Goal: Task Accomplishment & Management: Manage account settings

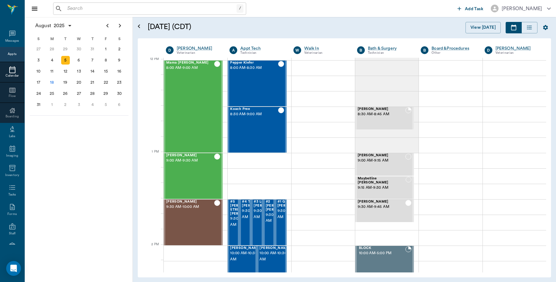
scroll to position [372, 0]
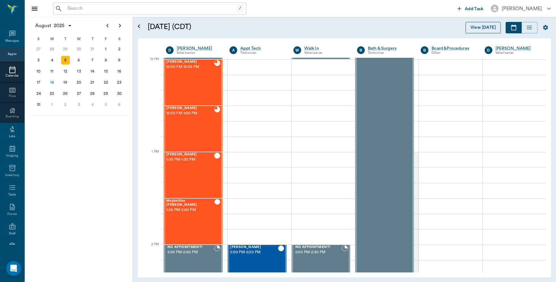
click at [481, 26] on button "View [DATE]" at bounding box center [483, 27] width 35 height 11
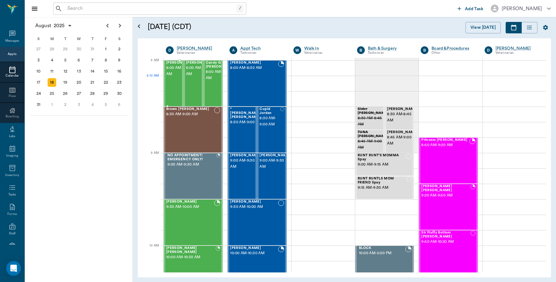
click at [177, 77] on span "8:00 AM - 8:30 AM" at bounding box center [181, 71] width 31 height 12
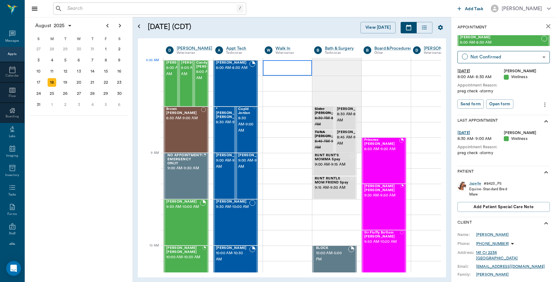
click at [278, 67] on div at bounding box center [287, 67] width 49 height 15
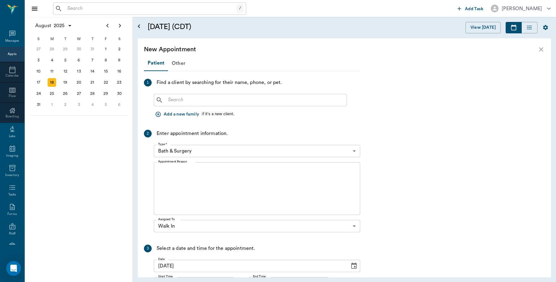
click at [287, 100] on input "text" at bounding box center [255, 100] width 179 height 9
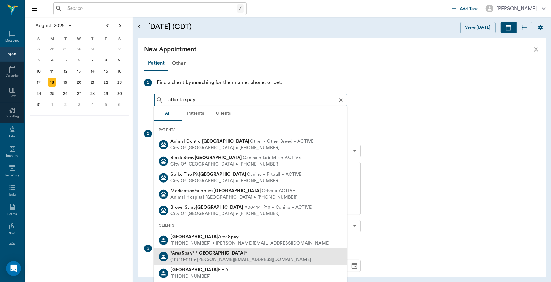
click at [206, 257] on div "(111) 111-1111 • MICHELE@2mtexas.com" at bounding box center [241, 260] width 140 height 6
type input "atlanta spay"
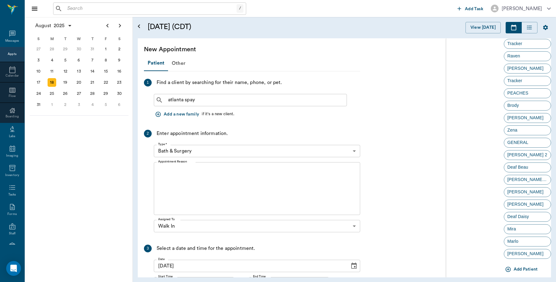
scroll to position [1062, 0]
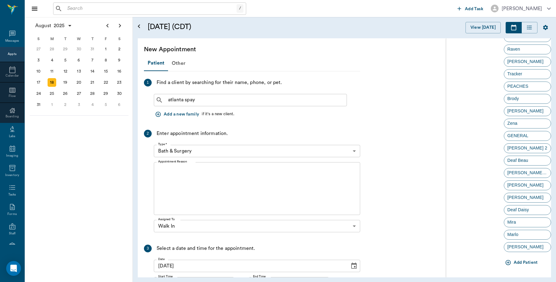
click at [522, 260] on button "Add Patient" at bounding box center [522, 262] width 36 height 11
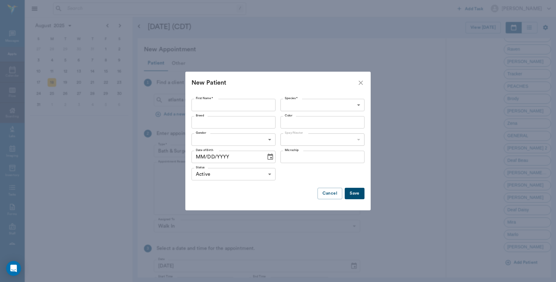
click at [249, 99] on input "First Name *" at bounding box center [234, 105] width 84 height 12
type input "puppy"
click at [343, 104] on body "/ ​ Add Task Dr. Bert Ellsworth Nectar Messages Appts Calendar Flow Boarding La…" at bounding box center [278, 141] width 556 height 282
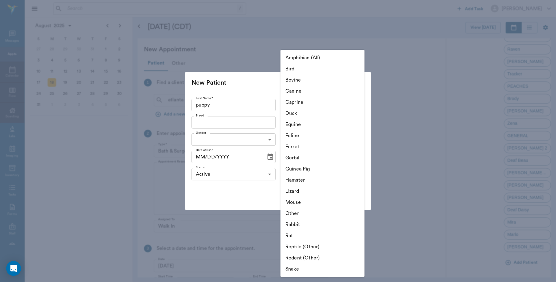
click at [317, 87] on li "Canine" at bounding box center [323, 91] width 84 height 11
type input "Canine"
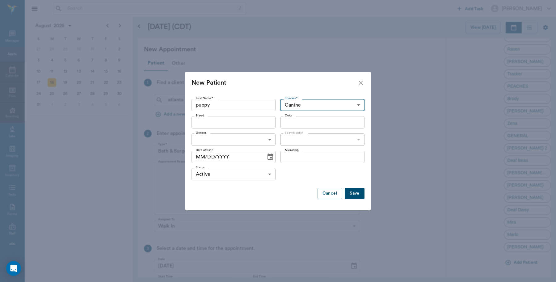
click at [353, 195] on button "Save" at bounding box center [355, 193] width 20 height 11
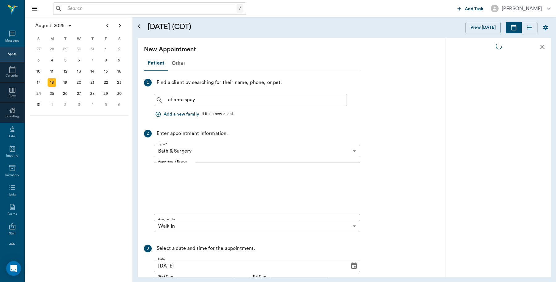
scroll to position [0, 0]
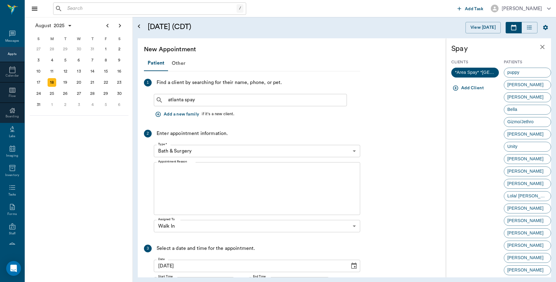
click at [353, 149] on body "/ ​ Add Task Dr. Bert Ellsworth Nectar Messages Appts Calendar Flow Boarding La…" at bounding box center [278, 141] width 556 height 282
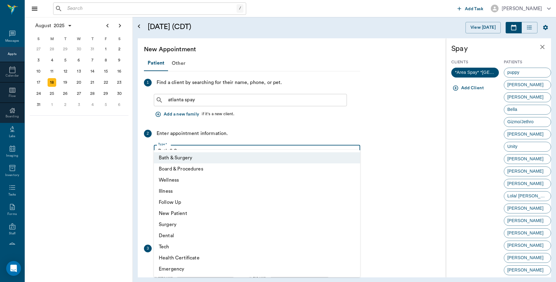
click at [189, 191] on li "Illness" at bounding box center [257, 191] width 207 height 11
type input "65d2be4f46e3a538d89b8c15"
type input "08:30 AM"
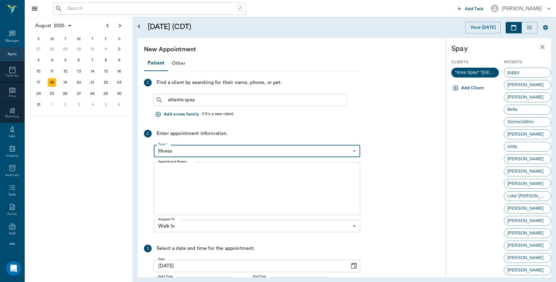
click at [195, 184] on textarea "Appointment Reason" at bounding box center [257, 189] width 198 height 43
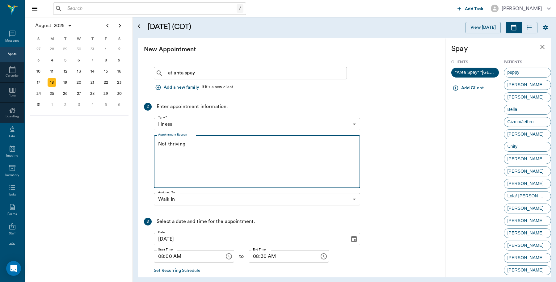
scroll to position [58, 0]
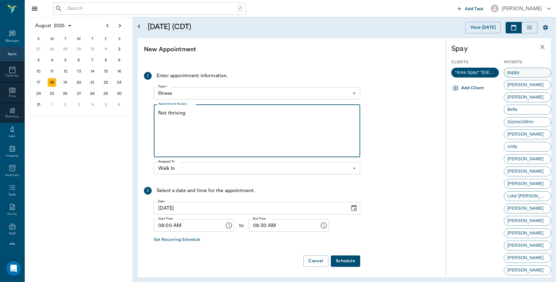
click at [522, 74] on div "puppy" at bounding box center [528, 73] width 48 height 10
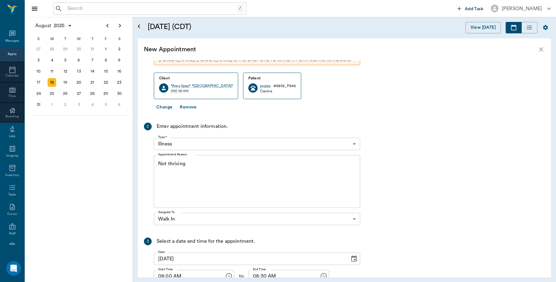
click at [220, 183] on textarea "Not thriving" at bounding box center [257, 181] width 198 height 43
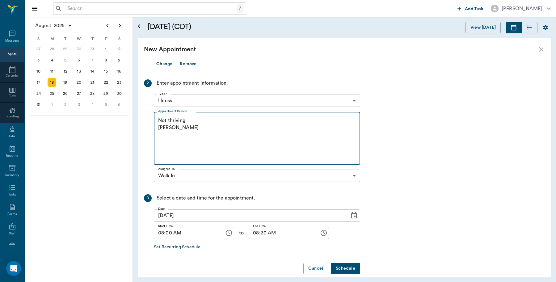
scroll to position [109, 0]
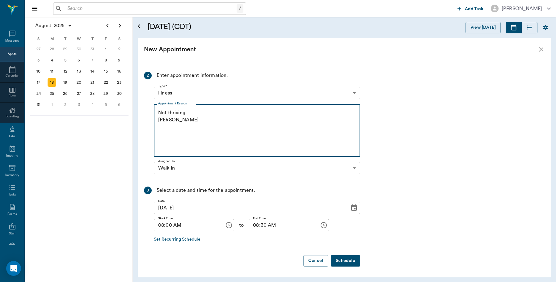
type textarea "Not thriving Caryn"
click at [351, 262] on button "Schedule" at bounding box center [345, 260] width 29 height 11
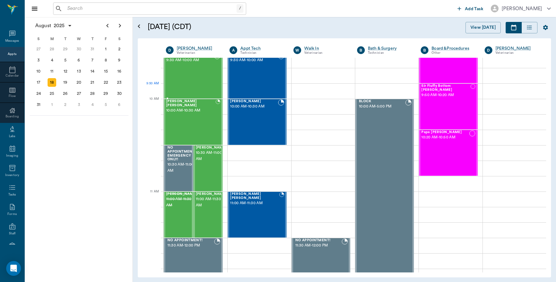
scroll to position [155, 0]
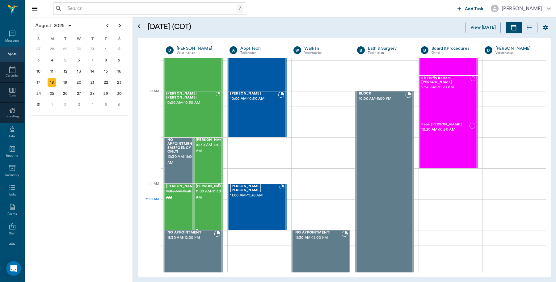
click at [205, 206] on div "Cassidy Walling 11:00 AM - 11:30 AM" at bounding box center [211, 207] width 31 height 45
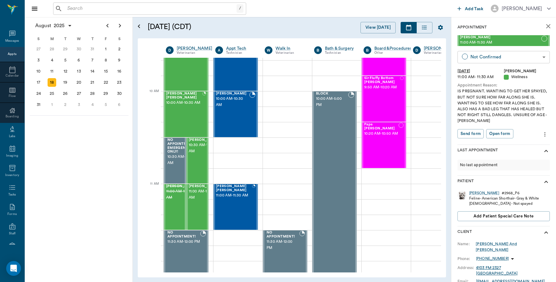
click at [540, 57] on body "/ ​ Add Task Dr. Bert Ellsworth Nectar Messages Appts Calendar Flow Boarding La…" at bounding box center [278, 141] width 556 height 282
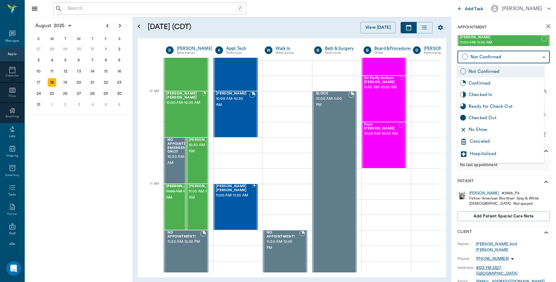
click at [485, 138] on div "Canceled" at bounding box center [506, 141] width 72 height 7
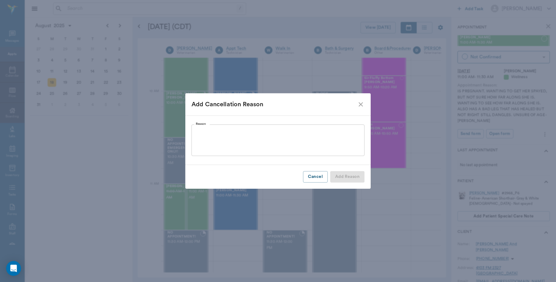
click at [220, 130] on textarea "Reason" at bounding box center [278, 140] width 164 height 21
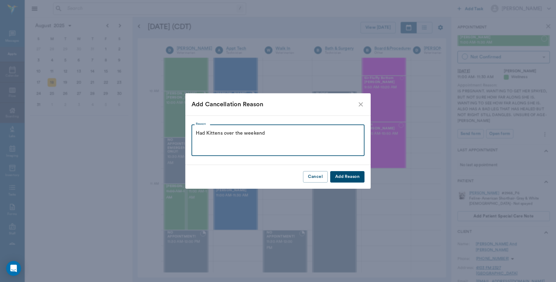
type textarea "Had Kittens over the weekend"
click at [342, 175] on button "Add Reason" at bounding box center [347, 176] width 34 height 11
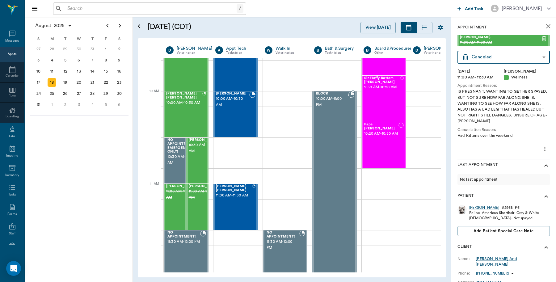
type input "CANCELED"
click at [483, 271] on p "(903) 824-4185" at bounding box center [492, 273] width 33 height 5
click at [483, 278] on span "Send SMS Message" at bounding box center [478, 280] width 52 height 6
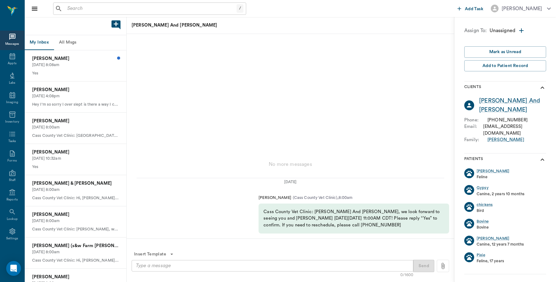
click at [261, 266] on textarea at bounding box center [272, 265] width 273 height 7
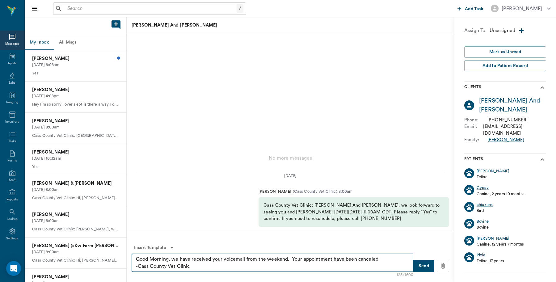
type textarea "Good Morning, we have received your voicemail from the weekend. Your appointmen…"
click at [425, 267] on button "Send" at bounding box center [424, 266] width 21 height 12
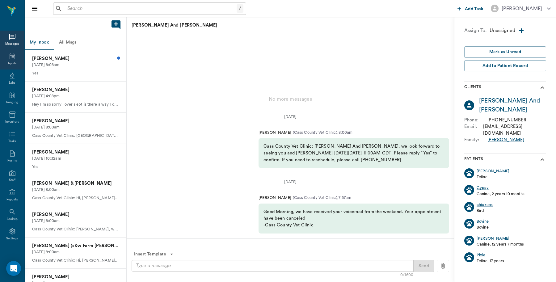
click at [10, 62] on div "Appts" at bounding box center [12, 63] width 9 height 5
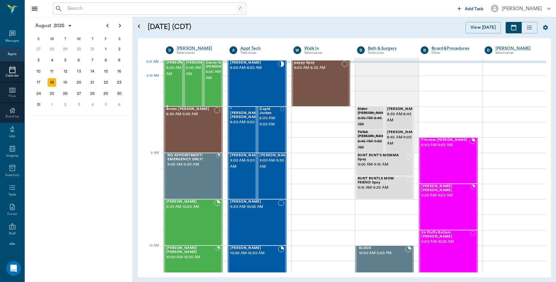
click at [167, 77] on span "8:00 AM - 8:30 AM" at bounding box center [181, 71] width 31 height 12
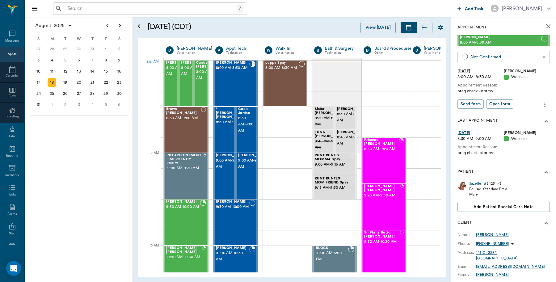
click at [538, 58] on body "/ ​ Add Task Dr. Bert Ellsworth Nectar Messages Appts Calendar Flow Boarding La…" at bounding box center [278, 141] width 556 height 282
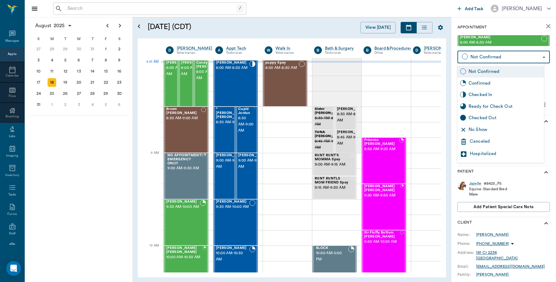
click at [486, 95] on div "Checked In" at bounding box center [505, 95] width 73 height 7
type input "CHECKED_IN"
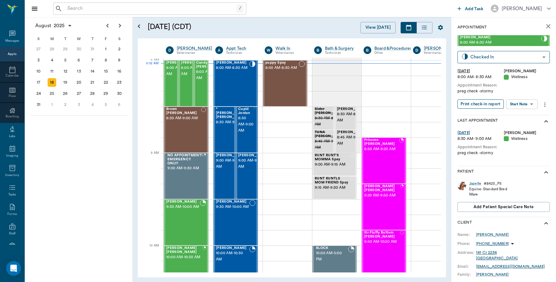
click at [485, 104] on button "Print check-in report" at bounding box center [481, 105] width 46 height 10
click at [189, 94] on div "Fatima Nelson 8:00 AM - 8:30 AM" at bounding box center [196, 83] width 31 height 45
click at [538, 56] on body "/ ​ Add Task Dr. Bert Ellsworth Nectar Messages Appts Calendar Flow Boarding La…" at bounding box center [278, 141] width 556 height 282
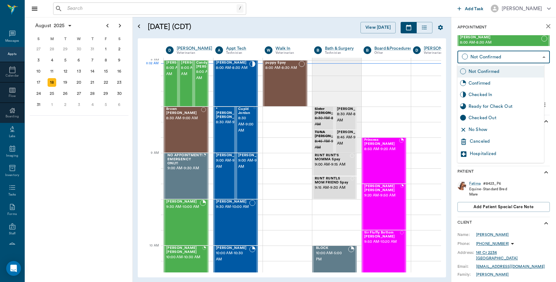
click at [492, 96] on div "Checked In" at bounding box center [505, 95] width 73 height 7
type input "CHECKED_IN"
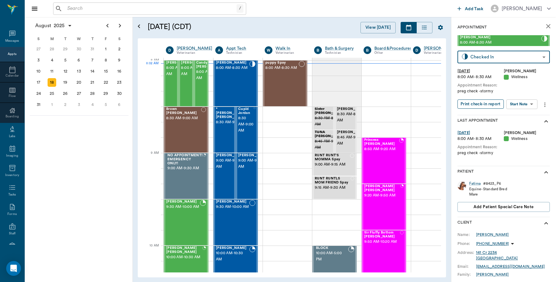
click at [469, 104] on button "Print check-in report" at bounding box center [481, 105] width 46 height 10
click at [201, 80] on span "8:00 AM - 8:30 AM" at bounding box center [211, 75] width 31 height 12
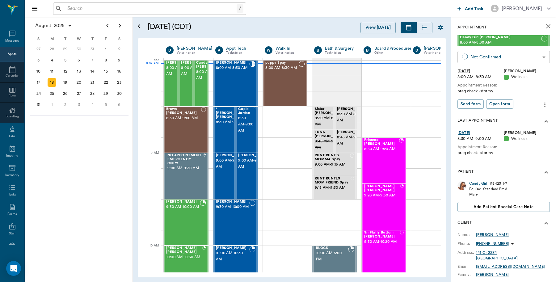
click at [535, 57] on body "/ ​ Add Task Dr. Bert Ellsworth Nectar Messages Appts Calendar Flow Boarding La…" at bounding box center [278, 141] width 556 height 282
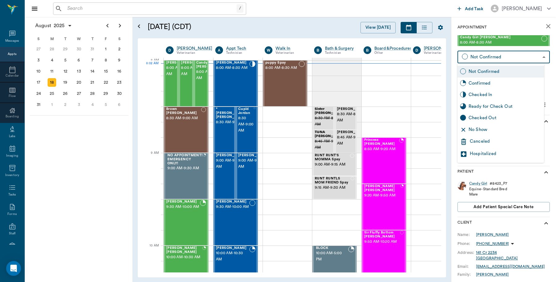
click at [487, 93] on div "Checked In" at bounding box center [505, 95] width 73 height 7
type input "CHECKED_IN"
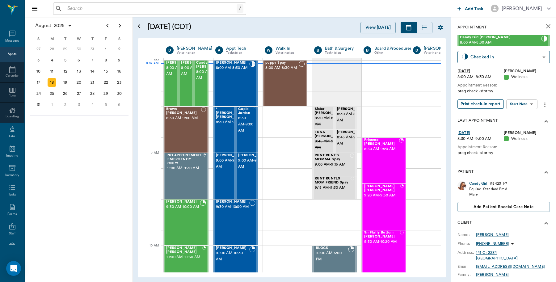
click at [479, 102] on button "Print check-in report" at bounding box center [481, 105] width 46 height 10
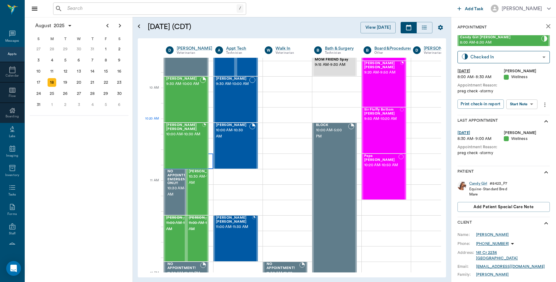
scroll to position [116, 0]
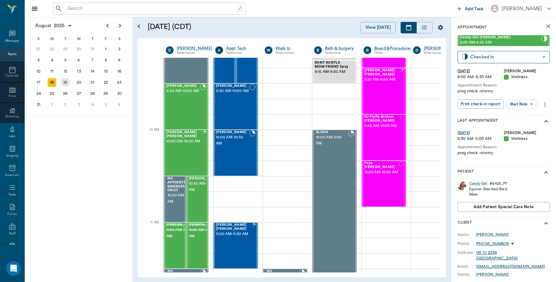
click at [67, 80] on div "19" at bounding box center [65, 82] width 9 height 9
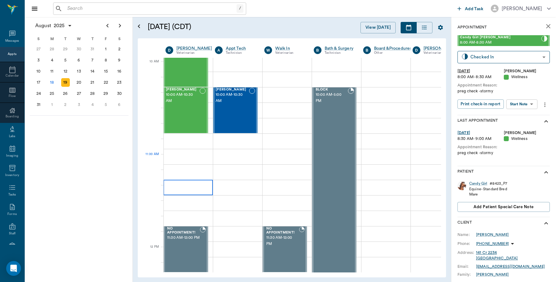
scroll to position [155, 0]
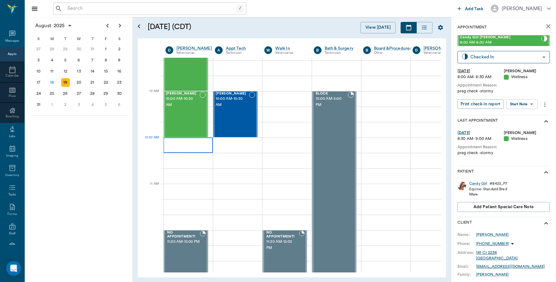
click at [192, 142] on div at bounding box center [188, 145] width 49 height 15
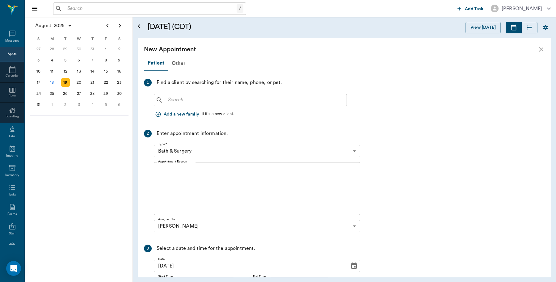
scroll to position [155, 0]
click at [272, 98] on input "text" at bounding box center [255, 100] width 179 height 9
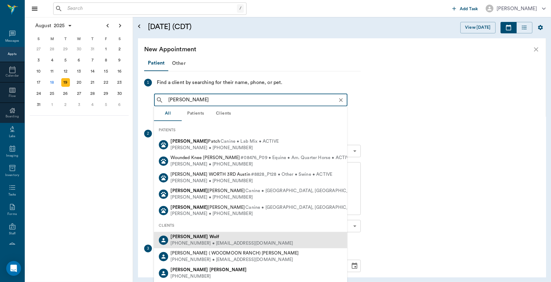
drag, startPoint x: 197, startPoint y: 241, endPoint x: 195, endPoint y: 238, distance: 3.3
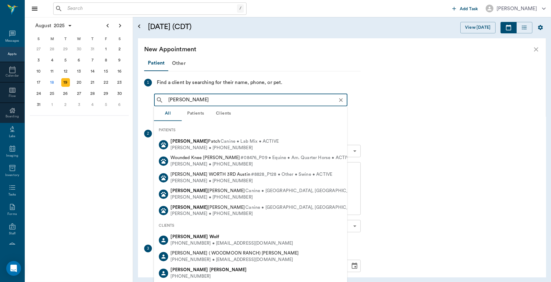
click at [197, 241] on div "(940) 229-0105 • CCVC7555@gmail.com" at bounding box center [232, 243] width 122 height 6
type input "Linda Wo"
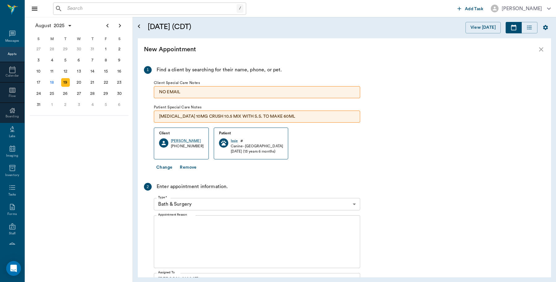
scroll to position [8, 0]
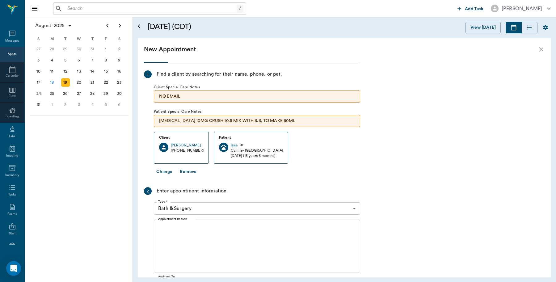
click at [350, 206] on body "/ ​ Add Task Dr. Bert Ellsworth Nectar Messages Appts Calendar Flow Boarding La…" at bounding box center [278, 141] width 556 height 282
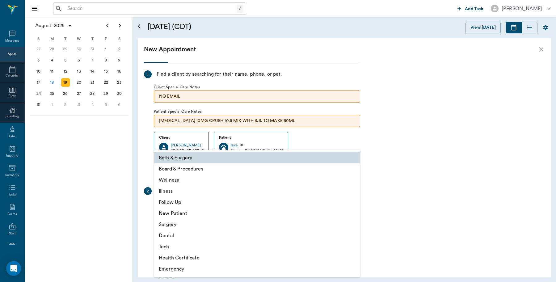
click at [185, 182] on li "Wellness" at bounding box center [257, 180] width 207 height 11
type input "65d2be4f46e3a538d89b8c14"
type input "11:00 AM"
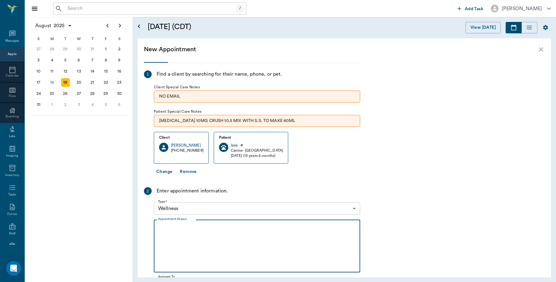
drag, startPoint x: 192, startPoint y: 228, endPoint x: 197, endPoint y: 224, distance: 6.8
click at [197, 224] on div "x Appointment Reason" at bounding box center [257, 246] width 207 height 53
type textarea "Puppy Evaluation"
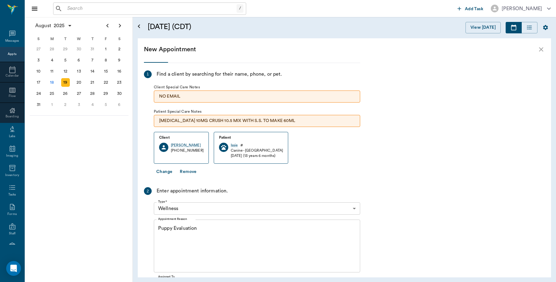
click at [164, 172] on button "Change" at bounding box center [164, 171] width 21 height 11
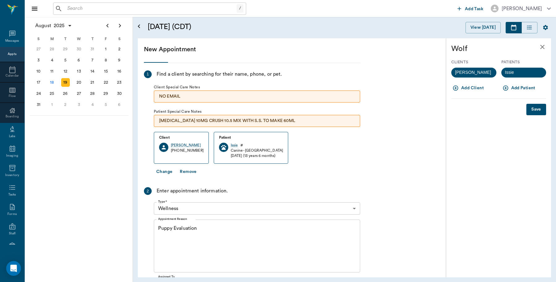
click at [518, 86] on button "Add Patient" at bounding box center [520, 88] width 36 height 11
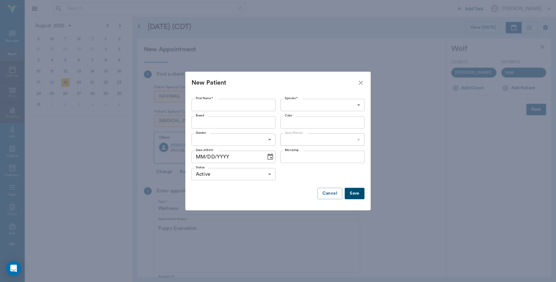
click at [268, 106] on input "First Name *" at bounding box center [234, 105] width 84 height 12
type input "Annie"
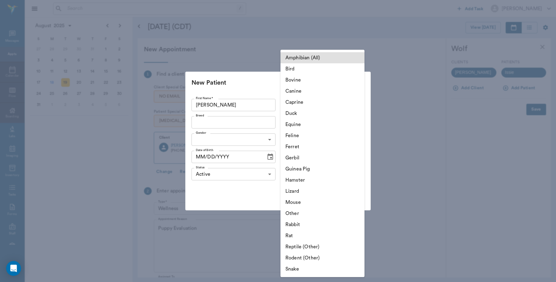
click at [359, 109] on body "/ ​ Add Task Dr. Bert Ellsworth Nectar Messages Appts Calendar Flow Boarding La…" at bounding box center [278, 141] width 556 height 282
click at [299, 91] on li "Canine" at bounding box center [323, 91] width 84 height 11
type input "Canine"
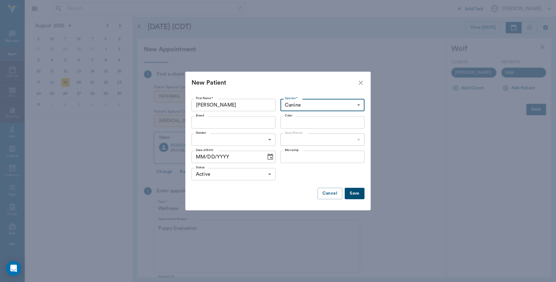
click at [269, 125] on div "Breed" at bounding box center [234, 122] width 84 height 12
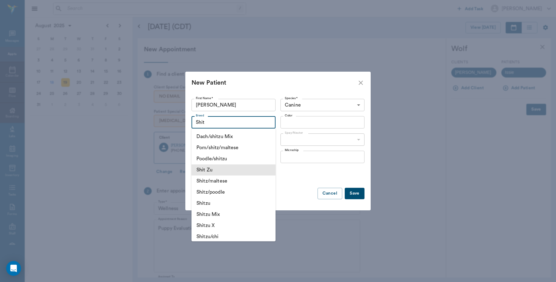
click at [215, 169] on li "Shit Zu" at bounding box center [234, 169] width 84 height 11
type input "Shit Zu"
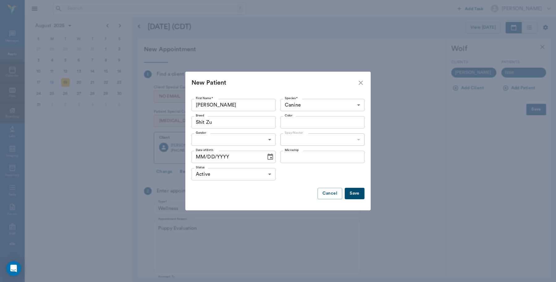
click at [268, 138] on body "/ ​ Add Task Dr. Bert Ellsworth Nectar Messages Appts Calendar Flow Boarding La…" at bounding box center [278, 141] width 556 height 282
click at [221, 166] on li "[DEMOGRAPHIC_DATA]" at bounding box center [234, 165] width 84 height 11
type input "FEMALE"
click at [325, 118] on input "Color" at bounding box center [318, 122] width 70 height 9
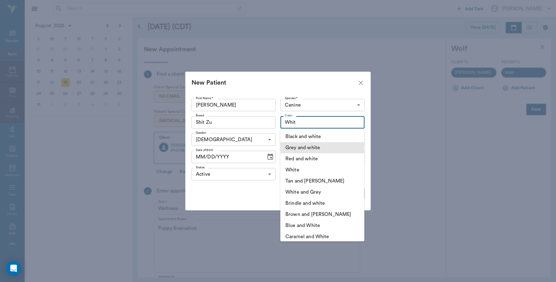
click at [311, 149] on li "Grey and white" at bounding box center [323, 147] width 84 height 11
type input "Grey and white"
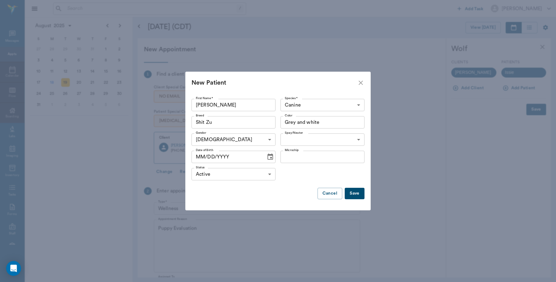
click at [360, 141] on body "/ ​ Add Task Dr. Bert Ellsworth Nectar Messages Appts Calendar Flow Boarding La…" at bounding box center [278, 141] width 556 height 282
click at [313, 167] on li "Not spayed" at bounding box center [323, 165] width 84 height 11
type input "false"
click at [197, 158] on input "MM/DD/YYYY" at bounding box center [227, 157] width 70 height 12
type input "06/23/2025"
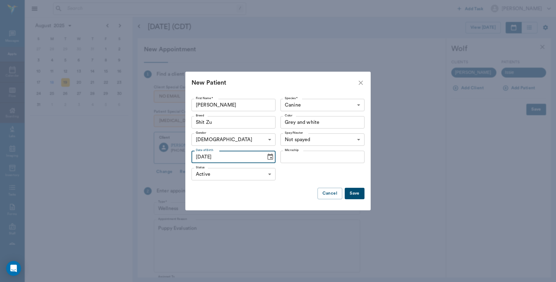
click at [356, 192] on button "Save" at bounding box center [355, 193] width 20 height 11
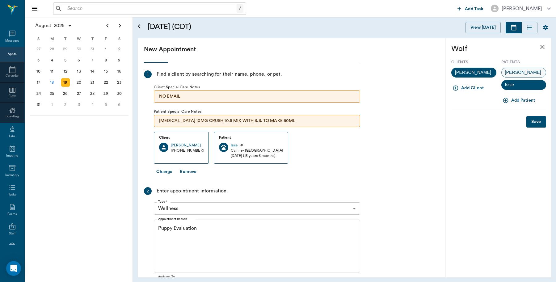
click at [519, 71] on span "Annie" at bounding box center [523, 72] width 43 height 6
click at [519, 71] on span "Annie" at bounding box center [524, 72] width 44 height 6
click at [194, 173] on button "Remove" at bounding box center [188, 171] width 22 height 11
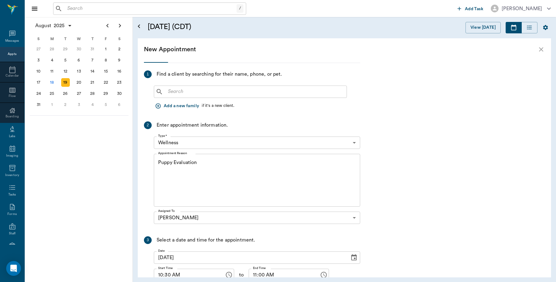
click at [266, 94] on input "text" at bounding box center [255, 91] width 179 height 9
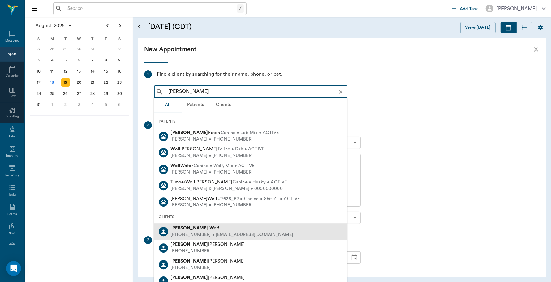
click at [232, 233] on div "(940) 229-0105 • CCVC7555@gmail.com" at bounding box center [232, 235] width 122 height 6
type input "Linda Wolf"
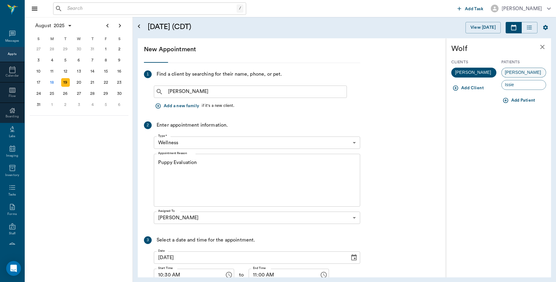
click at [518, 72] on span "Annie" at bounding box center [523, 72] width 43 height 6
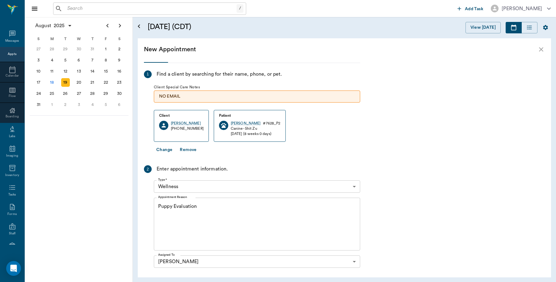
click at [214, 209] on textarea "Puppy Evaluation" at bounding box center [257, 224] width 198 height 43
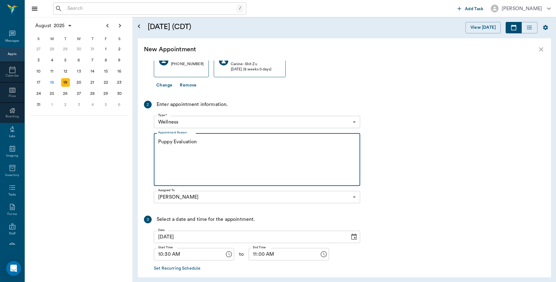
scroll to position [102, 0]
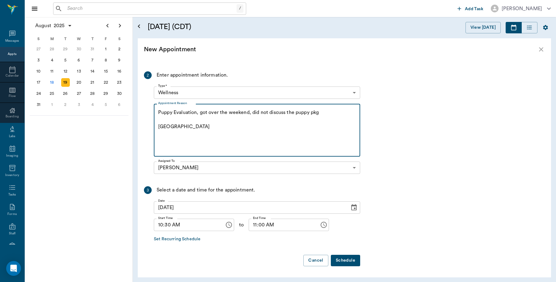
type textarea "Puppy Evaluation, got over the weekend, did not discuss the puppy pkg Caryn"
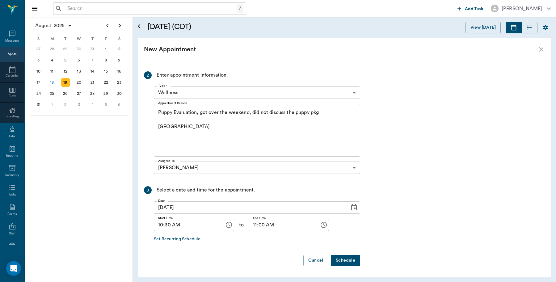
click at [347, 259] on button "Schedule" at bounding box center [345, 260] width 29 height 11
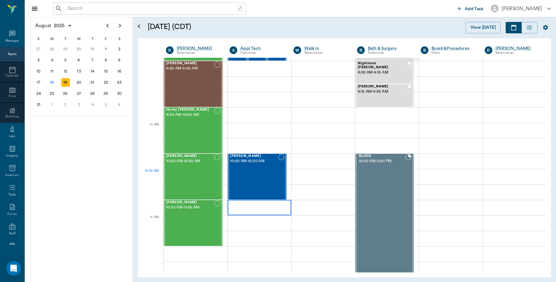
scroll to position [0, 0]
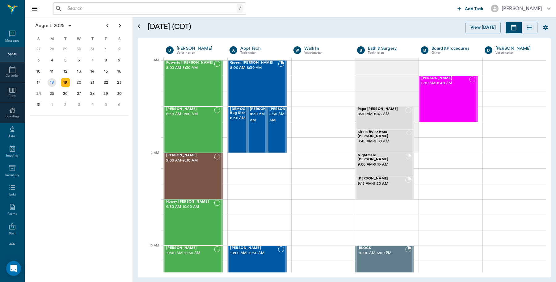
click at [50, 82] on div "18" at bounding box center [52, 82] width 9 height 9
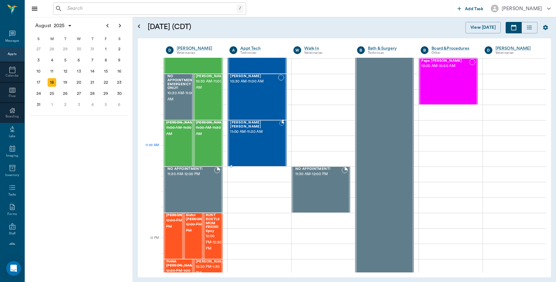
scroll to position [232, 0]
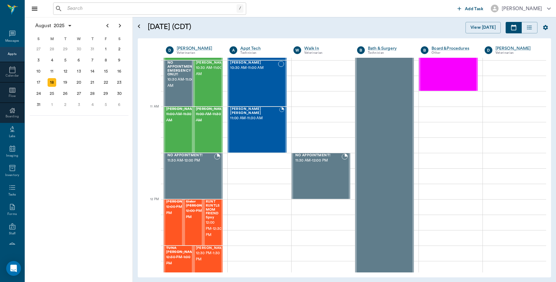
click at [162, 8] on input "text" at bounding box center [151, 8] width 172 height 9
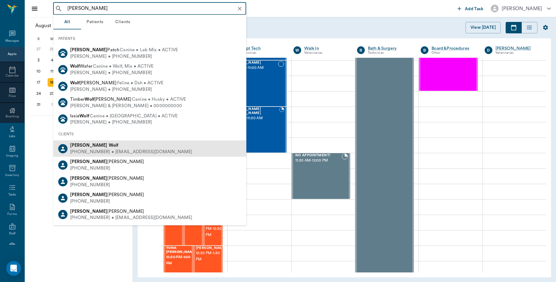
click at [105, 144] on div "Linda Wolf" at bounding box center [131, 146] width 122 height 6
type input "Linda Wolf"
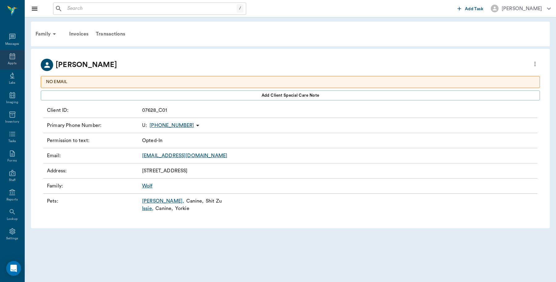
click at [13, 58] on div "Appts" at bounding box center [12, 59] width 24 height 19
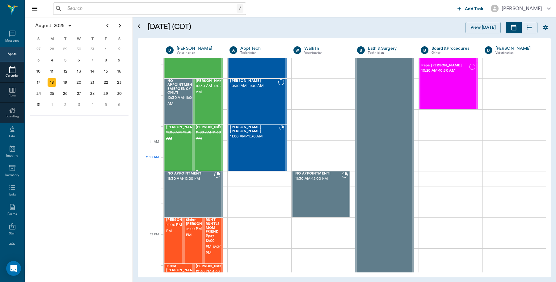
scroll to position [195, 0]
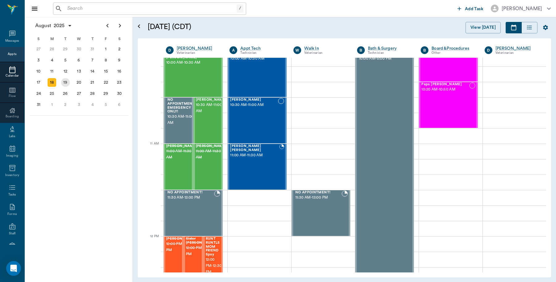
click at [62, 81] on div "19" at bounding box center [65, 82] width 9 height 9
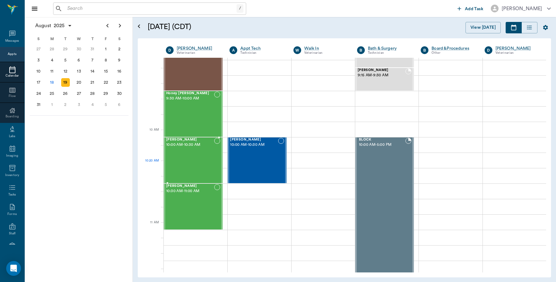
scroll to position [116, 0]
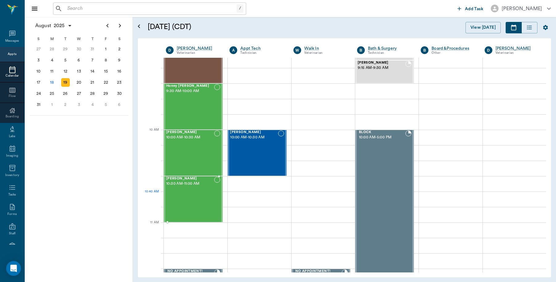
click at [189, 195] on div "Annie Wolf 10:30 AM - 11:00 AM" at bounding box center [190, 199] width 48 height 45
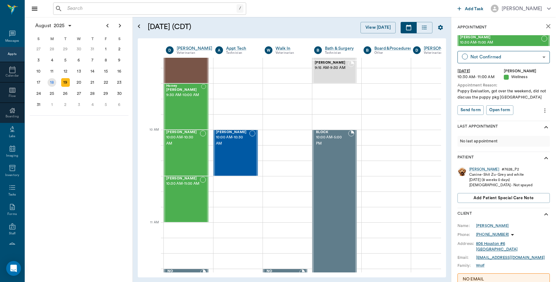
click at [51, 83] on div "18" at bounding box center [52, 82] width 9 height 9
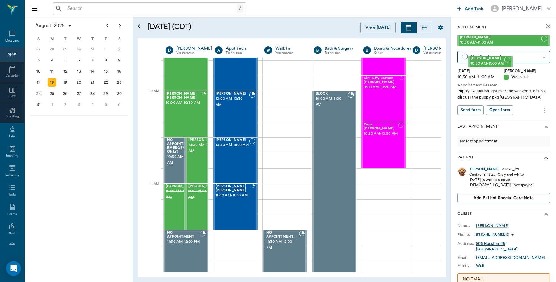
scroll to position [155, 3]
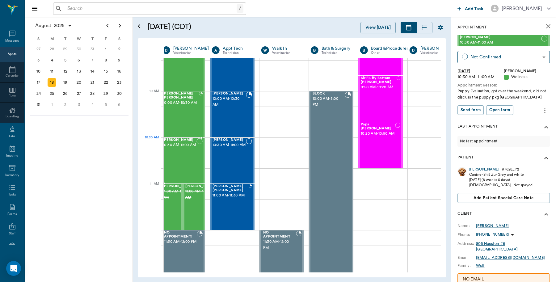
drag, startPoint x: 483, startPoint y: 42, endPoint x: 201, endPoint y: 148, distance: 301.5
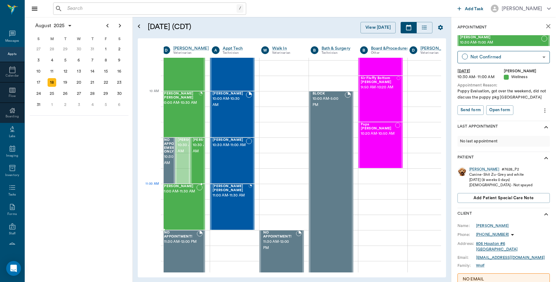
drag, startPoint x: 182, startPoint y: 156, endPoint x: 194, endPoint y: 198, distance: 43.5
click at [64, 78] on div "19" at bounding box center [65, 82] width 9 height 9
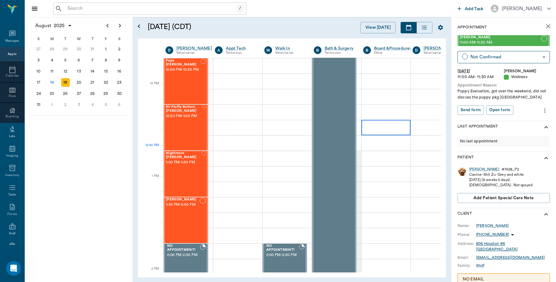
scroll to position [348, 0]
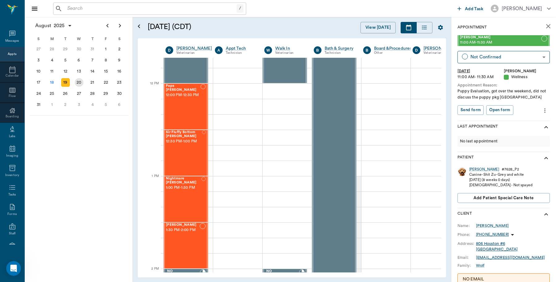
click at [80, 82] on div "20" at bounding box center [79, 82] width 9 height 9
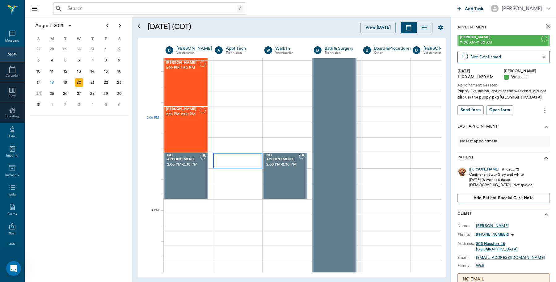
scroll to position [502, 0]
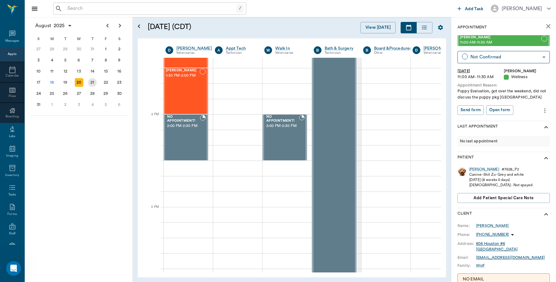
click at [95, 82] on div "21" at bounding box center [92, 82] width 9 height 9
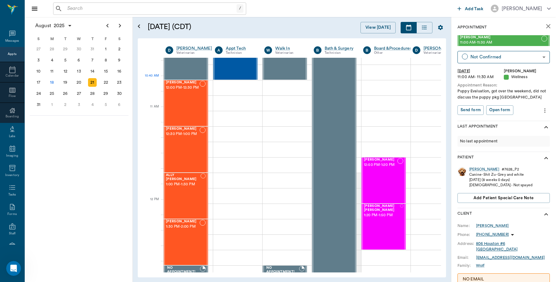
scroll to position [464, 0]
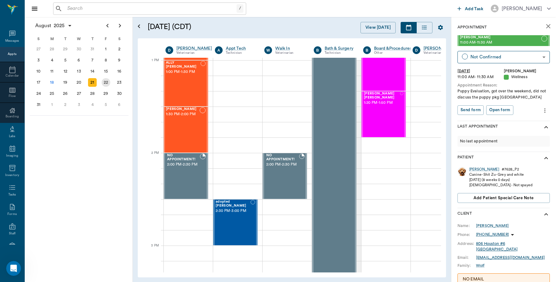
click at [103, 79] on div "22" at bounding box center [106, 82] width 9 height 9
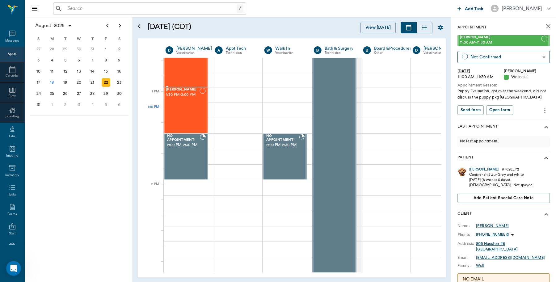
scroll to position [502, 0]
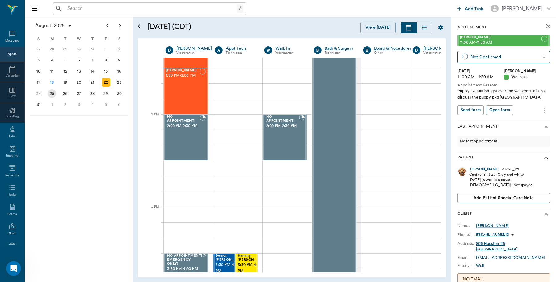
click at [55, 93] on div "25" at bounding box center [52, 93] width 9 height 9
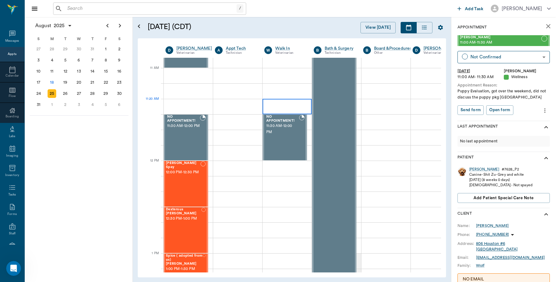
scroll to position [502, 0]
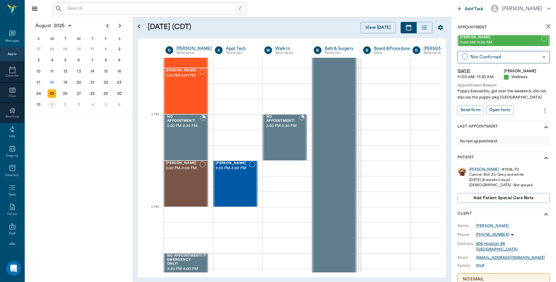
click at [50, 101] on div "1" at bounding box center [52, 104] width 9 height 9
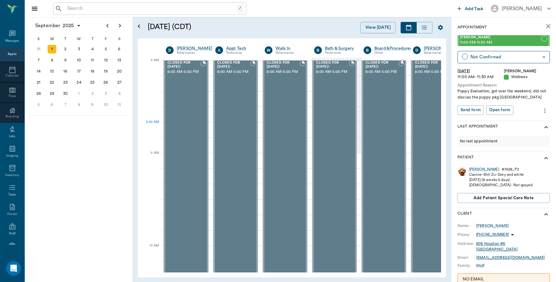
scroll to position [0, 0]
click at [371, 31] on button "View [DATE]" at bounding box center [378, 27] width 35 height 11
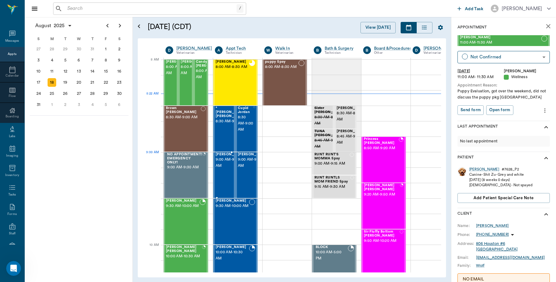
scroll to position [0, 0]
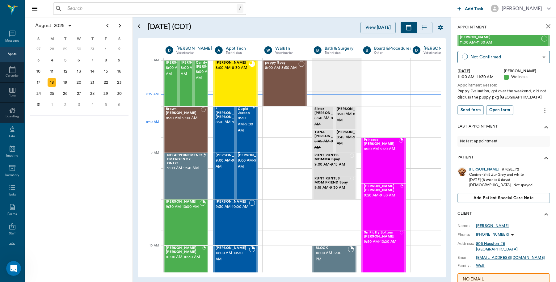
click at [243, 129] on span "8:30 AM - 9:00 AM" at bounding box center [245, 124] width 15 height 19
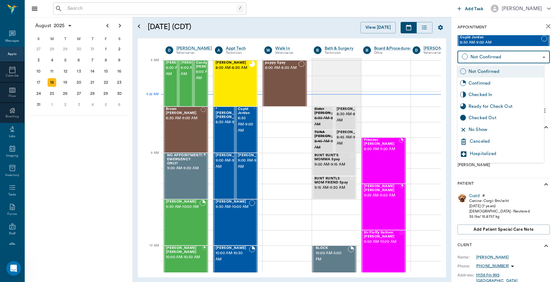
click at [534, 56] on body "/ ​ Add Task Dr. Bert Ellsworth Nectar Messages Appts Calendar Flow Boarding La…" at bounding box center [278, 141] width 556 height 282
click at [482, 95] on div "Checked In" at bounding box center [505, 95] width 73 height 7
type input "CHECKED_IN"
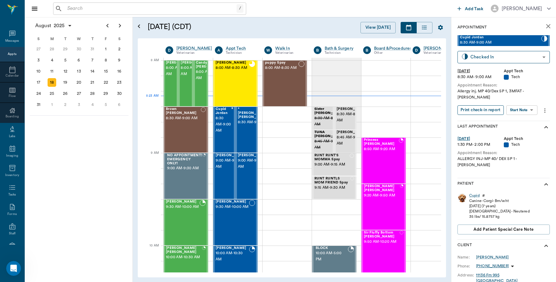
click at [498, 106] on button "Print check-in report" at bounding box center [481, 110] width 46 height 10
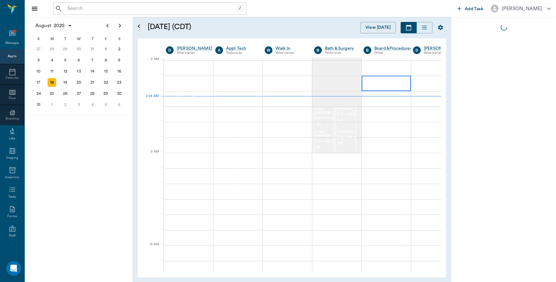
scroll to position [1, 0]
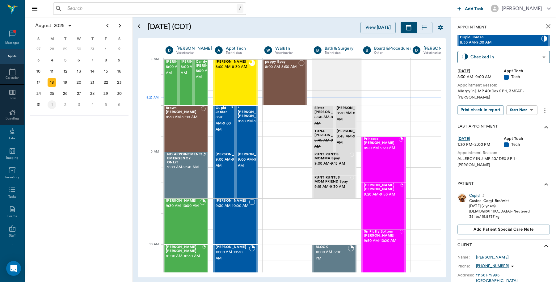
click at [53, 106] on div "1" at bounding box center [52, 104] width 9 height 9
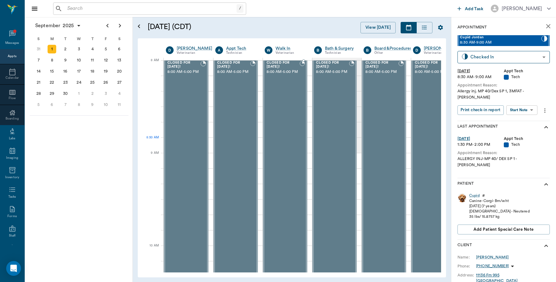
scroll to position [0, 0]
click at [63, 49] on div "2" at bounding box center [65, 49] width 9 height 9
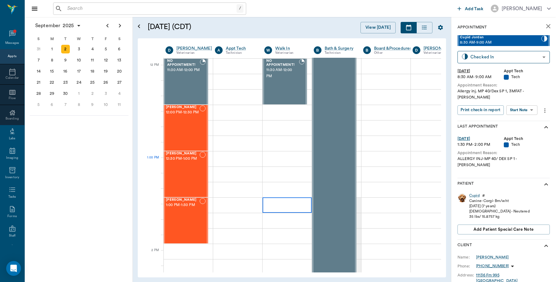
scroll to position [425, 0]
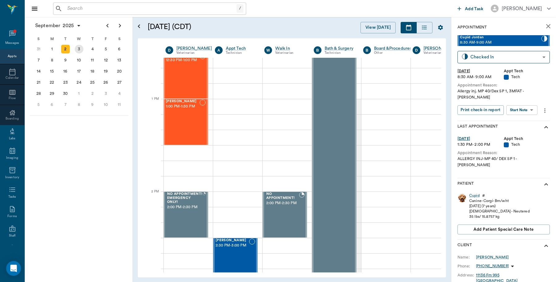
click at [79, 49] on div "3" at bounding box center [79, 49] width 9 height 9
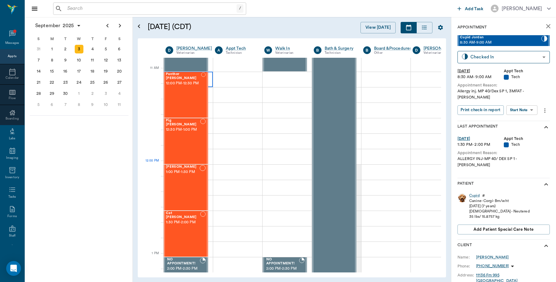
scroll to position [502, 0]
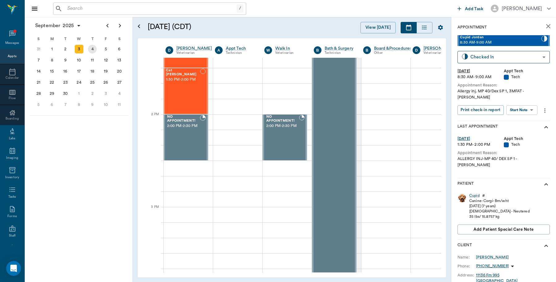
click at [91, 46] on div "4" at bounding box center [92, 49] width 9 height 9
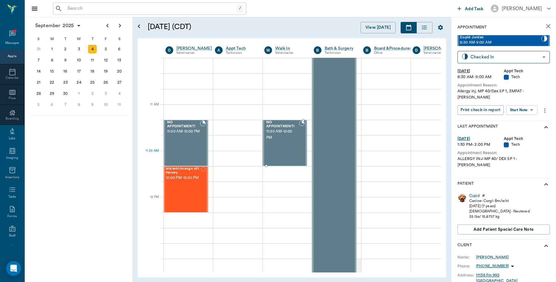
scroll to position [425, 0]
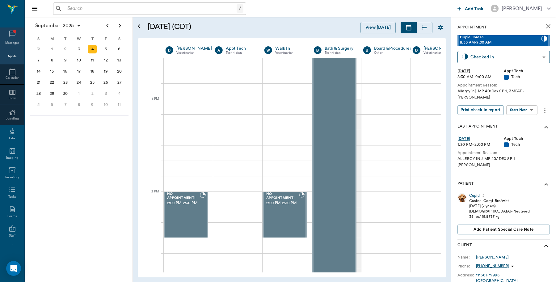
click at [13, 32] on span at bounding box center [14, 31] width 3 height 3
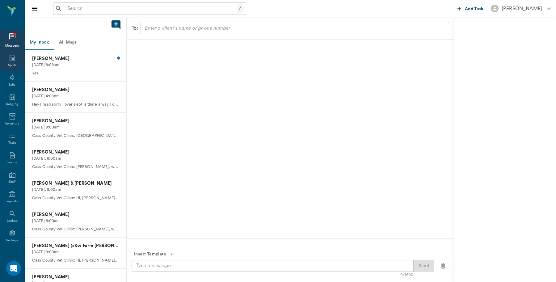
click at [10, 62] on div "Appts" at bounding box center [12, 61] width 24 height 19
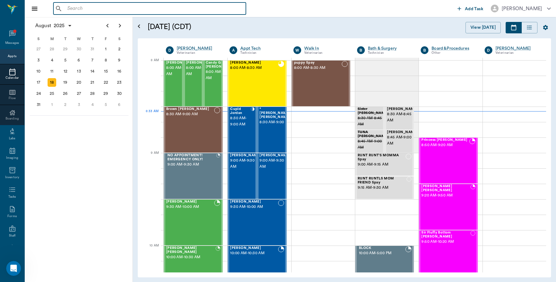
click at [100, 9] on input "text" at bounding box center [154, 8] width 179 height 9
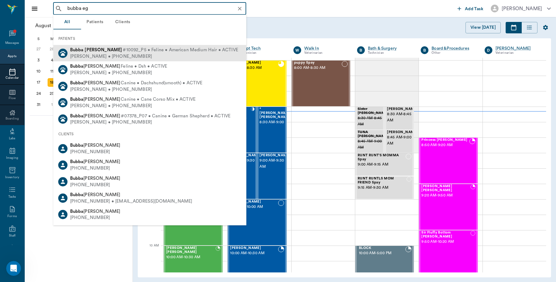
click at [109, 56] on div "[PERSON_NAME] • [PHONE_NUMBER]" at bounding box center [154, 56] width 168 height 6
type input "bubba eg"
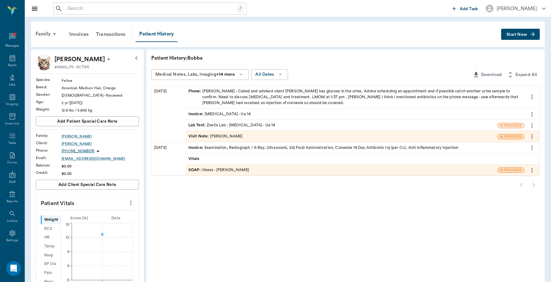
click at [517, 35] on span "Start New" at bounding box center [516, 35] width 21 height 0
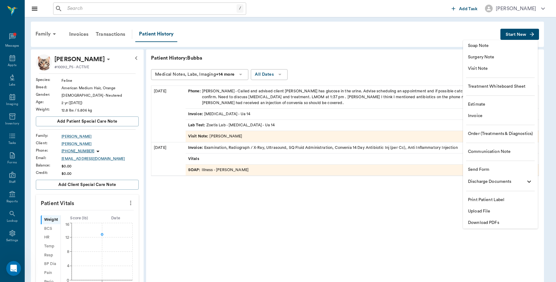
click at [483, 210] on span "Upload File" at bounding box center [500, 211] width 65 height 6
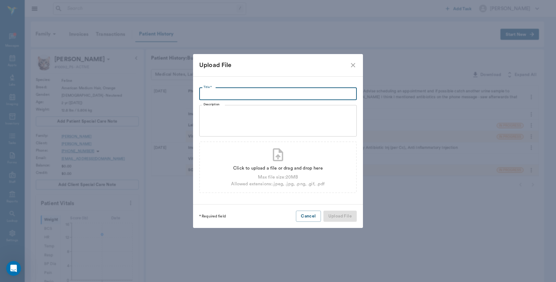
click at [234, 90] on input "Title *" at bounding box center [278, 94] width 158 height 12
type input "I-30 Emergency Clinic [DATE]"
click at [280, 155] on icon at bounding box center [277, 154] width 15 height 15
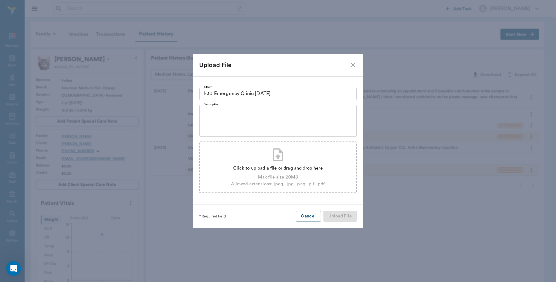
type input "C:\fakepath\[PERSON_NAME] I-30 ANIMAL EMERGENCY, PLLC.pdf"
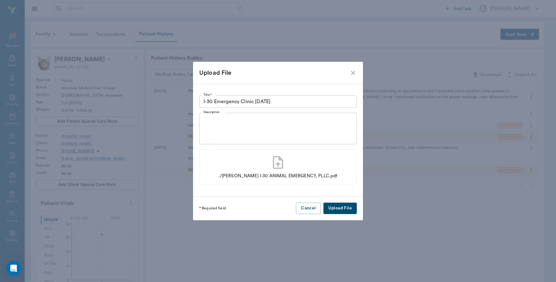
click at [343, 207] on button "Upload File" at bounding box center [340, 208] width 33 height 11
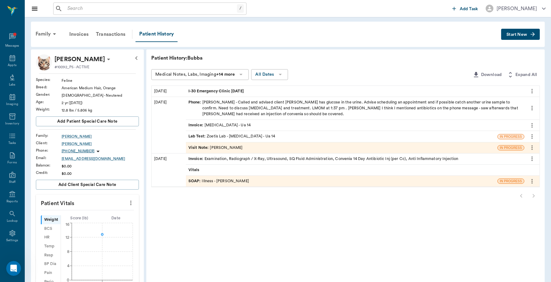
click at [95, 9] on input "text" at bounding box center [151, 8] width 172 height 9
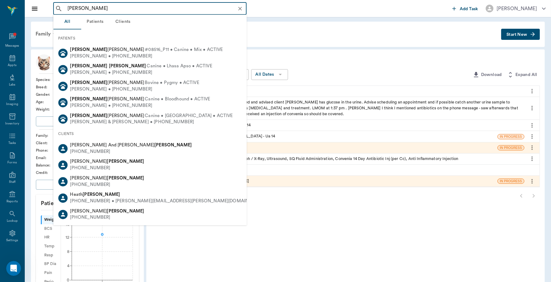
click at [97, 7] on input "[PERSON_NAME]" at bounding box center [155, 8] width 180 height 9
type input "[PERSON_NAME]"
click at [12, 58] on icon at bounding box center [12, 57] width 7 height 7
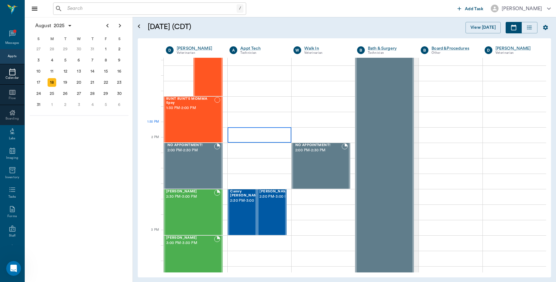
scroll to position [464, 0]
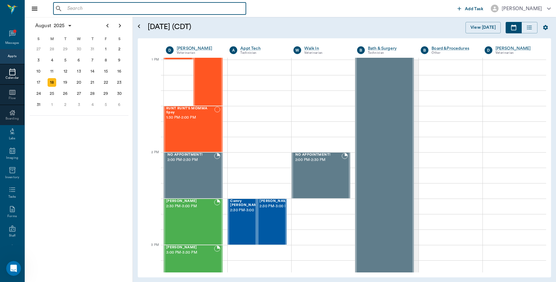
click at [90, 10] on input "text" at bounding box center [154, 8] width 179 height 9
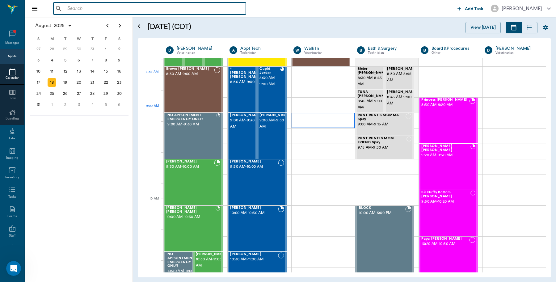
scroll to position [39, 0]
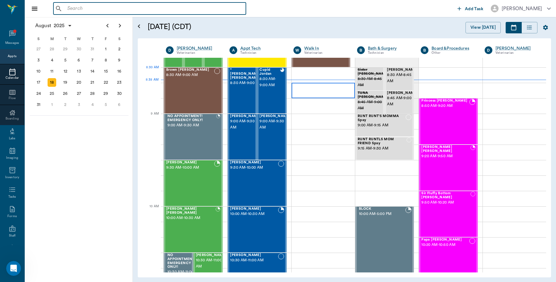
click at [307, 83] on div at bounding box center [323, 90] width 63 height 15
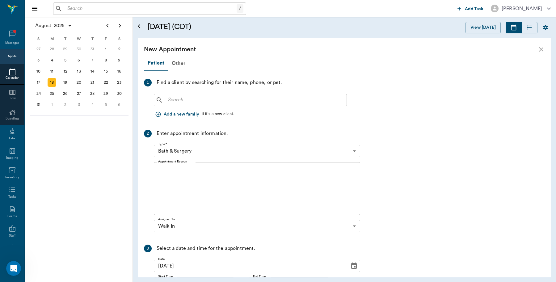
click at [280, 100] on input "text" at bounding box center [255, 100] width 179 height 9
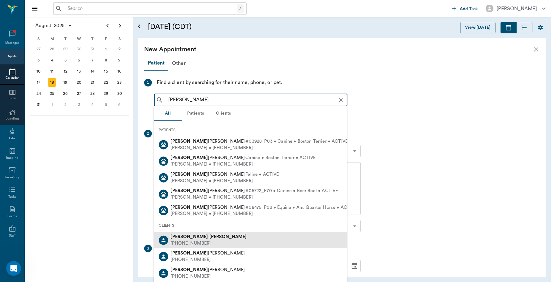
click at [210, 235] on b "[PERSON_NAME]" at bounding box center [227, 237] width 37 height 5
type input "[PERSON_NAME]"
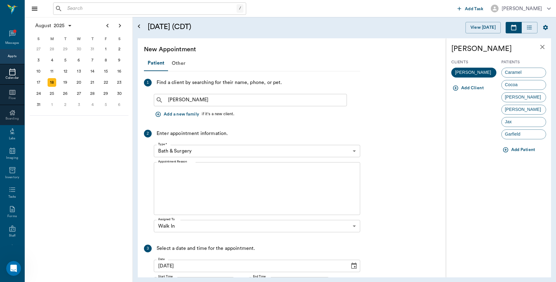
click at [358, 151] on body "/ ​ Add Task [PERSON_NAME] Nectar Messages Appts Calendar Flow Boarding Labs Im…" at bounding box center [278, 141] width 556 height 282
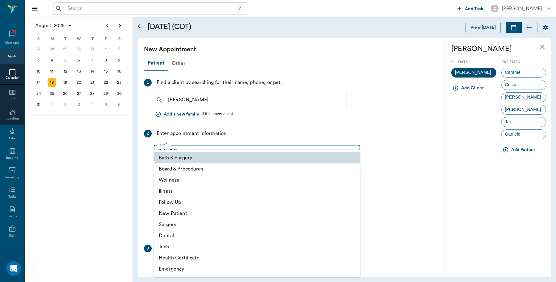
click at [169, 192] on li "Illness" at bounding box center [257, 191] width 207 height 11
type input "65d2be4f46e3a538d89b8c15"
type input "09:10 AM"
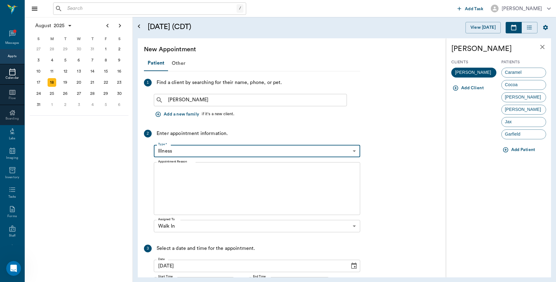
click at [200, 175] on textarea "Appointment Reason" at bounding box center [257, 189] width 198 height 43
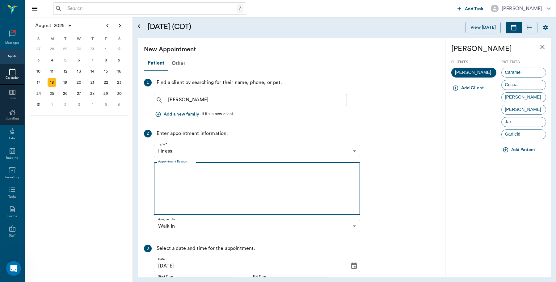
click at [520, 147] on button "Add Patient" at bounding box center [520, 149] width 36 height 11
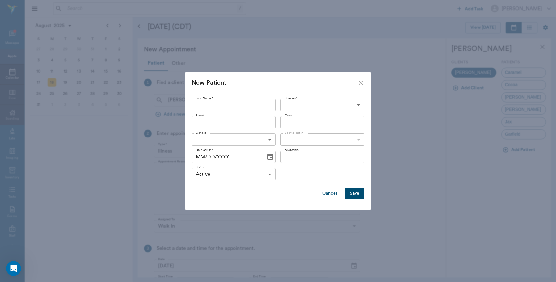
click at [229, 101] on input "First Name *" at bounding box center [234, 105] width 84 height 12
type input "[PERSON_NAME]"
click at [362, 105] on body "/ ​ Add Task [PERSON_NAME] Nectar Messages Appts Calendar Flow Boarding Labs Im…" at bounding box center [278, 141] width 556 height 282
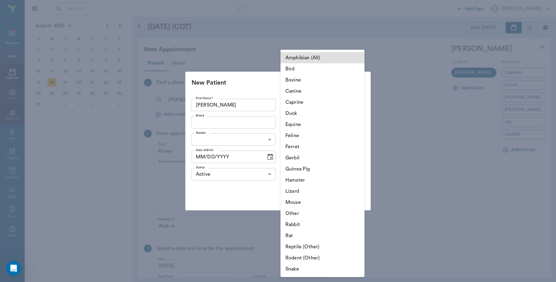
click at [322, 91] on li "Canine" at bounding box center [323, 91] width 84 height 11
type input "Canine"
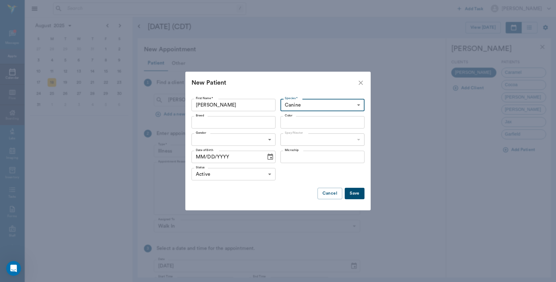
click at [255, 124] on input "Breed" at bounding box center [229, 122] width 70 height 9
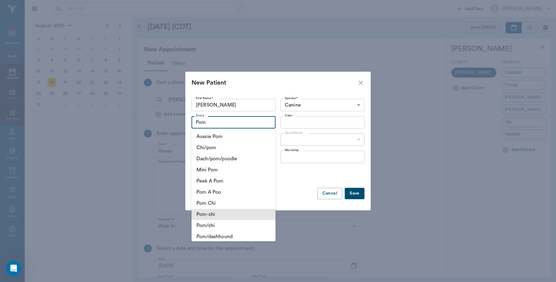
click at [206, 217] on li "Pom-chi" at bounding box center [234, 214] width 84 height 11
type input "Pom-chi"
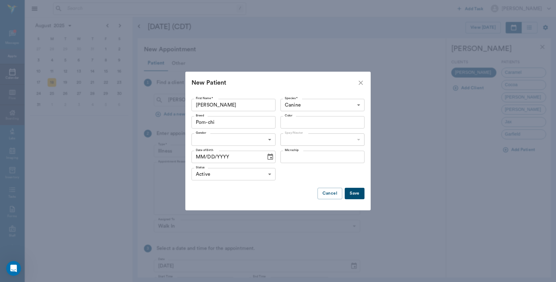
click at [319, 124] on input "Color" at bounding box center [318, 122] width 70 height 9
click at [317, 136] on li "Tan and [PERSON_NAME]" at bounding box center [323, 136] width 84 height 11
type input "Tan and [PERSON_NAME]"
click at [229, 140] on body "/ ​ Add Task [PERSON_NAME] Nectar Messages Appts Calendar Flow Boarding Labs Im…" at bounding box center [278, 141] width 556 height 282
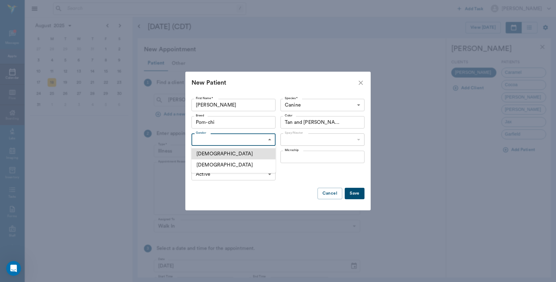
click at [212, 154] on li "[DEMOGRAPHIC_DATA]" at bounding box center [234, 153] width 84 height 11
type input "[DEMOGRAPHIC_DATA]"
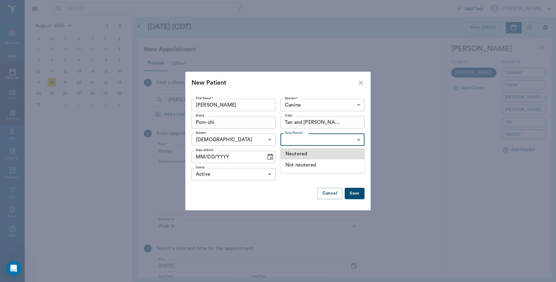
click at [331, 143] on body "/ ​ Add Task [PERSON_NAME] Nectar Messages Appts Calendar Flow Boarding Labs Im…" at bounding box center [278, 141] width 556 height 282
click at [311, 154] on li "Neutered" at bounding box center [323, 153] width 84 height 11
type input "true"
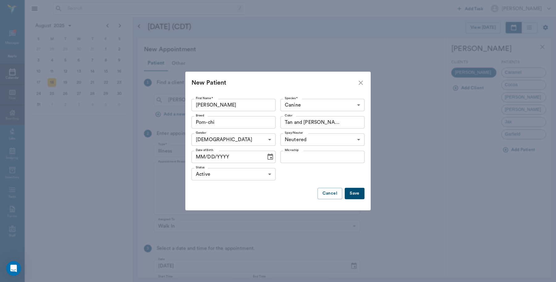
click at [267, 159] on icon "Choose date" at bounding box center [270, 156] width 7 height 7
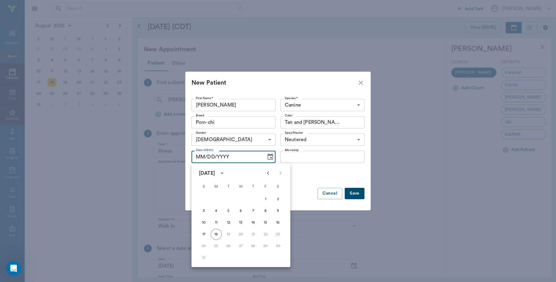
click at [226, 172] on icon "calendar view is open, switch to year view" at bounding box center [222, 173] width 7 height 7
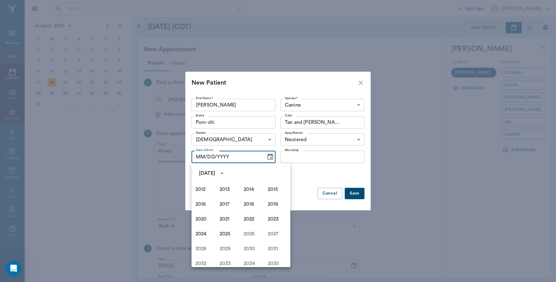
scroll to position [409, 0]
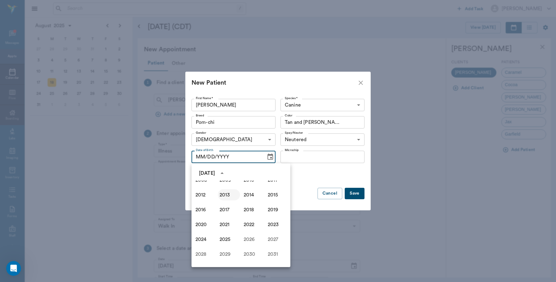
click at [225, 194] on button "2013" at bounding box center [229, 195] width 22 height 11
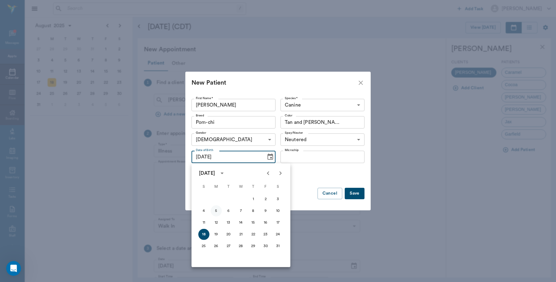
click at [217, 212] on button "5" at bounding box center [216, 211] width 11 height 11
type input "[DATE]"
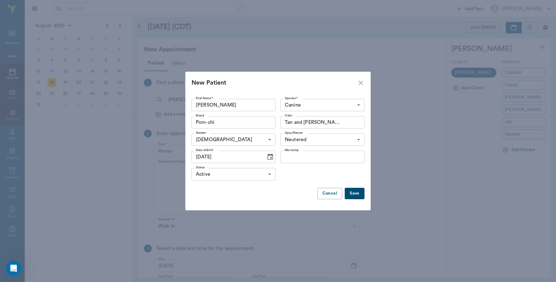
click at [359, 195] on button "Save" at bounding box center [355, 193] width 20 height 11
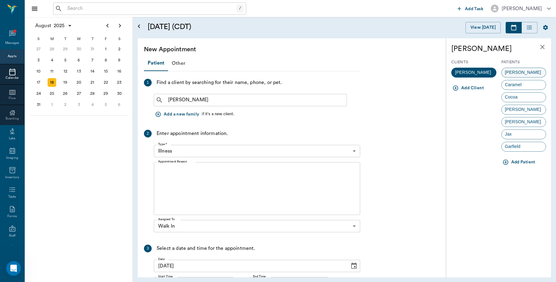
click at [526, 72] on div "[PERSON_NAME]" at bounding box center [524, 73] width 45 height 10
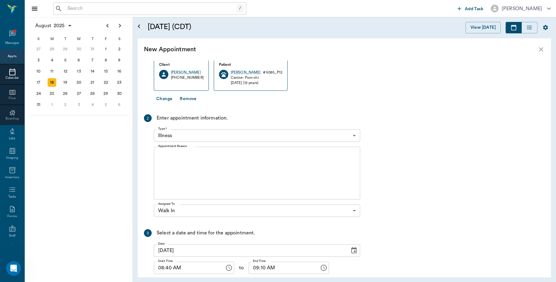
scroll to position [114, 0]
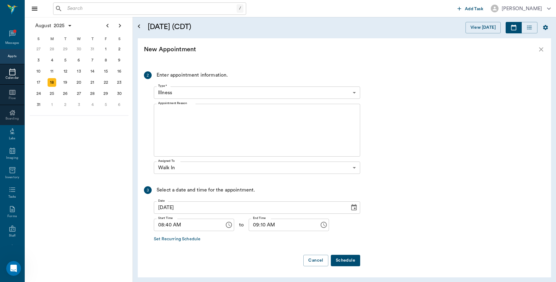
click at [206, 118] on textarea "Appointment Reason" at bounding box center [257, 130] width 198 height 43
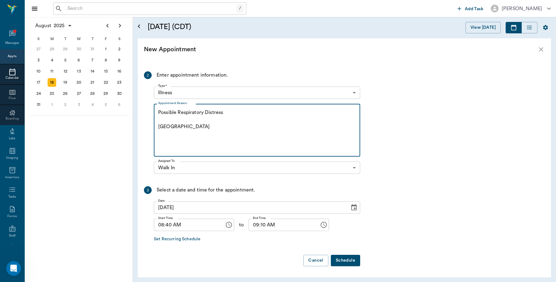
click at [229, 115] on textarea "Possible Respiratory Distress [GEOGRAPHIC_DATA]" at bounding box center [257, 130] width 198 height 43
click at [170, 137] on textarea "Possible Respiratory Distress, [GEOGRAPHIC_DATA]" at bounding box center [257, 130] width 198 height 43
click at [168, 138] on textarea "Possible Respiratory Distress, [GEOGRAPHIC_DATA]" at bounding box center [257, 130] width 198 height 43
click at [178, 128] on textarea "Possible Respiratory Distress, [GEOGRAPHIC_DATA]" at bounding box center [257, 130] width 198 height 43
type textarea "Possible Respiratory Distress, [PERSON_NAME] Aware of extra fee"
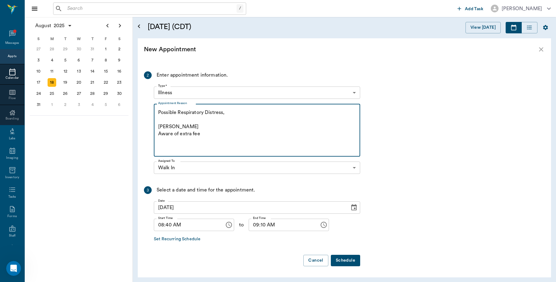
click at [348, 260] on button "Schedule" at bounding box center [345, 260] width 29 height 11
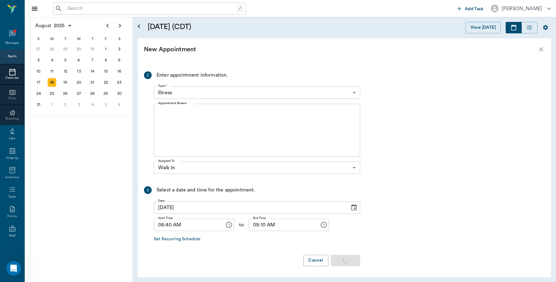
scroll to position [0, 0]
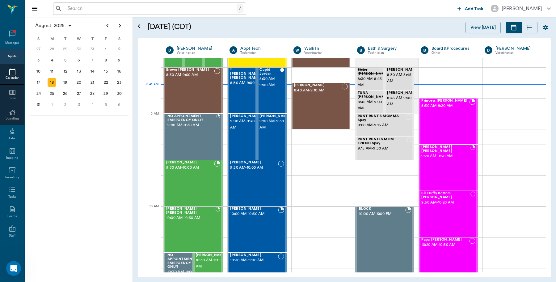
click at [113, 5] on input "text" at bounding box center [151, 8] width 172 height 9
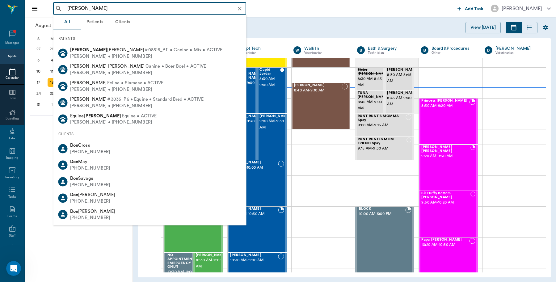
type input "[PERSON_NAME]"
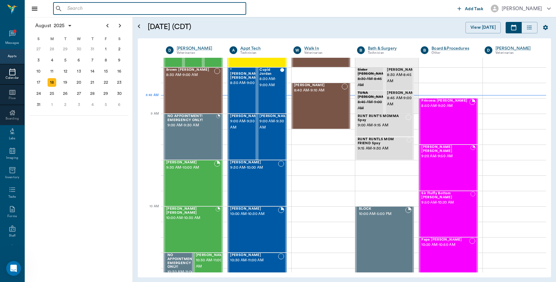
paste input "[PERSON_NAME]"
type input "[PERSON_NAME]"
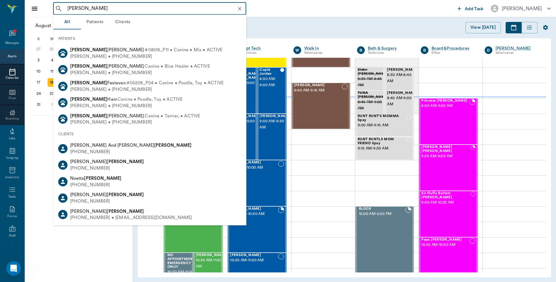
click at [239, 9] on icon "Clear" at bounding box center [240, 9] width 4 height 4
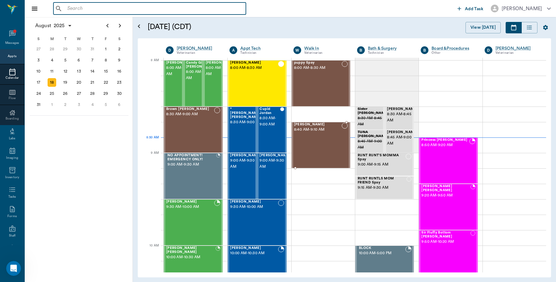
click at [326, 143] on div "[PERSON_NAME] 8:40 AM - 9:10 AM" at bounding box center [318, 145] width 48 height 45
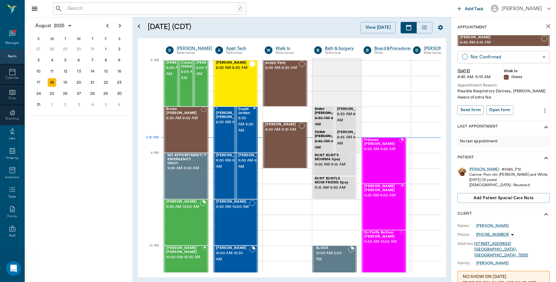
click at [511, 58] on body "/ ​ Add Task [PERSON_NAME] Nectar Messages Appts Calendar Flow Boarding Labs Im…" at bounding box center [278, 141] width 556 height 282
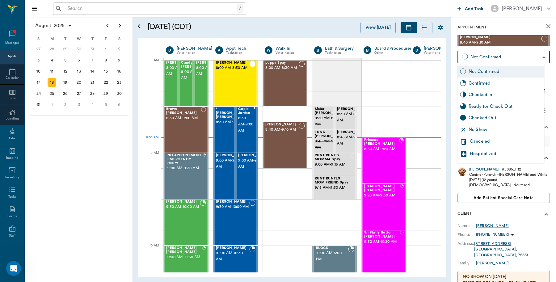
click at [493, 93] on div "Checked In" at bounding box center [505, 95] width 73 height 7
type input "CHECKED_IN"
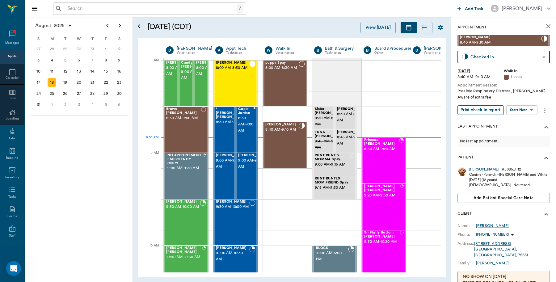
click at [489, 111] on button "Print check-in report" at bounding box center [481, 110] width 46 height 10
click at [112, 182] on div "[DATE] S M T W T F S 29 [DATE] 1 2 3 4 5 6 7 8 9 10 11 12 13 14 15 16 17 18 19 …" at bounding box center [79, 149] width 108 height 265
click at [545, 27] on icon "close" at bounding box center [548, 26] width 7 height 7
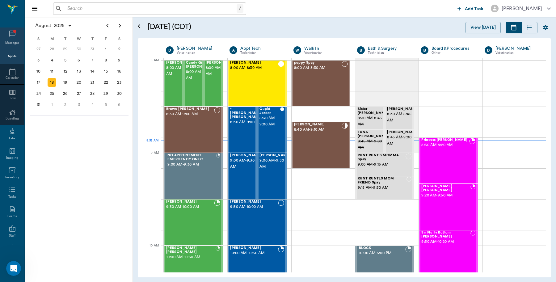
click at [11, 36] on icon at bounding box center [12, 33] width 7 height 7
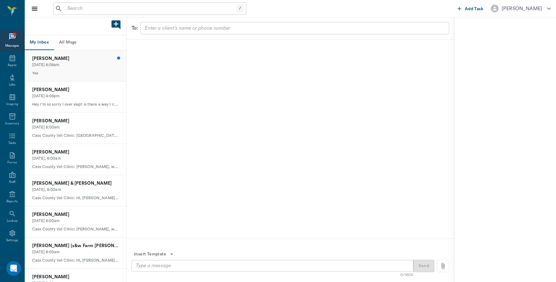
click at [54, 62] on p "[DATE] 8:08am" at bounding box center [75, 65] width 87 height 6
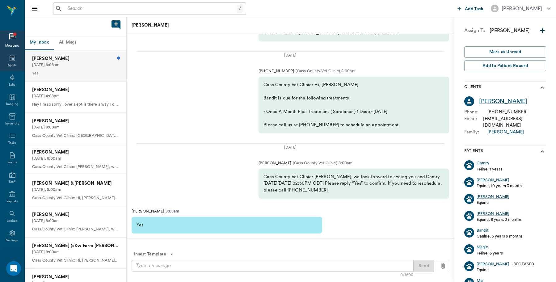
click at [10, 61] on icon at bounding box center [13, 58] width 6 height 6
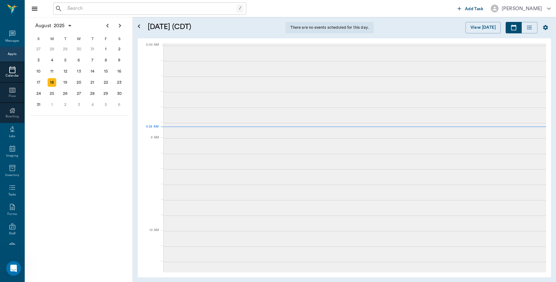
scroll to position [0, 0]
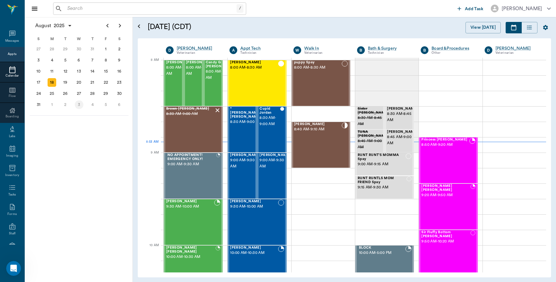
click at [78, 104] on div "3" at bounding box center [79, 104] width 9 height 9
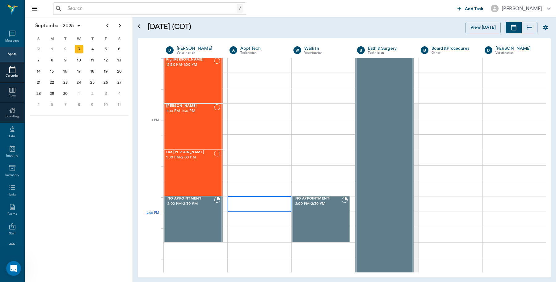
scroll to position [348, 0]
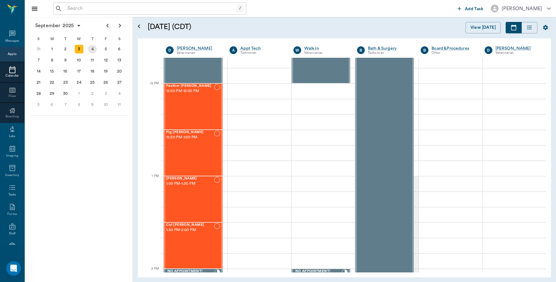
click at [89, 49] on div "4" at bounding box center [92, 49] width 9 height 9
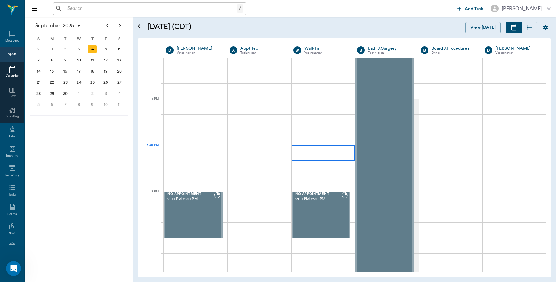
scroll to position [386, 0]
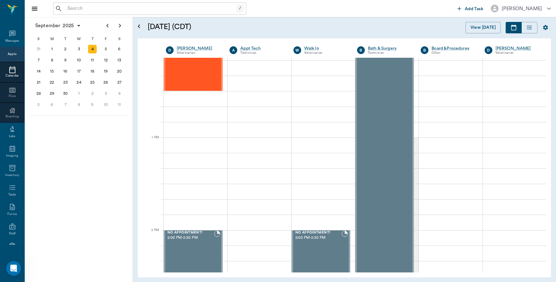
drag, startPoint x: 97, startPoint y: 2, endPoint x: 101, endPoint y: 5, distance: 4.9
click at [97, 2] on div "/ ​" at bounding box center [149, 8] width 193 height 12
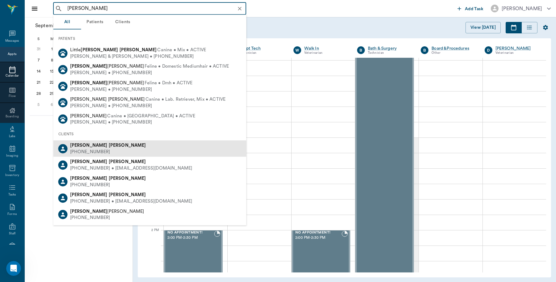
click at [96, 149] on div "[PHONE_NUMBER]" at bounding box center [108, 152] width 76 height 6
type input "[PERSON_NAME]"
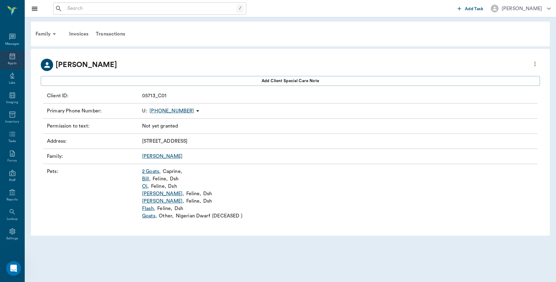
click at [9, 57] on icon at bounding box center [12, 56] width 7 height 7
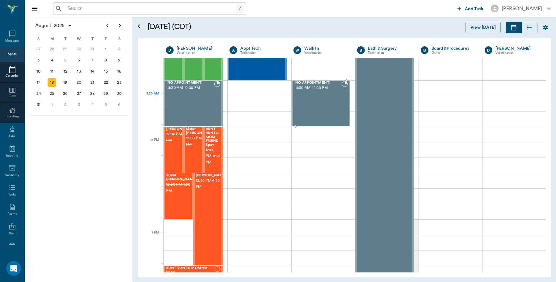
scroll to position [287, 0]
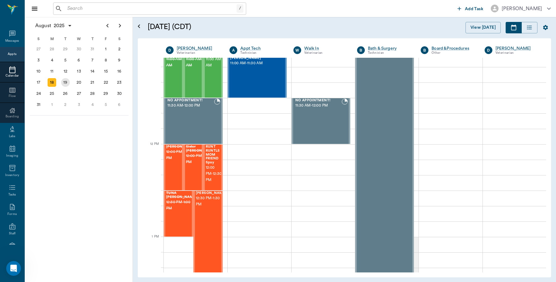
click at [67, 78] on div "19" at bounding box center [65, 82] width 9 height 9
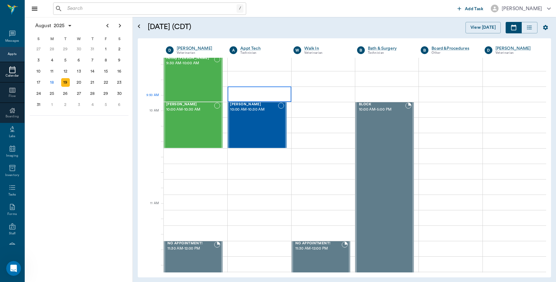
scroll to position [155, 0]
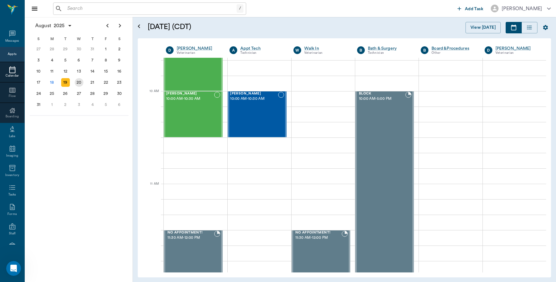
click at [79, 81] on div "20" at bounding box center [79, 82] width 9 height 9
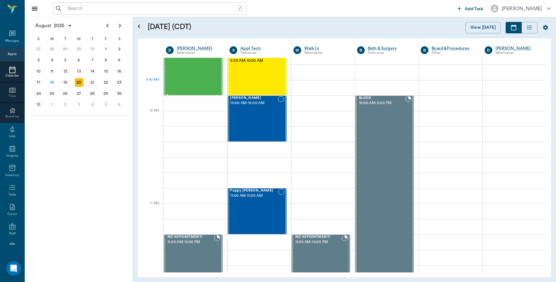
scroll to position [77, 0]
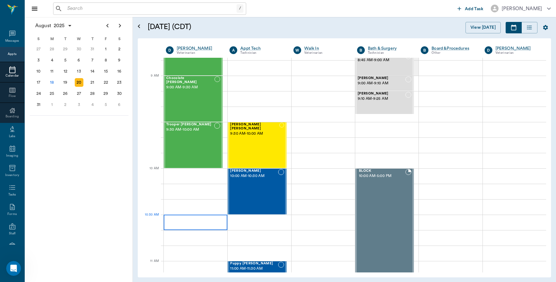
click at [182, 218] on div at bounding box center [196, 222] width 64 height 15
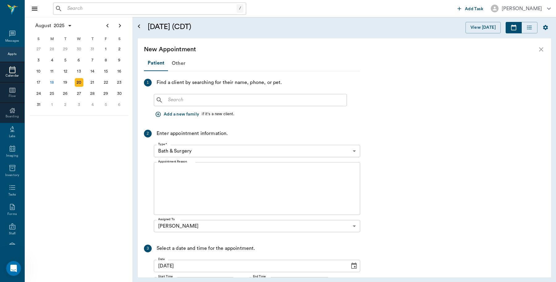
click at [235, 98] on input "text" at bounding box center [255, 100] width 179 height 9
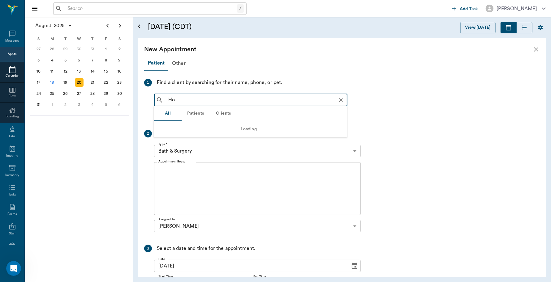
type input "H"
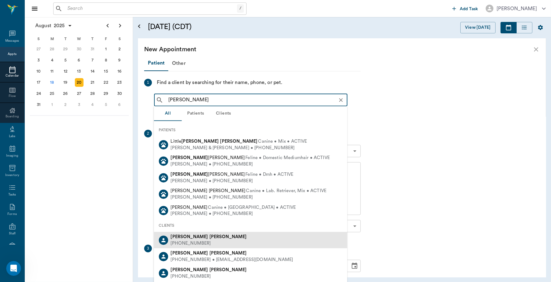
click at [207, 237] on div "[PERSON_NAME] [PHONE_NUMBER]" at bounding box center [250, 240] width 193 height 16
type input "[PERSON_NAME]"
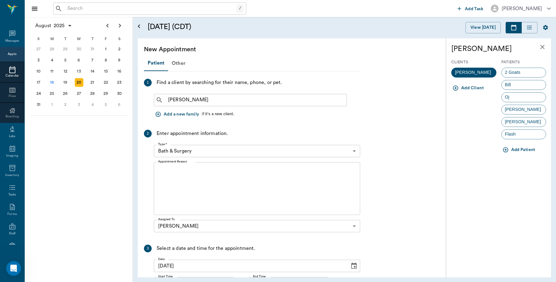
click at [352, 150] on body "/ ​ Add Task [PERSON_NAME] Nectar Messages Appts Calendar Flow Boarding Labs Im…" at bounding box center [278, 141] width 556 height 282
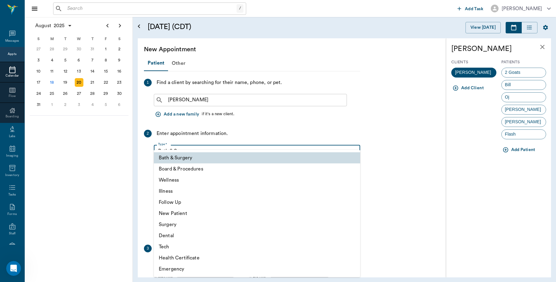
click at [180, 192] on li "Illness" at bounding box center [257, 191] width 207 height 11
type input "65d2be4f46e3a538d89b8c15"
type input "11:00 AM"
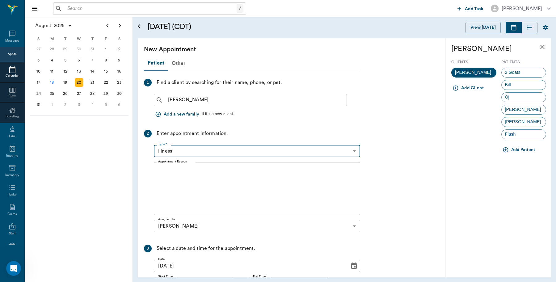
click at [211, 173] on textarea "Appointment Reason" at bounding box center [257, 189] width 198 height 43
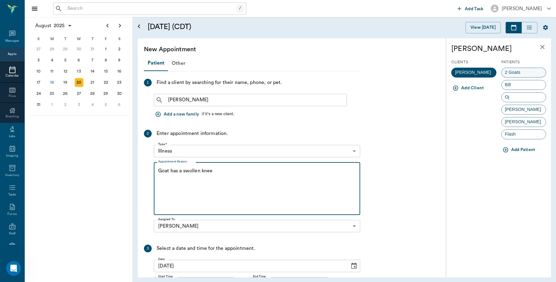
click at [529, 74] on div "2 Goats" at bounding box center [524, 73] width 45 height 10
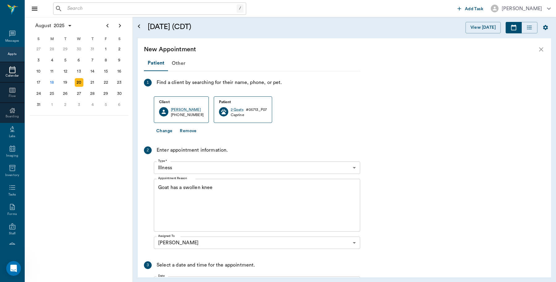
click at [251, 188] on textarea "Goat has a swollen knee" at bounding box center [257, 205] width 198 height 43
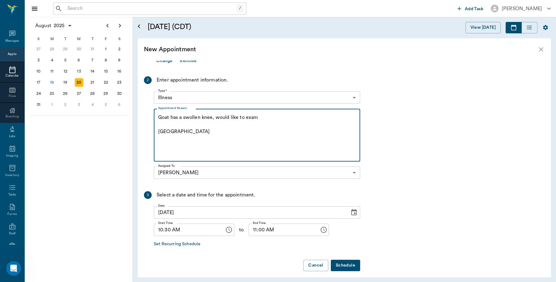
scroll to position [75, 0]
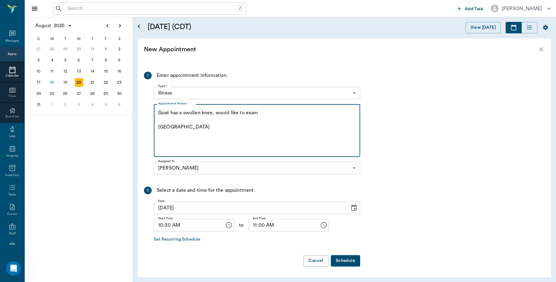
type textarea "Goat has a swollen knee, would like to exam [GEOGRAPHIC_DATA]"
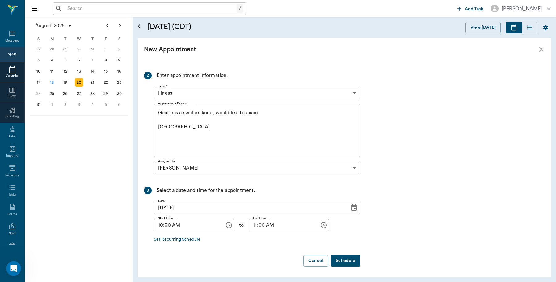
click at [342, 258] on button "Schedule" at bounding box center [345, 260] width 29 height 11
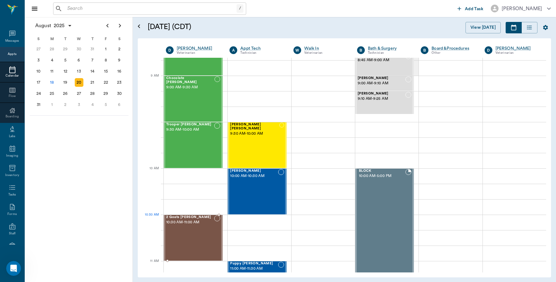
click at [197, 223] on span "10:30 AM - 11:00 AM" at bounding box center [190, 222] width 48 height 6
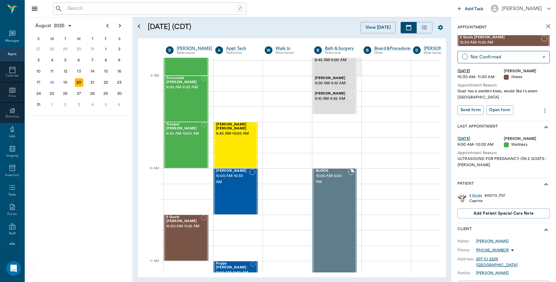
click at [542, 112] on icon "more" at bounding box center [545, 110] width 7 height 7
click at [519, 122] on span "Edit appointment" at bounding box center [514, 121] width 52 height 6
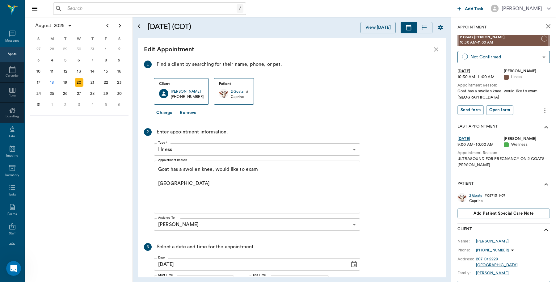
click at [166, 111] on button "Change" at bounding box center [164, 112] width 21 height 11
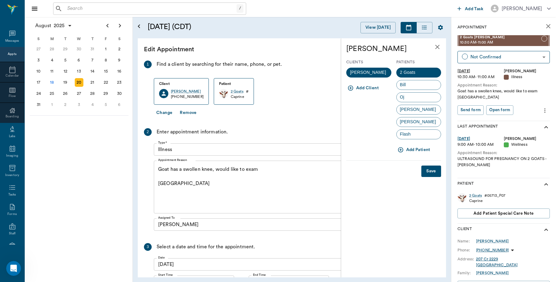
click at [422, 148] on button "Add Patient" at bounding box center [415, 149] width 36 height 11
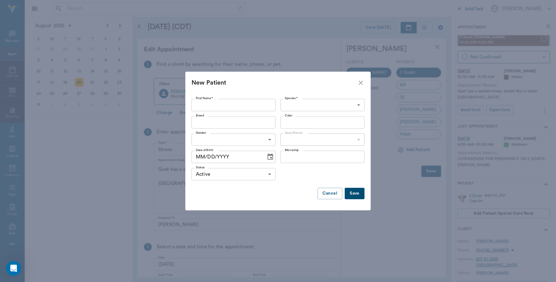
click at [365, 109] on div "First Name * First Name * Species * ​ Species * Breed Breed Color Color Gender …" at bounding box center [277, 152] width 185 height 117
click at [362, 107] on body "/ ​ Add Task [PERSON_NAME] Nectar Messages Appts Calendar Flow Boarding Labs Im…" at bounding box center [278, 141] width 556 height 282
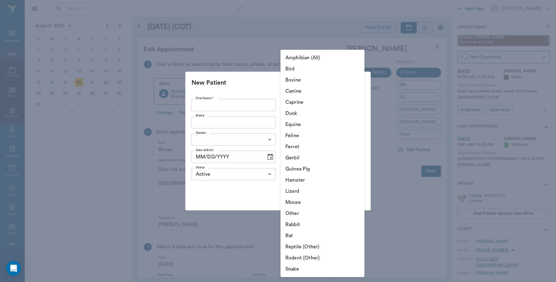
click at [364, 29] on div at bounding box center [278, 141] width 556 height 282
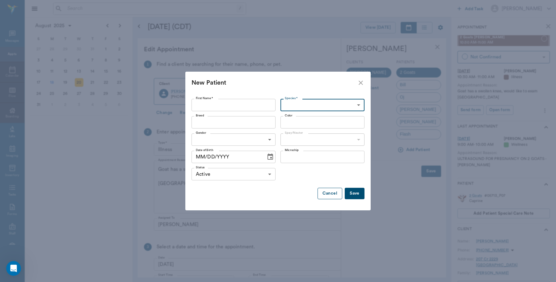
click at [330, 194] on button "Cancel" at bounding box center [330, 193] width 25 height 11
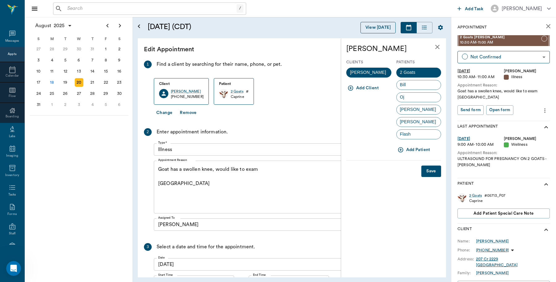
click at [375, 28] on button "View [DATE]" at bounding box center [378, 27] width 35 height 11
type input "67479aab0de4f58b269e34fc"
type input "10:45 AM"
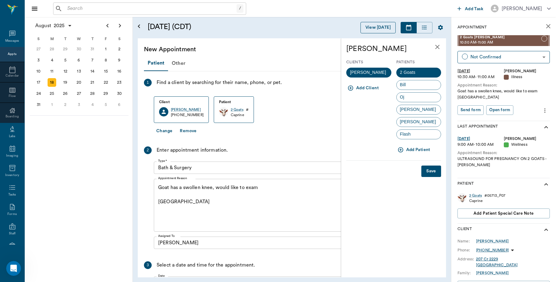
scroll to position [93, 0]
click at [441, 47] on icon "close" at bounding box center [437, 46] width 7 height 7
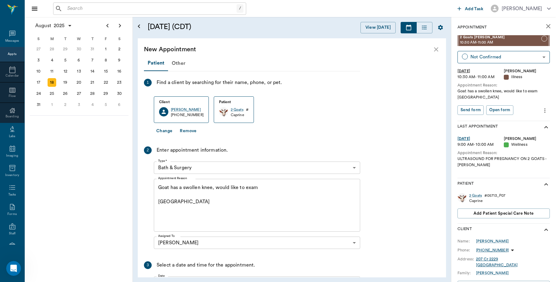
click at [545, 24] on icon "close" at bounding box center [548, 26] width 7 height 7
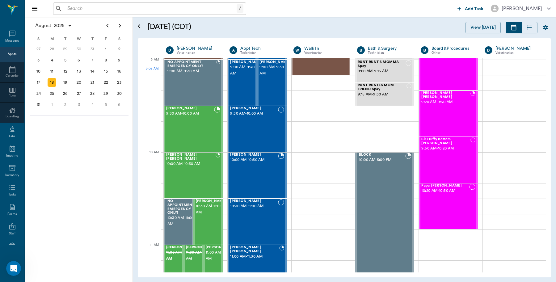
scroll to position [93, 0]
click at [6, 263] on div "Open Intercom Messenger" at bounding box center [12, 267] width 15 height 15
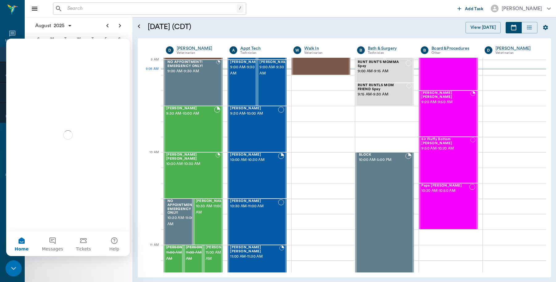
scroll to position [0, 0]
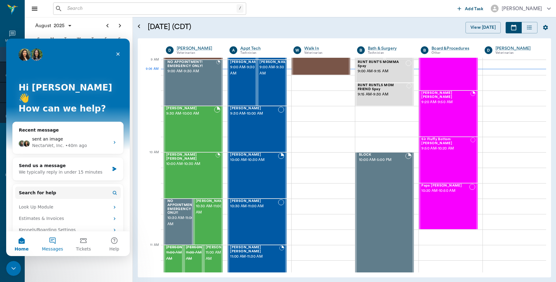
click at [51, 243] on button "Messages" at bounding box center [52, 244] width 31 height 25
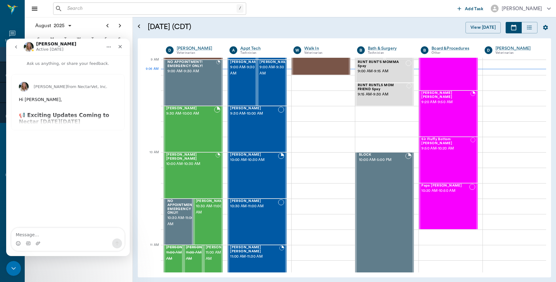
click at [39, 113] on div "Alana from NectarVet, Inc. Hi Bert, ​ 📢 Exciting Updates Coming to Nectar on Mo…" at bounding box center [67, 103] width 113 height 56
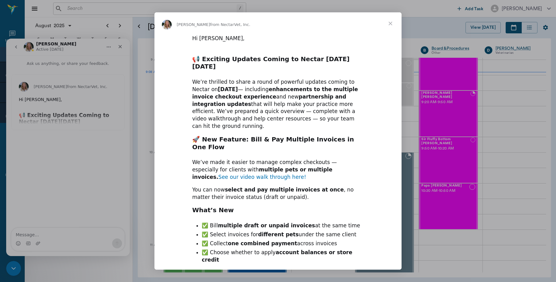
click at [306, 174] on link "See our video walk through here!" at bounding box center [263, 177] width 88 height 6
click at [393, 25] on span "Close" at bounding box center [391, 23] width 22 height 22
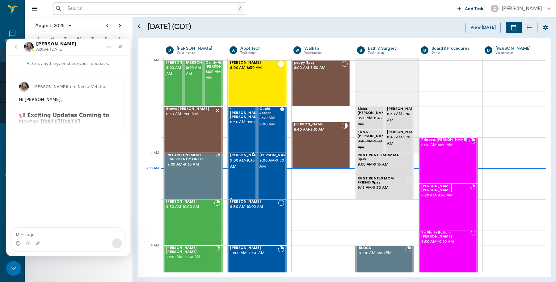
click at [240, 171] on div "Bea Curtis 9:00 AM - 9:30 AM" at bounding box center [245, 176] width 31 height 45
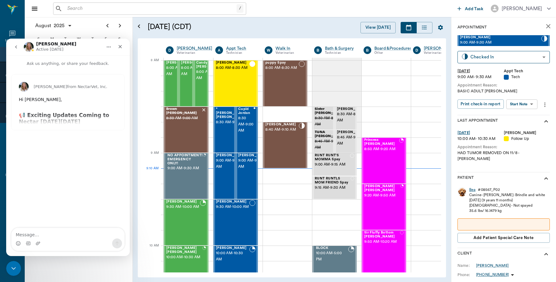
click at [472, 187] on div "Bea" at bounding box center [473, 189] width 6 height 5
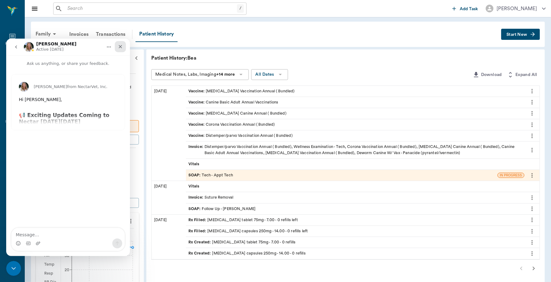
click at [119, 49] on div "Close" at bounding box center [120, 46] width 11 height 11
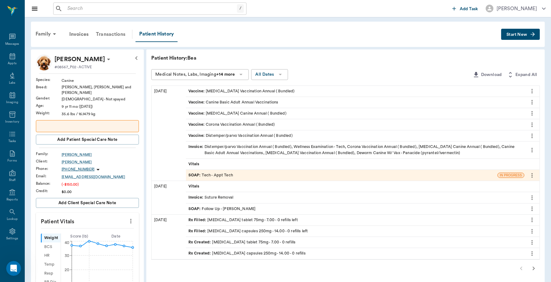
click at [107, 32] on div "Transactions" at bounding box center [110, 34] width 37 height 15
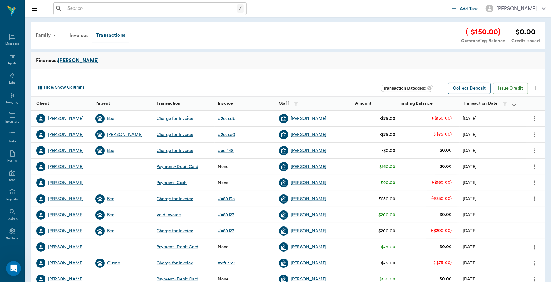
click at [467, 89] on button "Collect Deposit" at bounding box center [469, 88] width 43 height 11
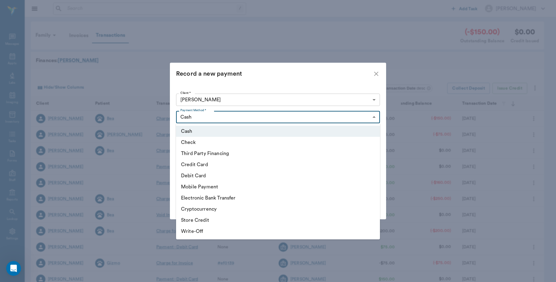
click at [374, 117] on body "/ ​ Add Task Dr. Bert Ellsworth Nectar Messages Appts Labs Imaging Inventory Ta…" at bounding box center [278, 190] width 556 height 380
click at [215, 175] on li "Debit Card" at bounding box center [278, 175] width 204 height 11
type input "DEBIT_CARD"
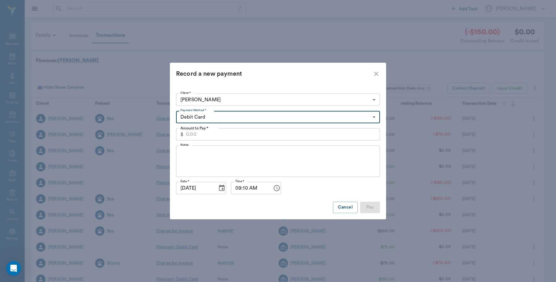
click at [358, 135] on input "Amount to Pay *" at bounding box center [283, 134] width 194 height 12
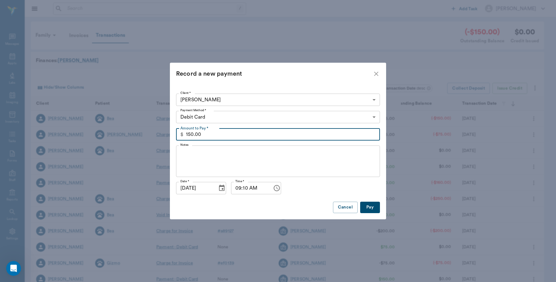
type input "150.00"
click at [270, 212] on div "Cancel Pay" at bounding box center [278, 207] width 204 height 11
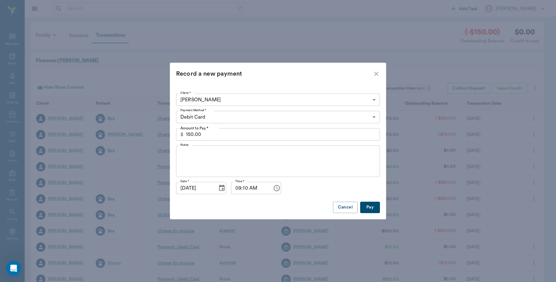
click at [372, 204] on button "Pay" at bounding box center [370, 207] width 20 height 11
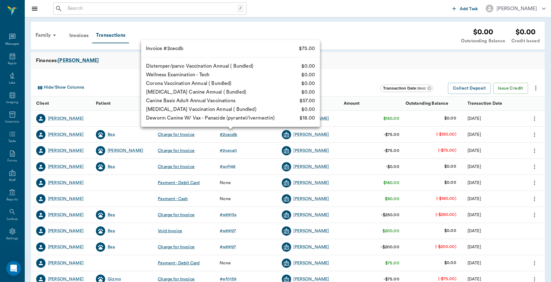
click at [228, 135] on div "# 2cecdb" at bounding box center [227, 135] width 17 height 6
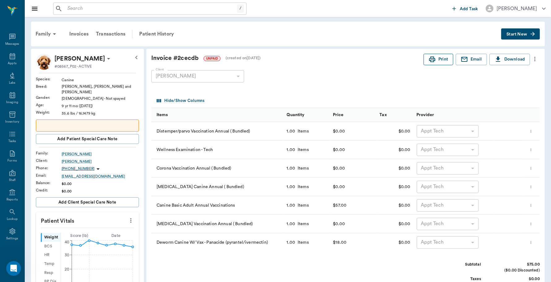
click at [430, 61] on icon "button" at bounding box center [431, 59] width 7 height 7
click at [110, 32] on div "Transactions" at bounding box center [110, 34] width 37 height 15
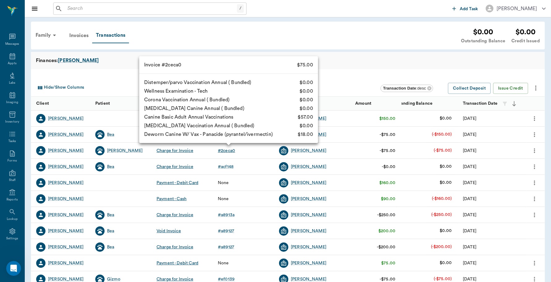
click at [226, 151] on div "# 2ceca0" at bounding box center [226, 151] width 17 height 6
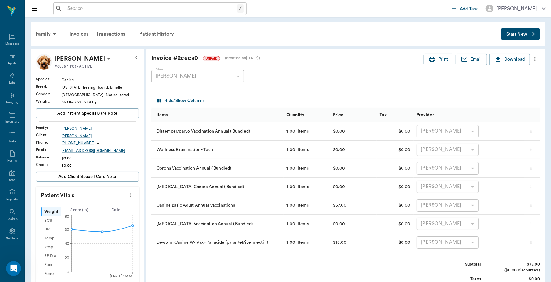
click at [433, 62] on icon "button" at bounding box center [431, 59] width 7 height 7
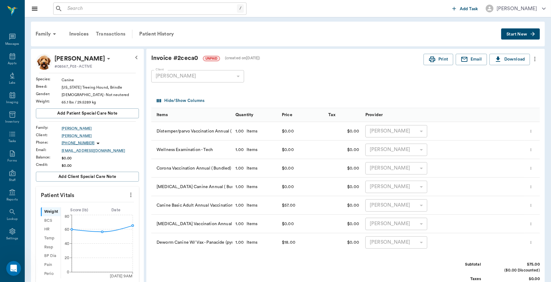
click at [115, 32] on div "Transactions" at bounding box center [110, 34] width 37 height 15
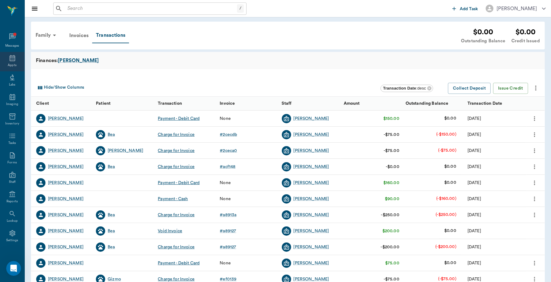
click at [9, 54] on div "Appts" at bounding box center [12, 61] width 24 height 19
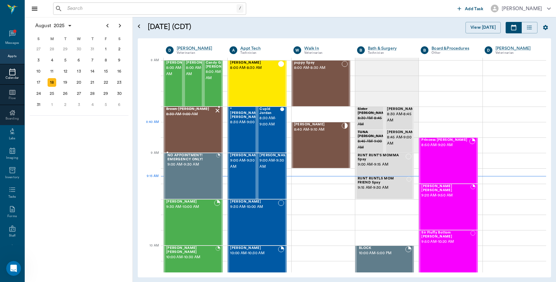
click at [183, 135] on div "Brown Sugar Patterson 8:30 AM - 9:00 AM" at bounding box center [190, 129] width 48 height 45
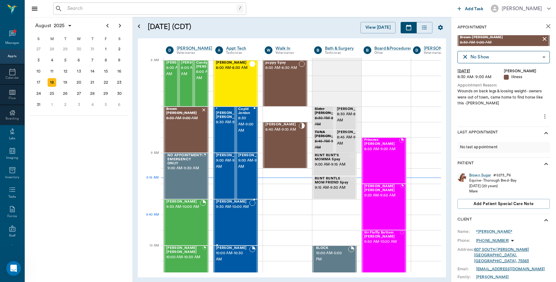
click at [228, 219] on div "Sally Multhaupt 9:30 AM - 10:00 AM" at bounding box center [232, 222] width 33 height 45
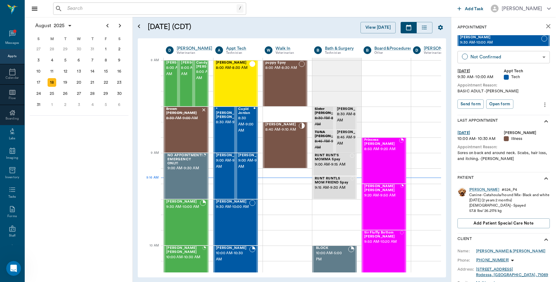
click at [530, 58] on body "/ ​ Add Task Dr. Bert Ellsworth Nectar Messages Appts Calendar Flow Boarding La…" at bounding box center [278, 141] width 556 height 282
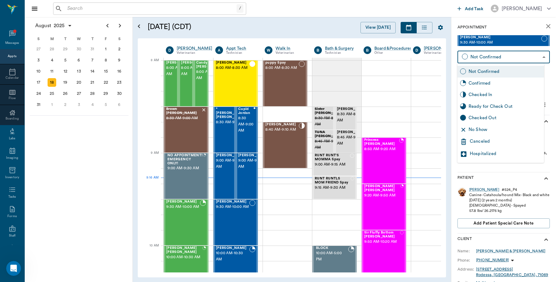
click at [475, 96] on div "Checked In" at bounding box center [505, 95] width 73 height 7
type input "CHECKED_IN"
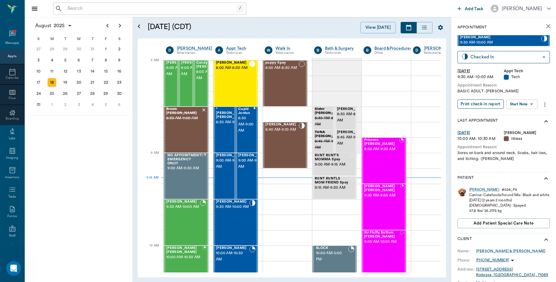
click at [491, 104] on button "Print check-in report" at bounding box center [481, 105] width 46 height 10
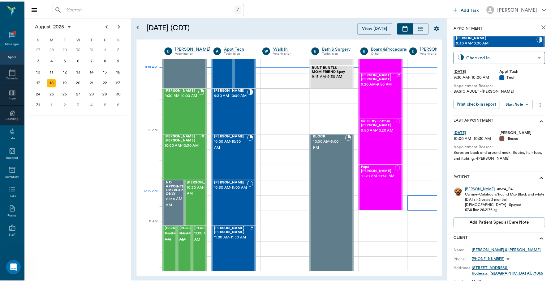
scroll to position [116, 0]
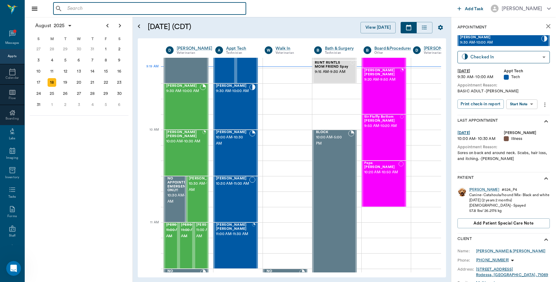
click at [103, 9] on input "text" at bounding box center [154, 8] width 179 height 9
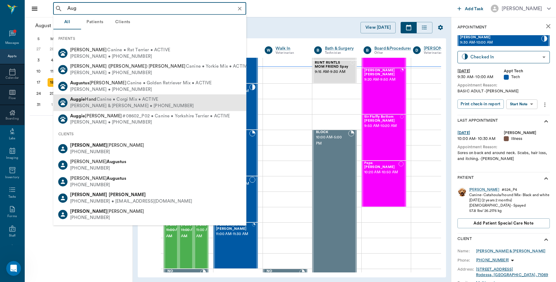
click at [78, 100] on b "Auggie" at bounding box center [77, 99] width 15 height 5
type input "Aug"
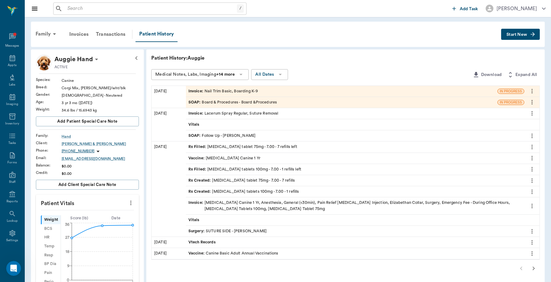
click at [411, 95] on div "Invoice : Nail Trim Basic, Boarding K-9" at bounding box center [341, 91] width 311 height 11
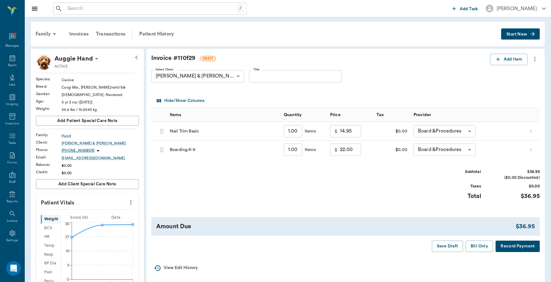
click at [290, 149] on input "1.00" at bounding box center [292, 150] width 19 height 12
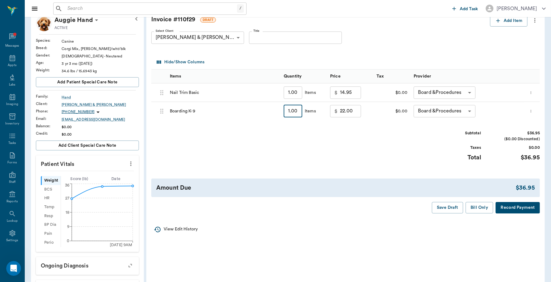
type input "3"
type input "66.00"
type input "3"
click at [511, 209] on button "Record Payment" at bounding box center [517, 207] width 44 height 11
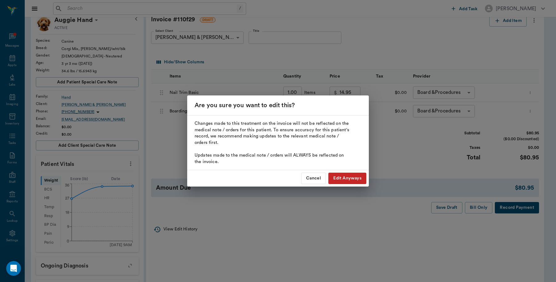
click at [356, 180] on button "Edit Anyways" at bounding box center [348, 178] width 38 height 11
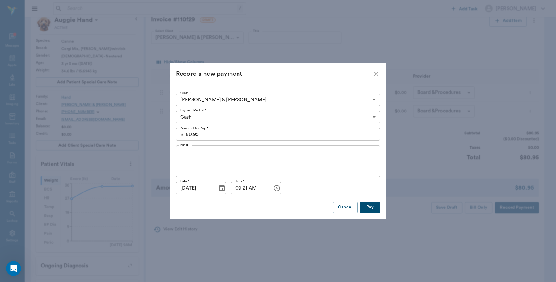
click at [367, 117] on body "/ ​ Add Task Dr. Bert Ellsworth Nectar Messages Appts Labs Imaging Inventory Ta…" at bounding box center [278, 202] width 556 height 483
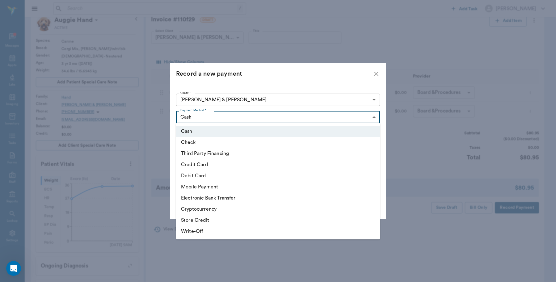
click at [207, 176] on li "Debit Card" at bounding box center [278, 175] width 204 height 11
type input "DEBIT_CARD"
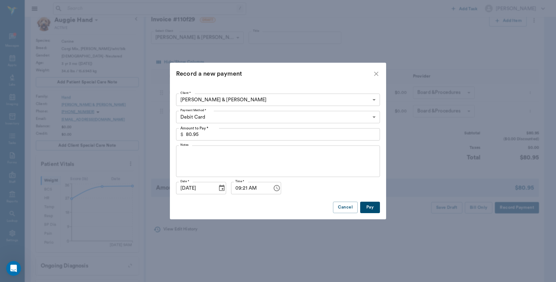
click at [370, 210] on button "Pay" at bounding box center [370, 207] width 20 height 11
type input "3.00"
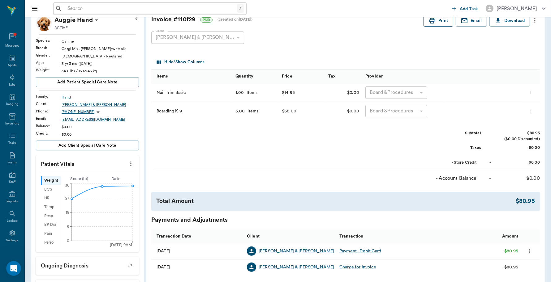
click at [439, 22] on button "Print" at bounding box center [438, 20] width 30 height 11
click at [9, 62] on div "Appts" at bounding box center [12, 61] width 24 height 19
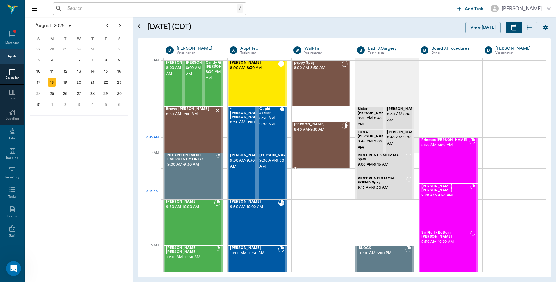
click at [320, 143] on div "[PERSON_NAME] 8:40 AM - 9:10 AM" at bounding box center [318, 145] width 48 height 45
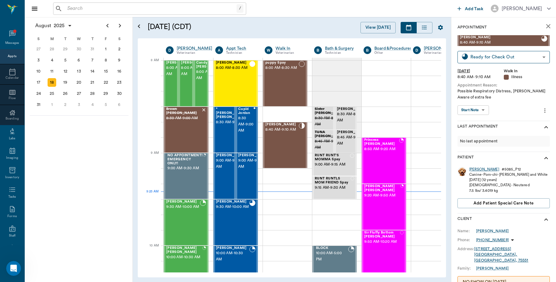
click at [476, 168] on div "[PERSON_NAME]" at bounding box center [485, 169] width 30 height 5
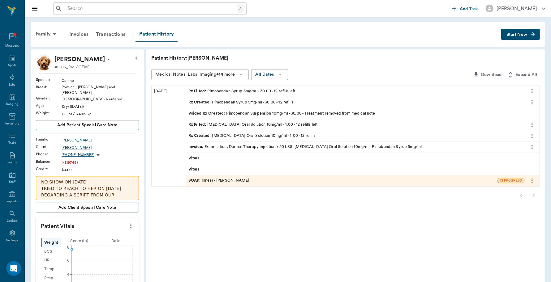
click at [515, 35] on span "Start New" at bounding box center [516, 35] width 21 height 0
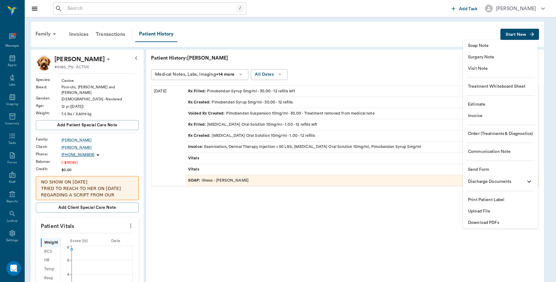
click at [483, 115] on span "Invoice" at bounding box center [500, 116] width 65 height 6
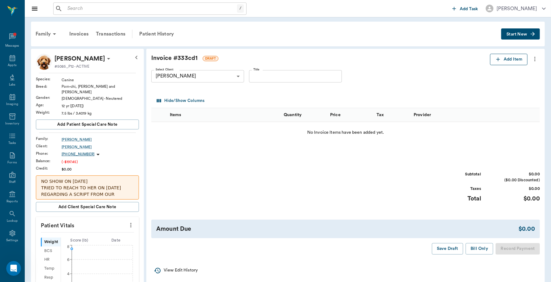
click at [509, 63] on button "Add Item" at bounding box center [508, 59] width 37 height 11
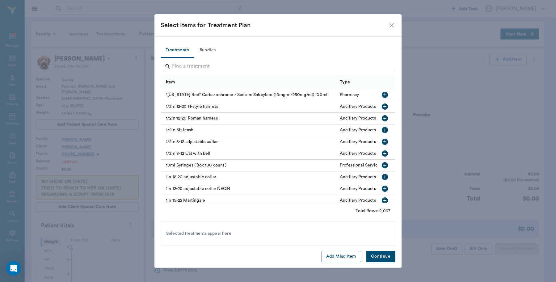
click at [218, 64] on input "Search" at bounding box center [278, 67] width 213 height 10
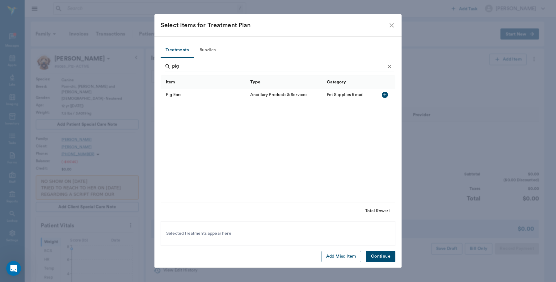
type input "pig"
click at [185, 94] on div "Pig Ears" at bounding box center [204, 95] width 87 height 12
click at [380, 254] on button "Continue" at bounding box center [380, 256] width 29 height 11
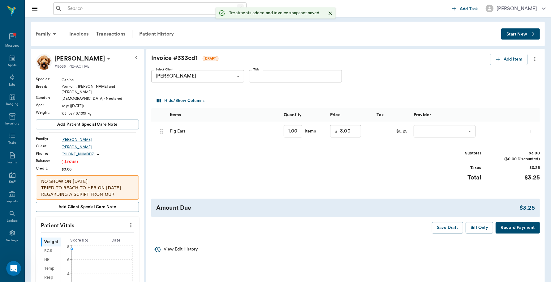
drag, startPoint x: 288, startPoint y: 131, endPoint x: 294, endPoint y: 130, distance: 5.9
click at [289, 131] on input "1.00" at bounding box center [292, 131] width 19 height 12
type input "2"
type input "6.00"
type input "2"
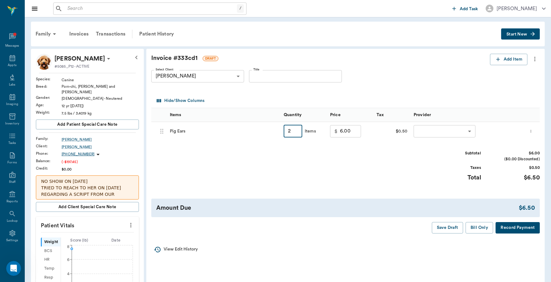
click at [472, 130] on body "/ ​ Add Task Dr. Bert Ellsworth Nectar Messages Appts Labs Imaging Inventory Ta…" at bounding box center [275, 231] width 551 height 462
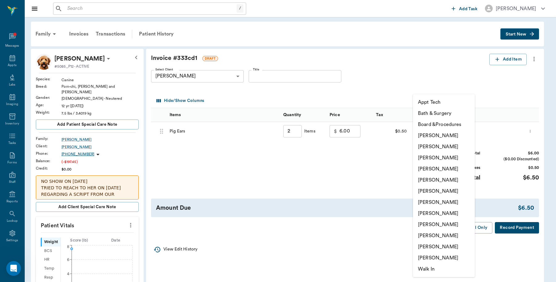
click at [449, 136] on li "Caryn Watson" at bounding box center [444, 135] width 62 height 11
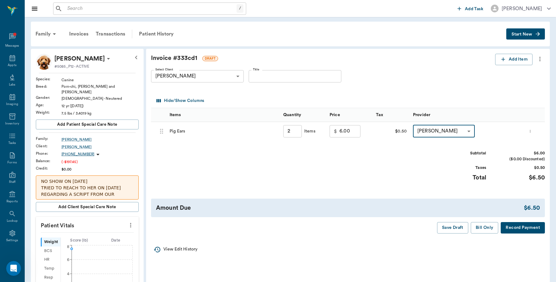
type input "none-6899ea08ed37b777db10de45"
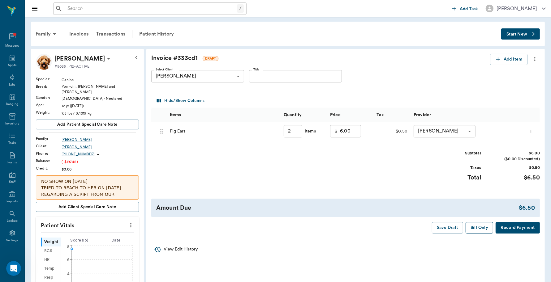
click at [479, 230] on button "Bill Only" at bounding box center [479, 227] width 28 height 11
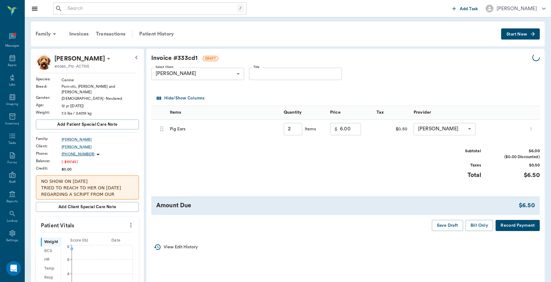
type input "2.00"
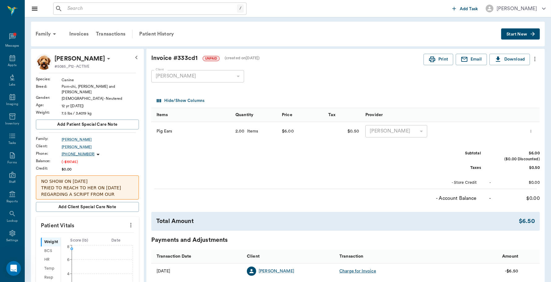
drag, startPoint x: 118, startPoint y: 34, endPoint x: 113, endPoint y: 38, distance: 6.1
click at [118, 34] on div "Transactions" at bounding box center [110, 34] width 37 height 15
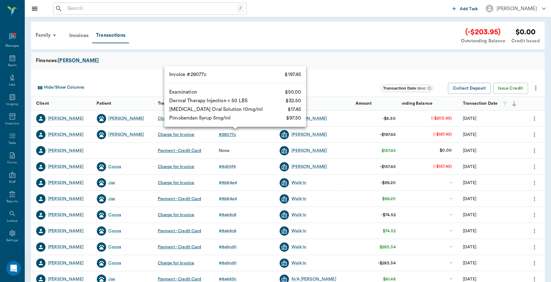
click at [224, 134] on div "# 29077c" at bounding box center [227, 135] width 17 height 6
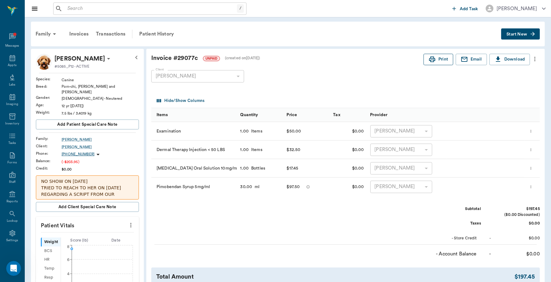
click at [430, 59] on icon "button" at bounding box center [431, 59] width 7 height 7
click at [115, 31] on div "Transactions" at bounding box center [110, 34] width 37 height 15
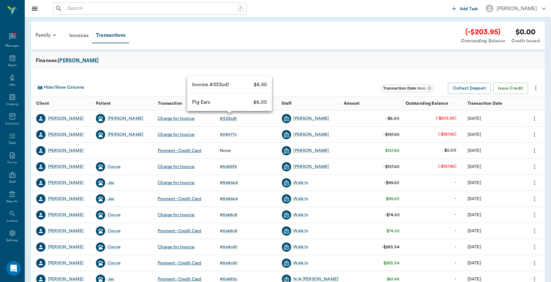
click at [231, 118] on div "# 333cd1" at bounding box center [227, 119] width 17 height 6
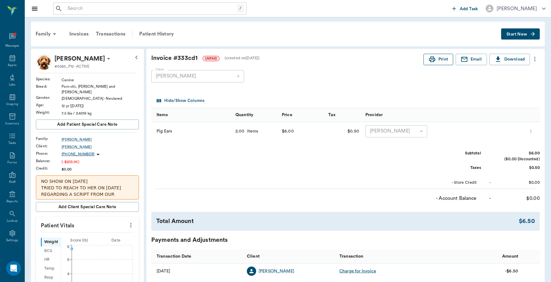
click at [439, 60] on button "Print" at bounding box center [438, 59] width 30 height 11
click at [117, 30] on div "Transactions" at bounding box center [110, 34] width 37 height 15
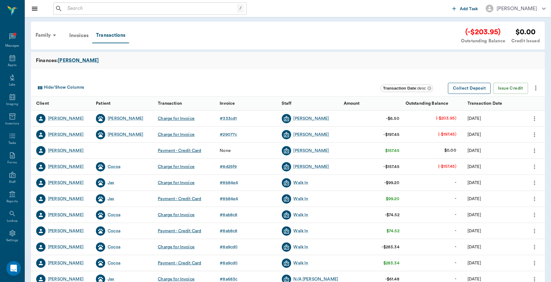
click at [472, 89] on button "Collect Deposit" at bounding box center [469, 88] width 43 height 11
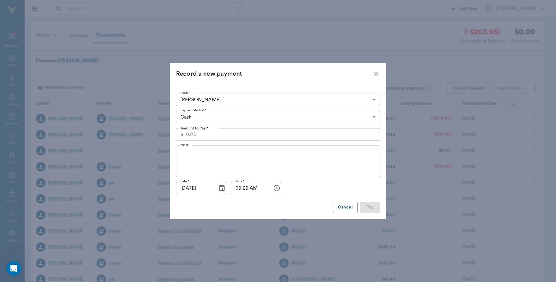
click at [223, 115] on body "/ ​ Add Task Dr. Bert Ellsworth Nectar Messages Appts Labs Imaging Inventory Ta…" at bounding box center [278, 190] width 556 height 380
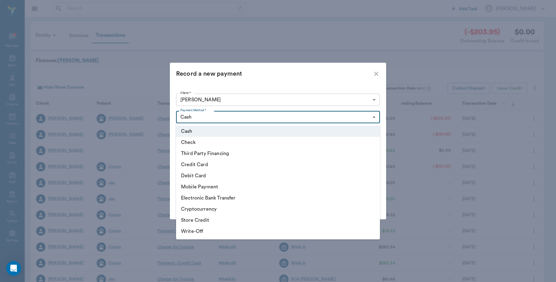
click at [201, 151] on li "Third Party Financing" at bounding box center [278, 153] width 204 height 11
type input "CREDIT"
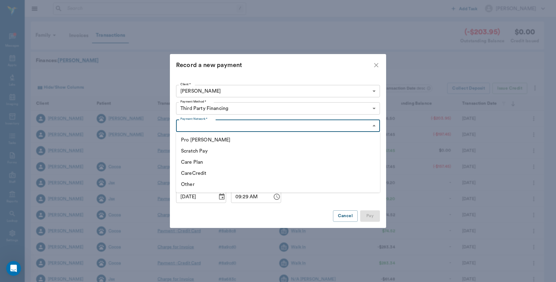
click at [212, 126] on body "/ ​ Add Task Dr. Bert Ellsworth Nectar Messages Appts Labs Imaging Inventory Ta…" at bounding box center [278, 190] width 556 height 380
click at [202, 174] on li "CareCredit" at bounding box center [278, 173] width 204 height 11
type input "CARE_CREDIT"
click at [221, 143] on input "Amount to Pay *" at bounding box center [283, 143] width 194 height 12
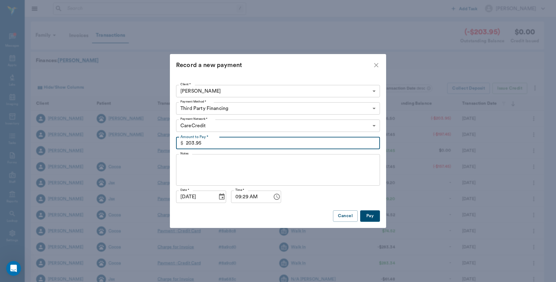
type input "203.95"
click at [372, 217] on button "Pay" at bounding box center [370, 216] width 20 height 11
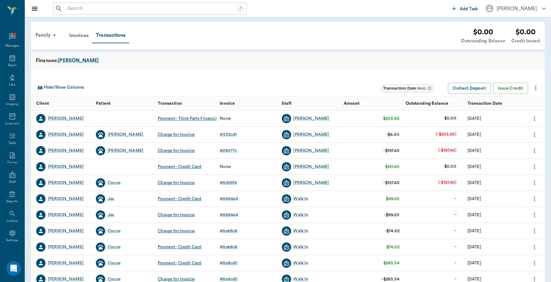
click at [534, 119] on icon "more" at bounding box center [534, 118] width 7 height 7
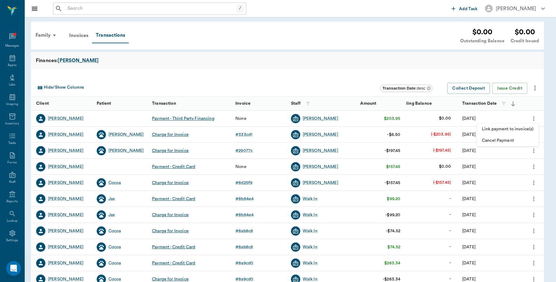
click at [526, 128] on span "Link payment to invoice(s)" at bounding box center [508, 129] width 52 height 6
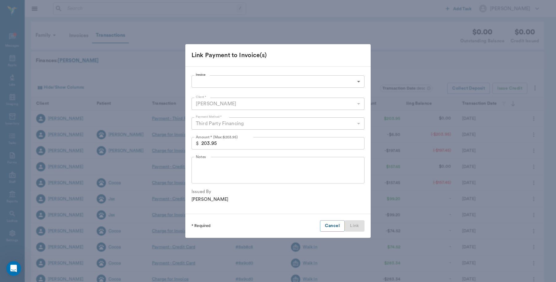
click at [316, 84] on body "/ ​ Add Task Dr. Bert Ellsworth Nectar Messages Appts Labs Imaging Inventory Ta…" at bounding box center [278, 190] width 556 height 380
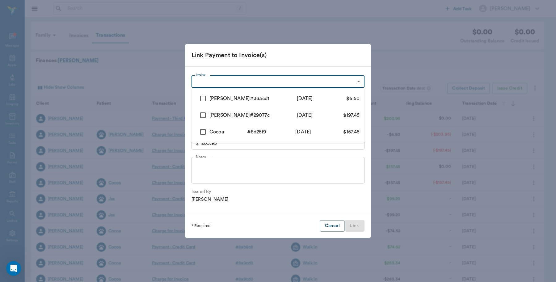
click at [203, 100] on input "checkbox" at bounding box center [203, 98] width 13 height 13
checkbox input "true"
type input "68a33841798cc966f3333cd1"
type input "6.50"
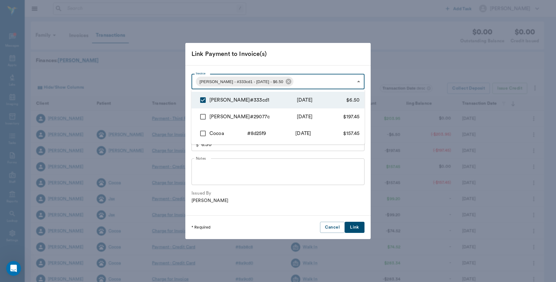
click at [203, 114] on input "checkbox" at bounding box center [203, 116] width 13 height 13
checkbox input "true"
type input "68a33841798cc966f3333cd1,68a331e7eed0dba37b29077c"
type input "203.95"
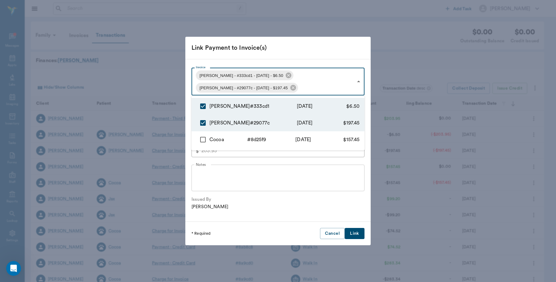
click at [286, 53] on div at bounding box center [278, 141] width 556 height 282
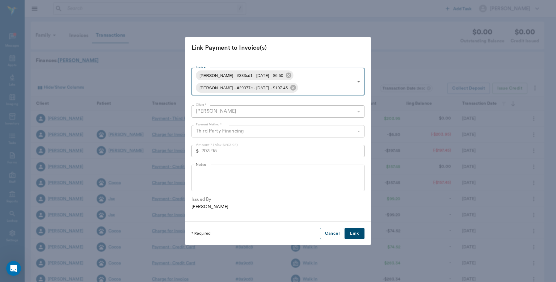
click at [356, 234] on button "Link" at bounding box center [355, 233] width 20 height 11
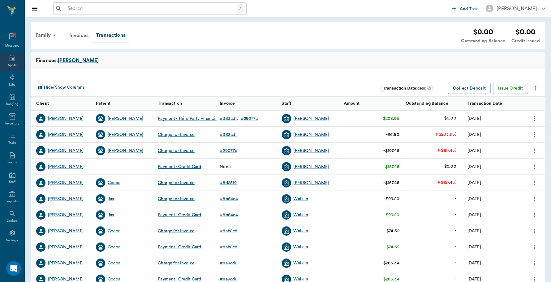
click at [11, 60] on icon at bounding box center [12, 57] width 7 height 7
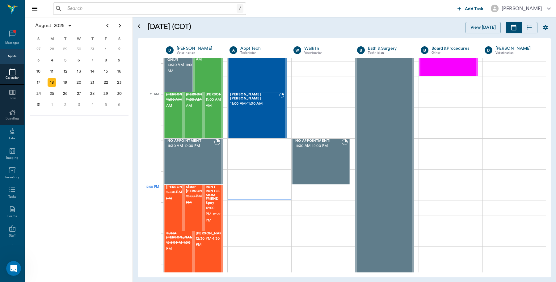
scroll to position [248, 0]
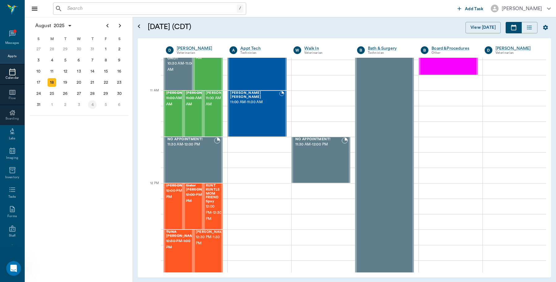
click at [94, 101] on div "4" at bounding box center [92, 104] width 9 height 9
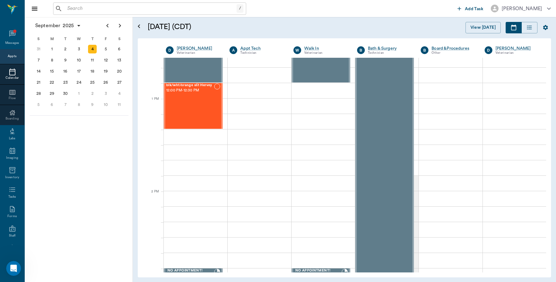
scroll to position [425, 0]
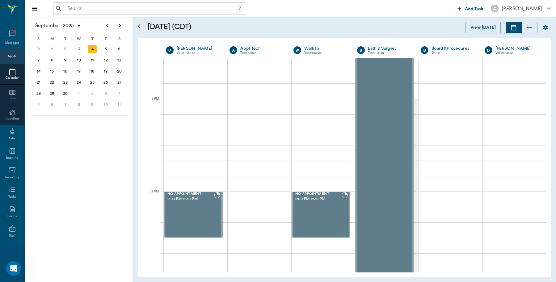
click at [82, 7] on input "text" at bounding box center [151, 8] width 172 height 9
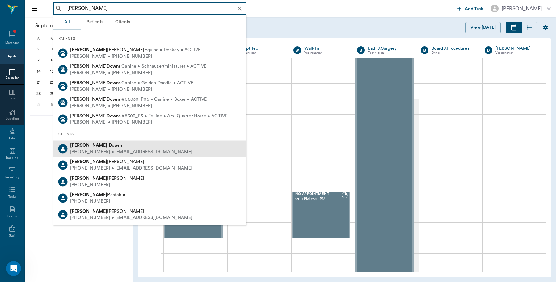
click at [90, 149] on div "(318) 655-4588 • jbdowns04@gmail.com" at bounding box center [131, 152] width 122 height 6
type input "Jessica Down"
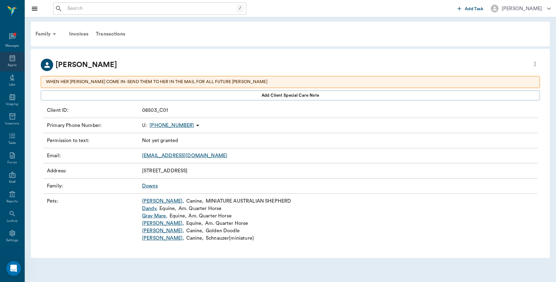
click at [10, 61] on icon at bounding box center [13, 58] width 6 height 6
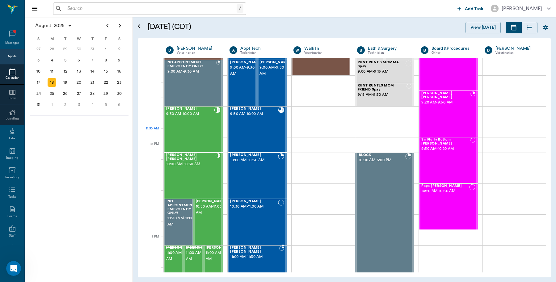
scroll to position [364, 0]
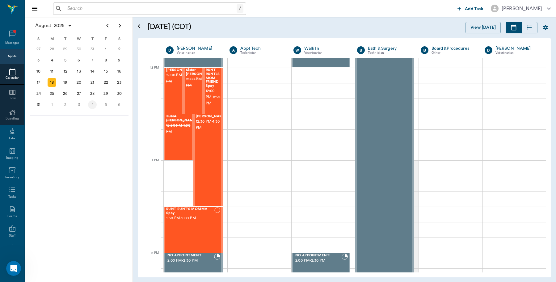
click at [90, 104] on div "4" at bounding box center [92, 104] width 9 height 9
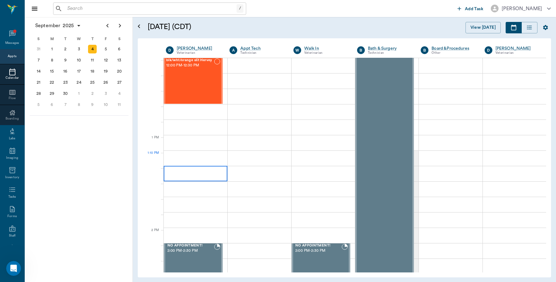
scroll to position [386, 0]
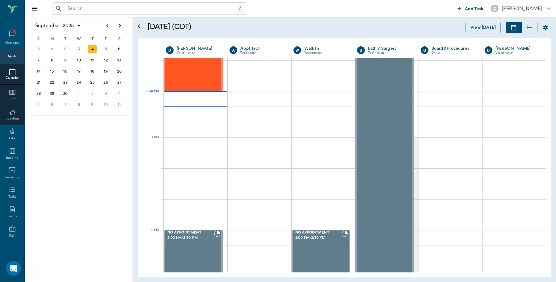
click at [188, 95] on div at bounding box center [196, 98] width 64 height 15
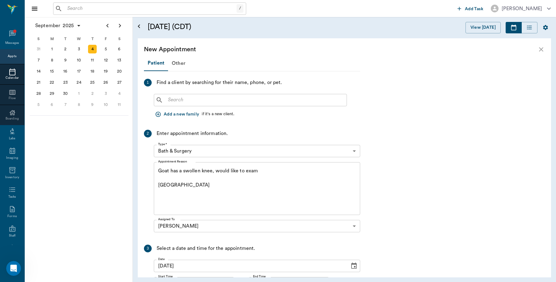
click at [191, 99] on input "text" at bounding box center [255, 100] width 179 height 9
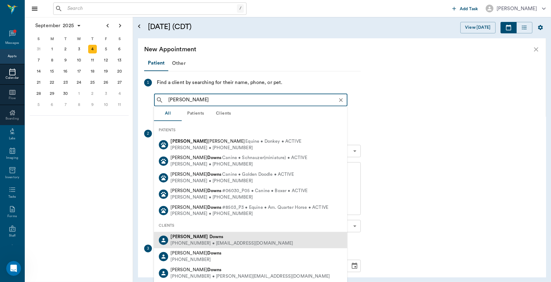
click at [207, 239] on div "Jessica Downs" at bounding box center [232, 237] width 122 height 6
type input "Jessica Downs"
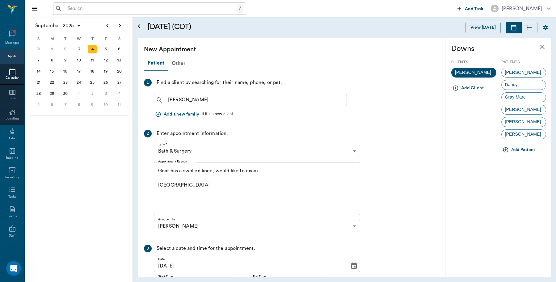
click at [526, 147] on button "Add Patient" at bounding box center [520, 149] width 36 height 11
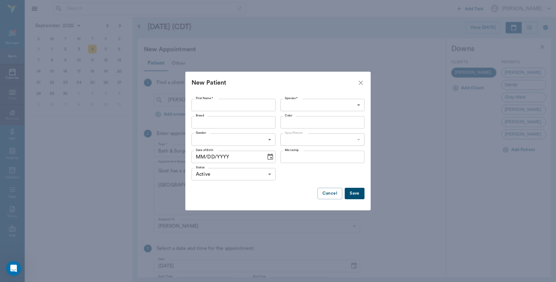
click at [229, 108] on input "First Name *" at bounding box center [234, 105] width 84 height 12
type input "Pearl"
click at [344, 103] on body "/ ​ Add Task Dr. Bert Ellsworth Nectar Messages Appts Calendar Flow Boarding La…" at bounding box center [278, 141] width 556 height 282
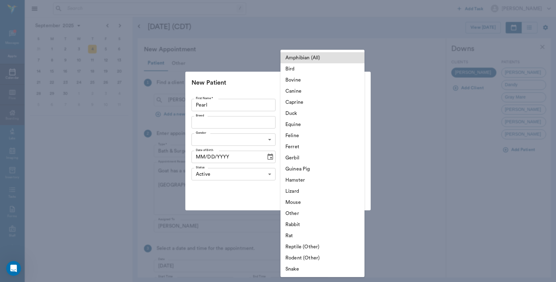
click at [317, 91] on li "Canine" at bounding box center [323, 91] width 84 height 11
type input "Canine"
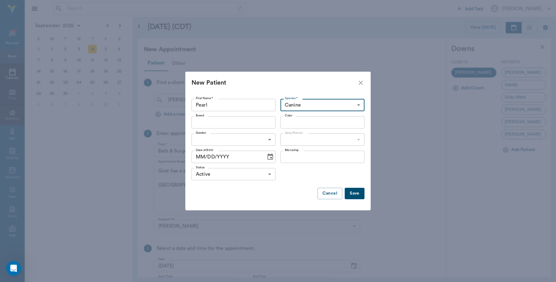
click at [257, 123] on input "Breed" at bounding box center [229, 122] width 70 height 9
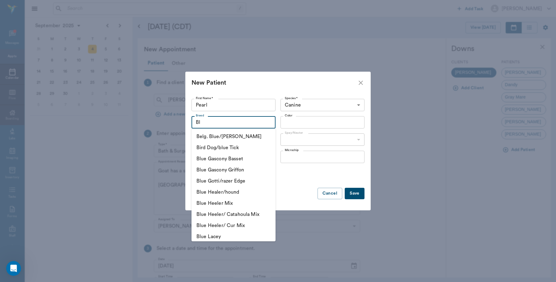
type input "B"
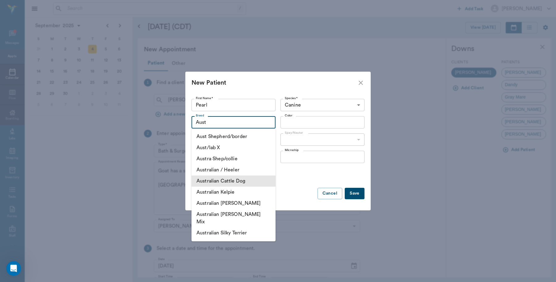
click at [243, 181] on li "Australian Cattle Dog" at bounding box center [234, 181] width 84 height 11
type input "Australian Cattle Dog"
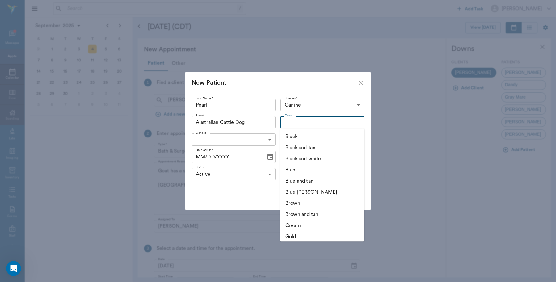
click at [333, 120] on input "Color" at bounding box center [318, 122] width 70 height 9
click at [301, 169] on li "Blue" at bounding box center [323, 169] width 84 height 11
type input "Blue"
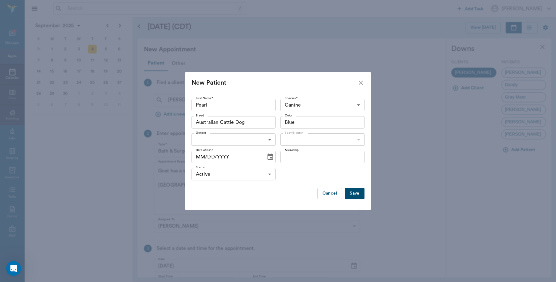
click at [257, 141] on body "/ ​ Add Task Dr. Bert Ellsworth Nectar Messages Appts Calendar Flow Boarding La…" at bounding box center [278, 141] width 556 height 282
click at [226, 166] on li "[DEMOGRAPHIC_DATA]" at bounding box center [234, 165] width 84 height 11
type input "FEMALE"
click at [359, 138] on body "/ ​ Add Task Dr. Bert Ellsworth Nectar Messages Appts Calendar Flow Boarding La…" at bounding box center [278, 141] width 556 height 282
click at [324, 167] on li "Not spayed" at bounding box center [323, 165] width 84 height 11
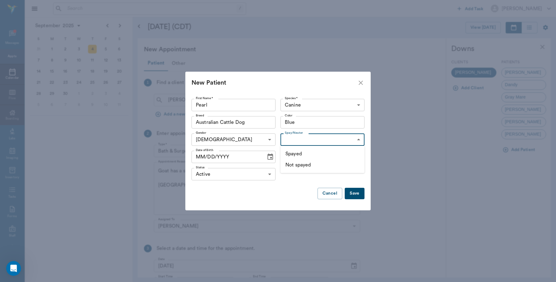
type input "false"
click at [268, 161] on icon "Choose date" at bounding box center [270, 156] width 7 height 7
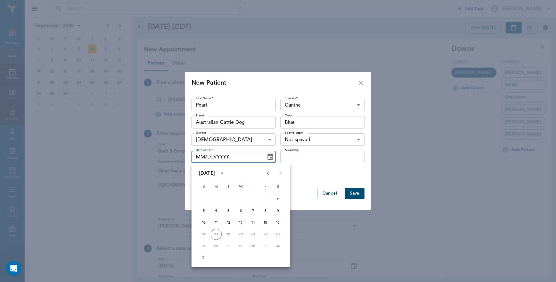
click at [268, 173] on icon "Previous month" at bounding box center [268, 174] width 2 height 4
click at [215, 172] on div "April 2025" at bounding box center [207, 173] width 16 height 7
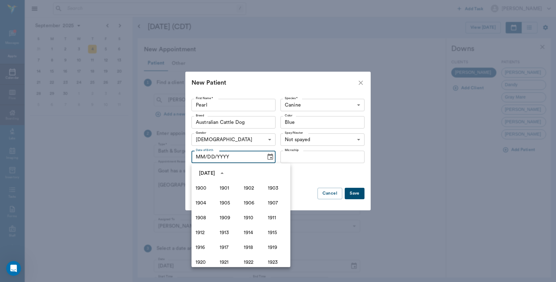
scroll to position [424, 0]
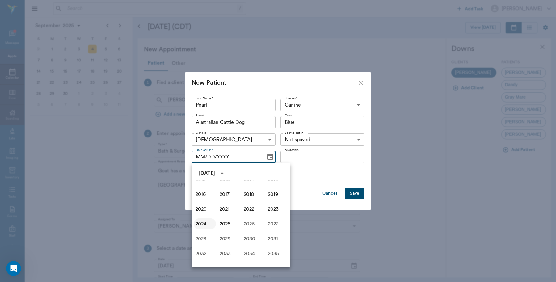
click at [202, 225] on button "2024" at bounding box center [205, 224] width 22 height 11
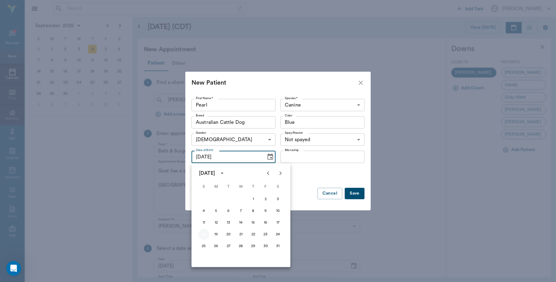
click at [203, 234] on button "18" at bounding box center [203, 234] width 11 height 11
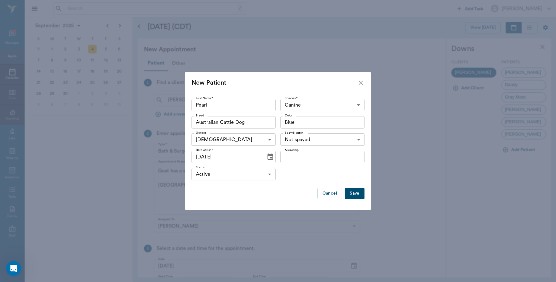
click at [267, 159] on icon "Choose date, selected date is Aug 18, 2024" at bounding box center [270, 156] width 7 height 7
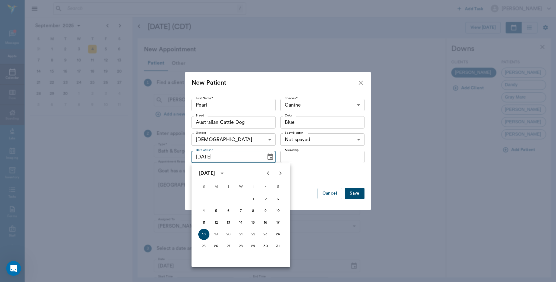
click at [226, 174] on icon "calendar view is open, switch to year view" at bounding box center [222, 173] width 7 height 7
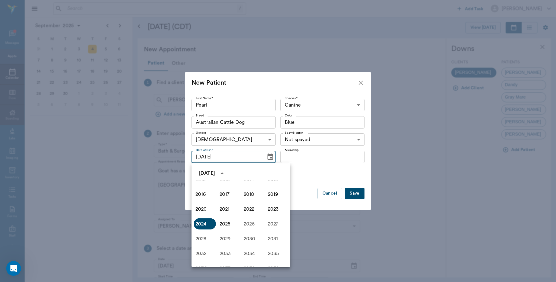
click at [226, 174] on icon "year view is open, switch to calendar view" at bounding box center [222, 173] width 7 height 7
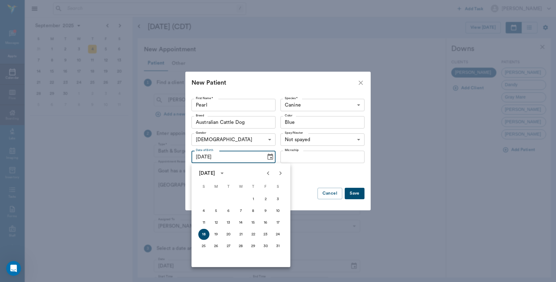
click at [226, 175] on icon "calendar view is open, switch to year view" at bounding box center [222, 173] width 7 height 7
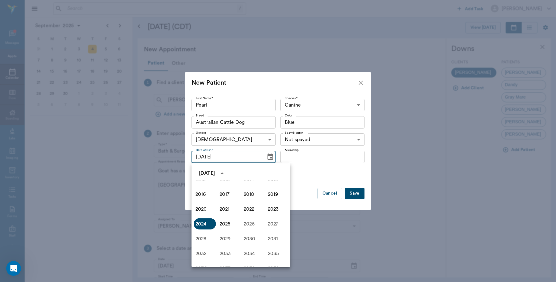
click at [226, 172] on icon "year view is open, switch to calendar view" at bounding box center [222, 173] width 7 height 7
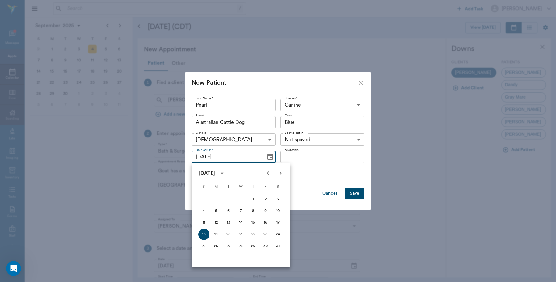
click at [268, 174] on icon "Previous month" at bounding box center [268, 173] width 7 height 7
click at [216, 222] on button "15" at bounding box center [216, 222] width 11 height 11
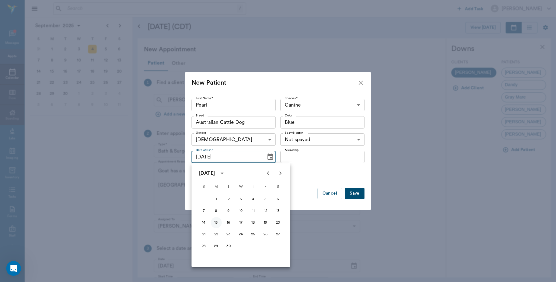
type input "04/15/2024"
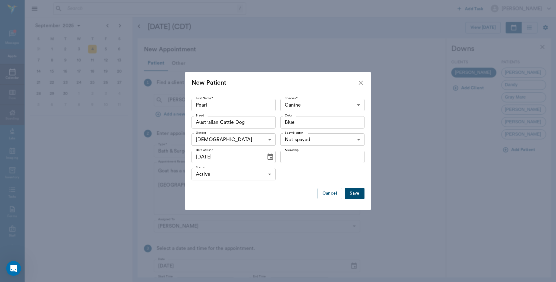
click at [350, 191] on button "Save" at bounding box center [355, 193] width 20 height 11
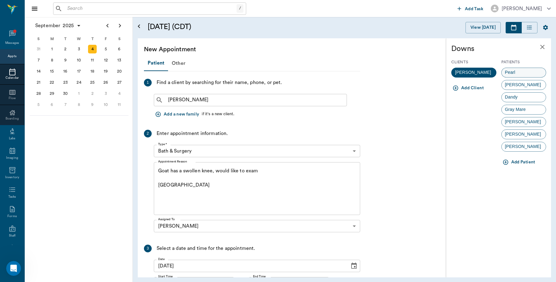
click at [513, 70] on span "Pearl" at bounding box center [510, 72] width 17 height 6
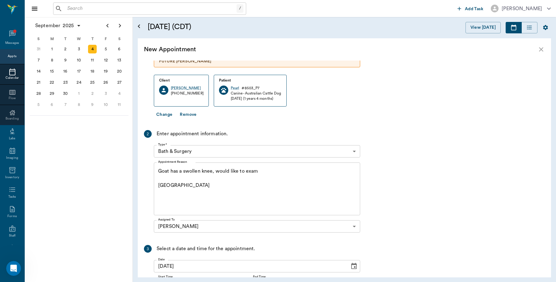
scroll to position [0, 0]
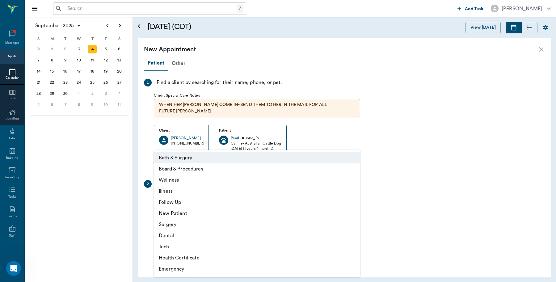
click at [356, 194] on body "/ ​ Add Task Dr. Bert Ellsworth Nectar Messages Appts Calendar Flow Boarding La…" at bounding box center [278, 141] width 556 height 282
click at [179, 226] on li "Surgery" at bounding box center [257, 224] width 207 height 11
type input "65d2be4f46e3a538d89b8c18"
type input "01:00 PM"
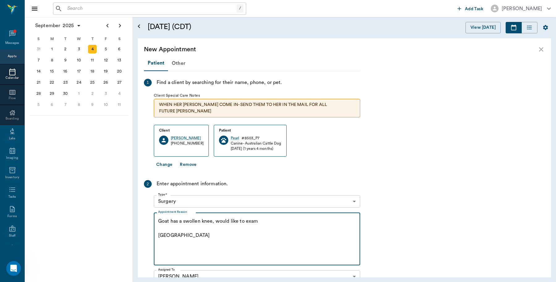
drag, startPoint x: 249, startPoint y: 215, endPoint x: 22, endPoint y: 210, distance: 227.3
click at [22, 210] on div "/ ​ Add Task Dr. Bert Ellsworth Nectar Messages Appts Calendar Flow Boarding La…" at bounding box center [278, 141] width 556 height 282
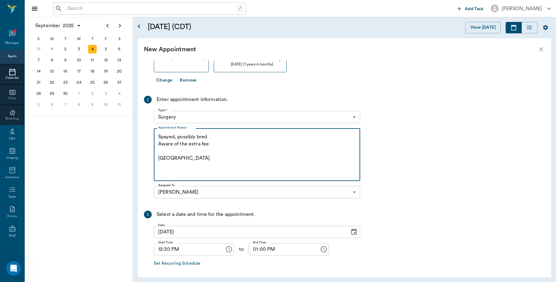
scroll to position [102, 0]
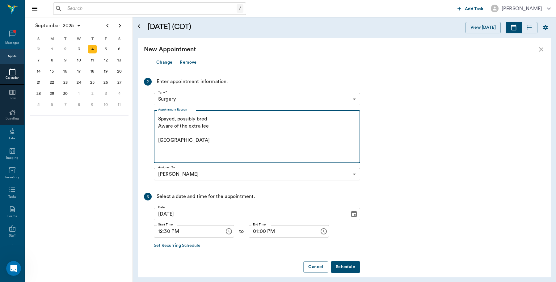
type textarea "Spayed, possibly bred Aware of the extra fee Caryn"
click at [357, 97] on body "/ ​ Add Task Dr. Bert Ellsworth Nectar Messages Appts Calendar Flow Boarding La…" at bounding box center [278, 141] width 556 height 282
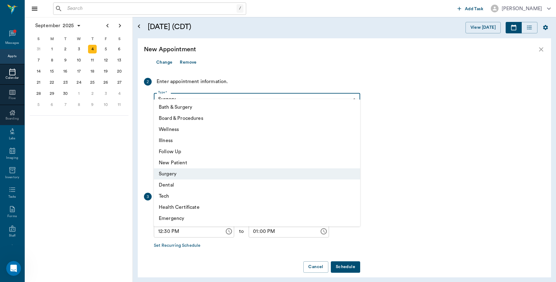
click at [177, 175] on li "Surgery" at bounding box center [257, 173] width 207 height 11
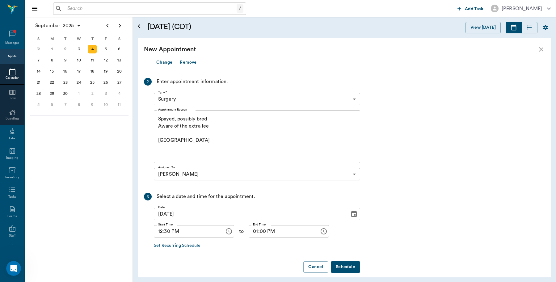
click at [345, 262] on button "Schedule" at bounding box center [345, 267] width 29 height 11
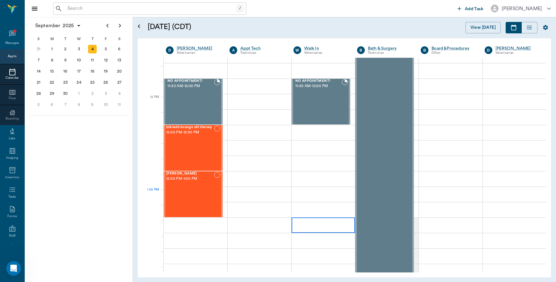
scroll to position [348, 0]
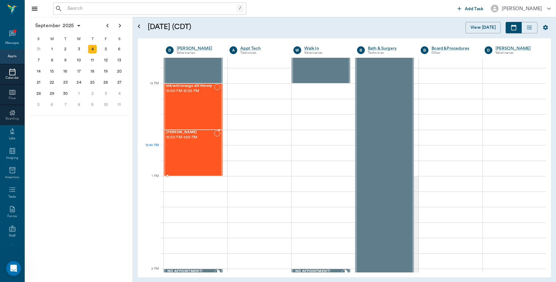
click at [178, 152] on div "Pearl Downs 12:30 PM - 1:00 PM" at bounding box center [190, 152] width 48 height 45
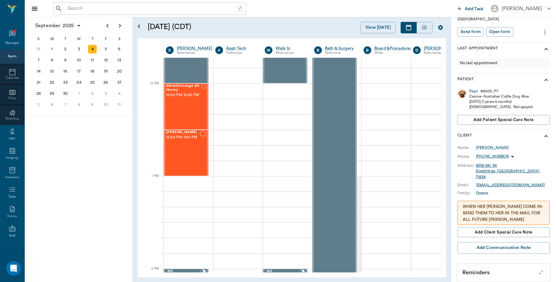
scroll to position [79, 0]
click at [11, 57] on div "Appts" at bounding box center [12, 56] width 9 height 5
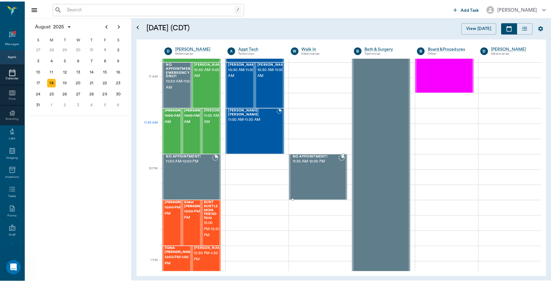
scroll to position [287, 0]
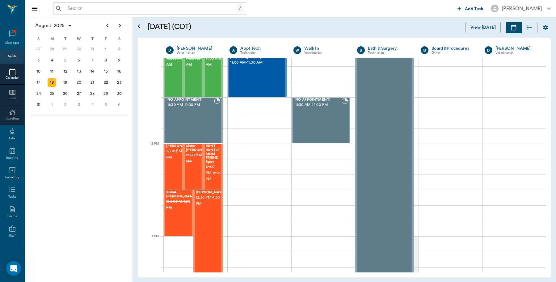
click at [81, 9] on input "text" at bounding box center [151, 8] width 172 height 9
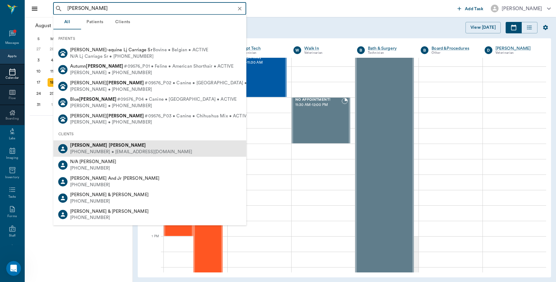
click at [82, 144] on span "Linda Gomes" at bounding box center [108, 145] width 76 height 5
type input "lind gomes"
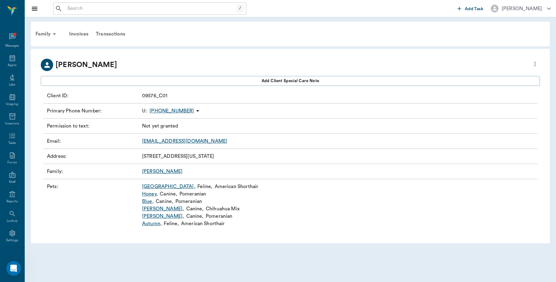
click at [152, 187] on link "Egypt ," at bounding box center [168, 186] width 53 height 7
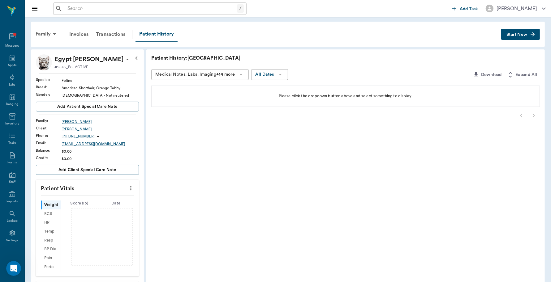
click at [523, 35] on span "Start New" at bounding box center [516, 35] width 21 height 0
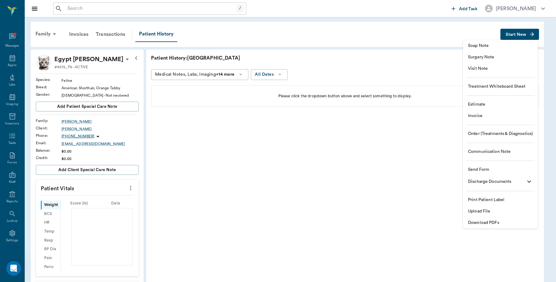
click at [478, 114] on span "Invoice" at bounding box center [500, 116] width 65 height 6
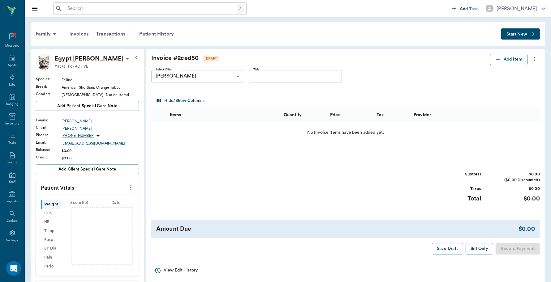
click at [504, 59] on button "Add Item" at bounding box center [508, 59] width 37 height 11
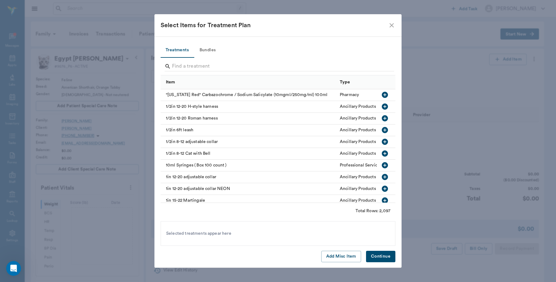
click at [215, 61] on div at bounding box center [280, 67] width 230 height 16
click at [215, 66] on input "Search" at bounding box center [278, 67] width 213 height 10
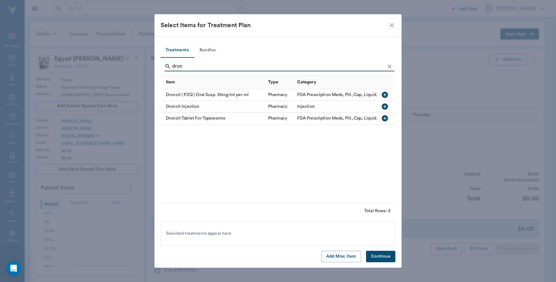
type input "dron"
click at [387, 95] on icon "button" at bounding box center [385, 95] width 6 height 6
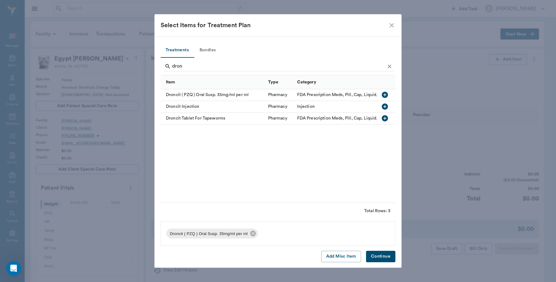
click at [392, 254] on button "Continue" at bounding box center [380, 256] width 29 height 11
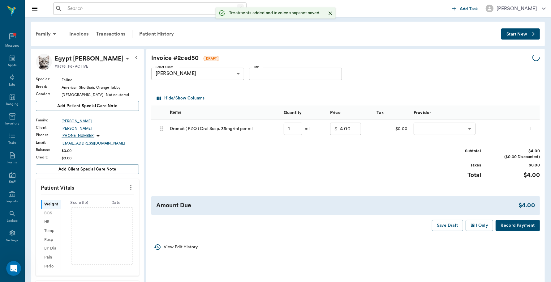
type input "1.00"
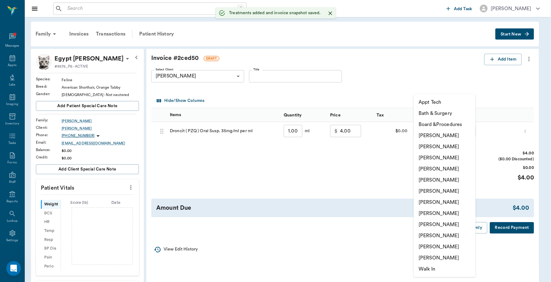
click at [424, 132] on body "/ ​ Add Task Dr. Bert Ellsworth Nectar Messages Appts Labs Imaging Inventory Ta…" at bounding box center [275, 201] width 551 height 402
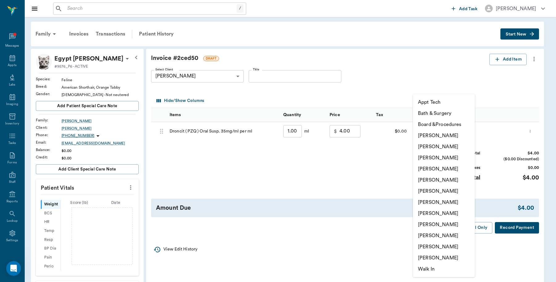
click at [428, 234] on li "[PERSON_NAME]" at bounding box center [444, 235] width 62 height 11
type input "none-63ec2ece52e12b0ba117cc90"
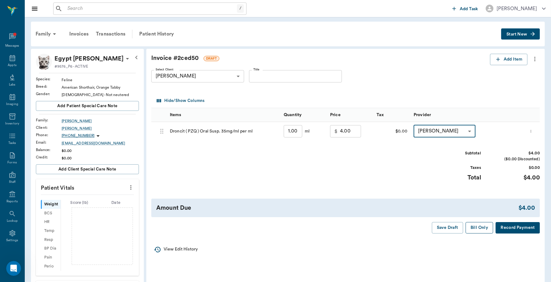
click at [481, 229] on button "Bill Only" at bounding box center [479, 227] width 28 height 11
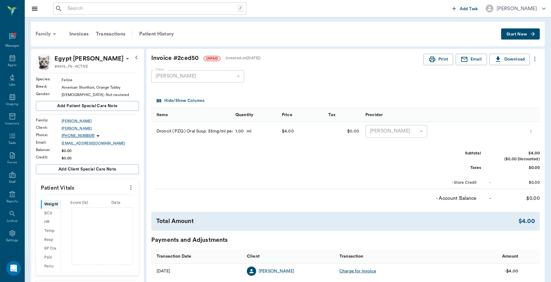
click at [36, 30] on div "Family" at bounding box center [47, 34] width 30 height 15
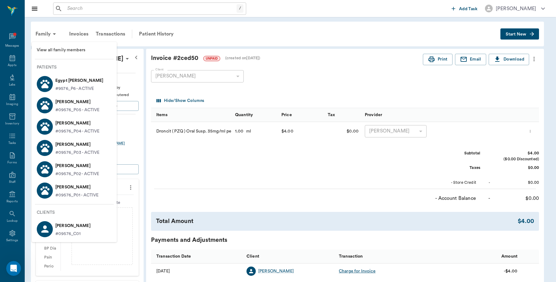
click at [75, 184] on p "Autumn Gomes" at bounding box center [77, 187] width 44 height 10
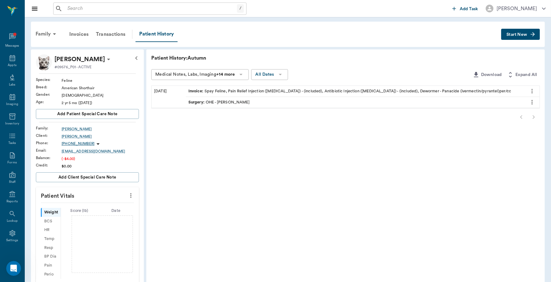
click at [513, 35] on span "Start New" at bounding box center [516, 35] width 21 height 0
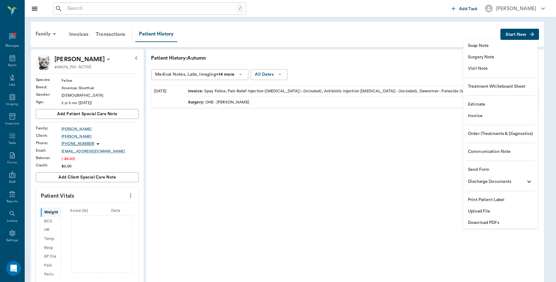
click at [480, 117] on span "Invoice" at bounding box center [500, 116] width 65 height 6
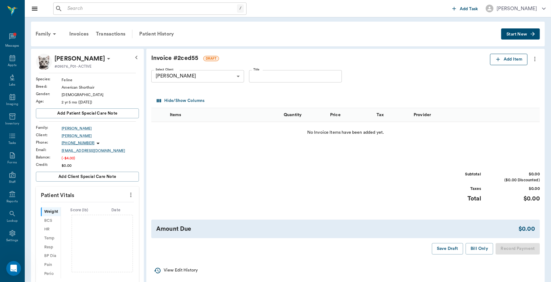
click at [502, 57] on button "Add Item" at bounding box center [508, 59] width 37 height 11
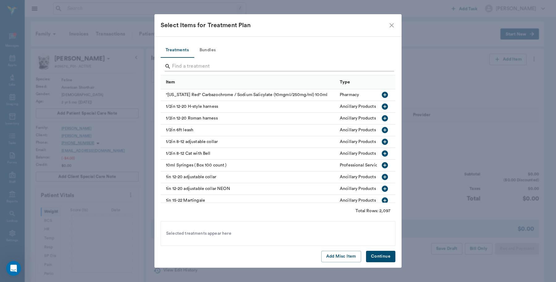
click at [230, 64] on input "Search" at bounding box center [278, 67] width 213 height 10
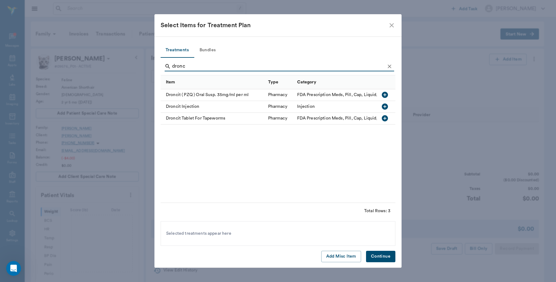
type input "dronc"
click at [381, 92] on icon "button" at bounding box center [384, 94] width 7 height 7
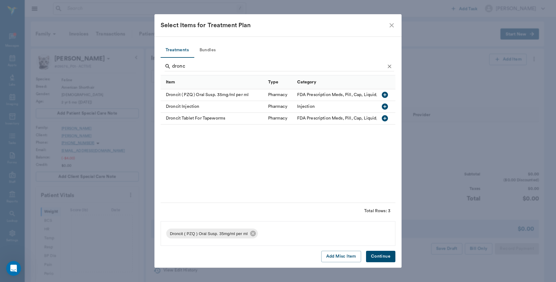
click at [381, 258] on button "Continue" at bounding box center [380, 256] width 29 height 11
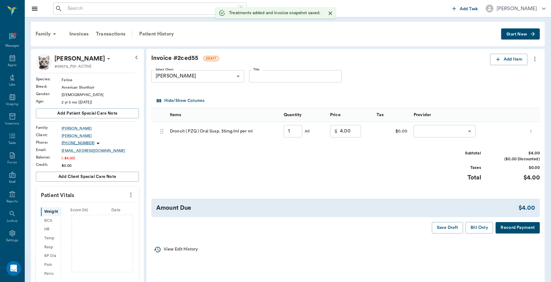
type input "1.00"
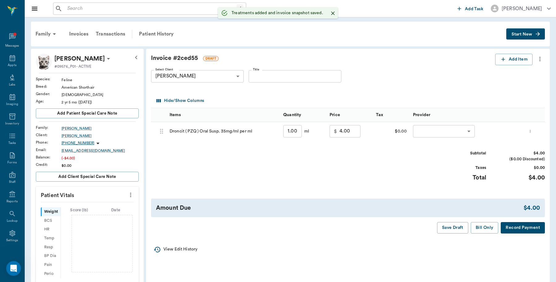
click at [441, 130] on body "/ ​ Add Task Dr. Bert Ellsworth Nectar Messages Appts Labs Imaging Inventory Ta…" at bounding box center [278, 204] width 556 height 409
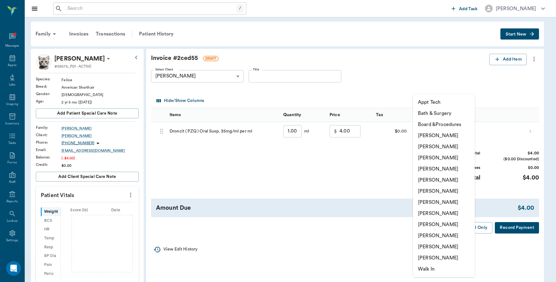
click at [433, 232] on li "[PERSON_NAME]" at bounding box center [444, 235] width 62 height 11
type input "none-63ec2ece52e12b0ba117cc90"
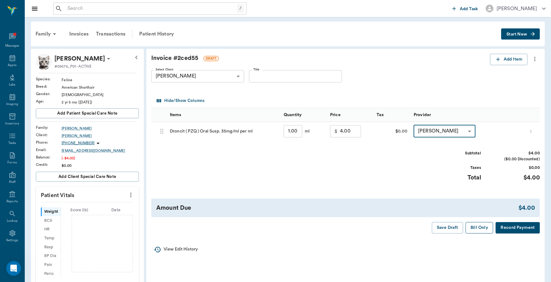
click at [483, 226] on button "Bill Only" at bounding box center [479, 227] width 28 height 11
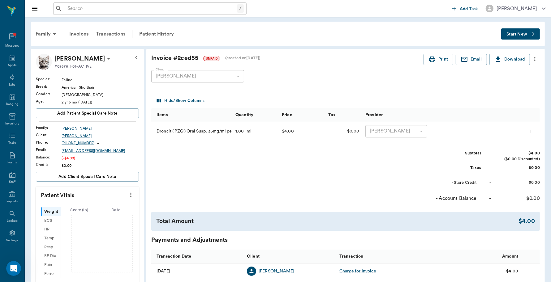
click at [104, 33] on div "Transactions" at bounding box center [110, 34] width 37 height 15
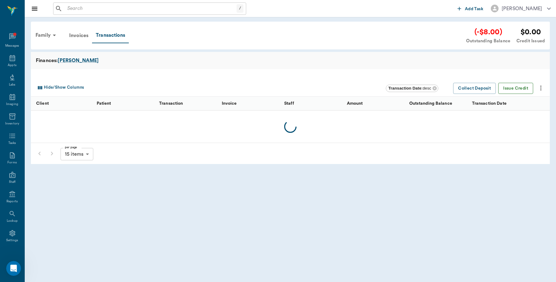
click at [519, 87] on button "Issue Credit" at bounding box center [516, 88] width 35 height 11
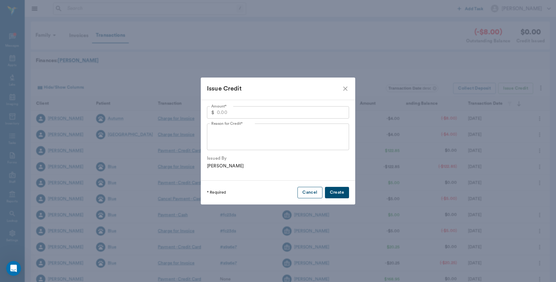
click at [316, 198] on button "Cancel" at bounding box center [310, 192] width 25 height 11
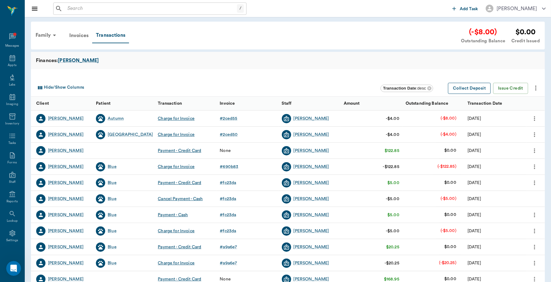
click at [478, 89] on button "Collect Deposit" at bounding box center [469, 88] width 43 height 11
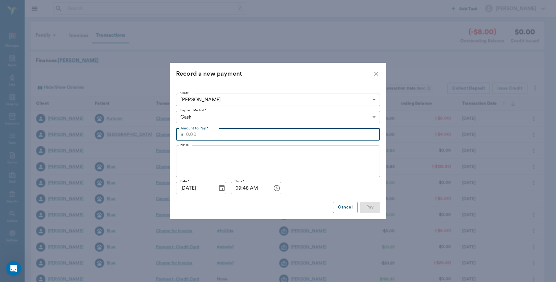
click at [259, 138] on input "Amount to Pay *" at bounding box center [283, 134] width 194 height 12
type input "8.00"
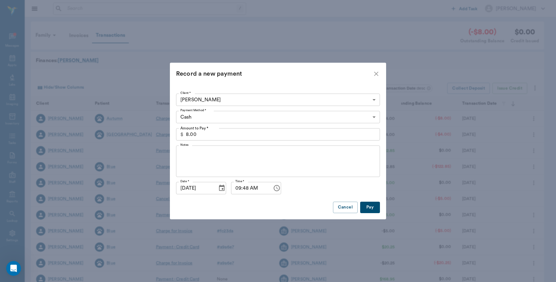
click at [373, 209] on button "Pay" at bounding box center [370, 207] width 20 height 11
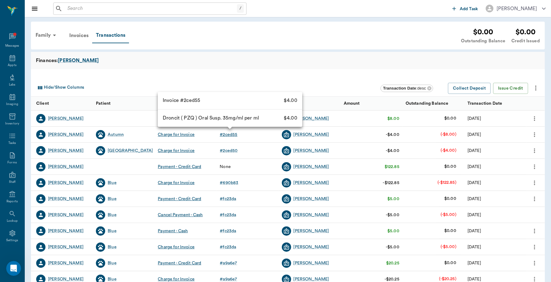
click at [236, 134] on div "# 2ced55" at bounding box center [228, 135] width 18 height 6
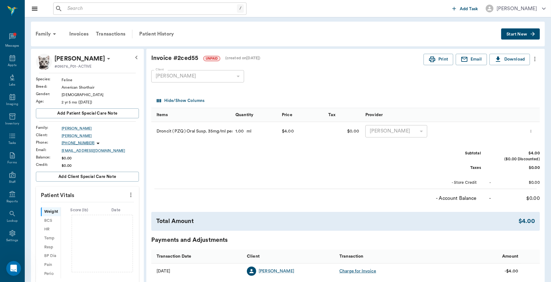
click at [536, 61] on icon "more" at bounding box center [534, 58] width 7 height 7
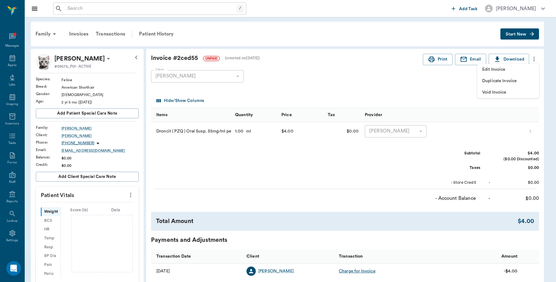
click at [459, 81] on div at bounding box center [278, 141] width 556 height 282
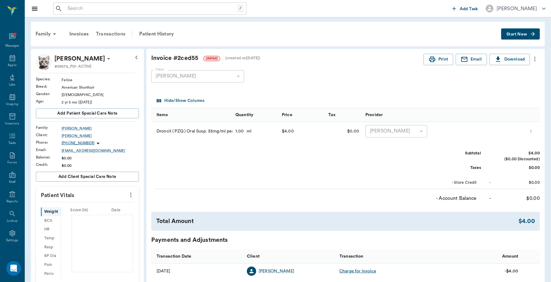
click at [121, 34] on div "Transactions" at bounding box center [110, 34] width 37 height 15
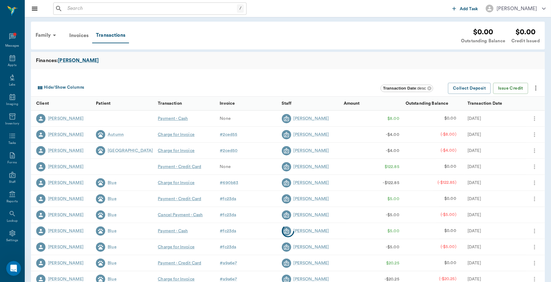
click at [534, 120] on div at bounding box center [287, 231] width 513 height 241
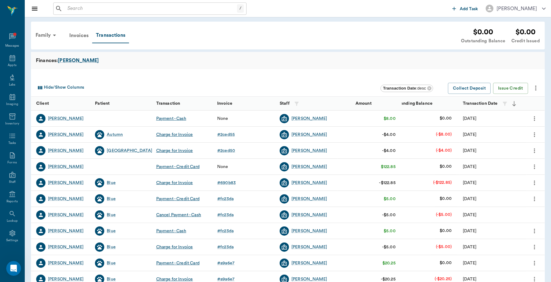
click at [533, 119] on icon "more" at bounding box center [534, 118] width 7 height 7
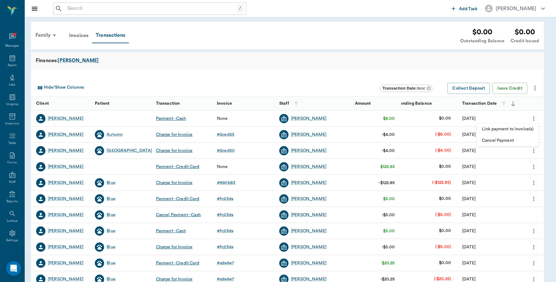
click at [500, 129] on span "Link payment to invoice(s)" at bounding box center [508, 129] width 52 height 6
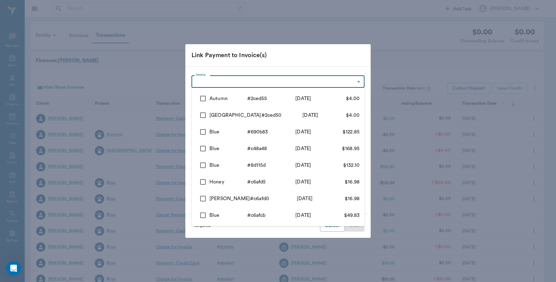
click at [213, 77] on body "/ ​ Add Task Dr. Bert Ellsworth Nectar Messages Appts Labs Imaging Inventory Ta…" at bounding box center [278, 190] width 556 height 380
click at [205, 98] on input "checkbox" at bounding box center [203, 98] width 13 height 13
checkbox input "true"
type input "68a33ccebed7d00a812ced55"
type input "4.00"
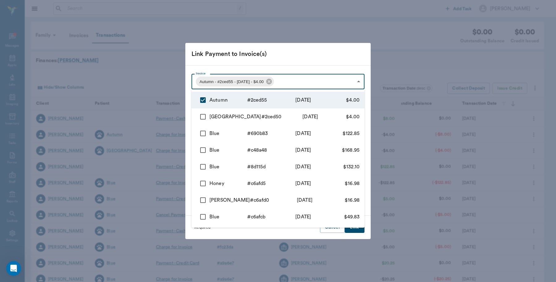
drag, startPoint x: 202, startPoint y: 117, endPoint x: 251, endPoint y: 87, distance: 57.7
click at [202, 117] on input "checkbox" at bounding box center [203, 116] width 13 height 13
checkbox input "true"
type input "68a33ccebed7d00a812ced55,68a33caabed7d00a812ced50"
type input "8.00"
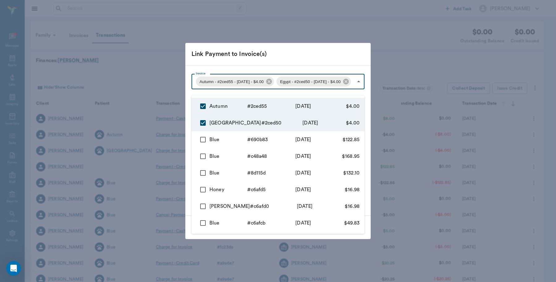
click at [298, 56] on div at bounding box center [278, 141] width 556 height 282
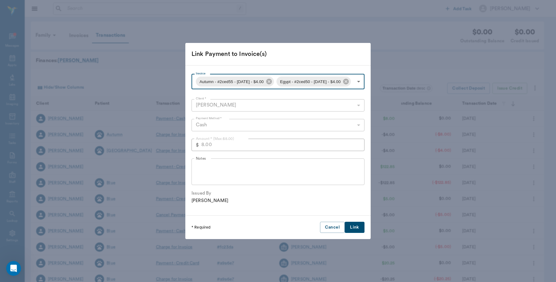
click at [356, 233] on button "Link" at bounding box center [355, 227] width 20 height 11
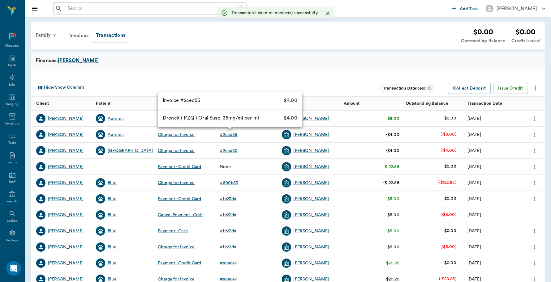
click at [232, 138] on div "# 2ced55" at bounding box center [228, 135] width 18 height 6
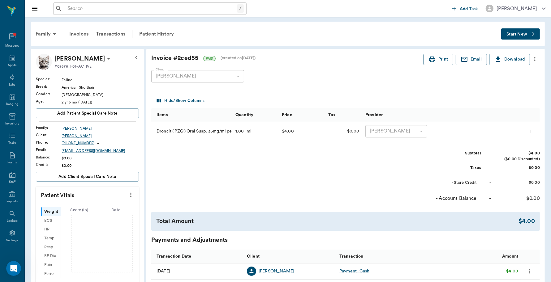
click at [439, 62] on button "Print" at bounding box center [438, 59] width 30 height 11
click at [109, 33] on div "Transactions" at bounding box center [110, 34] width 37 height 15
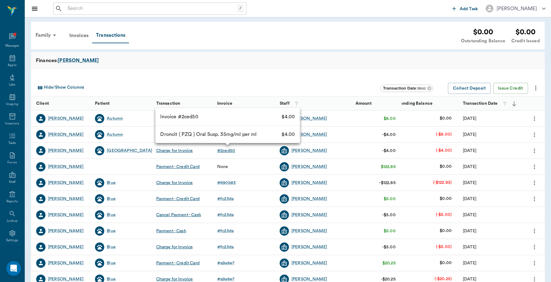
click at [230, 152] on div "# 2ced50" at bounding box center [226, 151] width 18 height 6
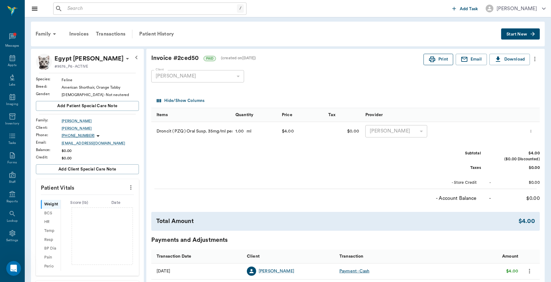
click at [438, 60] on button "Print" at bounding box center [438, 59] width 30 height 11
click at [10, 61] on icon at bounding box center [13, 58] width 6 height 6
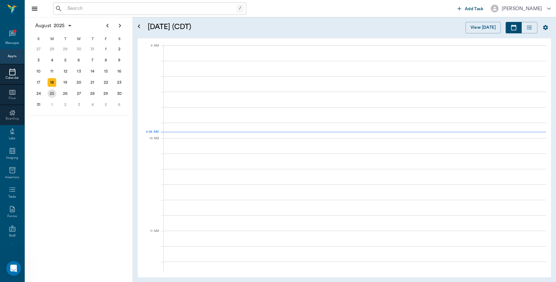
scroll to position [93, 0]
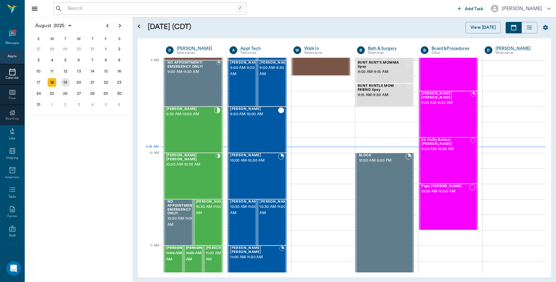
click at [67, 81] on div "19" at bounding box center [65, 82] width 9 height 9
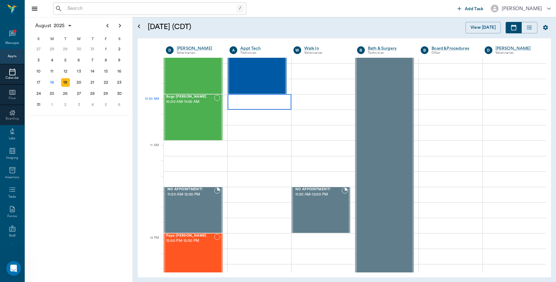
scroll to position [193, 0]
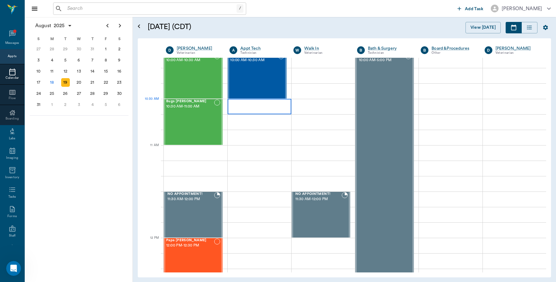
click at [271, 104] on div at bounding box center [259, 106] width 63 height 15
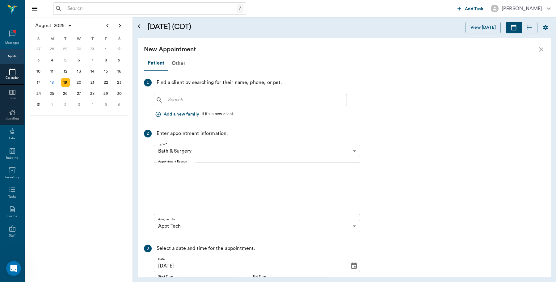
click at [278, 98] on input "text" at bounding box center [255, 100] width 179 height 9
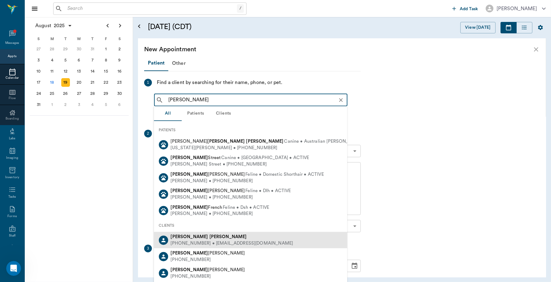
click at [209, 236] on b "[PERSON_NAME]" at bounding box center [227, 237] width 37 height 5
type input "Holly Thomas"
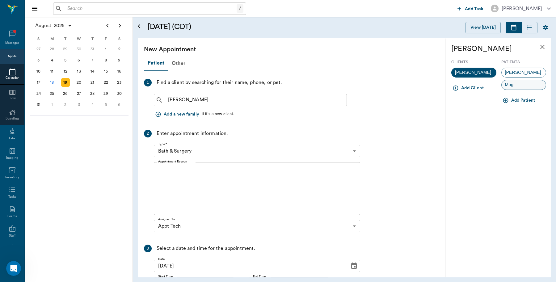
click at [530, 84] on div "Mogi" at bounding box center [524, 85] width 45 height 10
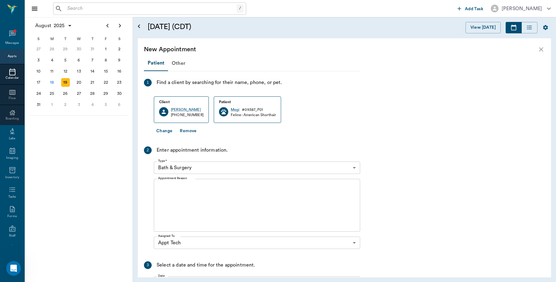
click at [228, 167] on body "/ ​ Add Task Dr. Bert Ellsworth Nectar Messages Appts Calendar Flow Boarding La…" at bounding box center [278, 141] width 556 height 282
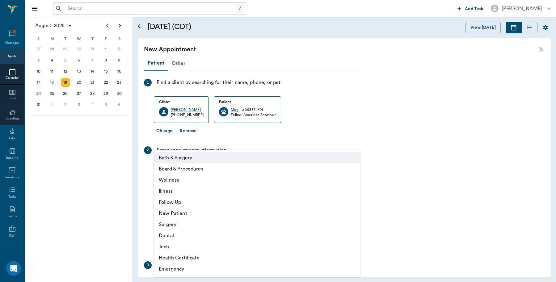
click at [175, 248] on li "Tech" at bounding box center [257, 246] width 207 height 11
type input "65d2be4f46e3a538d89b8c1a"
type input "11:00 AM"
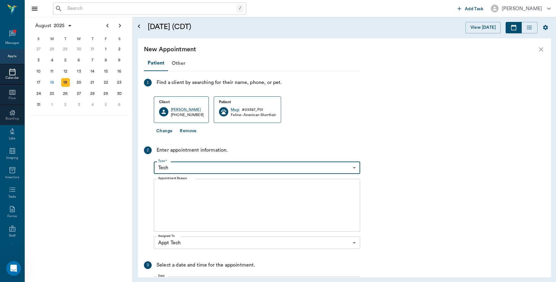
click at [223, 200] on textarea "Appointment Reason" at bounding box center [257, 205] width 198 height 43
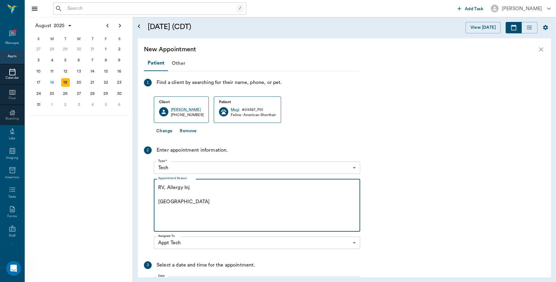
scroll to position [75, 0]
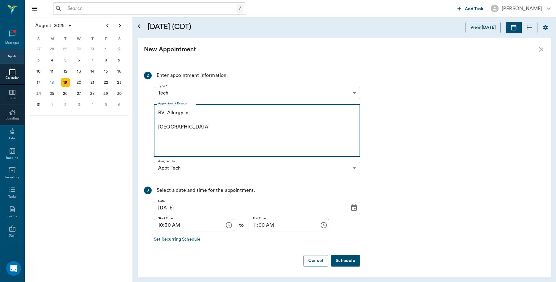
type textarea "RV, Allergy Inj Caryn"
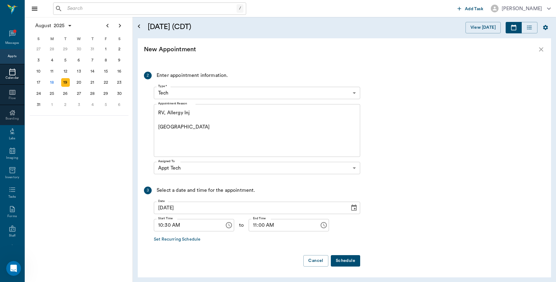
click at [341, 261] on button "Schedule" at bounding box center [345, 260] width 29 height 11
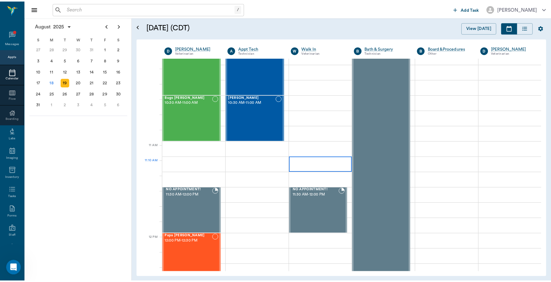
scroll to position [193, 0]
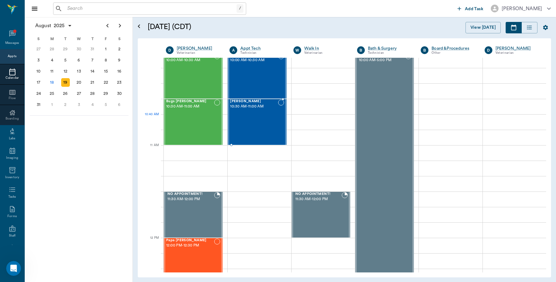
click at [253, 129] on div "Mogi Thomas 10:30 AM - 11:00 AM" at bounding box center [254, 122] width 48 height 45
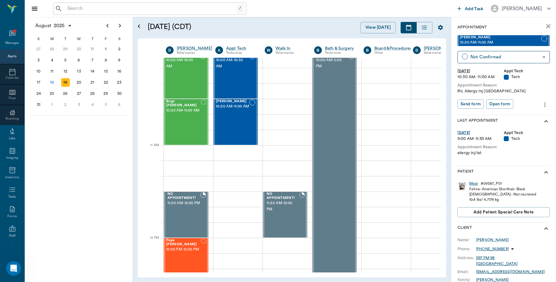
click at [474, 185] on div "Mogi" at bounding box center [474, 183] width 9 height 5
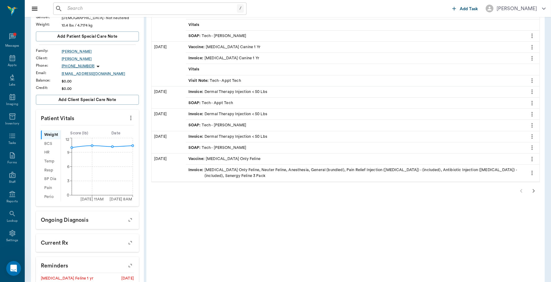
scroll to position [6, 0]
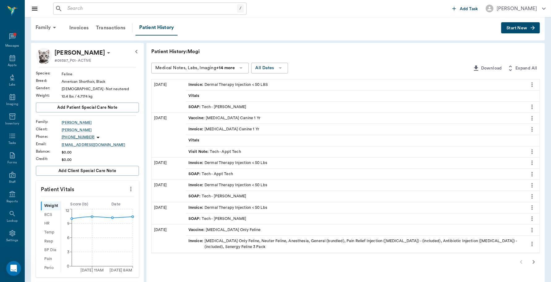
click at [195, 107] on span "SOAP :" at bounding box center [195, 107] width 14 height 6
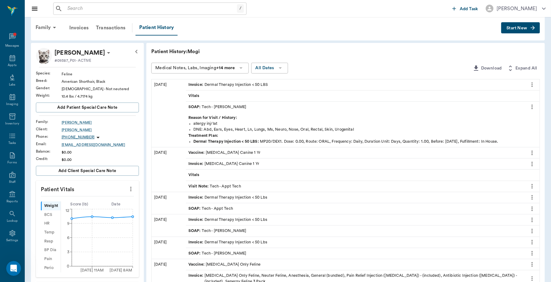
click at [531, 107] on icon "more" at bounding box center [531, 107] width 1 height 5
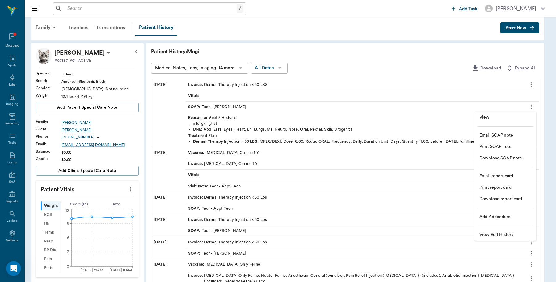
click at [480, 116] on span "View" at bounding box center [506, 117] width 52 height 6
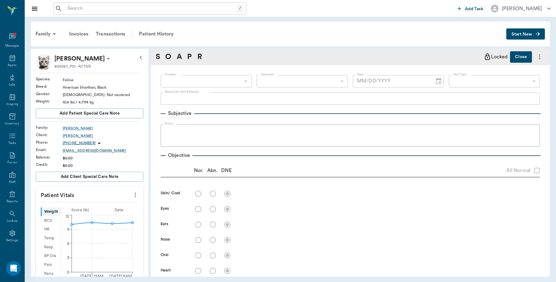
type input "63ec2e7e52e12b0ba117b124"
type input "63ec2ede52e12b0ba117d0d7"
type input "65d2be4f46e3a538d89b8c1a"
type textarea "allergy inj/lat"
type input "04/28/2025"
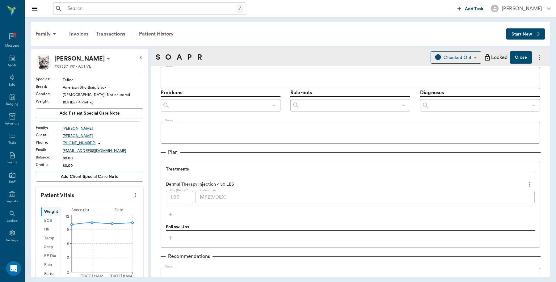
scroll to position [286, 0]
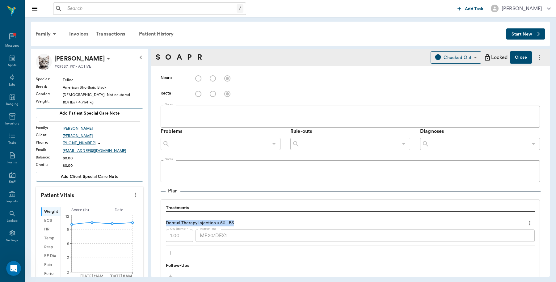
drag, startPoint x: 166, startPoint y: 222, endPoint x: 246, endPoint y: 222, distance: 80.1
click at [246, 222] on div "Dermal Therapy Injection < 50 LBS" at bounding box center [350, 223] width 369 height 11
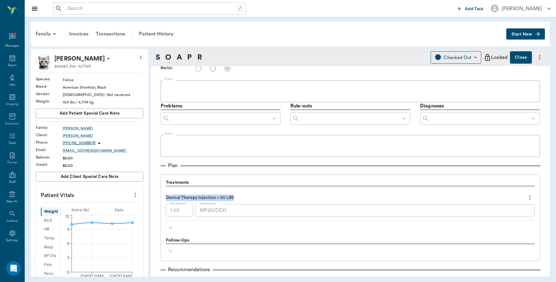
scroll to position [325, 0]
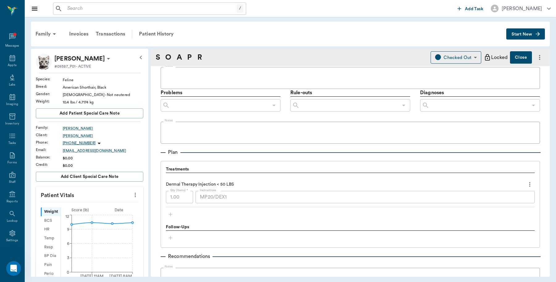
click at [229, 212] on div "Treatments Dermal Therapy Injection < 50 LBS Qty (Items) * 1.00 Qty (Items) * I…" at bounding box center [350, 192] width 369 height 53
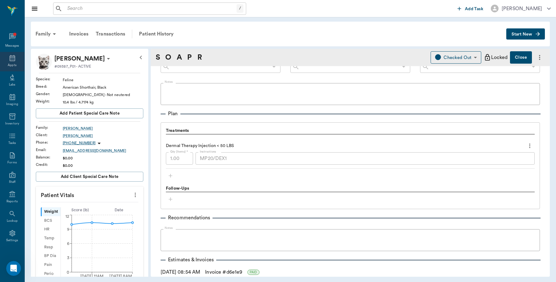
click at [8, 64] on div "Appts" at bounding box center [12, 65] width 9 height 5
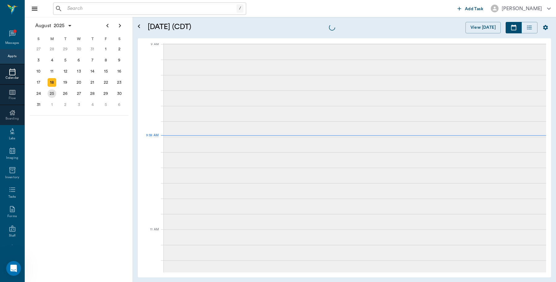
scroll to position [94, 0]
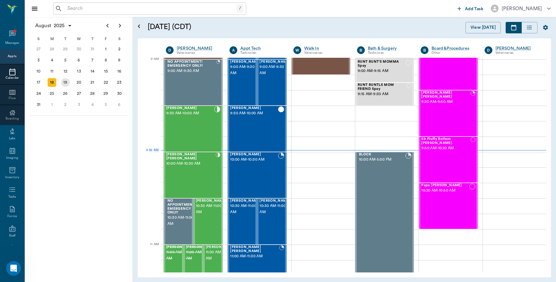
click at [67, 81] on div "19" at bounding box center [65, 82] width 9 height 9
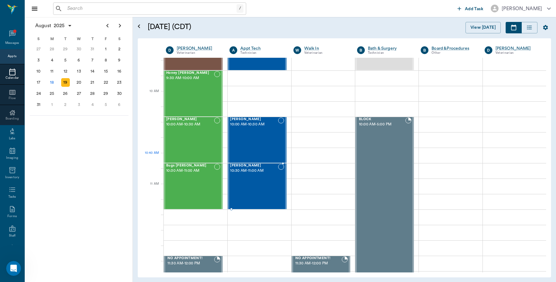
scroll to position [155, 0]
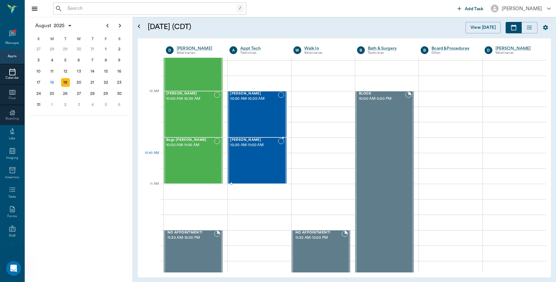
click at [258, 159] on div "Mogi Thomas 10:30 AM - 11:00 AM" at bounding box center [254, 160] width 48 height 45
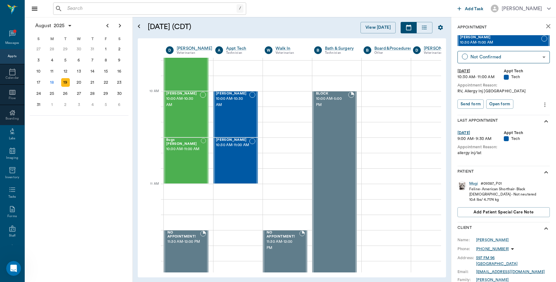
click at [542, 107] on icon "more" at bounding box center [545, 104] width 7 height 7
click at [515, 115] on span "Edit appointment" at bounding box center [514, 115] width 52 height 6
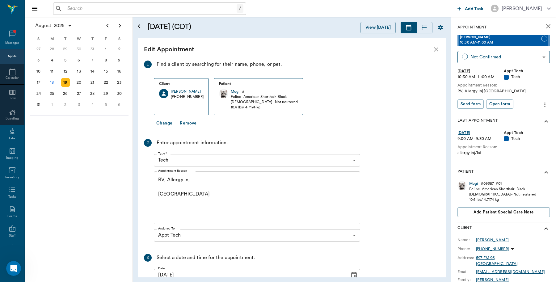
click at [193, 180] on textarea "RV, Allergy Inj Caryn" at bounding box center [257, 198] width 198 height 43
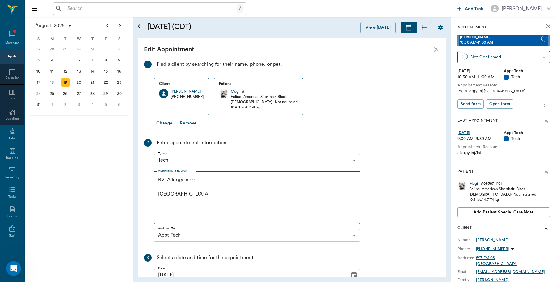
paste textarea "MP20/DEX1"
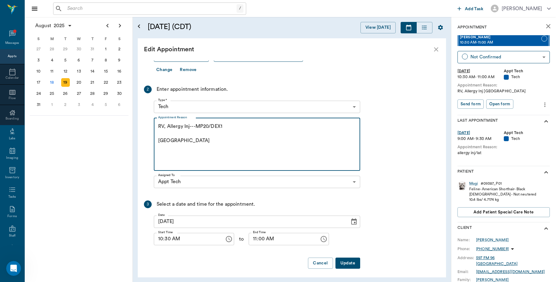
scroll to position [56, 0]
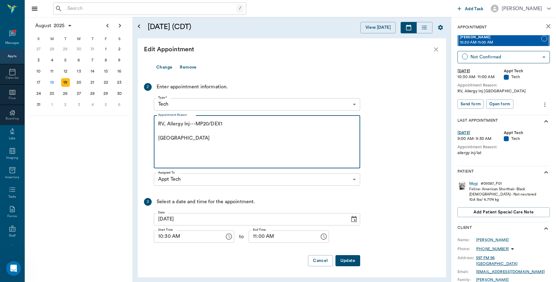
type textarea "RV, Allergy Inj---MP20/DEX1 Caryn"
click at [344, 260] on button "Update" at bounding box center [348, 260] width 25 height 11
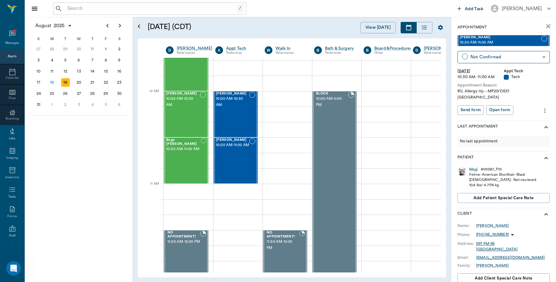
click at [545, 23] on icon "close" at bounding box center [548, 26] width 7 height 7
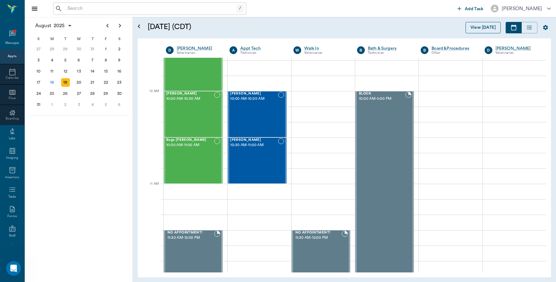
click at [486, 25] on button "View [DATE]" at bounding box center [483, 27] width 35 height 11
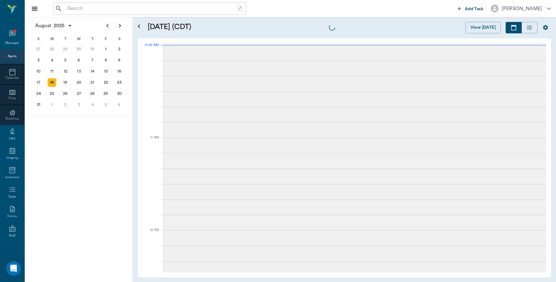
scroll to position [186, 0]
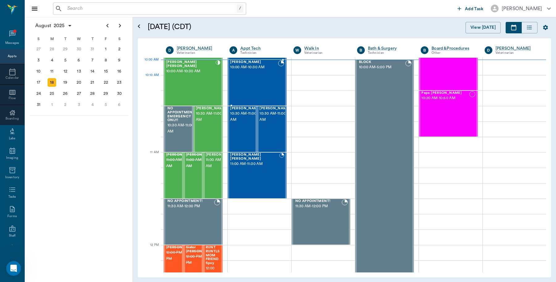
click at [251, 78] on div "Maverick Steward 10:00 AM - 10:30 AM" at bounding box center [254, 82] width 48 height 45
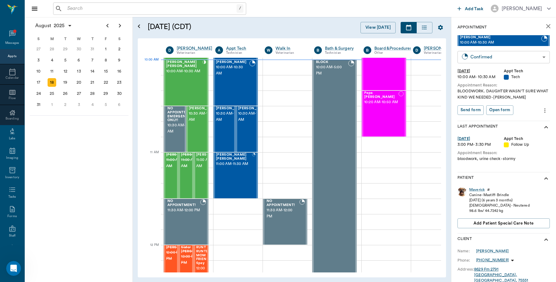
click at [528, 57] on body "/ ​ Add Task Dr. Bert Ellsworth Nectar Messages Appts Calendar Flow Boarding La…" at bounding box center [278, 141] width 556 height 282
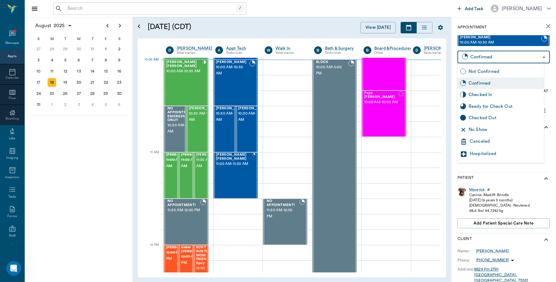
click at [492, 97] on div "Checked In" at bounding box center [505, 95] width 73 height 7
type input "CHECKED_IN"
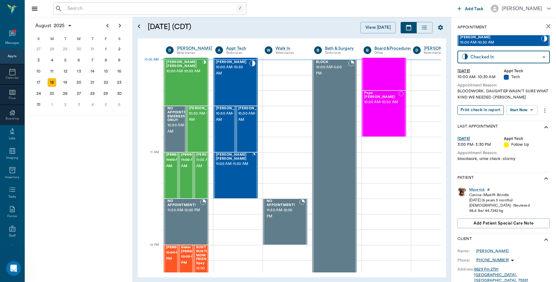
click at [470, 107] on button "Print check-in report" at bounding box center [481, 110] width 46 height 10
click at [93, 101] on div "4" at bounding box center [92, 104] width 9 height 9
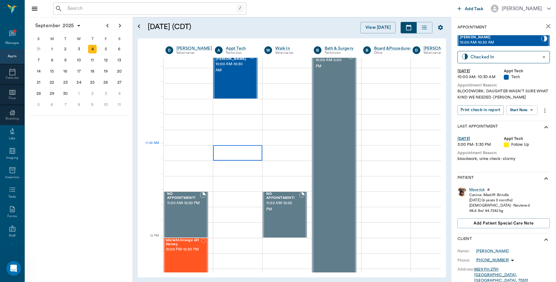
scroll to position [386, 0]
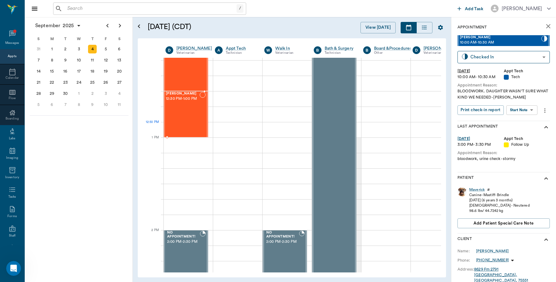
click at [189, 124] on div "Pearl Downs 12:30 PM - 1:00 PM" at bounding box center [183, 114] width 34 height 45
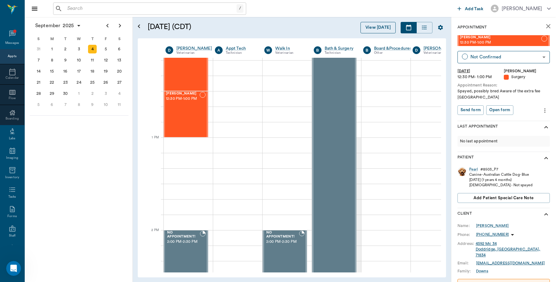
click at [384, 28] on button "View [DATE]" at bounding box center [378, 27] width 35 height 11
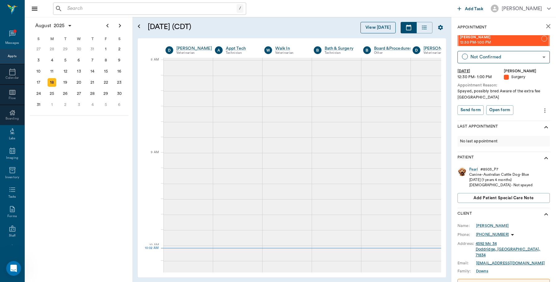
scroll to position [1, 0]
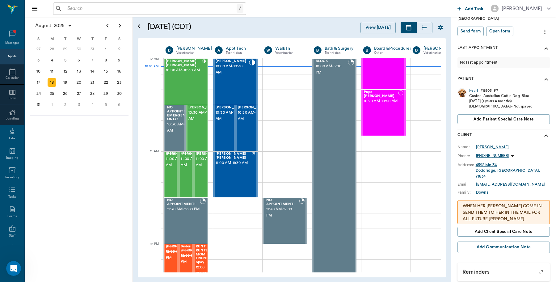
scroll to position [40, 0]
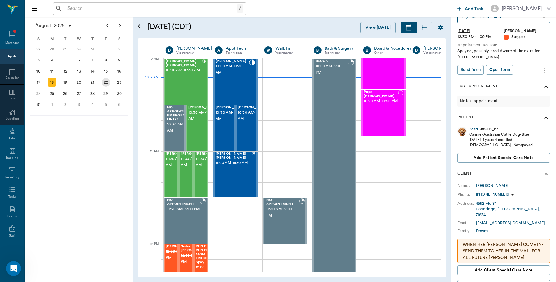
click at [109, 70] on div "15" at bounding box center [106, 71] width 9 height 9
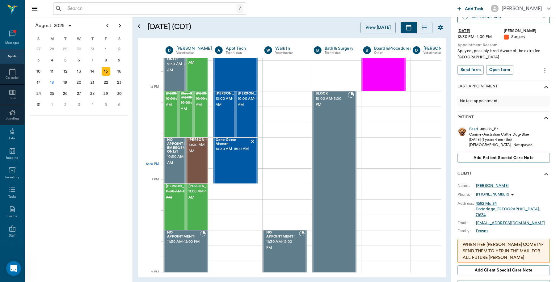
scroll to position [348, 0]
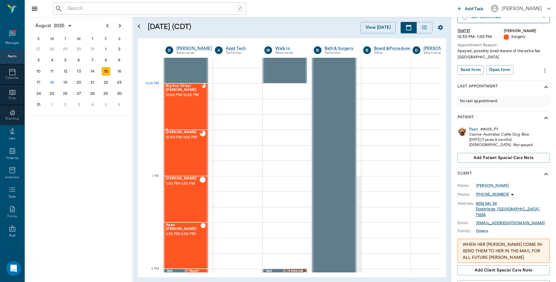
click at [190, 96] on span "12:00 PM - 12:30 PM" at bounding box center [184, 95] width 36 height 6
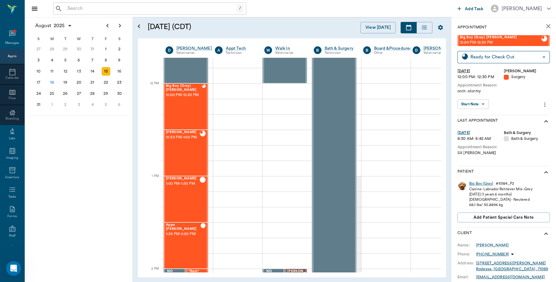
click at [479, 183] on div "Big Boy (Gray)" at bounding box center [482, 183] width 24 height 5
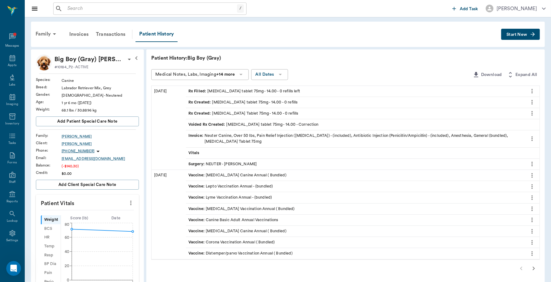
click at [345, 134] on div "Invoice : Neuter Canine, Over 50 lbs, Pain Relief Injection (meloxicam) - (incl…" at bounding box center [354, 139] width 333 height 12
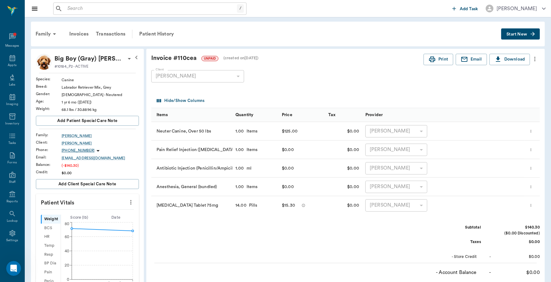
click at [538, 59] on icon "more" at bounding box center [534, 58] width 7 height 7
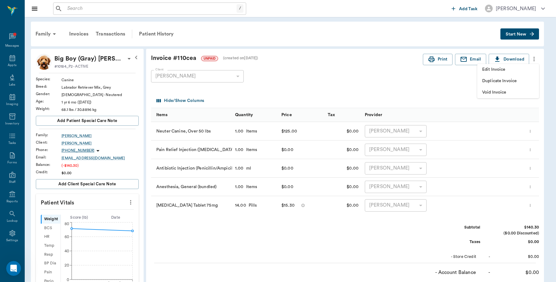
click at [498, 69] on span "Edit Invoice" at bounding box center [509, 69] width 52 height 6
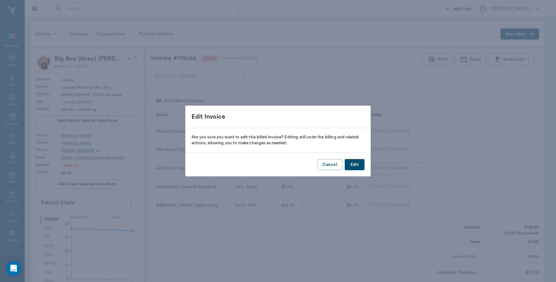
click at [354, 162] on button "Edit" at bounding box center [355, 164] width 20 height 11
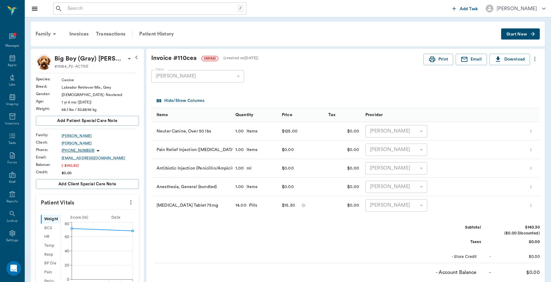
click at [535, 60] on icon "more" at bounding box center [534, 58] width 7 height 7
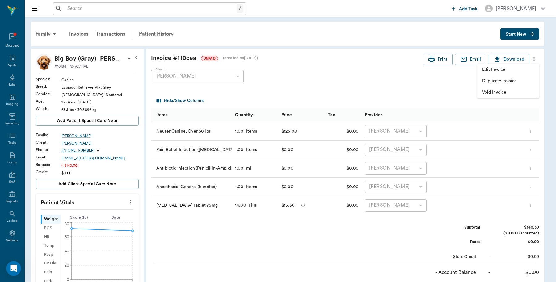
click at [336, 78] on div at bounding box center [278, 141] width 556 height 282
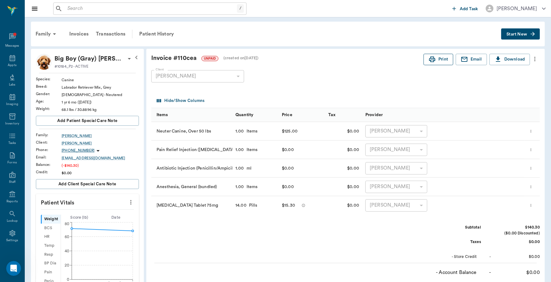
click at [432, 57] on icon "button" at bounding box center [431, 59] width 7 height 7
click at [517, 29] on button "Start New" at bounding box center [520, 33] width 39 height 11
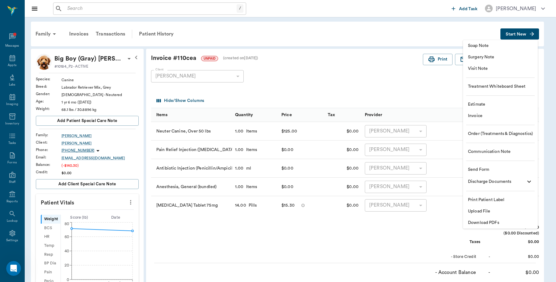
click at [475, 115] on span "Invoice" at bounding box center [500, 116] width 65 height 6
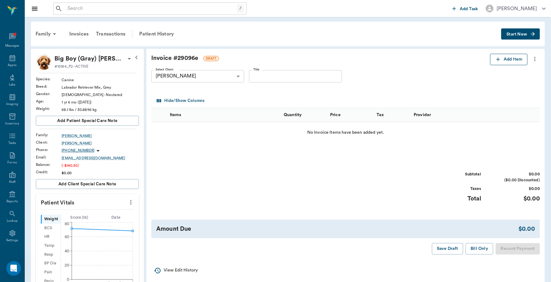
click at [504, 60] on button "Add Item" at bounding box center [508, 59] width 37 height 11
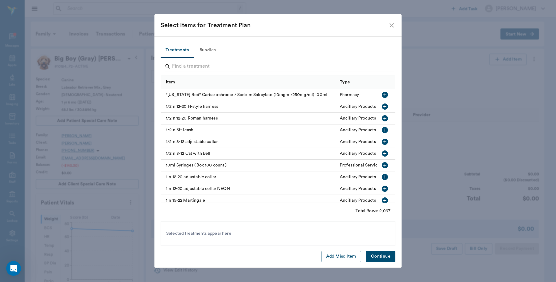
click at [223, 65] on input "Search" at bounding box center [278, 67] width 213 height 10
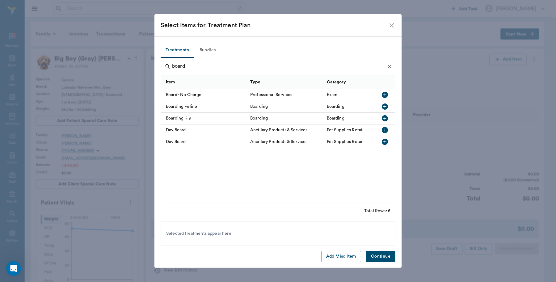
type input "board"
click at [190, 118] on div "Boarding K-9" at bounding box center [204, 119] width 87 height 12
click at [382, 257] on button "Continue" at bounding box center [380, 256] width 29 height 11
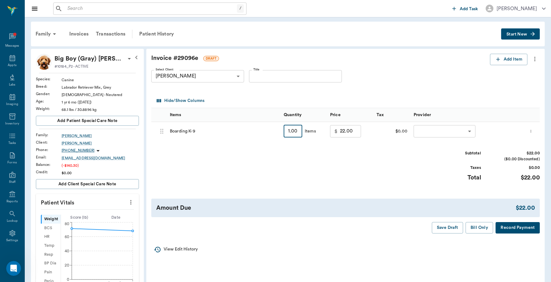
type input "3"
type input "66.00"
type input "3"
click at [467, 132] on body "/ ​ Add Task Dr. Bert Ellsworth Nectar Messages Appts Labs Imaging Inventory Ta…" at bounding box center [275, 241] width 551 height 483
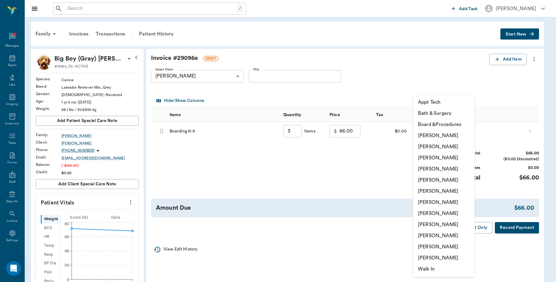
click at [462, 135] on li "Caryn Watson" at bounding box center [444, 135] width 62 height 11
type input "none-6899ea08ed37b777db10de45"
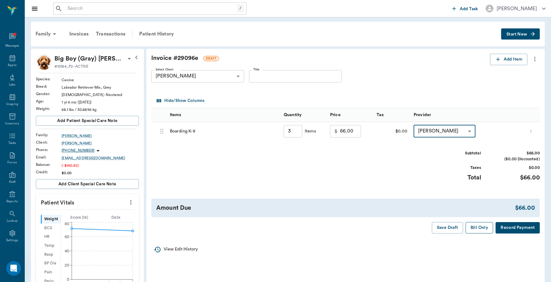
click at [483, 228] on button "Bill Only" at bounding box center [479, 227] width 28 height 11
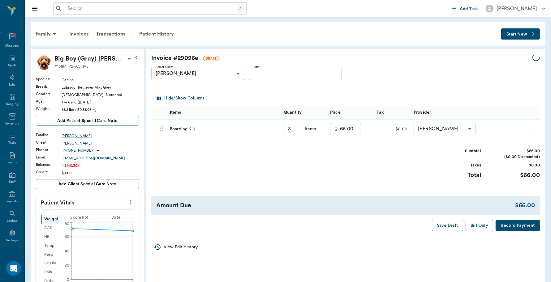
type input "3.00"
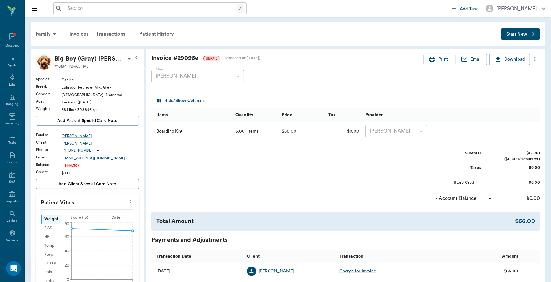
click at [435, 61] on button "Print" at bounding box center [438, 59] width 30 height 11
click at [109, 36] on div "Transactions" at bounding box center [110, 34] width 37 height 15
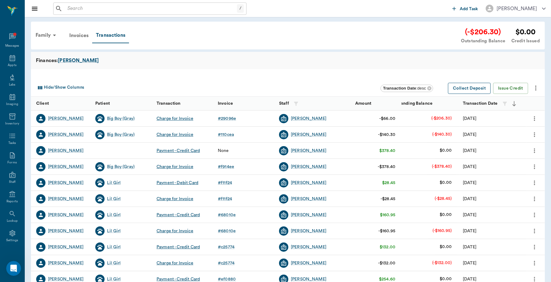
click at [467, 87] on button "Collect Deposit" at bounding box center [469, 88] width 43 height 11
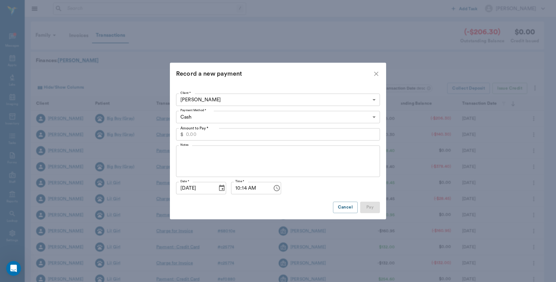
click at [299, 118] on body "/ ​ Add Task Dr. Bert Ellsworth Nectar Messages Appts Labs Imaging Inventory Ta…" at bounding box center [278, 182] width 556 height 364
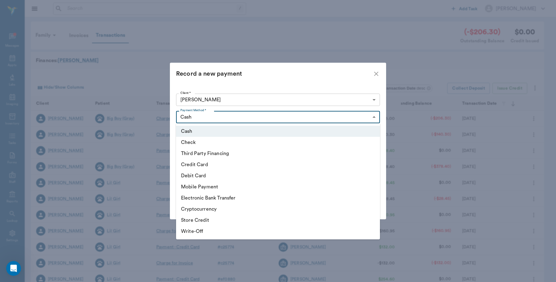
click at [212, 174] on li "Debit Card" at bounding box center [278, 175] width 204 height 11
type input "DEBIT_CARD"
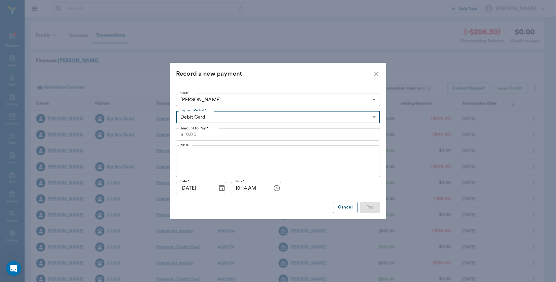
click at [206, 132] on input "Amount to Pay *" at bounding box center [283, 134] width 194 height 12
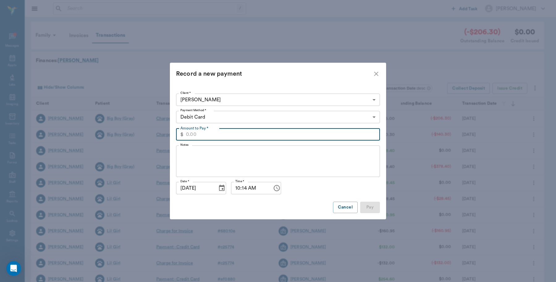
click at [372, 100] on body "/ ​ Add Task Dr. Bert Ellsworth Nectar Messages Appts Labs Imaging Inventory Ta…" at bounding box center [278, 182] width 556 height 364
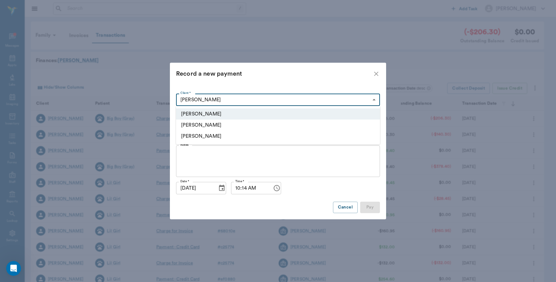
click at [214, 111] on li "Melissa Saulsbury" at bounding box center [278, 114] width 204 height 11
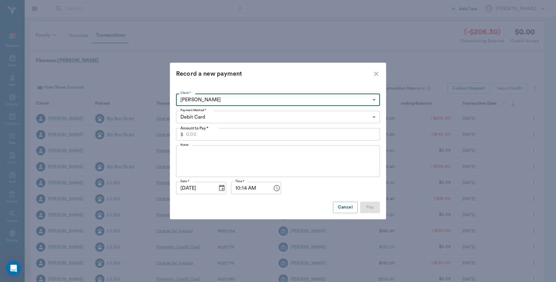
click at [207, 132] on input "Amount to Pay *" at bounding box center [283, 134] width 194 height 12
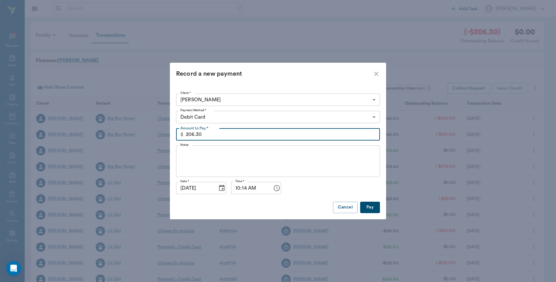
type input "206.30"
click at [370, 209] on button "Pay" at bounding box center [370, 207] width 20 height 11
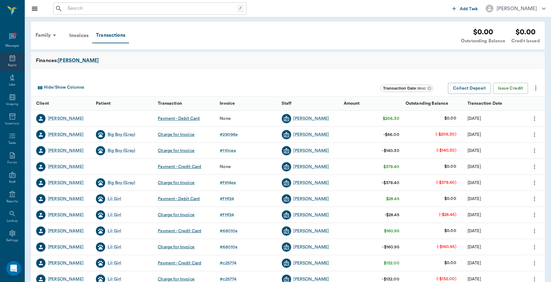
click at [9, 59] on icon at bounding box center [12, 57] width 7 height 7
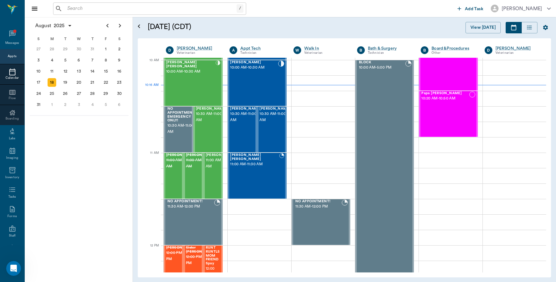
scroll to position [185, 0]
click at [268, 135] on div "[PERSON_NAME] 10:30 AM - 11:00 AM" at bounding box center [275, 129] width 31 height 45
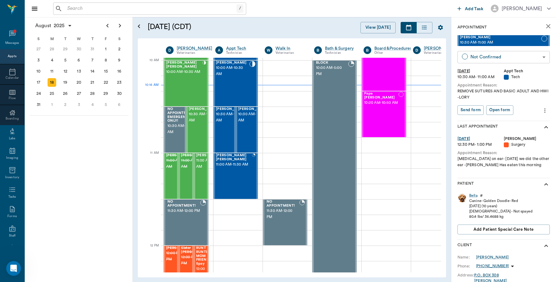
click at [488, 59] on body "/ ​ Add Task [PERSON_NAME] Nectar Messages Appts Calendar Flow Boarding Labs Im…" at bounding box center [278, 141] width 556 height 282
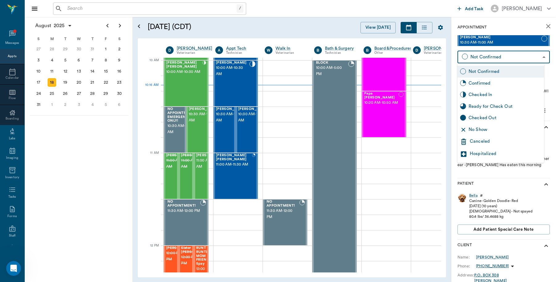
click at [484, 92] on div "Checked In" at bounding box center [505, 95] width 73 height 7
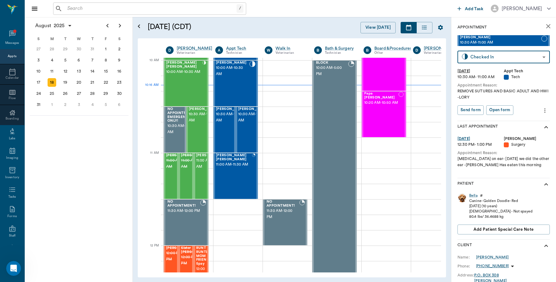
type input "CHECKED_IN"
click at [485, 109] on button "Print check-in report" at bounding box center [481, 110] width 46 height 10
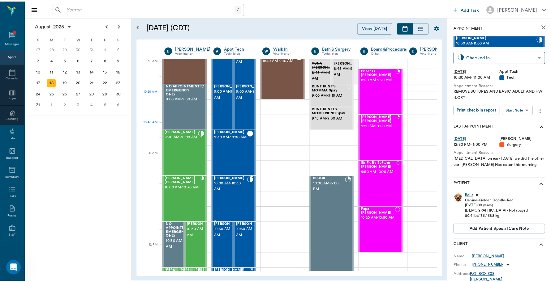
scroll to position [185, 0]
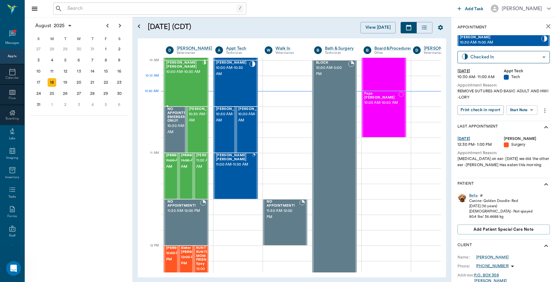
click at [195, 85] on div "[PERSON_NAME] [PERSON_NAME] 10:00 AM - 10:30 AM" at bounding box center [184, 83] width 36 height 45
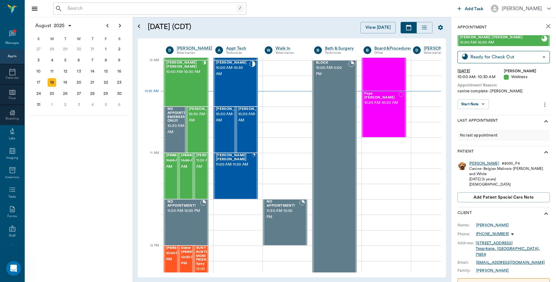
click at [474, 163] on div "[PERSON_NAME]" at bounding box center [485, 163] width 30 height 5
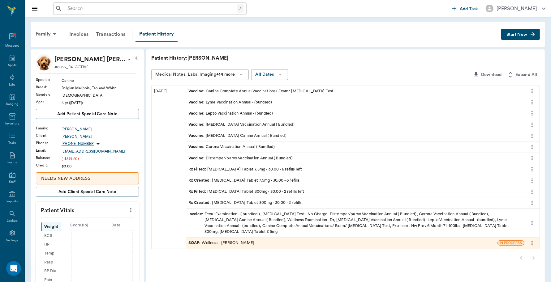
click at [326, 221] on div "Invoice : Fecal Examination - ( bundled ), [MEDICAL_DATA] Test - No Charge, Dis…" at bounding box center [354, 223] width 333 height 24
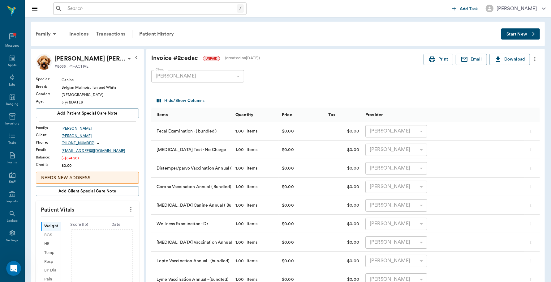
click at [108, 28] on div "Transactions" at bounding box center [110, 34] width 37 height 15
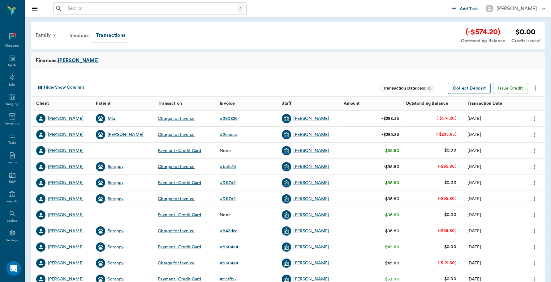
click at [464, 90] on button "Collect Deposit" at bounding box center [469, 88] width 43 height 11
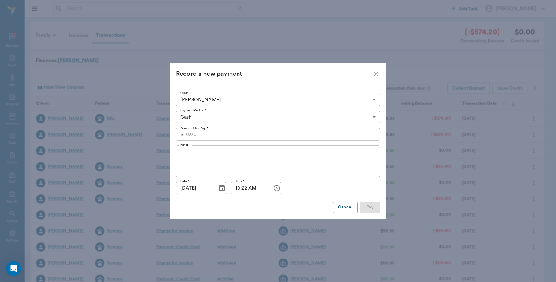
click at [373, 78] on icon "close" at bounding box center [376, 73] width 7 height 7
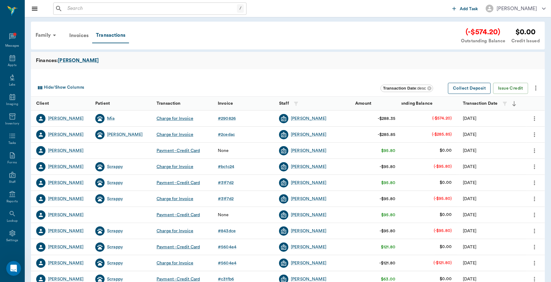
click at [469, 87] on button "Collect Deposit" at bounding box center [469, 88] width 43 height 11
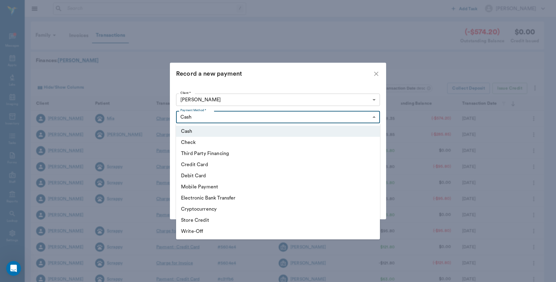
click at [376, 115] on body "/ ​ Add Task [PERSON_NAME] Nectar Messages Appts Labs Imaging Inventory Tasks F…" at bounding box center [278, 190] width 556 height 380
click at [202, 175] on li "Debit Card" at bounding box center [278, 175] width 204 height 11
type input "DEBIT_CARD"
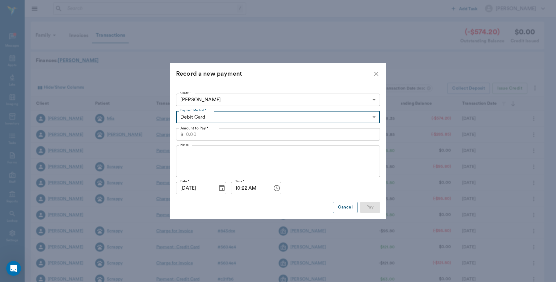
click at [282, 131] on input "Amount to Pay *" at bounding box center [283, 134] width 194 height 12
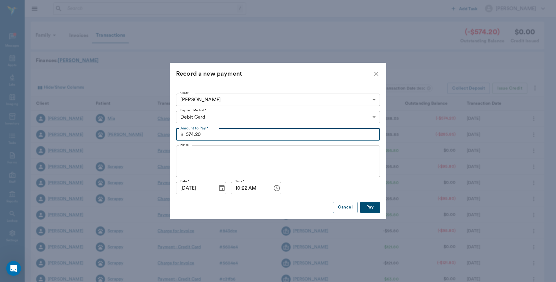
type input "574.20"
click at [369, 207] on button "Pay" at bounding box center [370, 207] width 20 height 11
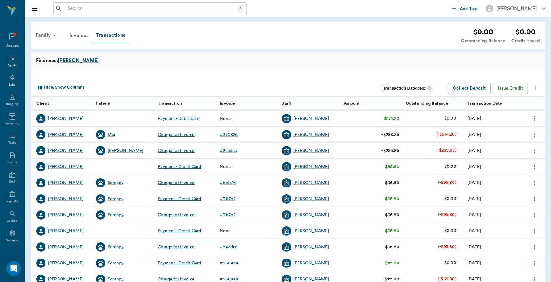
click at [534, 117] on icon "more" at bounding box center [534, 118] width 7 height 7
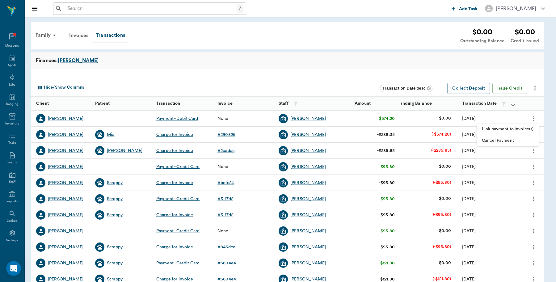
click at [516, 129] on span "Link payment to invoice(s)" at bounding box center [508, 129] width 52 height 6
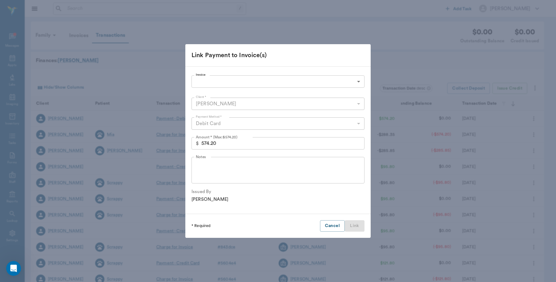
click at [308, 81] on body "/ ​ Add Task Dr. Bert Ellsworth Nectar Messages Appts Labs Imaging Inventory Ta…" at bounding box center [278, 190] width 556 height 380
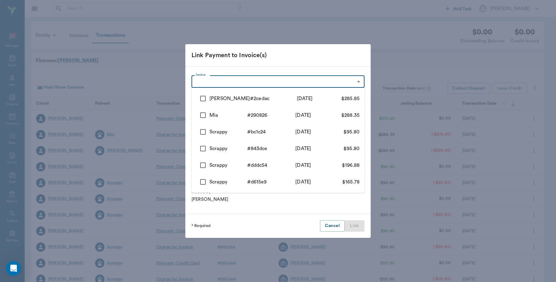
click at [202, 97] on input "checkbox" at bounding box center [203, 98] width 13 height 13
checkbox input "true"
type input "68a342c5bed7d00a812cedac"
type input "285.85"
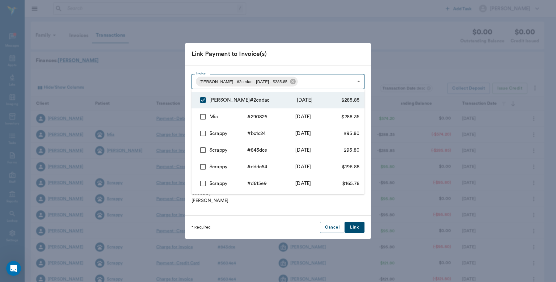
click at [206, 116] on input "checkbox" at bounding box center [203, 116] width 13 height 13
checkbox input "true"
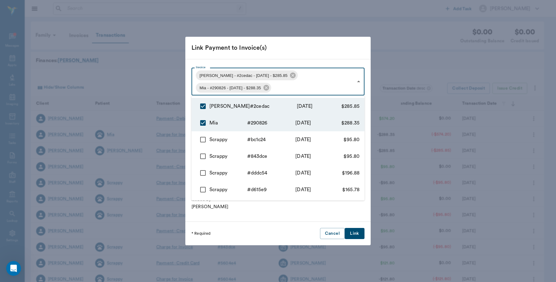
type input "68a342c5bed7d00a812cedac,68a34125eed0dba37b290826"
type input "574.20"
click at [203, 140] on input "checkbox" at bounding box center [203, 139] width 13 height 13
checkbox input "true"
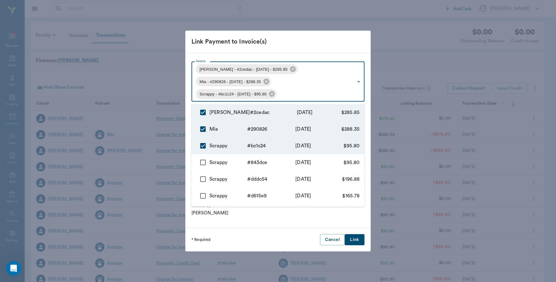
type input "68a342c5bed7d00a812cedac,68a34125eed0dba37b290826,6852db5b1dfdaad59abc1c24"
type input "670.00"
click at [356, 242] on div at bounding box center [278, 141] width 556 height 282
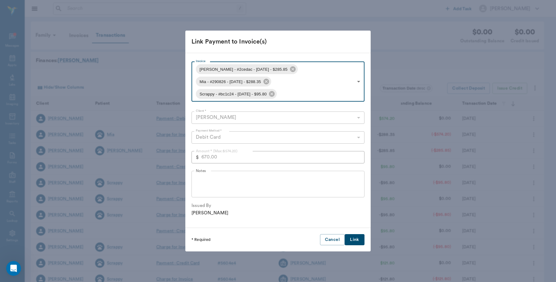
click at [352, 240] on button "Link" at bounding box center [355, 239] width 20 height 11
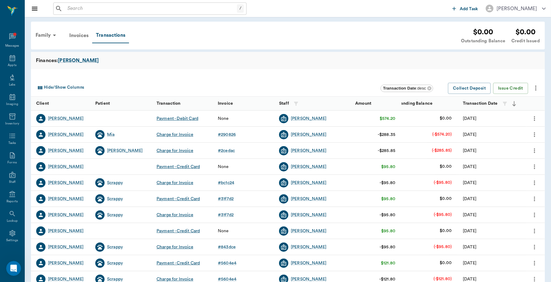
click at [536, 133] on icon "more" at bounding box center [534, 134] width 7 height 7
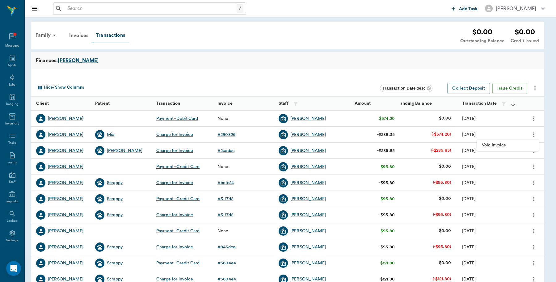
click at [405, 66] on div at bounding box center [278, 141] width 556 height 282
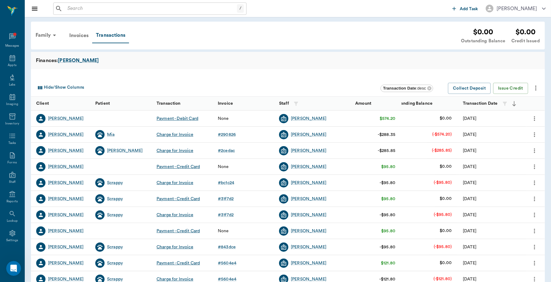
click at [534, 117] on icon "more" at bounding box center [534, 118] width 7 height 7
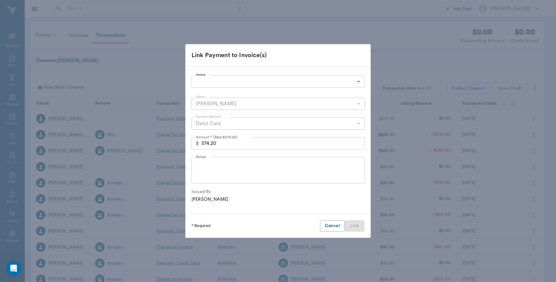
click at [249, 77] on body "/ ​ Add Task Dr. Bert Ellsworth Nectar Messages Appts Labs Imaging Inventory Ta…" at bounding box center [278, 190] width 556 height 380
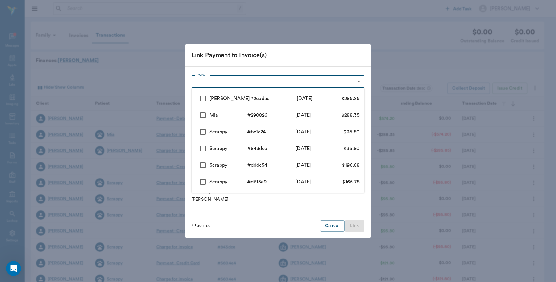
click at [202, 97] on input "checkbox" at bounding box center [203, 98] width 13 height 13
checkbox input "true"
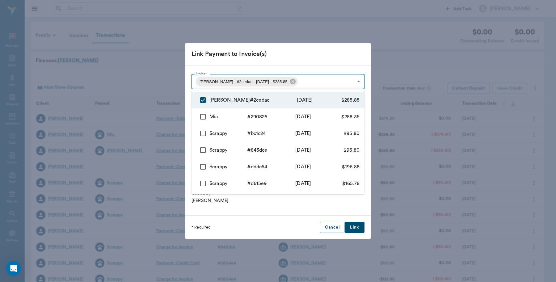
type input "68a342c5bed7d00a812cedac"
type input "285.85"
drag, startPoint x: 201, startPoint y: 114, endPoint x: 207, endPoint y: 117, distance: 6.2
click at [202, 118] on input "checkbox" at bounding box center [203, 116] width 13 height 13
checkbox input "true"
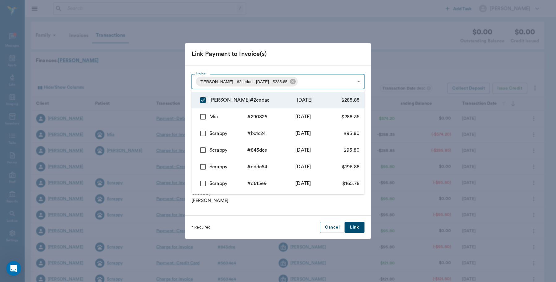
type input "68a342c5bed7d00a812cedac,68a34125eed0dba37b290826"
type input "574.20"
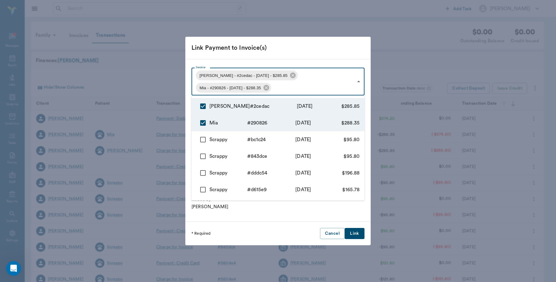
click at [268, 57] on div at bounding box center [278, 141] width 556 height 282
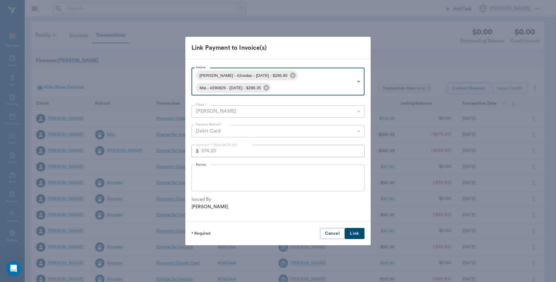
click at [357, 233] on button "Link" at bounding box center [355, 233] width 20 height 11
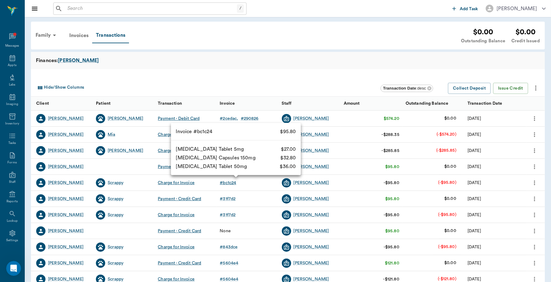
click at [230, 182] on div "# bc1c24" at bounding box center [227, 183] width 16 height 6
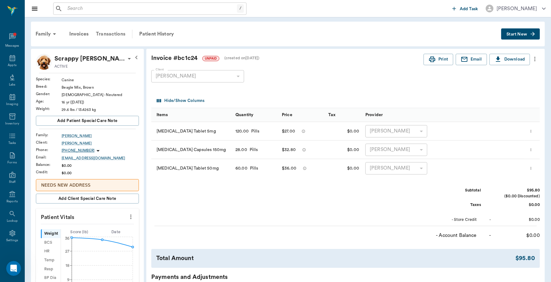
click at [105, 34] on div "Transactions" at bounding box center [110, 34] width 37 height 15
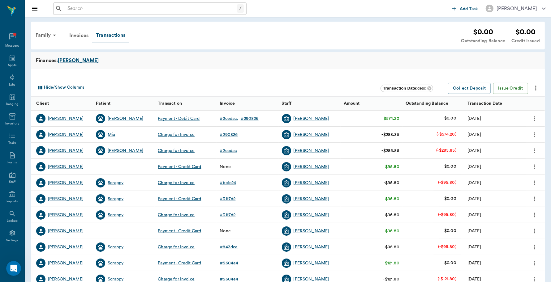
click at [535, 167] on icon "more" at bounding box center [534, 166] width 7 height 7
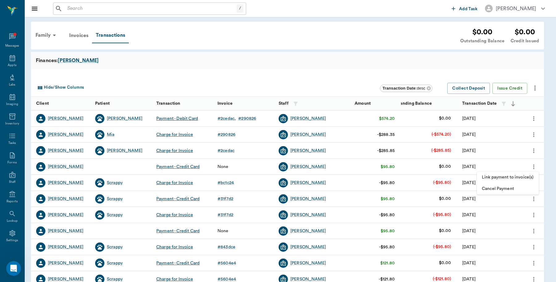
click at [495, 190] on span "Cancel Payment" at bounding box center [508, 189] width 52 height 6
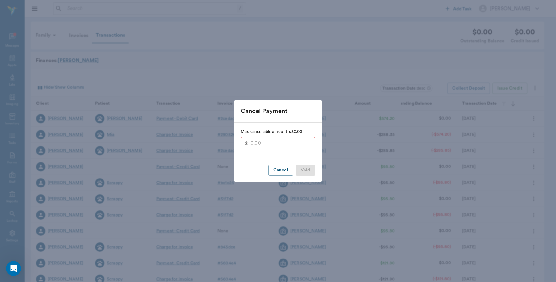
type input "95.80"
click at [304, 170] on button "Void" at bounding box center [306, 170] width 20 height 11
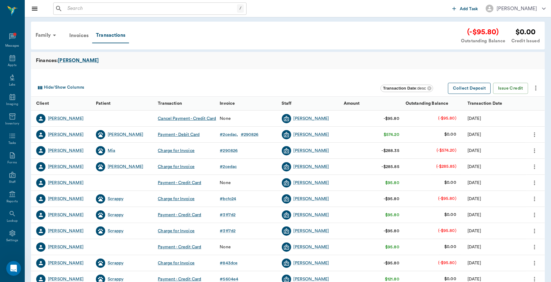
click at [467, 89] on button "Collect Deposit" at bounding box center [469, 88] width 43 height 11
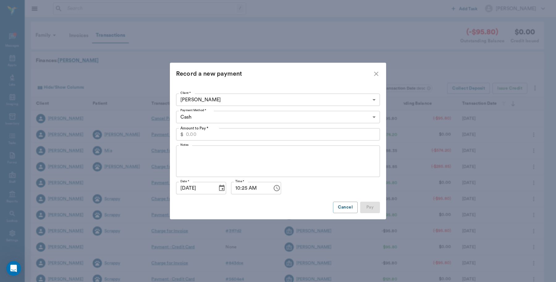
click at [243, 136] on input "Amount to Pay *" at bounding box center [283, 134] width 194 height 12
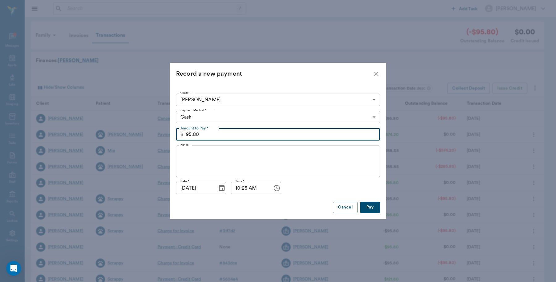
type input "95.80"
click at [206, 118] on body "/ ​ Add Task Dr. Bert Ellsworth Nectar Messages Appts Labs Imaging Inventory Ta…" at bounding box center [278, 190] width 556 height 380
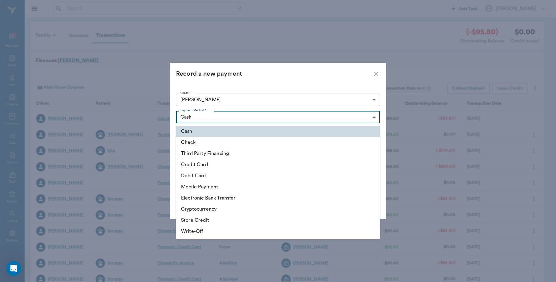
click at [200, 175] on li "Debit Card" at bounding box center [278, 175] width 204 height 11
type input "DEBIT_CARD"
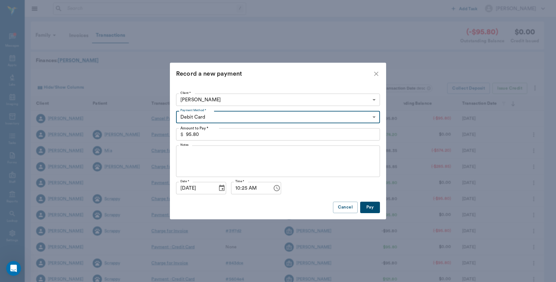
click at [366, 208] on button "Pay" at bounding box center [370, 207] width 20 height 11
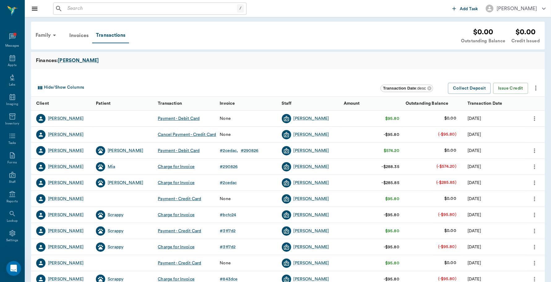
click at [536, 119] on icon "more" at bounding box center [534, 118] width 7 height 7
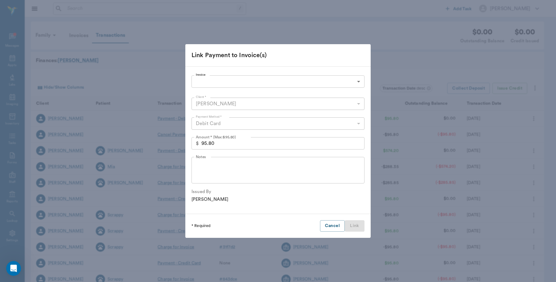
click at [236, 79] on body "/ ​ Add Task Dr. Bert Ellsworth Nectar Messages Appts Labs Imaging Inventory Ta…" at bounding box center [278, 190] width 556 height 380
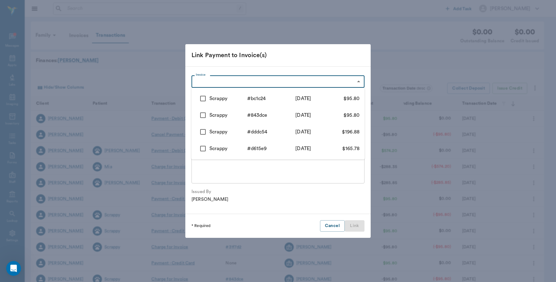
click at [202, 96] on input "checkbox" at bounding box center [203, 98] width 13 height 13
checkbox input "true"
type input "6852db5b1dfdaad59abc1c24"
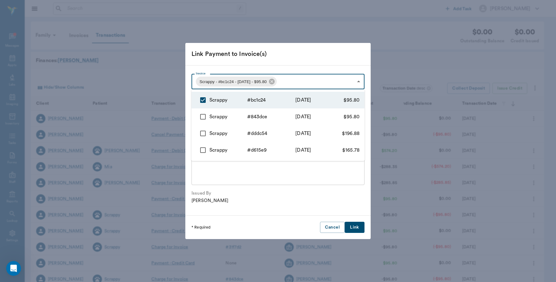
click at [291, 60] on div at bounding box center [278, 141] width 556 height 282
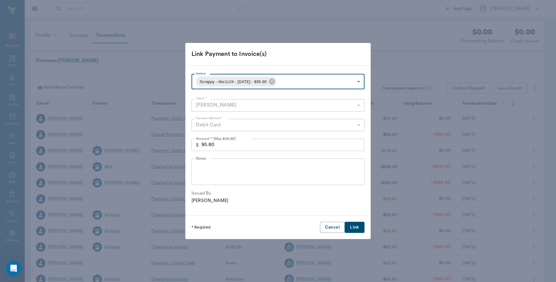
click at [359, 229] on button "Link" at bounding box center [355, 227] width 20 height 11
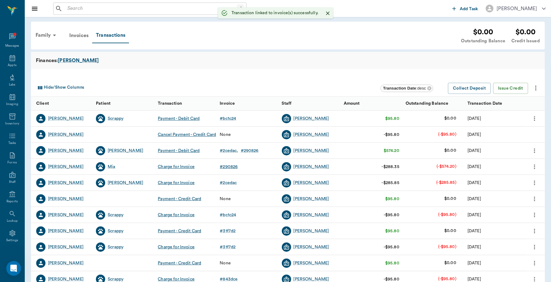
click at [235, 168] on div "# 290826" at bounding box center [228, 167] width 18 height 6
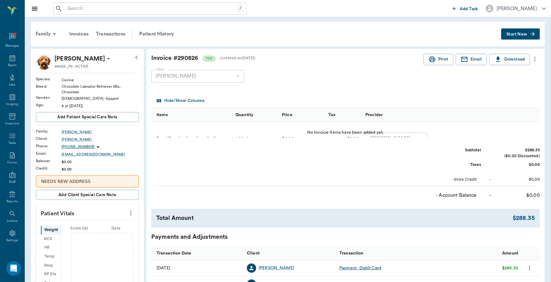
click at [437, 59] on button "Print" at bounding box center [438, 59] width 30 height 11
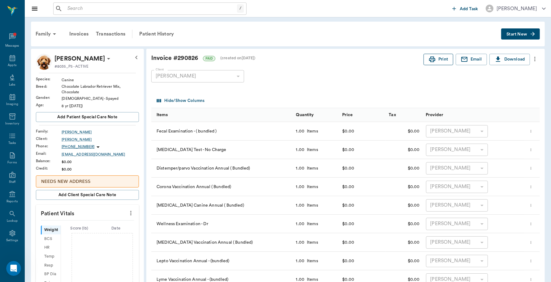
click at [442, 61] on button "Print" at bounding box center [438, 59] width 30 height 11
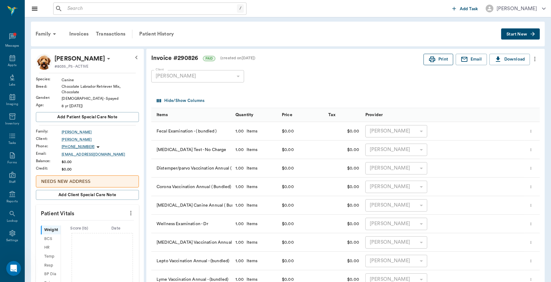
click at [441, 59] on button "Print" at bounding box center [438, 59] width 30 height 11
click at [113, 34] on div "Transactions" at bounding box center [110, 34] width 37 height 15
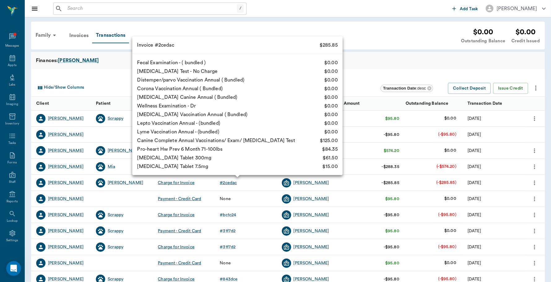
click at [229, 182] on div "# 2cedac" at bounding box center [227, 183] width 17 height 6
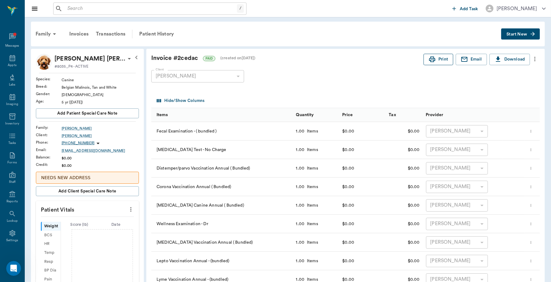
click at [441, 63] on button "Print" at bounding box center [438, 59] width 30 height 11
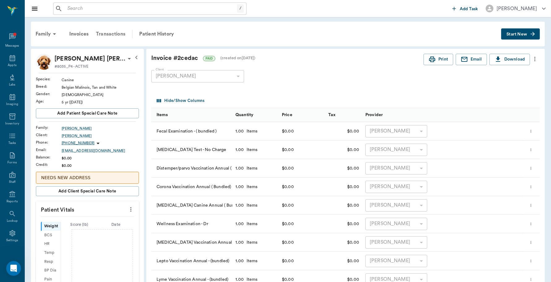
click at [121, 33] on div "Transactions" at bounding box center [110, 34] width 37 height 15
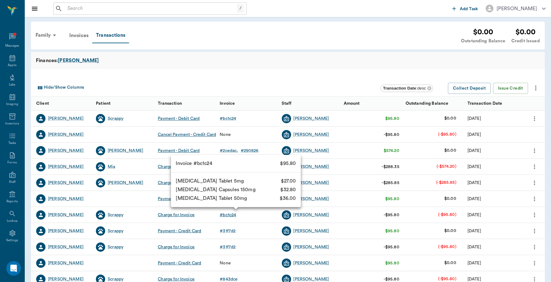
click at [234, 216] on div "# bc1c24" at bounding box center [227, 215] width 16 height 6
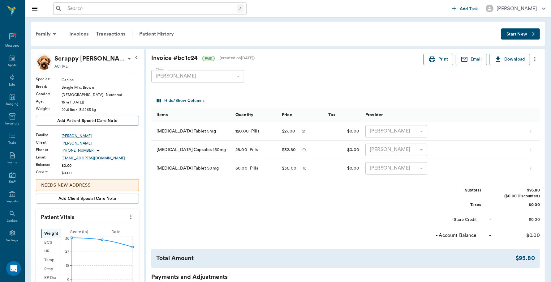
click at [441, 55] on button "Print" at bounding box center [438, 59] width 30 height 11
click at [438, 62] on button "Print" at bounding box center [438, 59] width 30 height 11
click at [6, 62] on div "Appts" at bounding box center [12, 61] width 24 height 19
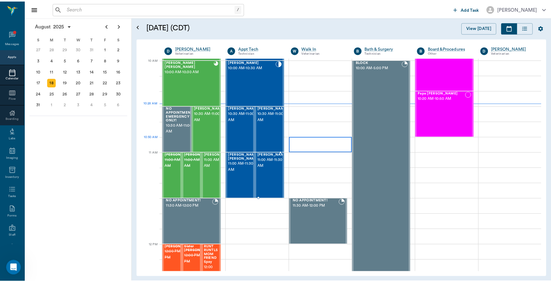
scroll to position [186, 0]
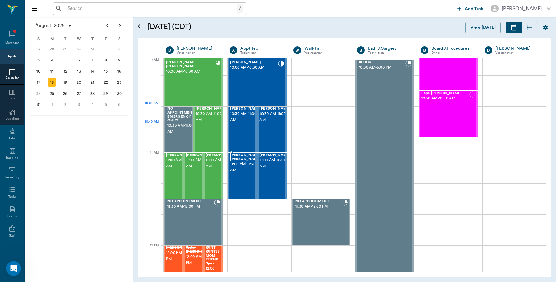
click at [249, 134] on div "Jerry Cash 10:30 AM - 11:00 AM" at bounding box center [245, 129] width 31 height 45
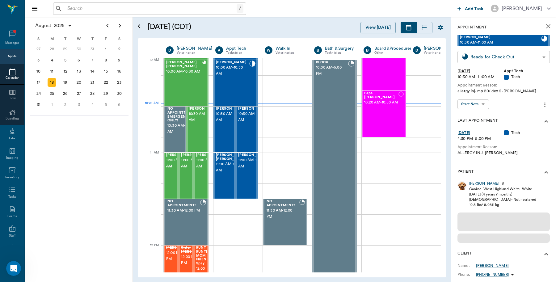
click at [503, 54] on body "/ ​ Add Task Dr. Bert Ellsworth Nectar Messages Appts Calendar Flow Boarding La…" at bounding box center [278, 141] width 556 height 282
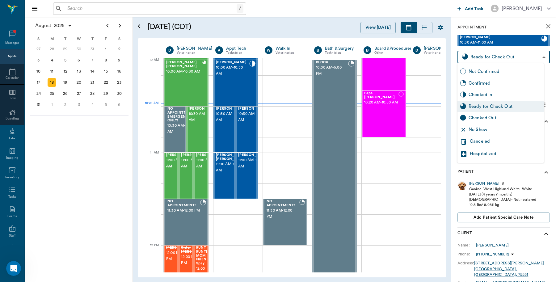
click at [421, 197] on div at bounding box center [278, 141] width 556 height 282
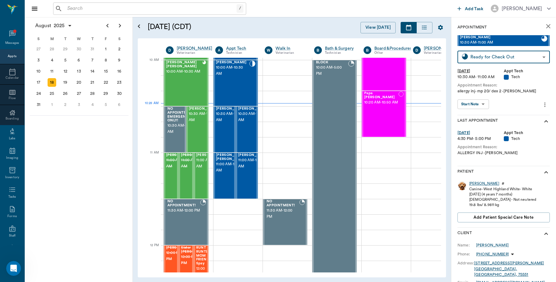
click at [475, 184] on div "Jerry" at bounding box center [485, 183] width 30 height 5
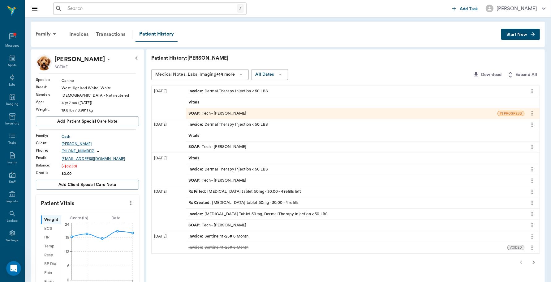
click at [268, 89] on div "Invoice : Dermal Therapy Injection < 50 LBS" at bounding box center [355, 91] width 338 height 11
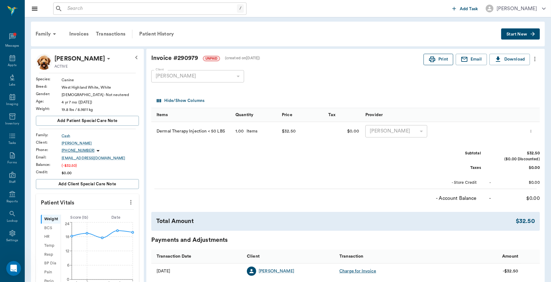
click at [434, 57] on icon "button" at bounding box center [431, 59] width 7 height 7
click at [438, 59] on button "Print" at bounding box center [438, 59] width 30 height 11
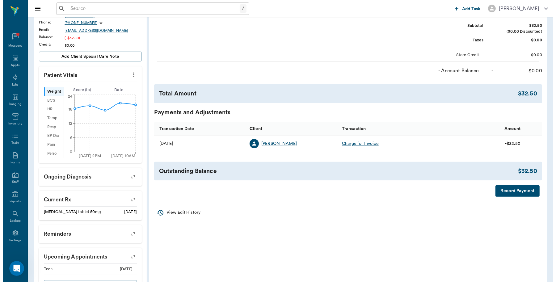
scroll to position [157, 0]
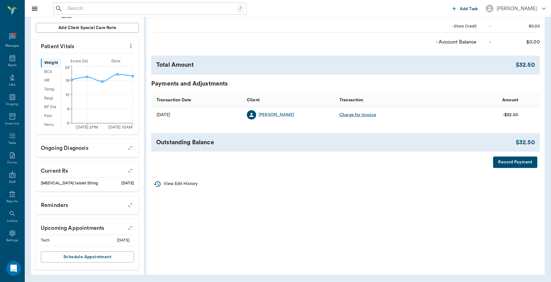
click at [511, 166] on button "Record Payment" at bounding box center [515, 162] width 44 height 11
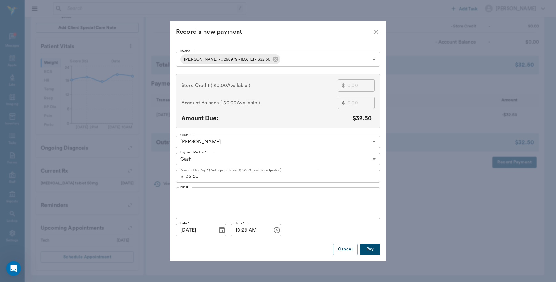
click at [373, 159] on body "/ ​ Add Task Dr. Bert Ellsworth Nectar Messages Appts Labs Imaging Inventory Ta…" at bounding box center [278, 63] width 556 height 439
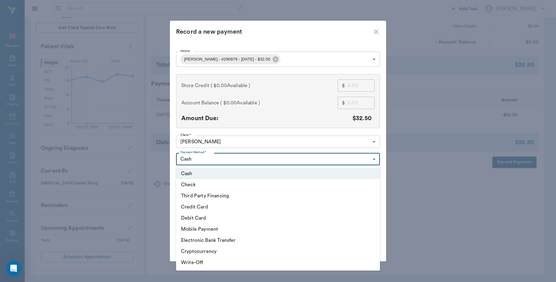
click at [193, 219] on li "Debit Card" at bounding box center [278, 218] width 204 height 11
type input "DEBIT_CARD"
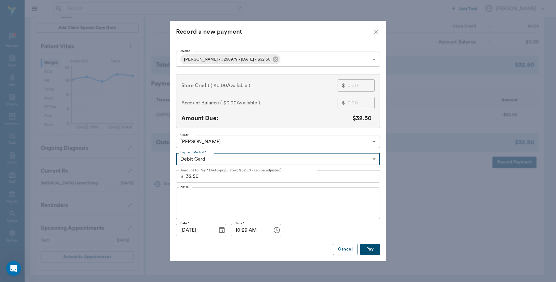
click at [370, 249] on button "Pay" at bounding box center [370, 249] width 20 height 11
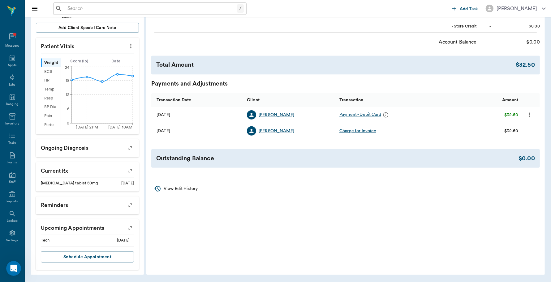
click at [94, 10] on input "text" at bounding box center [151, 8] width 172 height 9
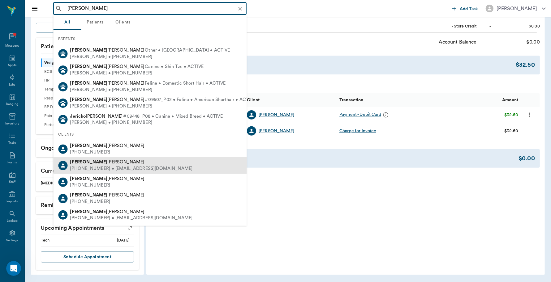
click at [95, 162] on span "[PERSON_NAME]" at bounding box center [107, 162] width 74 height 5
type input "[PERSON_NAME]"
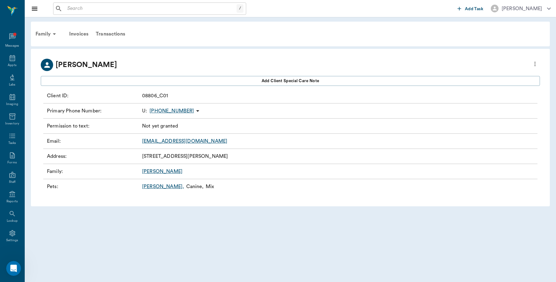
click at [151, 185] on link "[PERSON_NAME] ," at bounding box center [163, 186] width 42 height 7
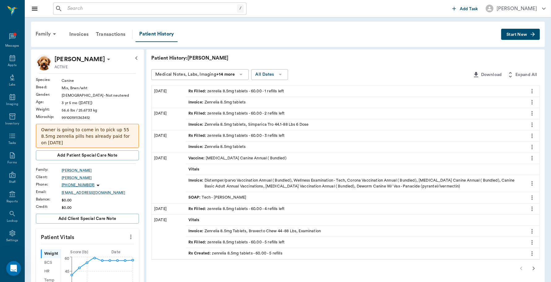
click at [530, 92] on icon "more" at bounding box center [531, 90] width 7 height 7
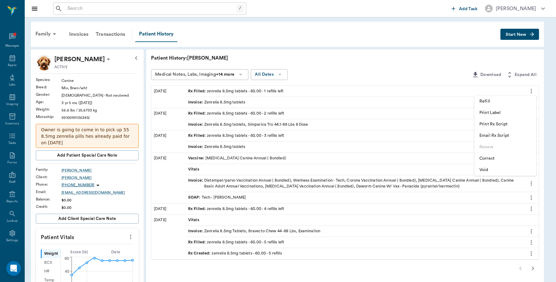
click at [503, 114] on span "Print Label" at bounding box center [506, 113] width 52 height 6
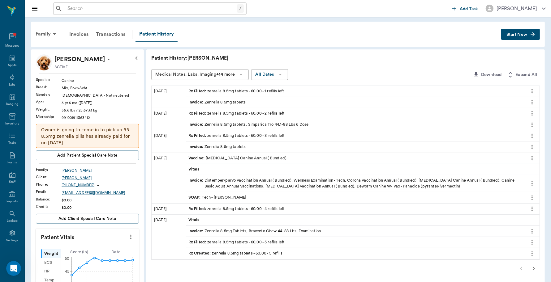
click at [532, 92] on icon "more" at bounding box center [531, 91] width 1 height 5
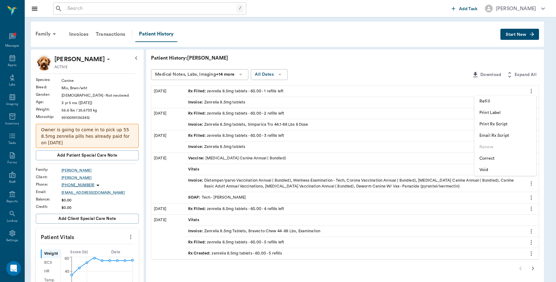
click at [504, 113] on span "Print Label" at bounding box center [506, 113] width 52 height 6
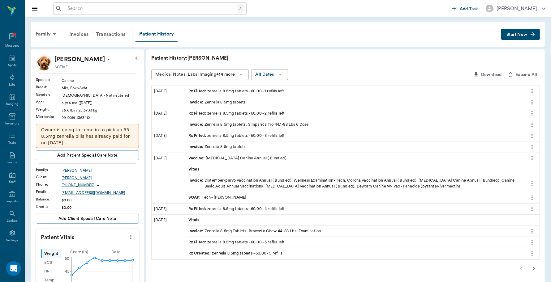
click at [518, 35] on span "Start New" at bounding box center [516, 35] width 21 height 0
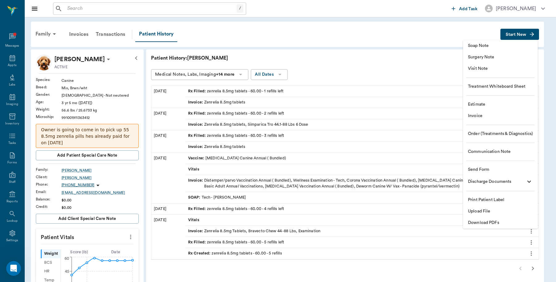
click at [484, 118] on span "Invoice" at bounding box center [500, 116] width 65 height 6
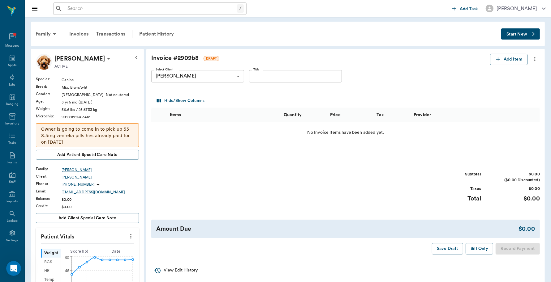
click at [510, 61] on button "Add Item" at bounding box center [508, 59] width 37 height 11
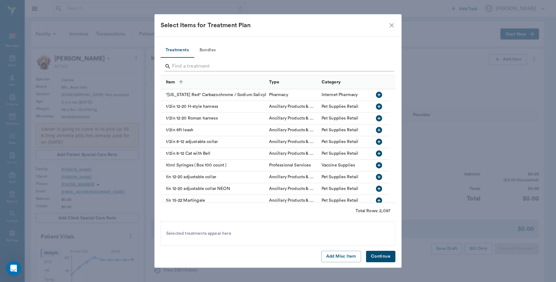
click at [246, 66] on input "Search" at bounding box center [278, 67] width 213 height 10
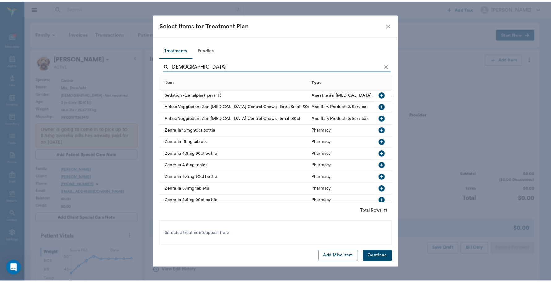
scroll to position [21, 0]
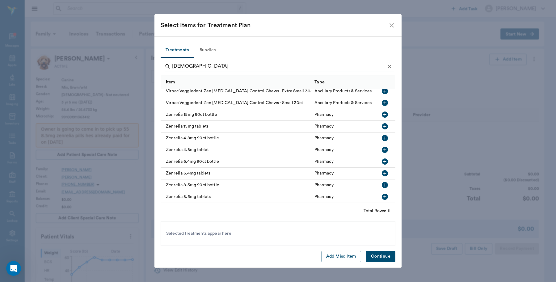
type input "[DEMOGRAPHIC_DATA]"
click at [381, 193] on icon "button" at bounding box center [384, 196] width 7 height 7
click at [376, 258] on button "Continue" at bounding box center [380, 256] width 29 height 11
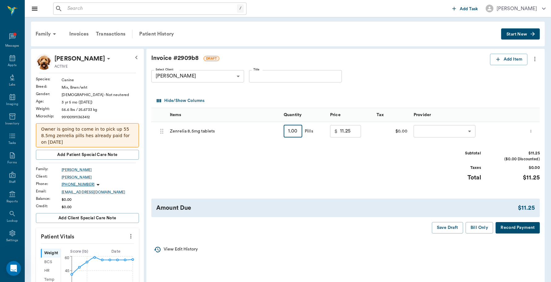
drag, startPoint x: 299, startPoint y: 130, endPoint x: 277, endPoint y: 134, distance: 22.2
click at [277, 134] on div "68a348170eaa0a9e68da6481 Zenrelia 8.5mg tablets 1.00 ​ Pills $ 11.25 ​ $0.00 ​ ​" at bounding box center [345, 131] width 388 height 19
type input "6"
type input "22.50"
type input "60"
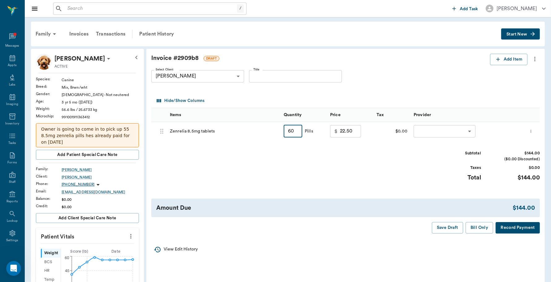
type input "144.00"
type input "60"
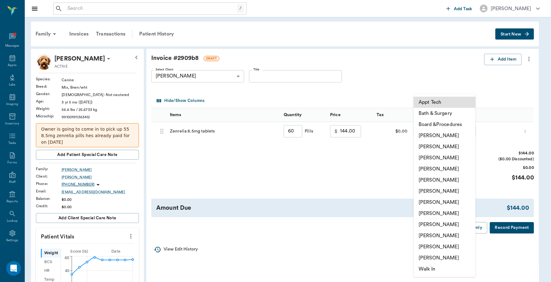
click at [468, 132] on body "/ ​ Add Task [PERSON_NAME] Nectar Messages Appts Labs Imaging Inventory Tasks F…" at bounding box center [275, 253] width 551 height 506
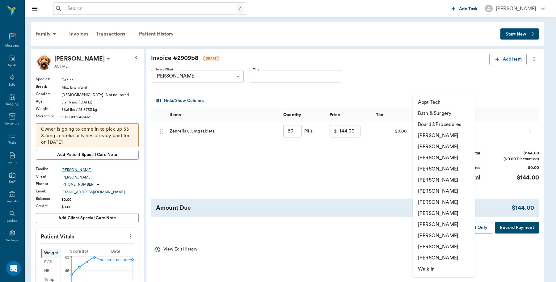
drag, startPoint x: 452, startPoint y: 138, endPoint x: 472, endPoint y: 141, distance: 20.9
click at [452, 138] on li "[PERSON_NAME]" at bounding box center [444, 135] width 62 height 11
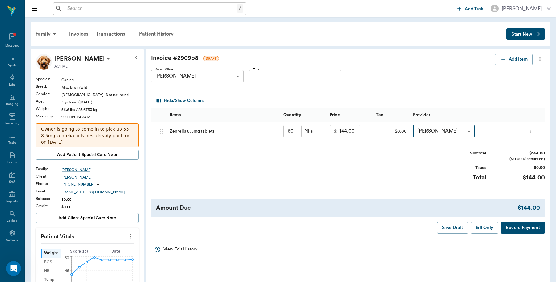
type input "none-6899ea08ed37b777db10de45"
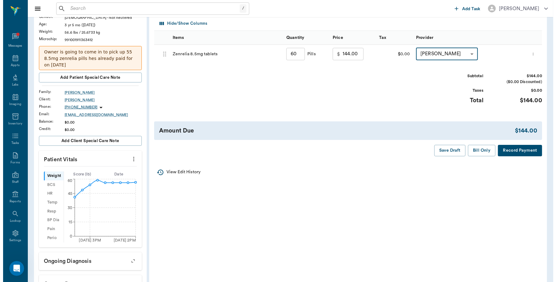
scroll to position [0, 0]
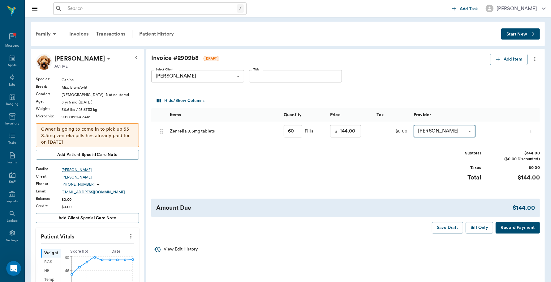
click at [517, 61] on button "Add Item" at bounding box center [508, 59] width 37 height 11
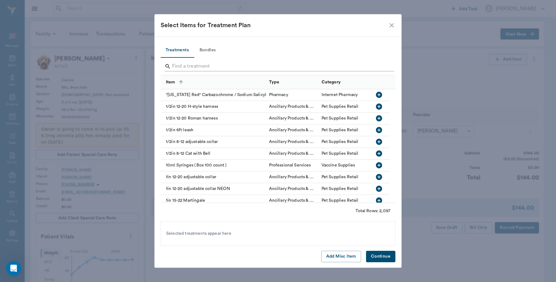
click at [216, 66] on input "Search" at bounding box center [278, 67] width 213 height 10
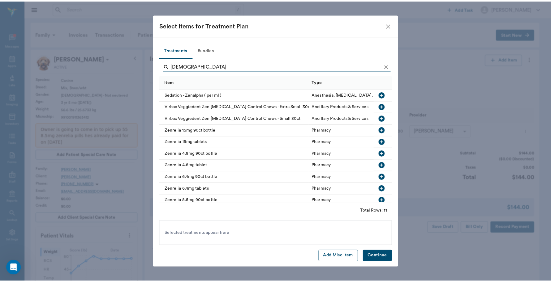
scroll to position [21, 0]
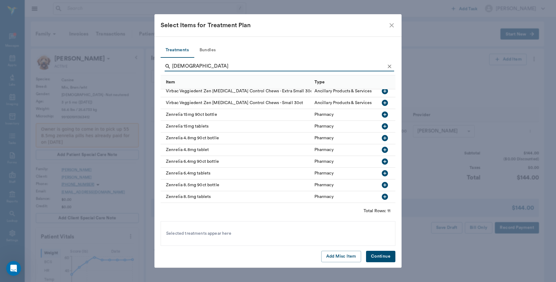
type input "zen"
click at [382, 194] on icon "button" at bounding box center [385, 197] width 6 height 6
click at [387, 257] on button "Continue" at bounding box center [380, 256] width 29 height 11
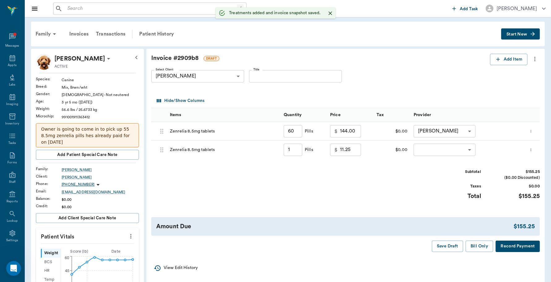
click at [295, 153] on input "1" at bounding box center [292, 150] width 19 height 12
type input "10"
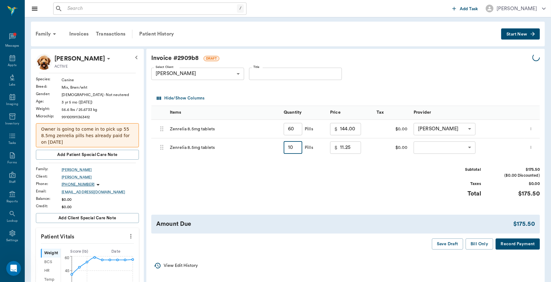
type input "31.50"
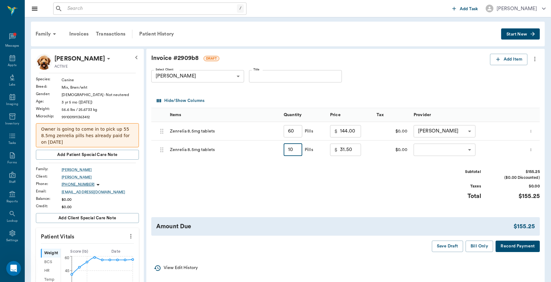
type input "1"
type input "60.00"
type input "0.00"
type input "11.25"
type input "6"
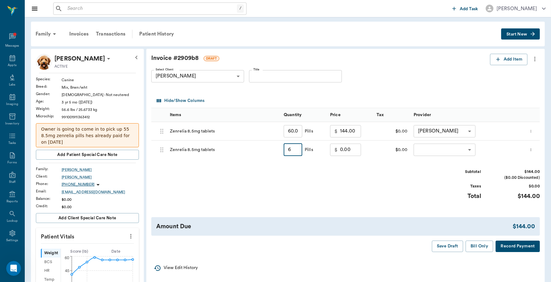
type input "11.25"
type input "6"
type input "0.00"
type input "60"
type input "0.00"
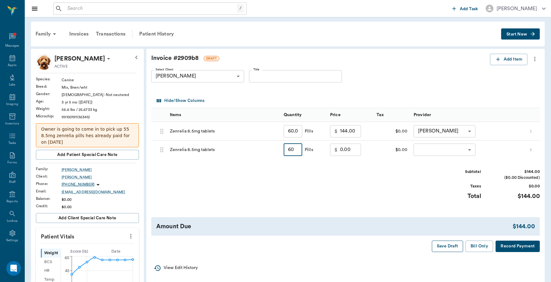
type input "60"
click at [454, 244] on button "Save Draft" at bounding box center [447, 246] width 31 height 11
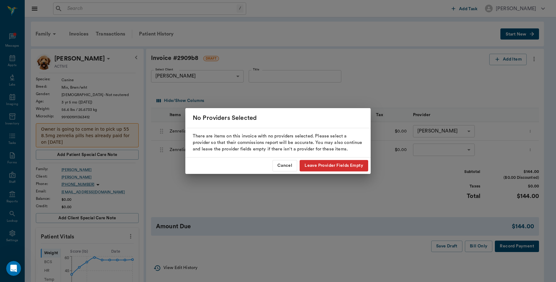
click at [282, 166] on button "Cancel" at bounding box center [285, 165] width 25 height 11
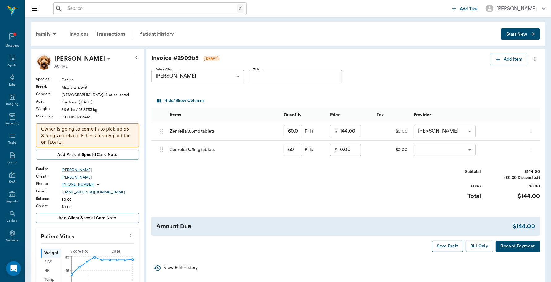
click at [447, 243] on button "Save Draft" at bounding box center [447, 246] width 31 height 11
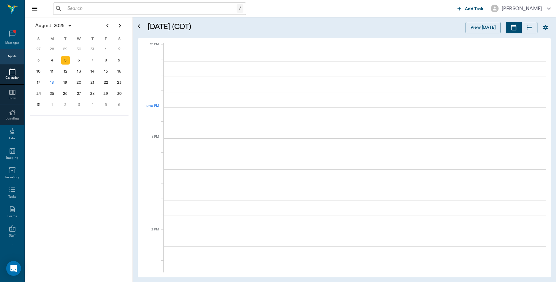
scroll to position [372, 0]
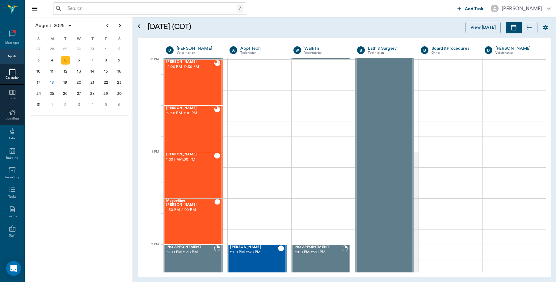
click at [130, 6] on input "text" at bounding box center [151, 8] width 172 height 9
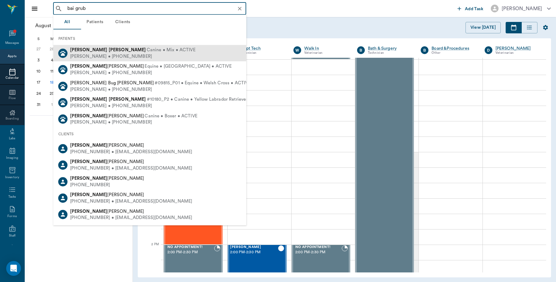
click at [147, 49] on span "Canine • Mix • ACTIVE" at bounding box center [171, 50] width 49 height 6
type input "bai grub"
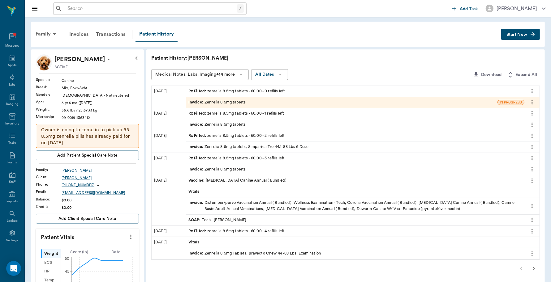
click at [214, 100] on div "Invoice : Zenrelia 8.5mg tablets" at bounding box center [216, 103] width 57 height 6
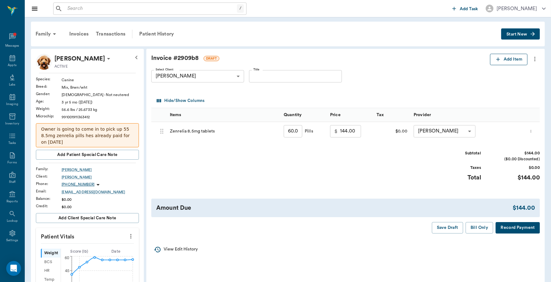
click at [509, 59] on button "Add Item" at bounding box center [508, 59] width 37 height 11
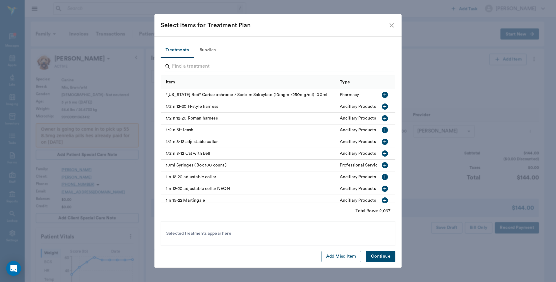
click at [219, 63] on input "Search" at bounding box center [278, 67] width 213 height 10
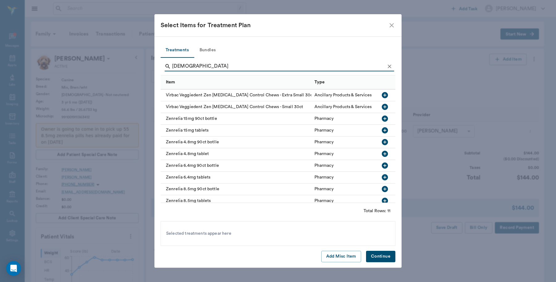
scroll to position [21, 0]
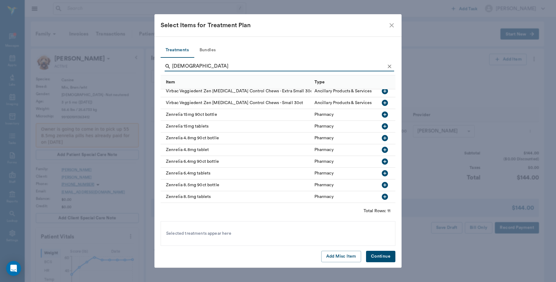
type input "[DEMOGRAPHIC_DATA]"
click at [382, 194] on icon "button" at bounding box center [385, 197] width 6 height 6
click at [386, 257] on button "Continue" at bounding box center [380, 256] width 29 height 11
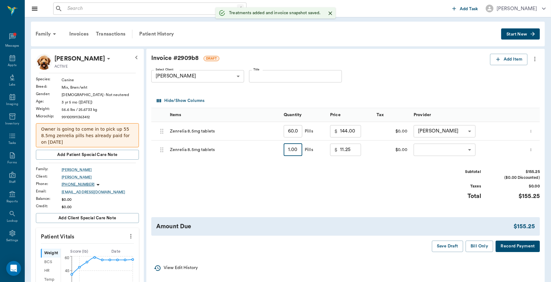
click at [301, 151] on input "1.00" at bounding box center [292, 150] width 19 height 12
type input "6"
type input "22.50"
type input "60"
type input "144.00"
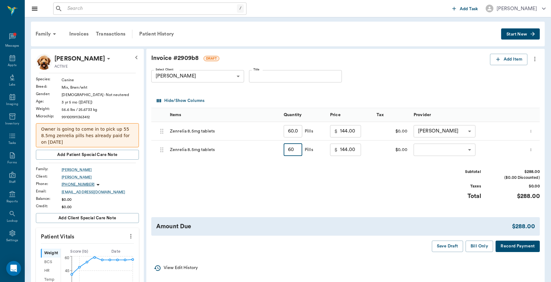
type input "60"
click at [533, 149] on icon "more" at bounding box center [531, 149] width 4 height 7
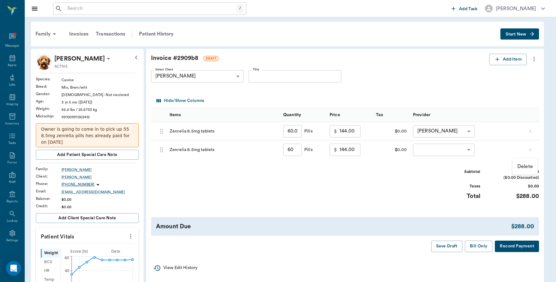
click at [523, 163] on p "Delete" at bounding box center [525, 166] width 15 height 7
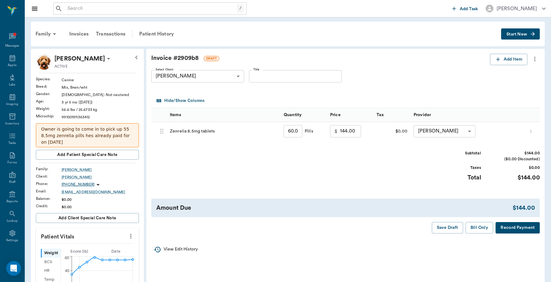
drag, startPoint x: 155, startPoint y: 32, endPoint x: 310, endPoint y: 38, distance: 154.7
click at [155, 32] on div "Patient History" at bounding box center [156, 34] width 42 height 15
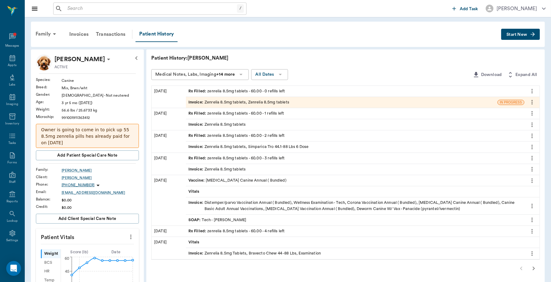
click at [228, 125] on div "Invoice : Zenrelia 8.5mg tablets" at bounding box center [216, 125] width 57 height 6
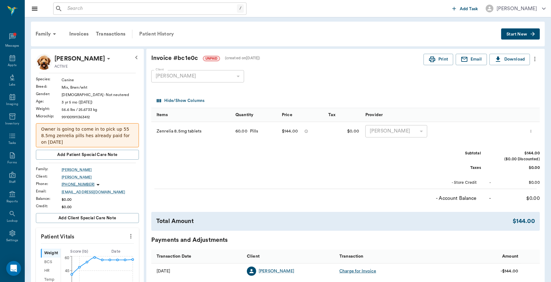
click at [163, 35] on div "Patient History" at bounding box center [156, 34] width 42 height 15
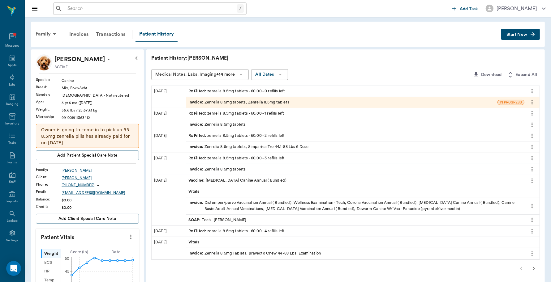
click at [226, 98] on div "Invoice : Zenrelia 8.5mg tablets, Zenrelia 8.5mg tablets" at bounding box center [341, 102] width 311 height 11
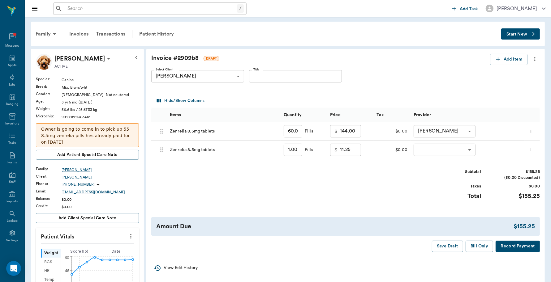
click at [533, 150] on icon "more" at bounding box center [531, 149] width 4 height 7
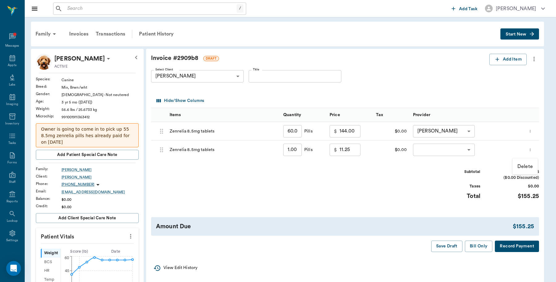
click at [525, 164] on p "Delete" at bounding box center [525, 166] width 15 height 7
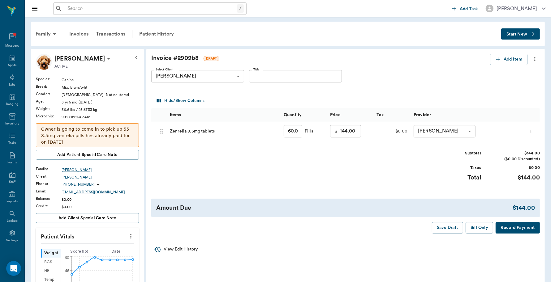
click at [507, 228] on button "Record Payment" at bounding box center [517, 227] width 44 height 11
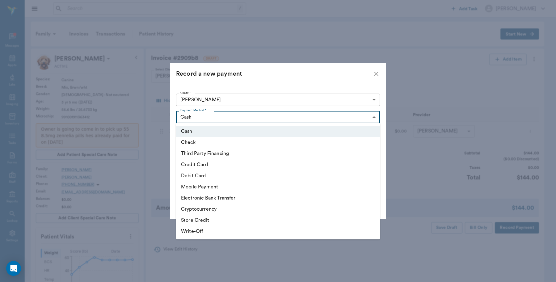
click at [376, 119] on body "/ ​ Add Task Dr. Bert Ellsworth Nectar Messages Appts Labs Imaging Inventory Ta…" at bounding box center [278, 253] width 556 height 506
click at [206, 175] on li "Debit Card" at bounding box center [278, 175] width 204 height 11
type input "DEBIT_CARD"
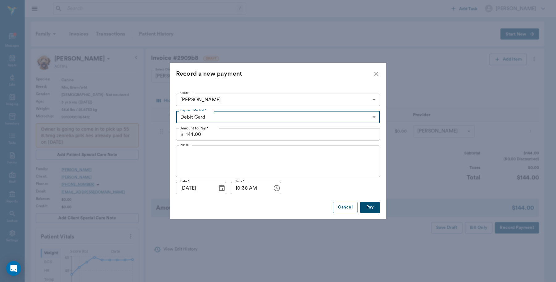
click at [369, 208] on button "Pay" at bounding box center [370, 207] width 20 height 11
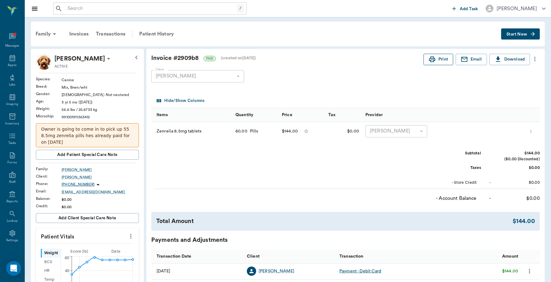
click at [432, 63] on button "Print" at bounding box center [438, 59] width 30 height 11
click at [13, 60] on div "Appts" at bounding box center [12, 61] width 24 height 19
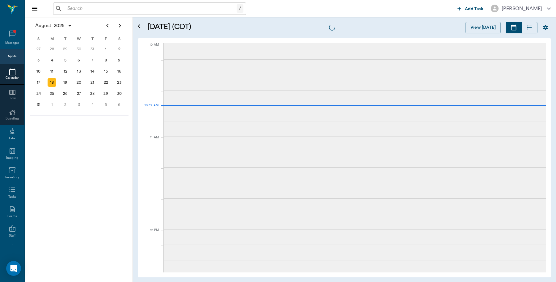
scroll to position [186, 0]
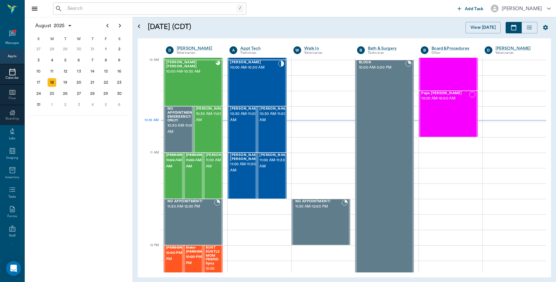
click at [90, 3] on div "/ ​" at bounding box center [149, 8] width 193 height 12
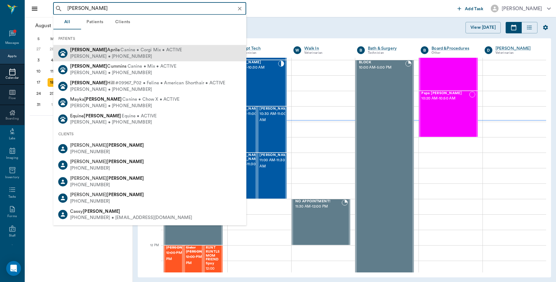
click at [121, 51] on span "Canine • Corgi Mix • ACTIVE" at bounding box center [152, 50] width 62 height 6
type input "hopper"
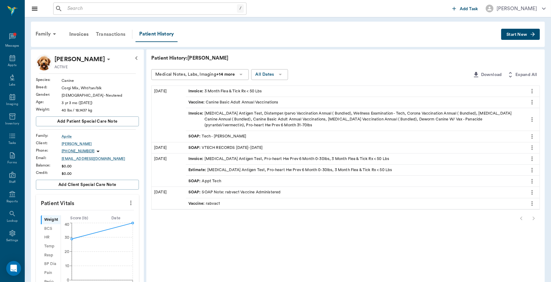
click at [108, 36] on div "Transactions" at bounding box center [110, 34] width 37 height 15
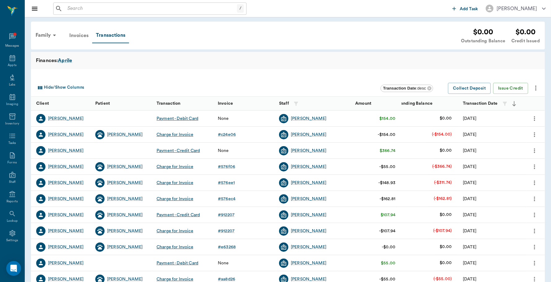
click at [78, 36] on div "Invoices" at bounding box center [79, 35] width 27 height 15
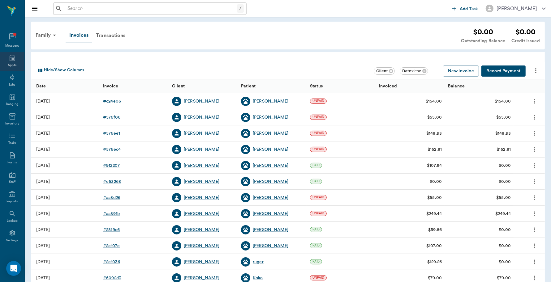
click at [8, 63] on div "Appts" at bounding box center [12, 65] width 9 height 5
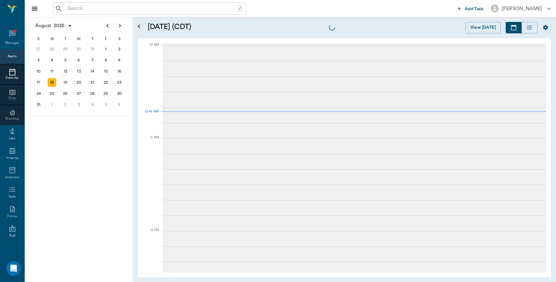
scroll to position [186, 0]
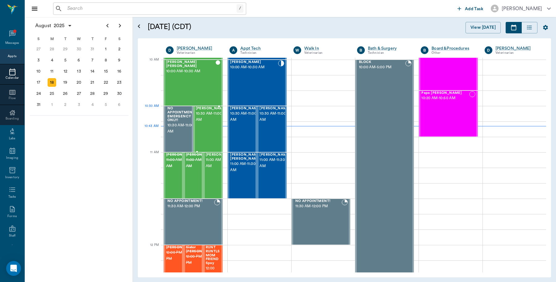
click at [210, 119] on span "10:30 AM - 11:00 AM" at bounding box center [211, 117] width 31 height 12
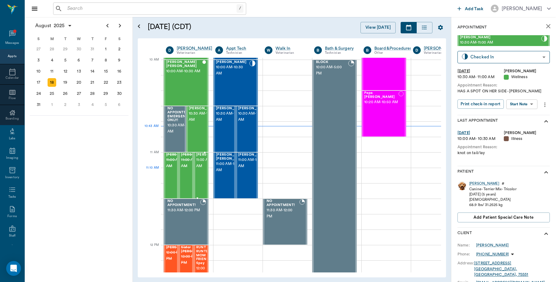
click at [204, 169] on span "11:00 AM - 11:30 AM" at bounding box center [211, 163] width 31 height 12
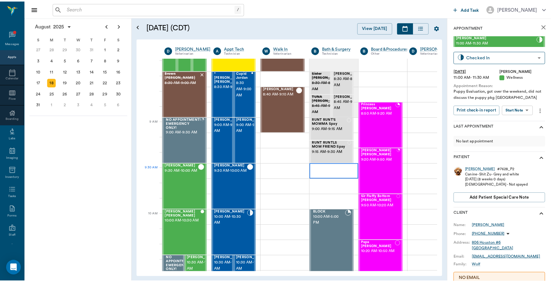
scroll to position [32, 0]
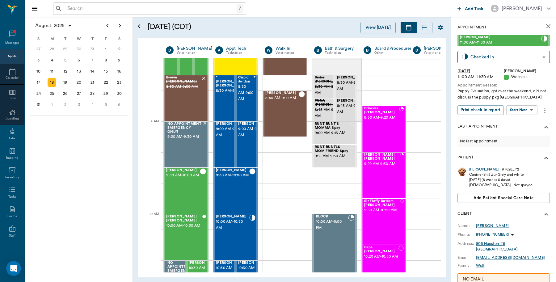
click at [137, 9] on input "text" at bounding box center [151, 8] width 172 height 9
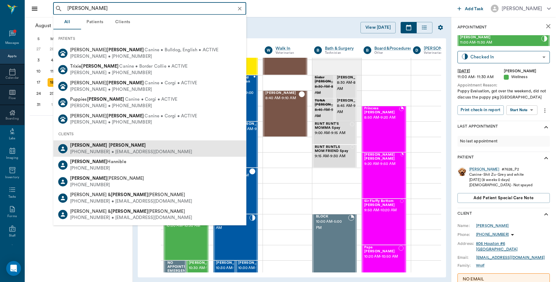
click at [109, 149] on div "(918) 633-1379 • DARRELLROBERTS925@yahoo.com" at bounding box center [131, 152] width 122 height 6
type input "Darrel Roberts"
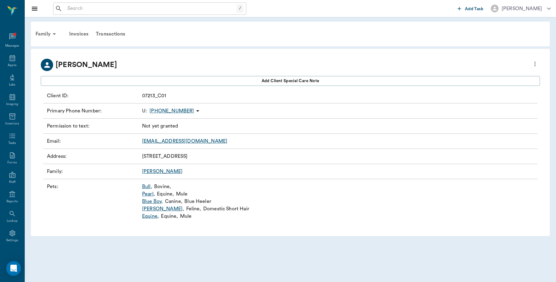
click at [155, 201] on link "Blue Boy ," at bounding box center [152, 201] width 21 height 7
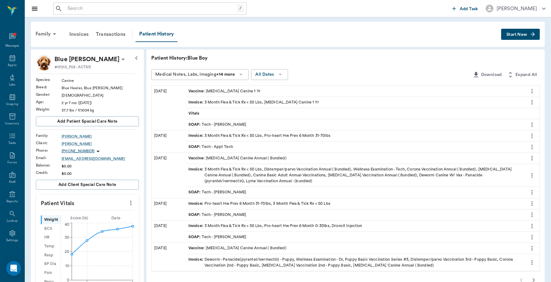
click at [262, 103] on div "Invoice : 3 Month Flea & Tick Rx < 50 Lbs, Rabies Vaccination Canine 1 Yr" at bounding box center [253, 103] width 130 height 6
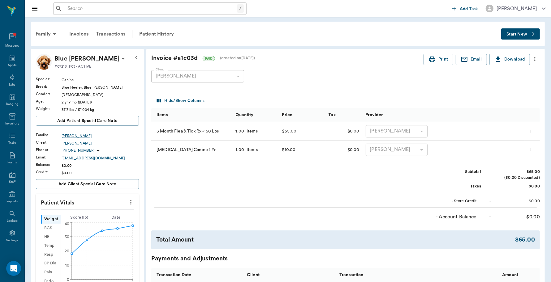
click at [109, 32] on div "Transactions" at bounding box center [110, 34] width 37 height 15
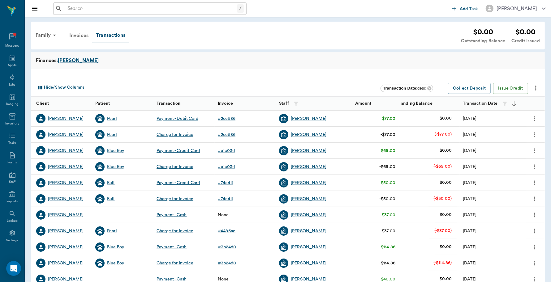
click at [74, 37] on div "Invoices" at bounding box center [79, 35] width 27 height 15
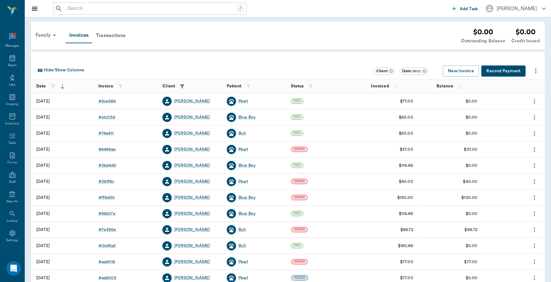
click at [38, 34] on div "Family" at bounding box center [47, 35] width 30 height 15
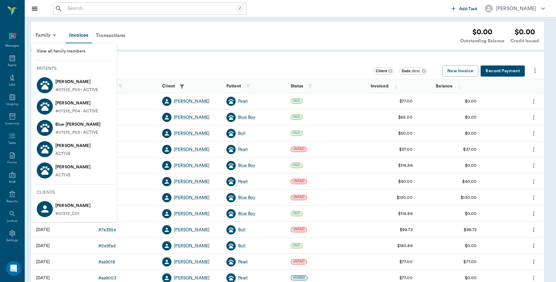
click at [73, 125] on p "Blue Boy Roberts" at bounding box center [77, 125] width 45 height 10
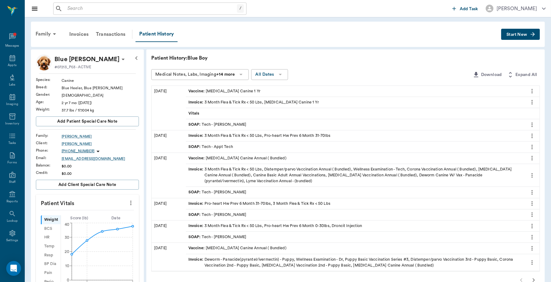
click at [519, 36] on button "Start New" at bounding box center [520, 34] width 39 height 11
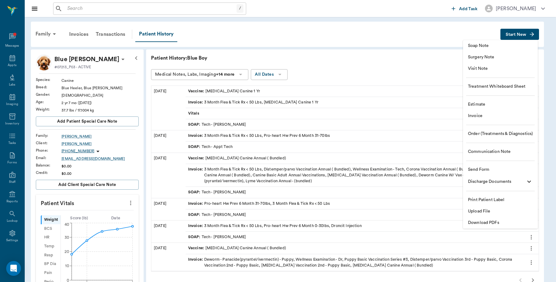
click at [484, 114] on span "Invoice" at bounding box center [500, 116] width 65 height 6
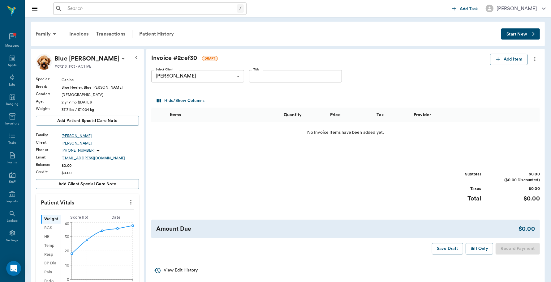
click at [513, 61] on button "Add Item" at bounding box center [508, 59] width 37 height 11
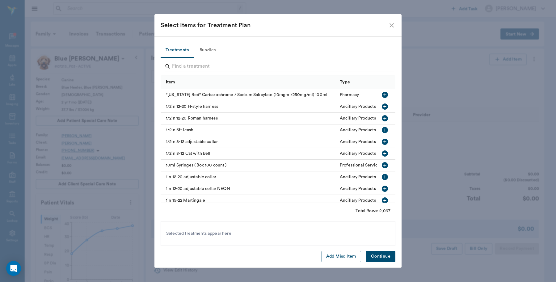
click at [257, 65] on input "Search" at bounding box center [278, 67] width 213 height 10
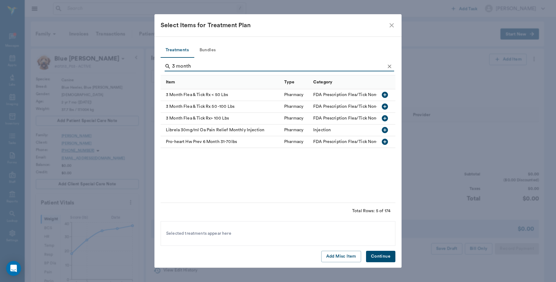
type input "3 month"
click at [387, 95] on icon "button" at bounding box center [385, 95] width 6 height 6
click at [376, 259] on button "Continue" at bounding box center [380, 256] width 29 height 11
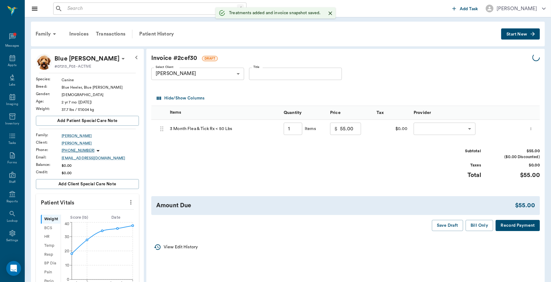
type input "1.00"
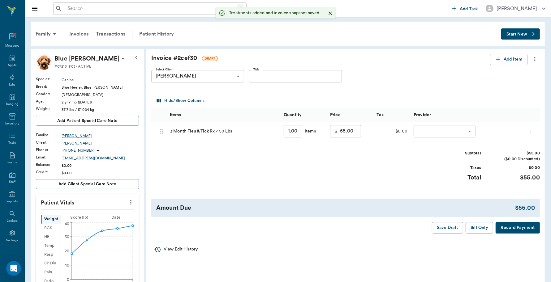
click at [468, 130] on body "/ ​ Add Task Dr. Bert Ellsworth Nectar Messages Appts Labs Imaging Inventory Ta…" at bounding box center [275, 230] width 551 height 461
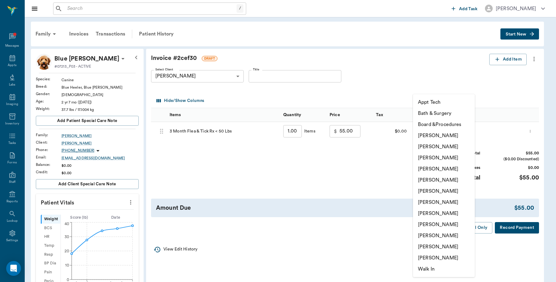
click at [460, 135] on li "Caryn Watson" at bounding box center [444, 135] width 62 height 11
type input "none-6899ea08ed37b777db10de45"
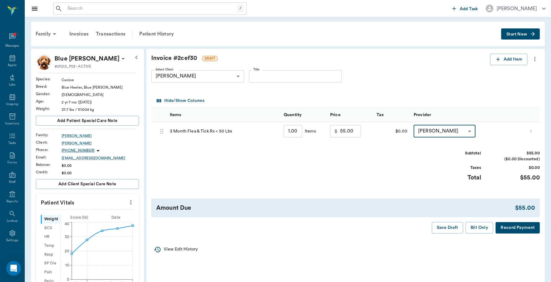
click at [507, 229] on button "Record Payment" at bounding box center [517, 227] width 44 height 11
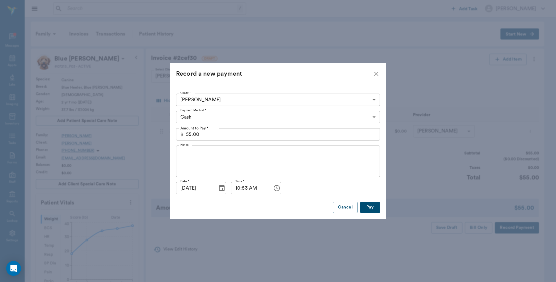
click at [276, 119] on body "/ ​ Add Task Dr. Bert Ellsworth Nectar Messages Appts Labs Imaging Inventory Ta…" at bounding box center [278, 230] width 556 height 461
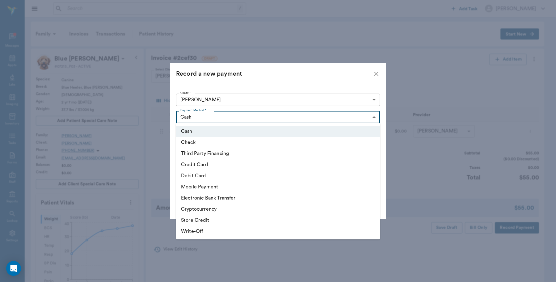
click at [222, 175] on li "Debit Card" at bounding box center [278, 175] width 204 height 11
type input "DEBIT_CARD"
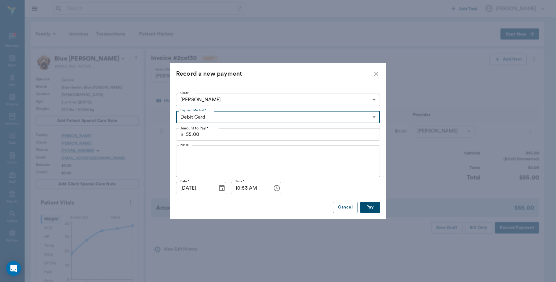
click at [371, 208] on button "Pay" at bounding box center [370, 207] width 20 height 11
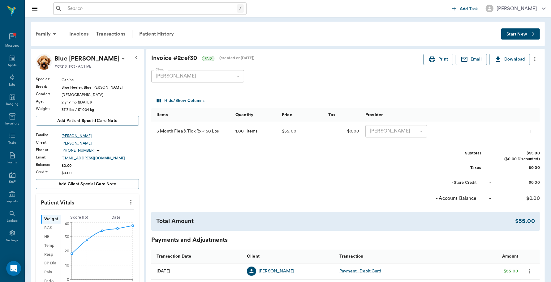
click at [436, 58] on button "Print" at bounding box center [438, 59] width 30 height 11
click at [10, 58] on icon at bounding box center [13, 58] width 6 height 6
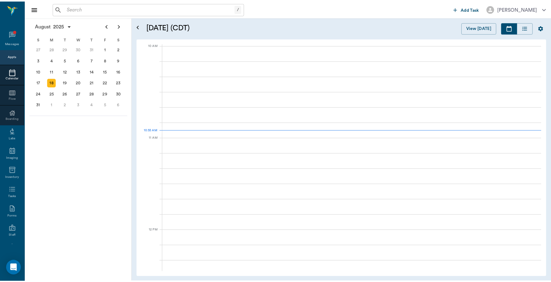
scroll to position [186, 0]
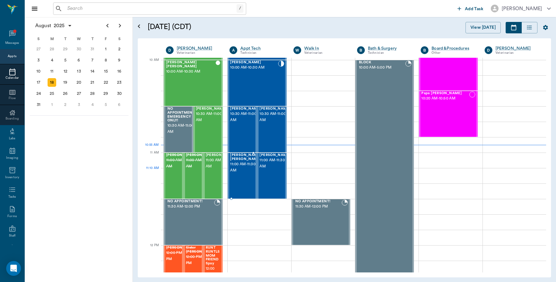
click at [237, 179] on div "Dutton Wright 11:00 AM - 11:30 AM" at bounding box center [245, 175] width 31 height 45
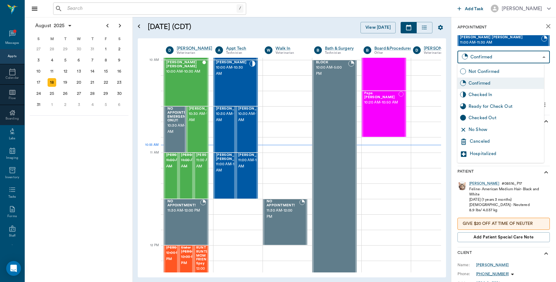
click at [536, 59] on body "/ ​ Add Task Dr. Bert Ellsworth Nectar Messages Appts Calendar Flow Boarding La…" at bounding box center [278, 141] width 556 height 282
click at [493, 94] on div "Checked In" at bounding box center [505, 95] width 73 height 7
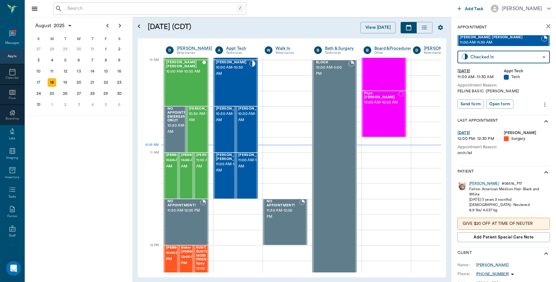
type input "CHECKED_IN"
click at [485, 102] on button "Print check-in report" at bounding box center [481, 105] width 46 height 10
click at [252, 170] on span "11:00 AM - 11:30 AM" at bounding box center [253, 163] width 31 height 12
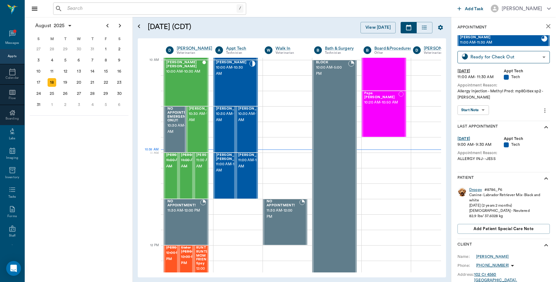
click at [475, 190] on div "Droopy" at bounding box center [476, 189] width 13 height 5
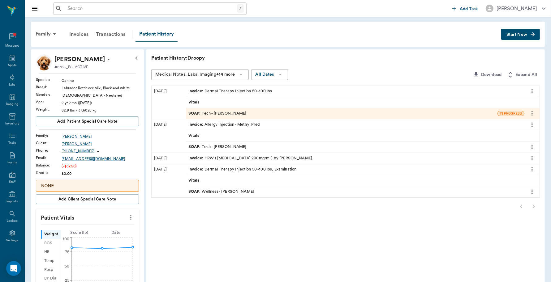
click at [254, 92] on div "Invoice : Dermal Therapy Injection 50 -100 lbs" at bounding box center [230, 91] width 84 height 6
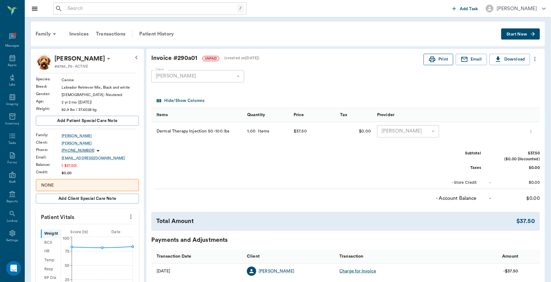
click at [436, 57] on button "Print" at bounding box center [438, 59] width 30 height 11
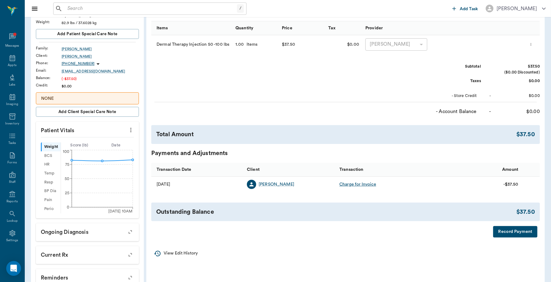
scroll to position [160, 0]
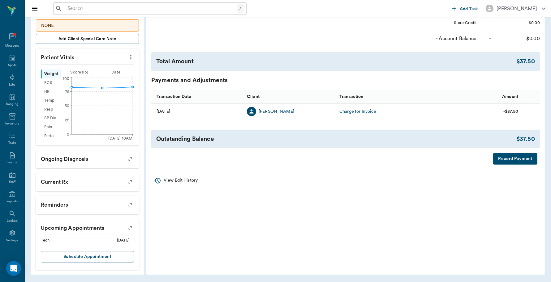
click at [510, 160] on button "Record Payment" at bounding box center [515, 158] width 44 height 11
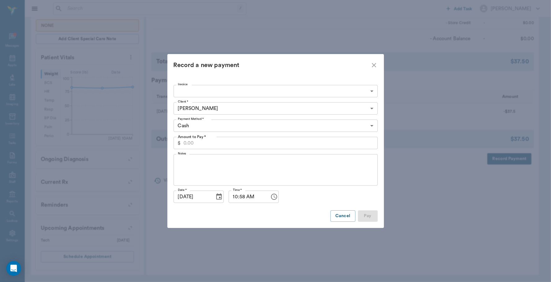
type input "68a34c56eed0dba37b290a01"
type input "37.50"
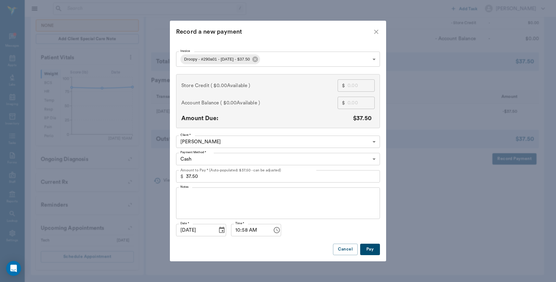
click at [371, 249] on button "Pay" at bounding box center [370, 249] width 20 height 11
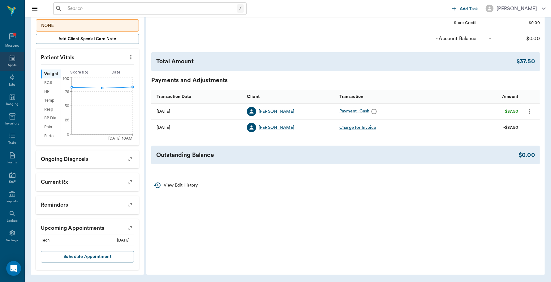
click at [13, 58] on div "Appts" at bounding box center [12, 61] width 24 height 19
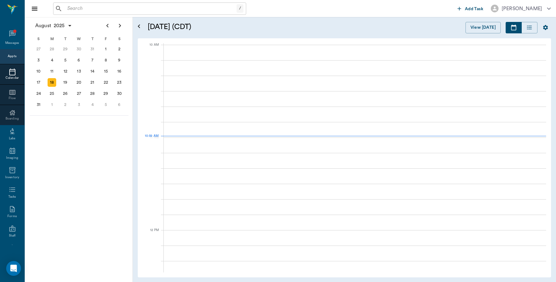
scroll to position [186, 0]
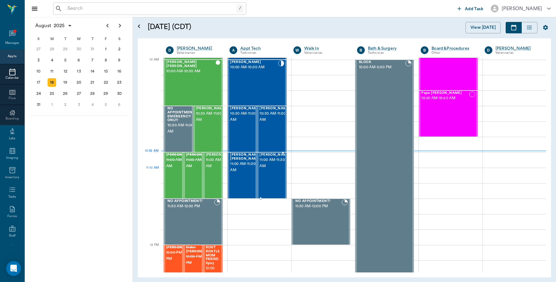
drag, startPoint x: 277, startPoint y: 178, endPoint x: 285, endPoint y: 172, distance: 9.6
click at [277, 178] on div "Droopy Wynn 11:00 AM - 11:30 AM" at bounding box center [275, 175] width 31 height 45
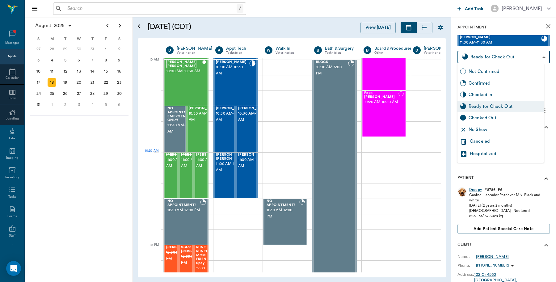
click at [537, 57] on body "/ ​ Add Task Dr. Bert Ellsworth Nectar Messages Appts Calendar Flow Boarding La…" at bounding box center [278, 141] width 556 height 282
click at [495, 117] on div "Checked Out" at bounding box center [505, 118] width 73 height 7
type input "CHECKED_OUT"
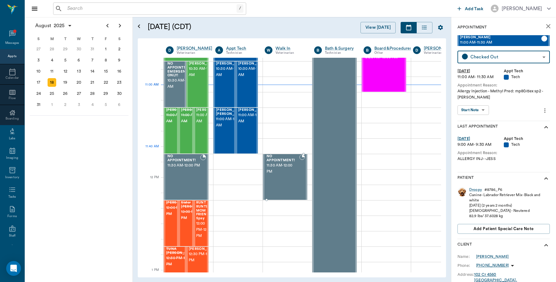
scroll to position [225, 0]
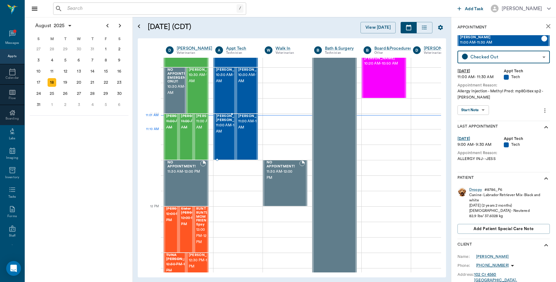
click at [221, 135] on span "11:00 AM - 11:30 AM" at bounding box center [231, 128] width 31 height 12
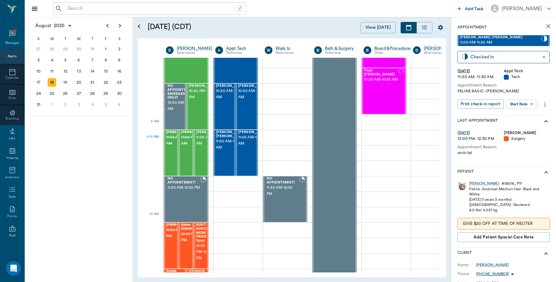
scroll to position [32, 0]
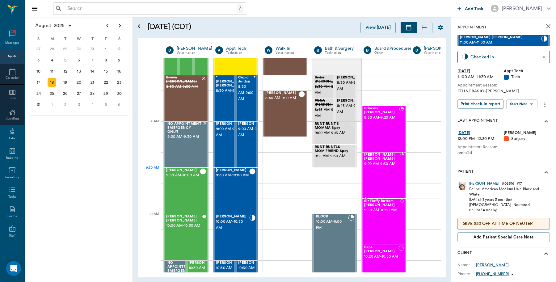
click at [397, 176] on div "Bauer O'brien 9:20 AM - 9:50 AM" at bounding box center [382, 175] width 36 height 45
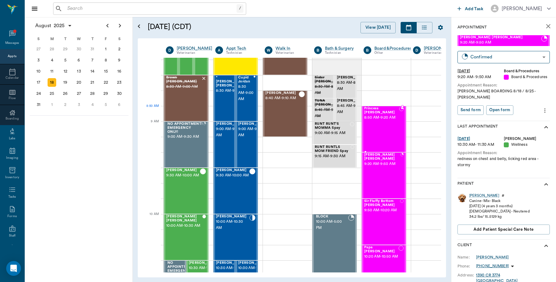
click at [386, 120] on span "8:50 AM - 9:20 AM" at bounding box center [381, 118] width 35 height 6
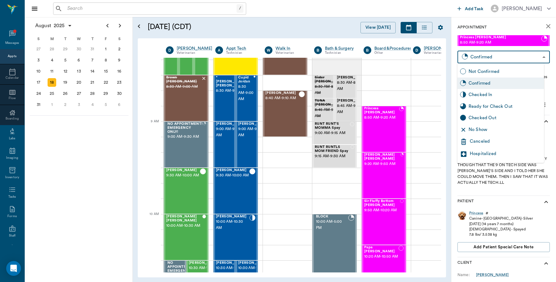
click at [535, 56] on body "/ ​ Add Task Dr. Bert Ellsworth Nectar Messages Appts Calendar Flow Boarding La…" at bounding box center [278, 141] width 556 height 282
click at [481, 92] on div "Checked In" at bounding box center [505, 95] width 73 height 7
type input "CHECKED_IN"
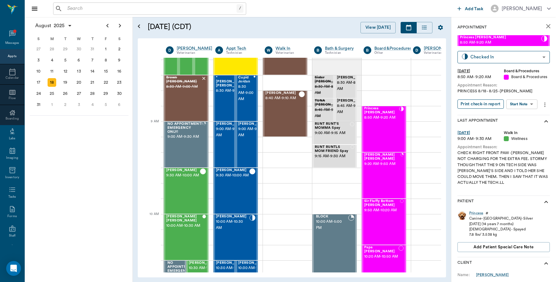
click at [488, 108] on button "Print check-in report" at bounding box center [481, 105] width 46 height 10
click at [377, 172] on div "Bauer O'brien 9:20 AM - 9:50 AM" at bounding box center [382, 175] width 36 height 45
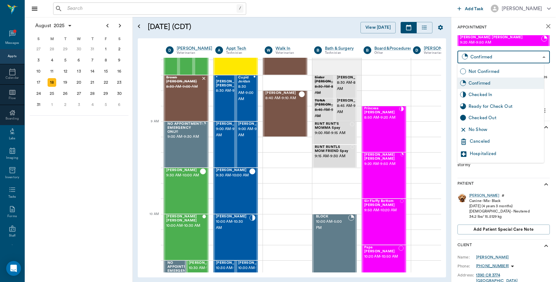
click at [524, 55] on body "/ ​ Add Task Dr. Bert Ellsworth Nectar Messages Appts Calendar Flow Boarding La…" at bounding box center [278, 141] width 556 height 282
click at [491, 97] on div "Checked In" at bounding box center [505, 95] width 73 height 7
type input "CHECKED_IN"
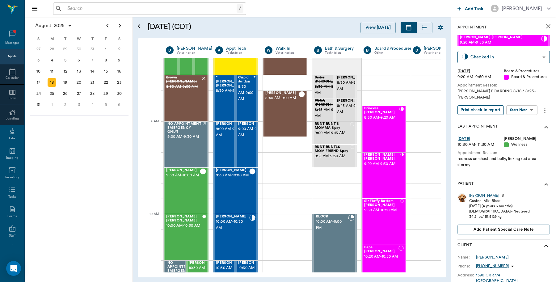
click at [483, 110] on button "Print check-in report" at bounding box center [481, 110] width 46 height 10
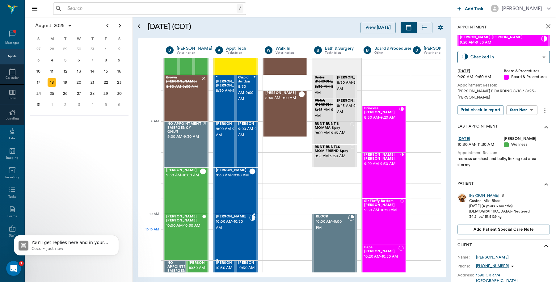
click at [236, 236] on div "Maverick Steward 10:00 AM - 10:30 AM" at bounding box center [232, 237] width 33 height 45
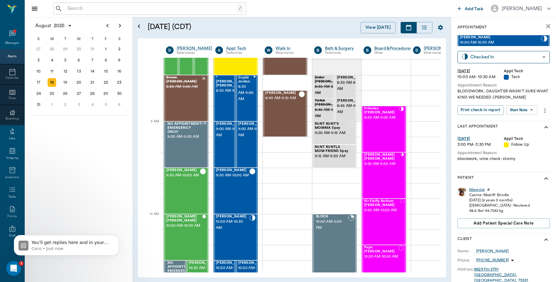
click at [477, 190] on div "Maverick" at bounding box center [477, 189] width 15 height 5
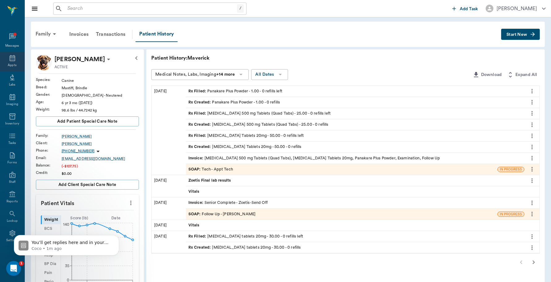
click at [11, 61] on icon at bounding box center [13, 58] width 6 height 6
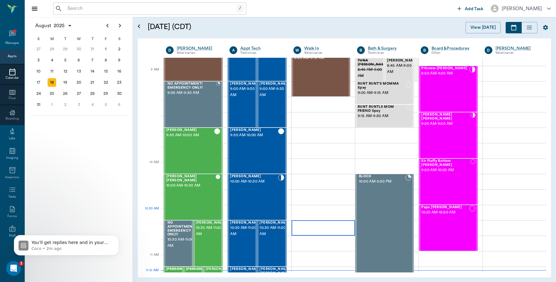
scroll to position [47, 0]
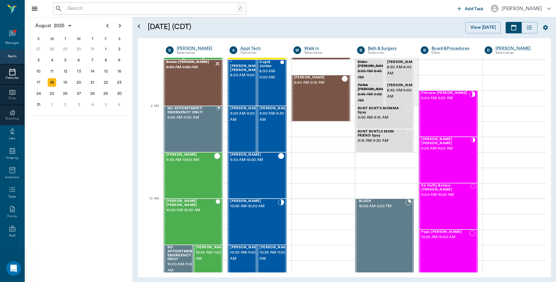
click at [95, 8] on input "text" at bounding box center [151, 8] width 172 height 9
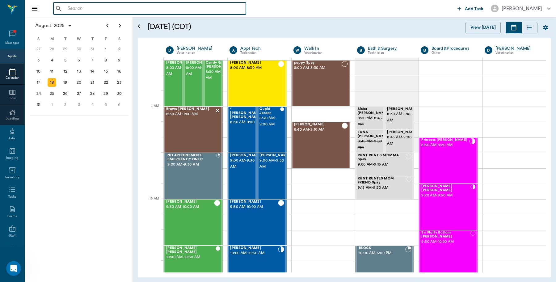
scroll to position [47, 0]
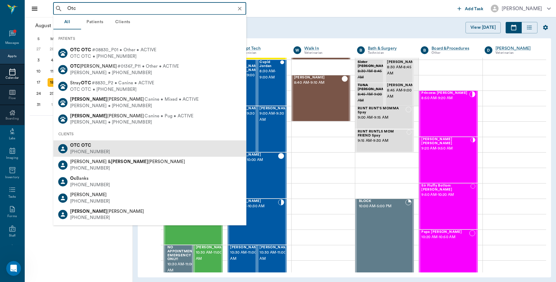
click at [104, 150] on div "OTC OTC [PHONE_NUMBER]" at bounding box center [149, 149] width 193 height 16
type input "Otc"
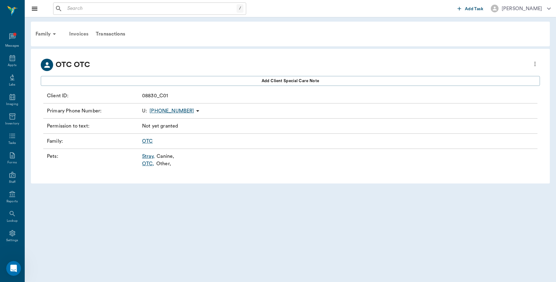
click at [84, 33] on div "Invoices" at bounding box center [79, 34] width 27 height 15
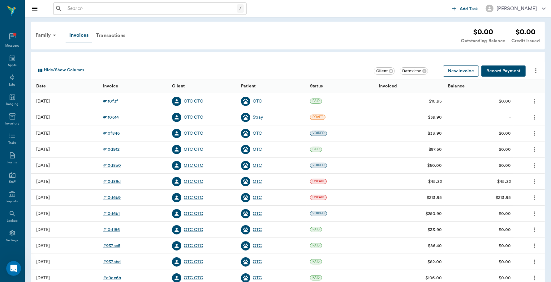
click at [455, 75] on button "New Invoice" at bounding box center [461, 71] width 36 height 11
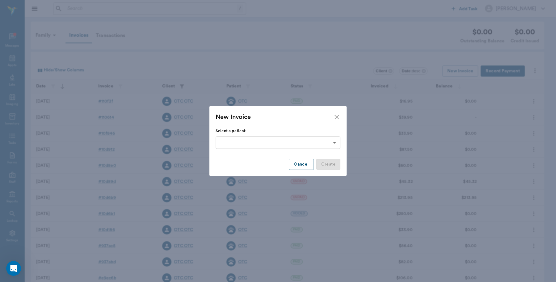
click at [335, 145] on body "/ ​ Add Task [PERSON_NAME] Nectar Messages Appts Labs Imaging Inventory Tasks F…" at bounding box center [278, 181] width 556 height 363
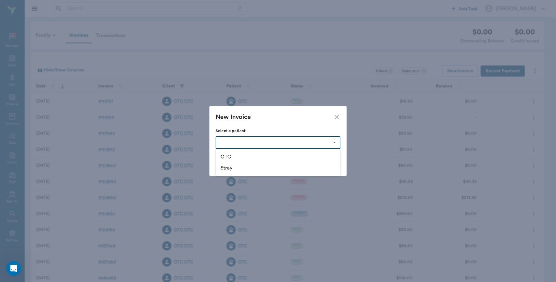
click at [224, 159] on li "OTC" at bounding box center [278, 156] width 125 height 11
type input "63edb0a18bdb516679580385"
click at [337, 164] on button "Create" at bounding box center [329, 164] width 24 height 11
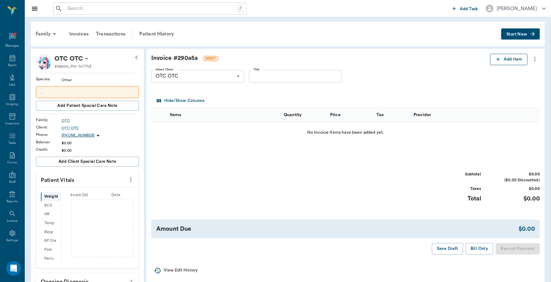
click at [499, 60] on icon "button" at bounding box center [498, 59] width 6 height 6
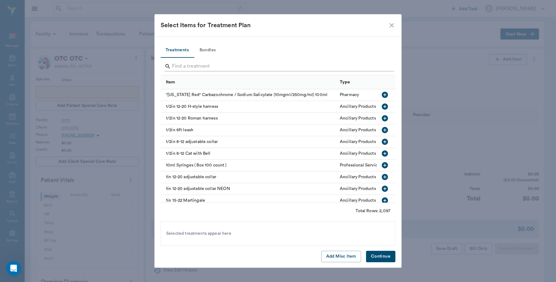
click at [228, 69] on input "Search" at bounding box center [278, 67] width 213 height 10
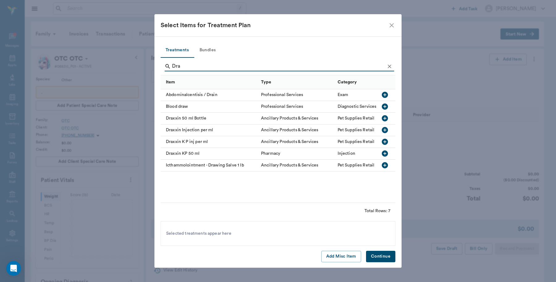
type input "Dra"
click at [383, 130] on icon "button" at bounding box center [385, 130] width 6 height 6
click at [379, 257] on button "Continue" at bounding box center [380, 256] width 29 height 11
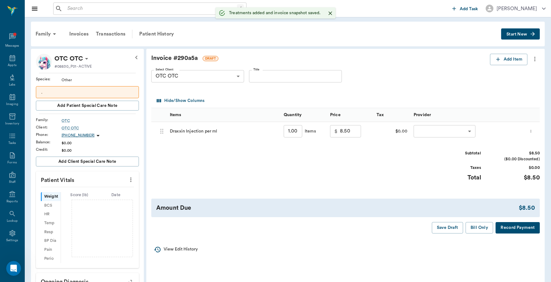
click at [291, 130] on input "1.00" at bounding box center [292, 131] width 19 height 12
type input "11"
type input "93.50"
type input "11"
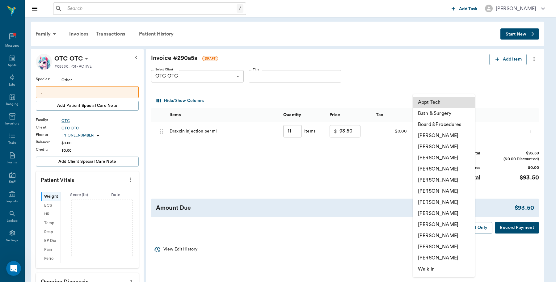
click at [471, 130] on body "/ ​ Add Task Dr. Bert Ellsworth Nectar Messages Appts Labs Imaging Inventory Ta…" at bounding box center [278, 230] width 556 height 461
click at [447, 134] on li "Caryn Watson" at bounding box center [444, 135] width 62 height 11
type input "none-6899ea08ed37b777db10de45"
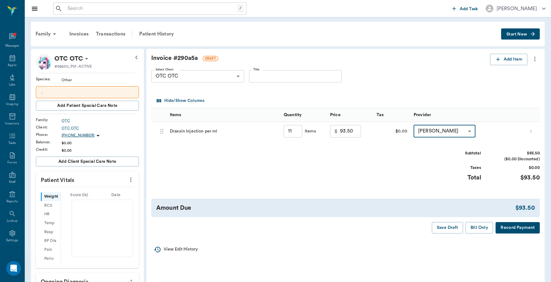
click at [513, 228] on button "Record Payment" at bounding box center [517, 227] width 44 height 11
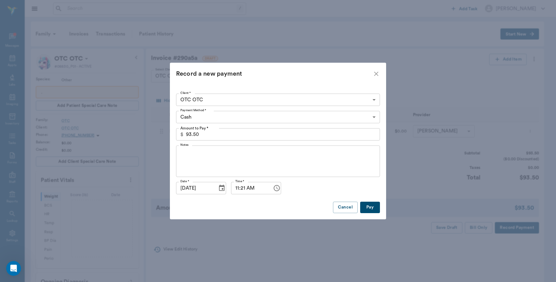
click at [374, 203] on button "Pay" at bounding box center [370, 207] width 20 height 11
type input "11.00"
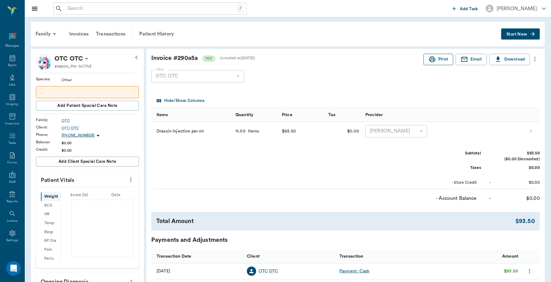
click at [445, 58] on button "Print" at bounding box center [438, 59] width 30 height 11
click at [9, 61] on icon at bounding box center [12, 57] width 7 height 7
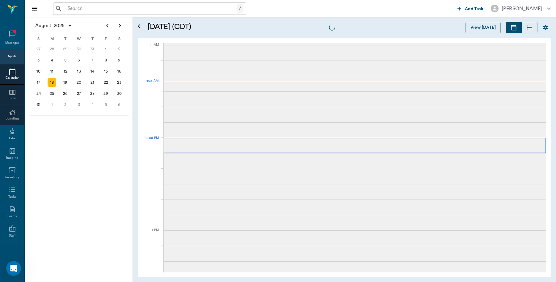
scroll to position [278, 0]
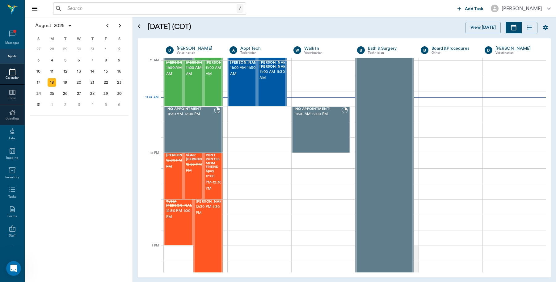
click at [102, 10] on input "text" at bounding box center [151, 8] width 172 height 9
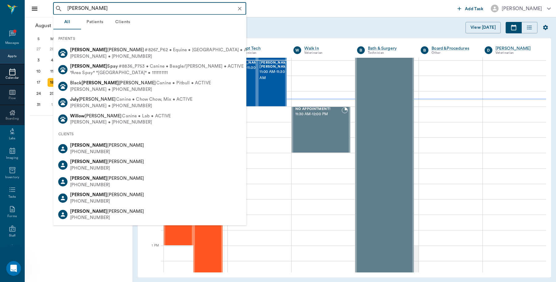
click at [79, 7] on input "Judy Witlow" at bounding box center [155, 8] width 180 height 9
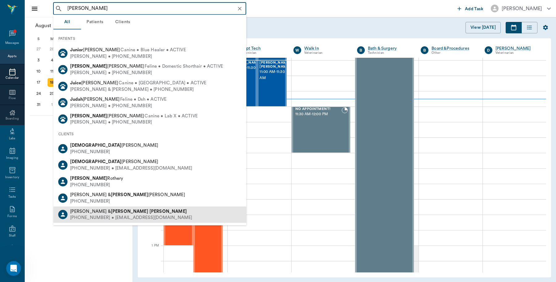
click at [107, 215] on div "(903) 278-7743 • WHITLOWJUDI@gmail.com" at bounding box center [131, 218] width 122 height 6
type input "Judi Witlow"
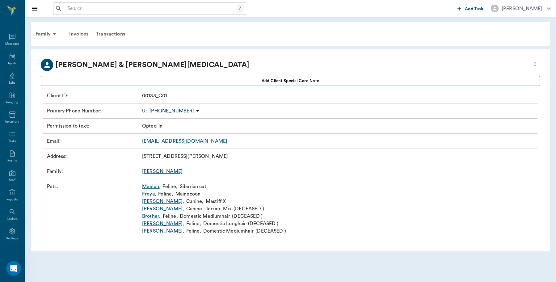
click at [152, 186] on link "Meelah ," at bounding box center [151, 186] width 19 height 7
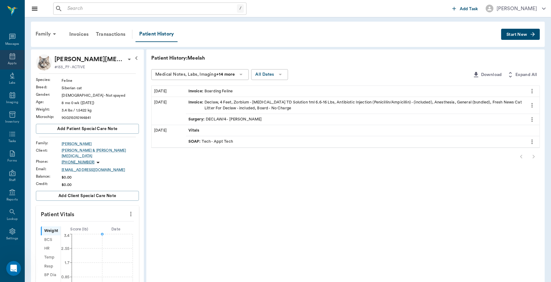
click at [11, 66] on div "Appts" at bounding box center [12, 63] width 9 height 5
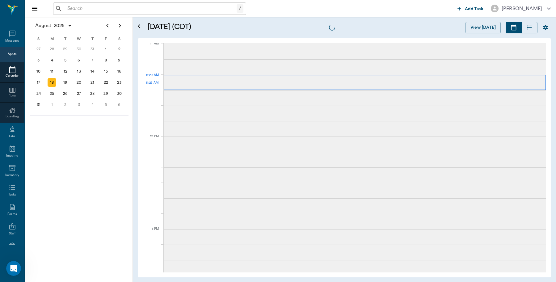
scroll to position [279, 0]
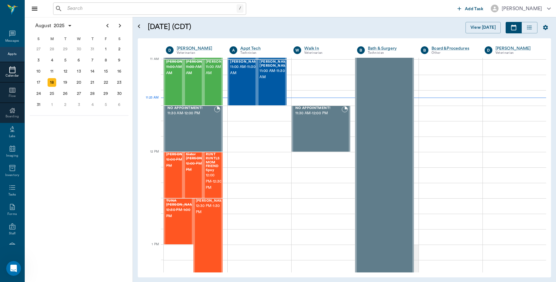
click at [9, 56] on div "Appts" at bounding box center [12, 54] width 9 height 5
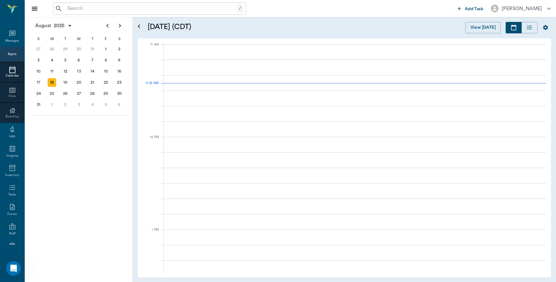
scroll to position [280, 0]
click at [13, 72] on icon at bounding box center [12, 69] width 7 height 7
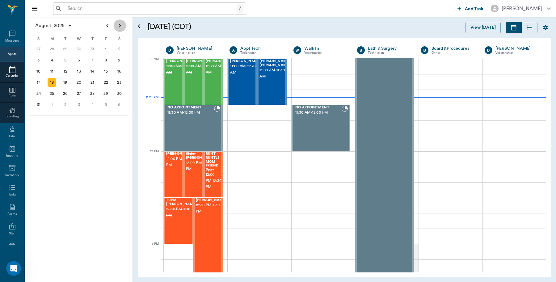
click at [121, 25] on icon "Next page" at bounding box center [119, 25] width 7 height 7
click at [93, 48] on div "4" at bounding box center [92, 49] width 9 height 9
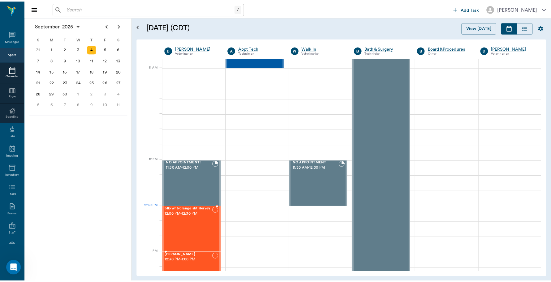
scroll to position [309, 0]
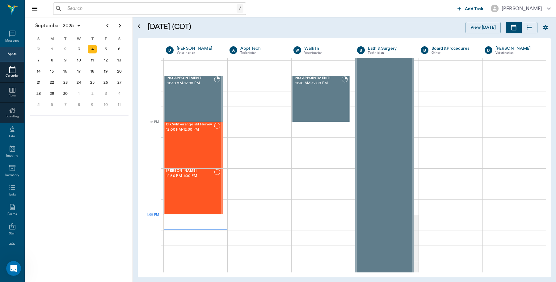
click at [174, 219] on div at bounding box center [196, 222] width 64 height 15
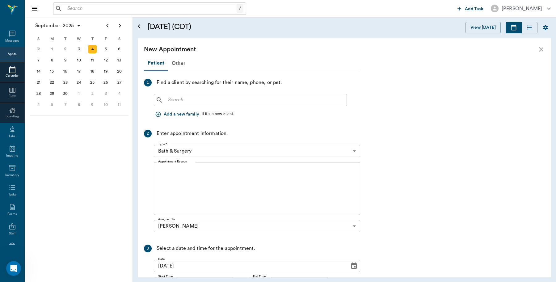
click at [207, 99] on input "text" at bounding box center [255, 100] width 179 height 9
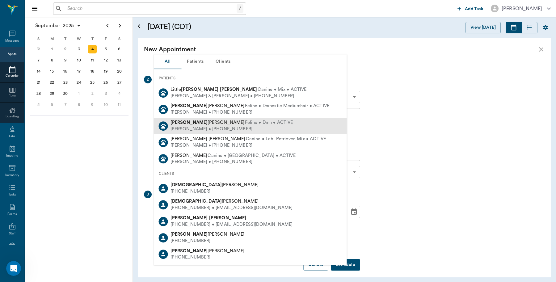
scroll to position [58, 0]
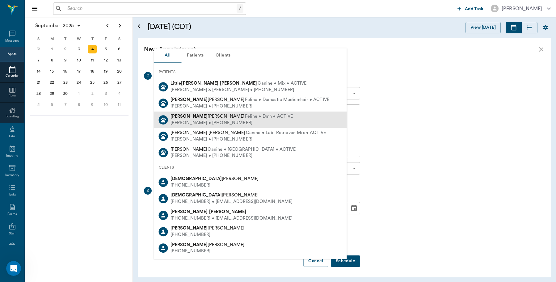
drag, startPoint x: 264, startPoint y: 184, endPoint x: 261, endPoint y: 160, distance: 24.9
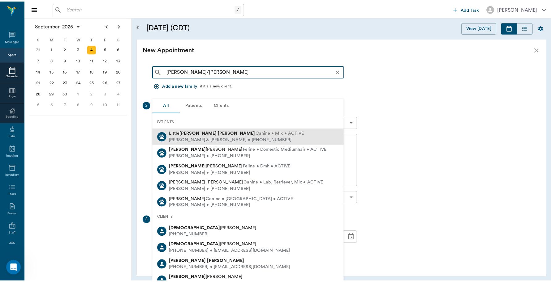
scroll to position [0, 0]
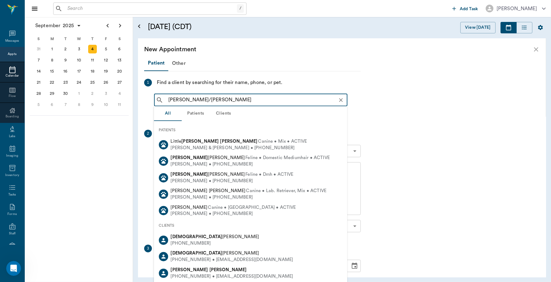
click at [197, 97] on input "John/Judi" at bounding box center [256, 100] width 180 height 9
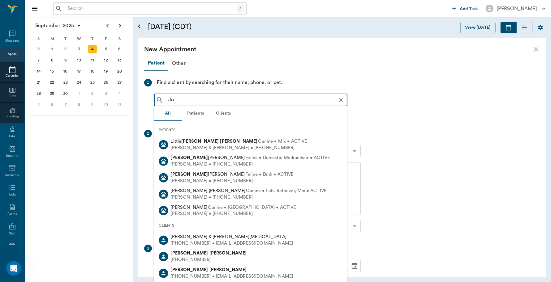
type input "J"
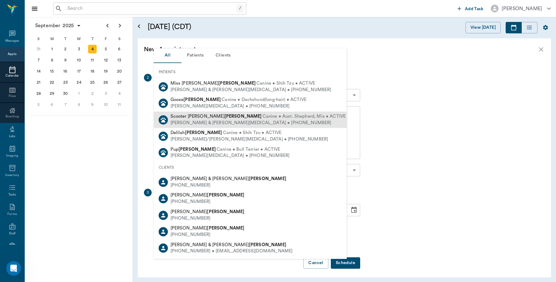
scroll to position [58, 0]
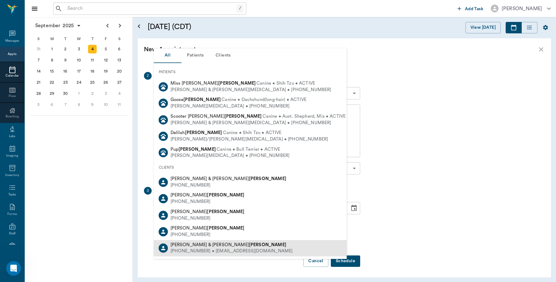
click at [249, 245] on b "[PERSON_NAME]" at bounding box center [267, 245] width 37 height 5
type input "[PERSON_NAME]"
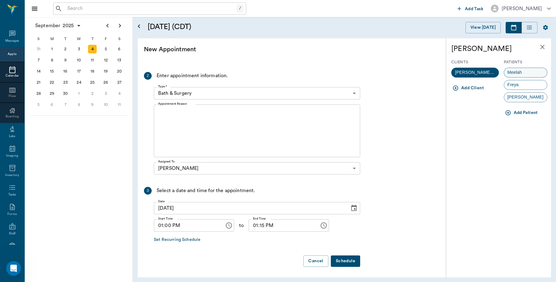
click at [523, 70] on span "Meelah" at bounding box center [515, 72] width 21 height 6
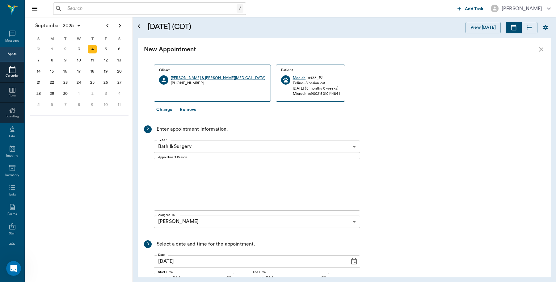
scroll to position [0, 0]
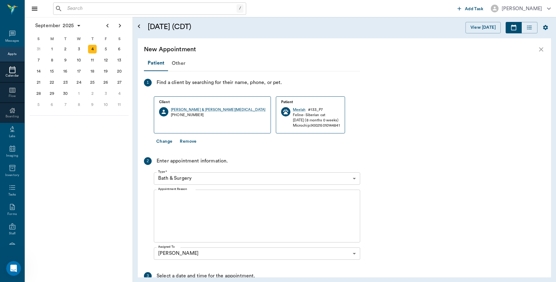
click at [226, 177] on body "/ ​ Add Task Dr. Bert Ellsworth Nectar Messages Appts Calendar Flow Boarding La…" at bounding box center [278, 141] width 556 height 282
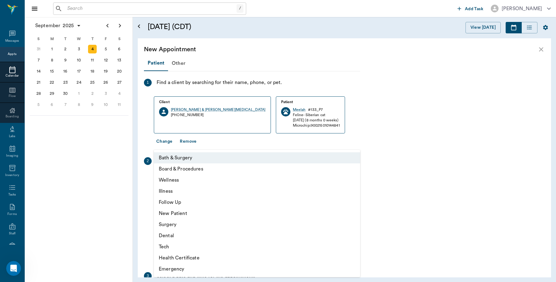
drag, startPoint x: 171, startPoint y: 226, endPoint x: 172, endPoint y: 223, distance: 3.5
click at [171, 226] on li "Surgery" at bounding box center [257, 224] width 207 height 11
type input "65d2be4f46e3a538d89b8c18"
type input "01:30 PM"
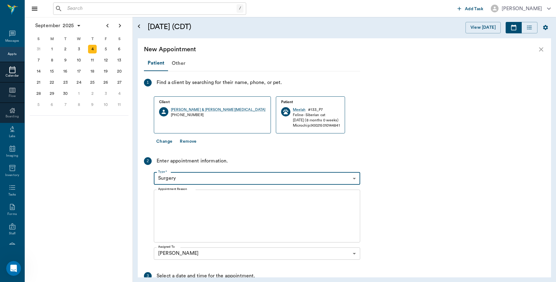
click at [184, 209] on textarea "Appointment Reason" at bounding box center [257, 216] width 198 height 43
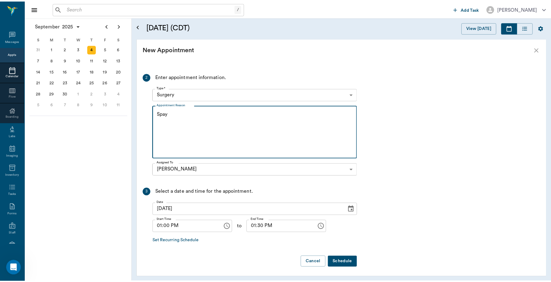
scroll to position [86, 0]
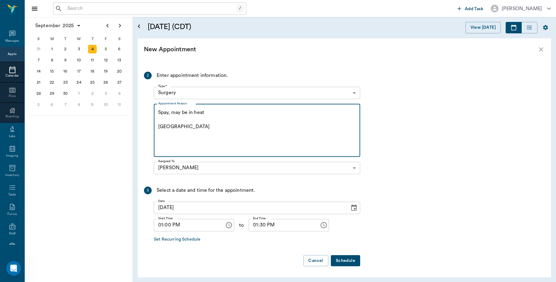
type textarea "Spay, may be in heat Caryn"
click at [349, 259] on button "Schedule" at bounding box center [345, 260] width 29 height 11
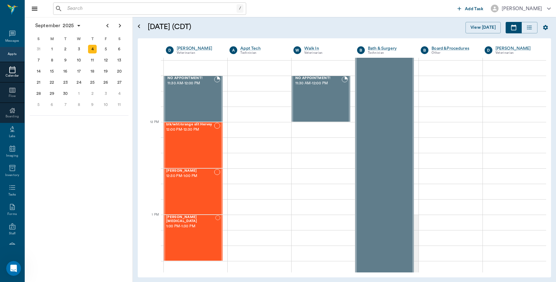
click at [106, 11] on input "text" at bounding box center [151, 8] width 172 height 9
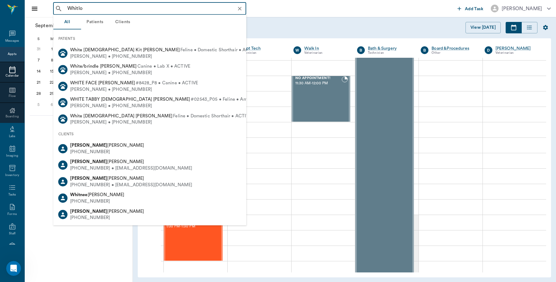
type input "Whitlow"
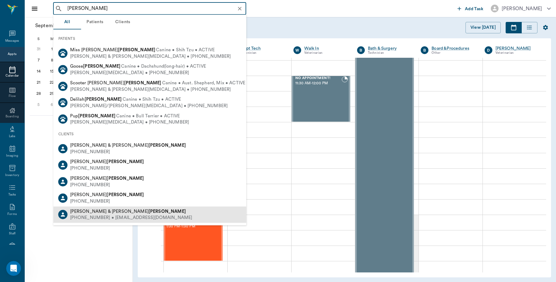
click at [123, 216] on div "(903) 278-7743 • WHITLOWJUDI@gmail.com" at bounding box center [131, 218] width 122 height 6
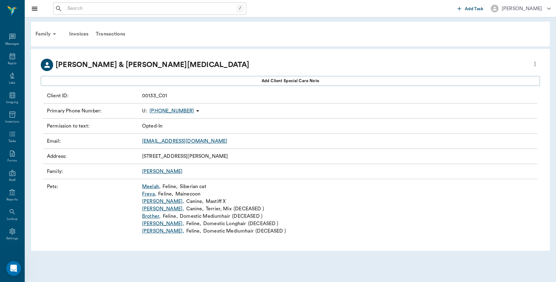
click at [147, 204] on link "Kyzer ," at bounding box center [163, 201] width 42 height 7
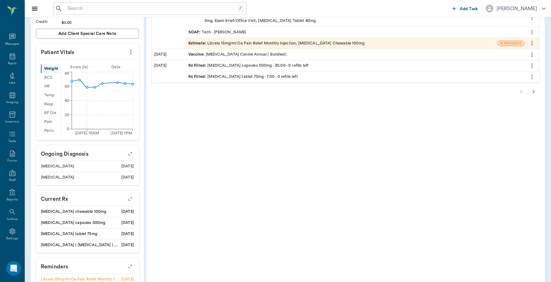
scroll to position [269, 0]
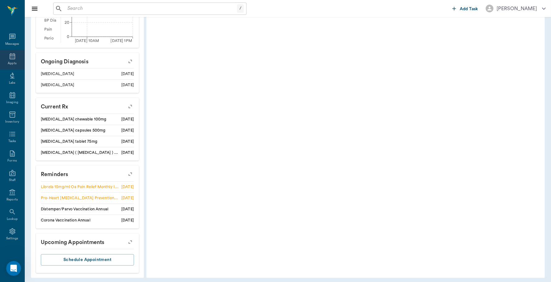
click at [7, 61] on div "Appts" at bounding box center [12, 59] width 24 height 19
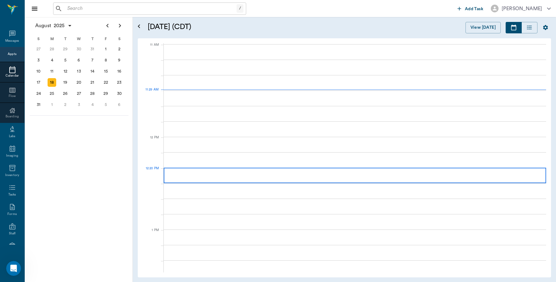
scroll to position [279, 0]
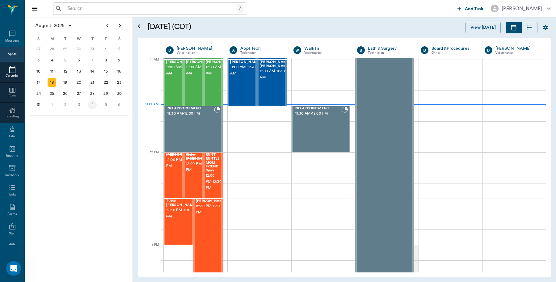
click at [94, 103] on div "4" at bounding box center [92, 104] width 9 height 9
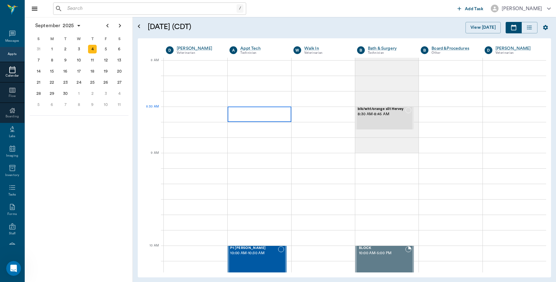
click at [264, 111] on div at bounding box center [259, 114] width 63 height 15
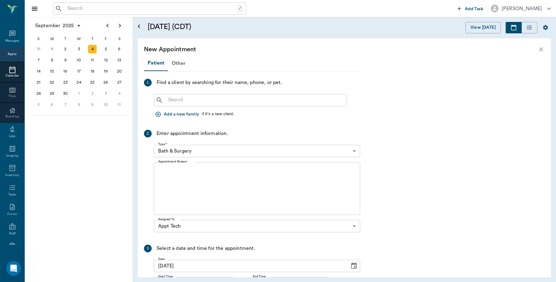
click at [202, 99] on input "text" at bounding box center [255, 100] width 179 height 9
click at [539, 49] on icon "close" at bounding box center [541, 49] width 7 height 7
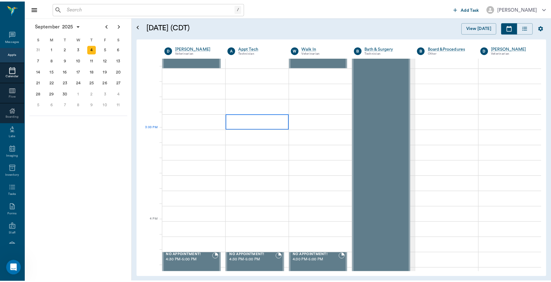
scroll to position [618, 0]
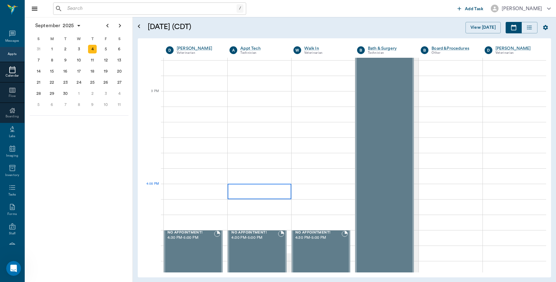
click at [246, 194] on div at bounding box center [259, 191] width 63 height 15
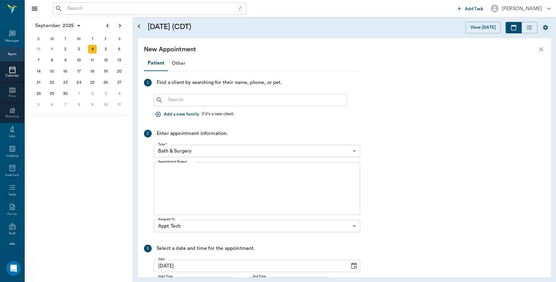
click at [245, 103] on input "text" at bounding box center [255, 100] width 179 height 9
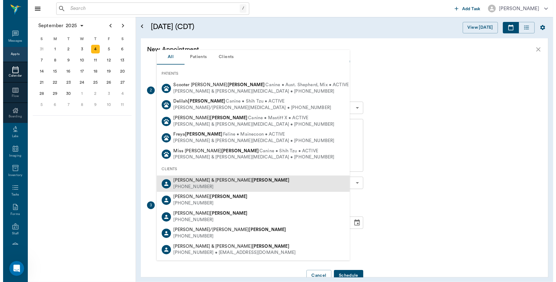
scroll to position [58, 0]
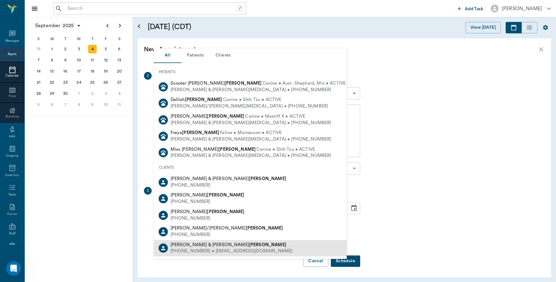
click at [208, 249] on div "(903) 278-7743 • WHITLOWJUDI@gmail.com" at bounding box center [232, 252] width 122 height 6
type input "Whitlow"
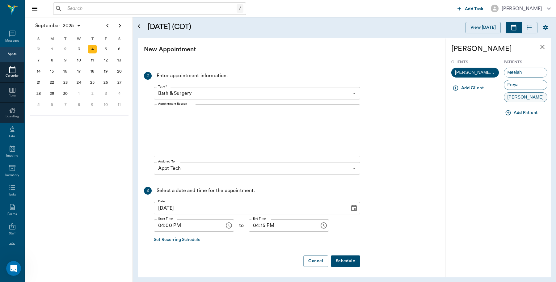
click at [536, 99] on div "Kyzer" at bounding box center [526, 97] width 44 height 10
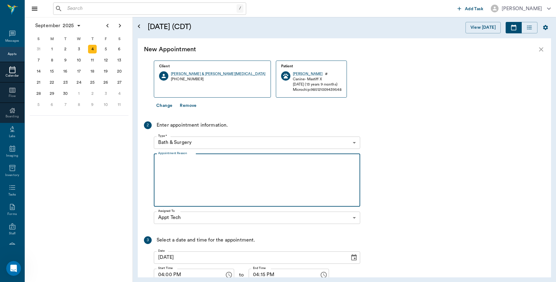
click at [240, 173] on textarea "Appointment Reason" at bounding box center [257, 180] width 198 height 43
click at [356, 141] on body "/ ​ Add Task Dr. Bert Ellsworth Nectar Messages Appts Calendar Flow Boarding La…" at bounding box center [278, 141] width 556 height 282
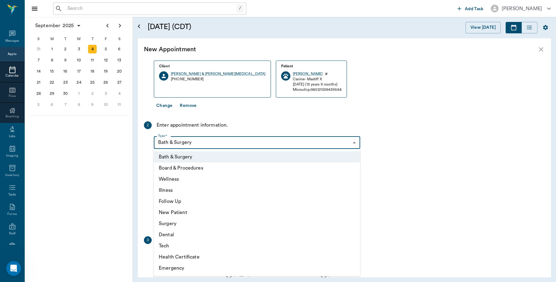
click at [177, 248] on li "Tech" at bounding box center [257, 246] width 207 height 11
type input "65d2be4f46e3a538d89b8c1a"
type input "04:30 PM"
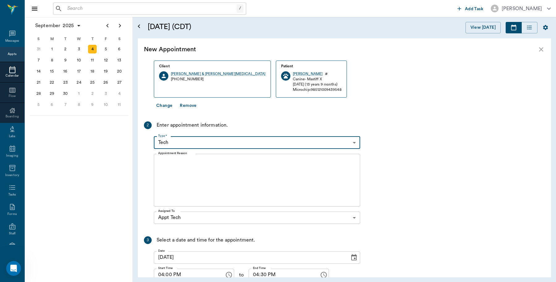
click at [202, 175] on textarea "Appointment Reason" at bounding box center [257, 180] width 198 height 43
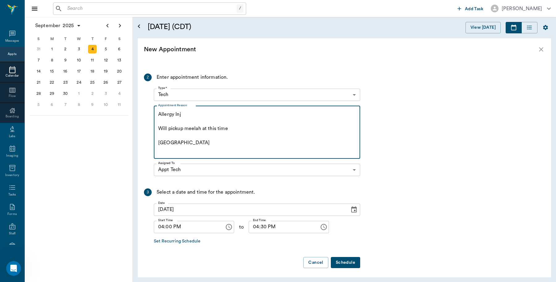
scroll to position [108, 0]
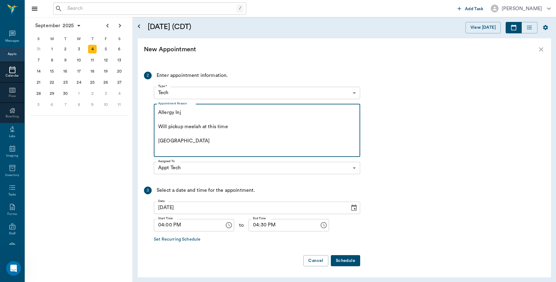
type textarea "Allergy Inj Will pickup meelah at this time Caryn"
click at [349, 263] on button "Schedule" at bounding box center [345, 260] width 29 height 11
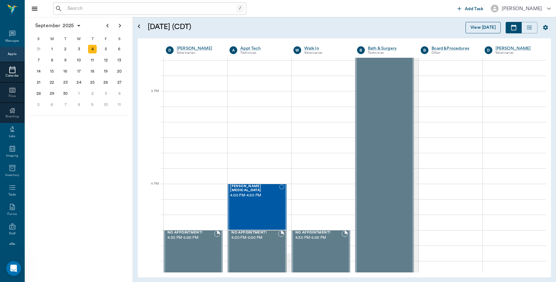
click at [482, 27] on button "View [DATE]" at bounding box center [483, 27] width 35 height 11
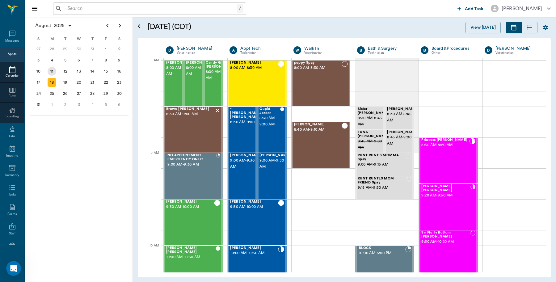
click at [54, 70] on div "11" at bounding box center [52, 71] width 9 height 9
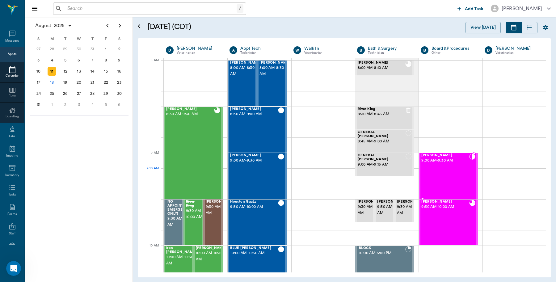
click at [445, 181] on div "Bella Olsen 9:00 AM - 9:30 AM" at bounding box center [446, 176] width 48 height 45
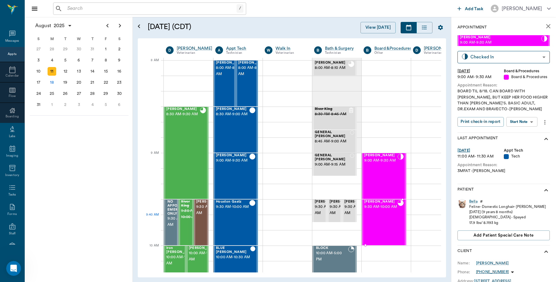
click at [379, 221] on div "Minnie Olsen 9:30 AM - 10:00 AM" at bounding box center [380, 222] width 33 height 45
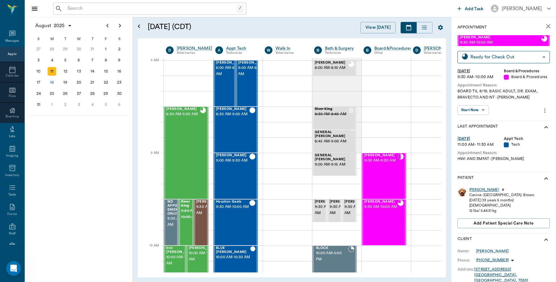
click at [473, 193] on div "Minnie" at bounding box center [485, 189] width 30 height 5
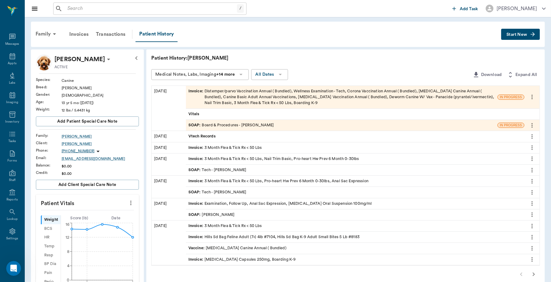
click at [260, 101] on div "Invoice : Distemper/parvo Vaccination Annual ( Bundled), Wellness Examination -…" at bounding box center [341, 97] width 306 height 18
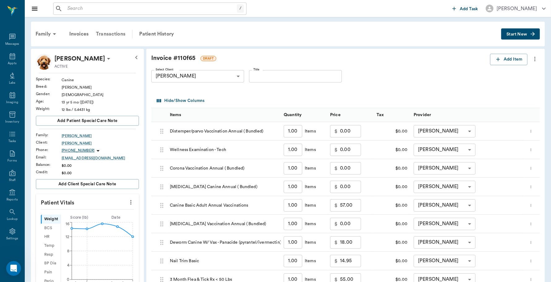
click at [118, 29] on div "Transactions" at bounding box center [110, 34] width 37 height 15
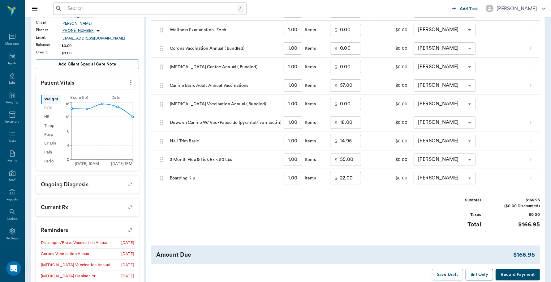
scroll to position [179, 0]
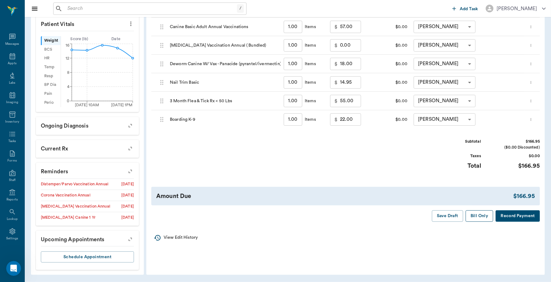
click at [481, 217] on button "Bill Only" at bounding box center [479, 216] width 28 height 11
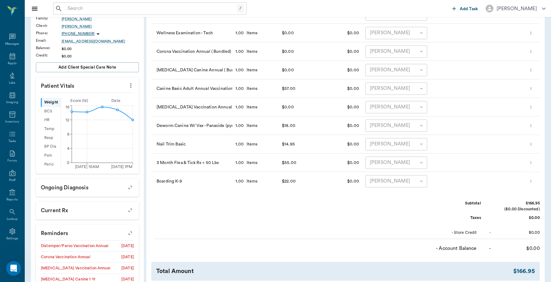
scroll to position [0, 0]
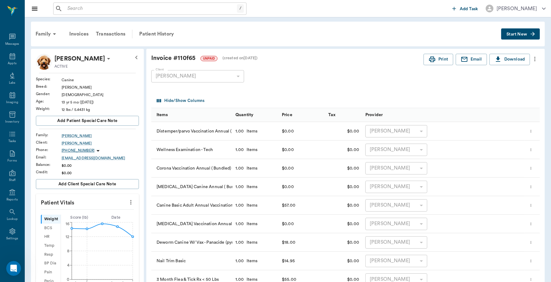
click at [444, 66] on div "Client Annette Olsen 63ec2ec752e12b0ba117ca56 Client" at bounding box center [340, 76] width 378 height 22
click at [444, 62] on button "Print" at bounding box center [438, 59] width 30 height 11
click at [43, 33] on div "Family" at bounding box center [47, 34] width 30 height 15
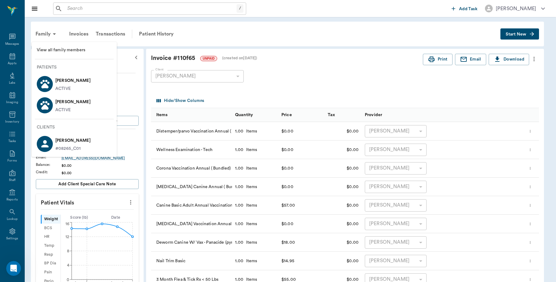
click at [66, 101] on p "Bella Olsen" at bounding box center [72, 102] width 35 height 10
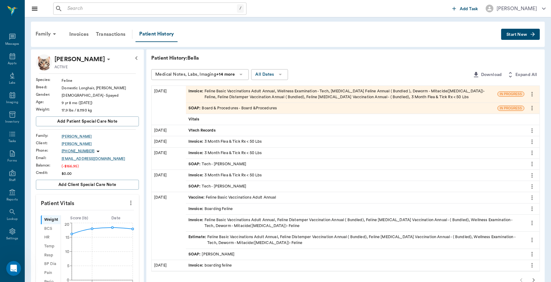
click at [499, 108] on span "IN PROGRESS" at bounding box center [510, 108] width 26 height 5
click at [393, 95] on div "Invoice : Feline Basic Vaccinations Adult Annual, Wellness Examination - Tech, …" at bounding box center [341, 94] width 306 height 12
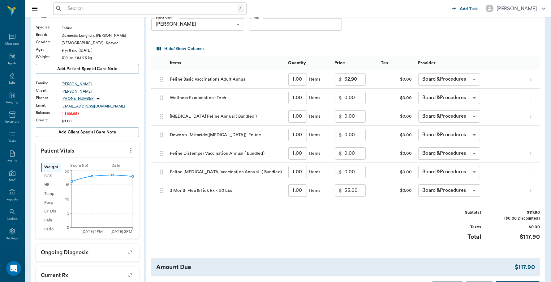
scroll to position [168, 0]
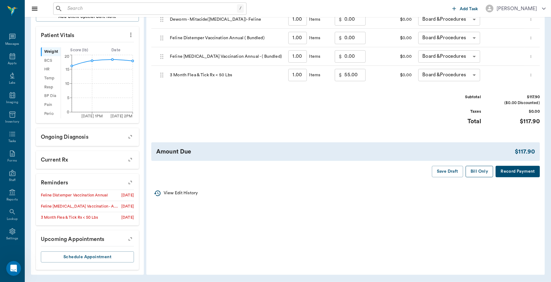
click at [478, 171] on button "Bill Only" at bounding box center [479, 171] width 28 height 11
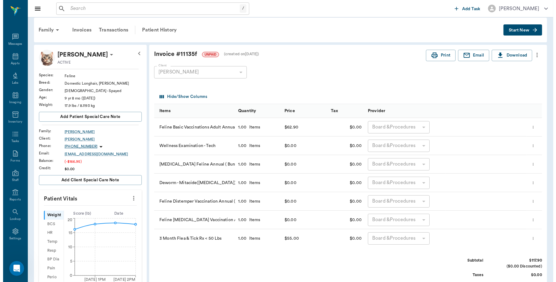
scroll to position [0, 0]
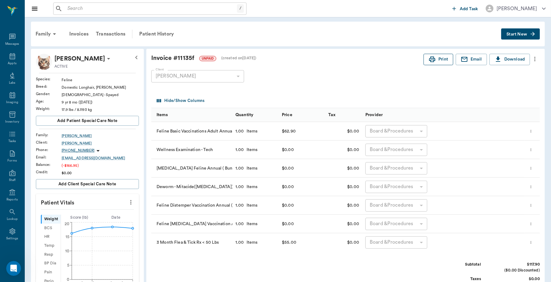
click at [438, 61] on button "Print" at bounding box center [438, 59] width 30 height 11
click at [71, 58] on p "Bella Olsen" at bounding box center [79, 59] width 50 height 10
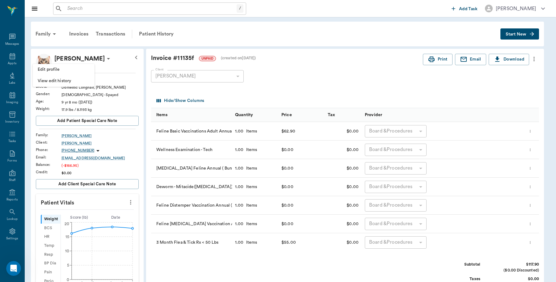
click at [138, 57] on div at bounding box center [278, 141] width 556 height 282
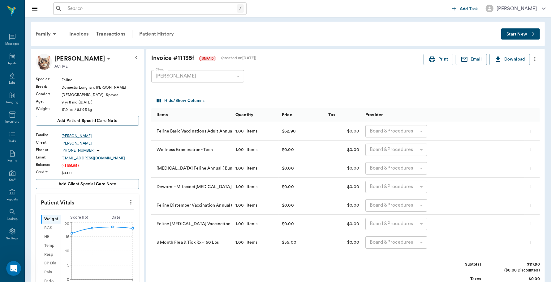
click at [168, 31] on div "Patient History" at bounding box center [156, 34] width 42 height 15
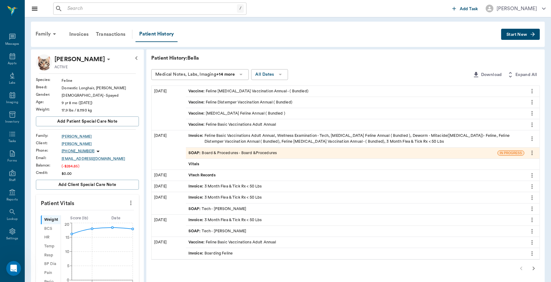
click at [215, 154] on div "SOAP : Board & Procedures - Board &Procedures" at bounding box center [232, 153] width 88 height 6
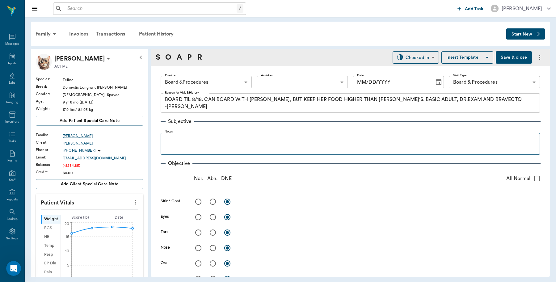
type input "63ec2f075fda476ae8351a51"
type input "67816c1cf444b6f7d0a603e8"
type textarea "BOARD TIL 8/18. CAN BOARD WITH MINNIE, BUT KEEP HER FOOD HIGHER THAN MINNIE'S. …"
type input "08/15/2025"
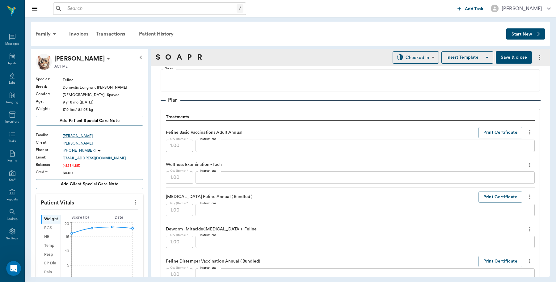
scroll to position [386, 0]
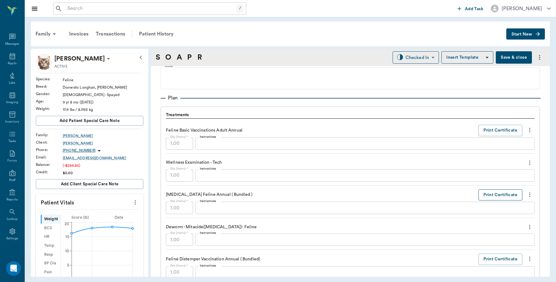
click at [496, 195] on button "Print Certificate" at bounding box center [501, 195] width 44 height 11
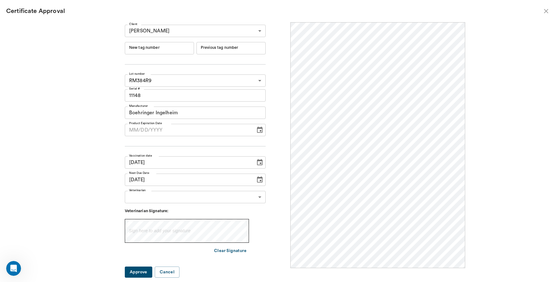
scroll to position [0, 0]
click at [152, 50] on input "New tag number" at bounding box center [159, 48] width 69 height 12
click at [160, 49] on input "New tag number" at bounding box center [159, 48] width 69 height 12
type input "251012"
click at [257, 197] on body "/ ​ Add Task Dr. Bert Ellsworth Nectar Messages Appts Labs Imaging Inventory Ta…" at bounding box center [278, 141] width 556 height 282
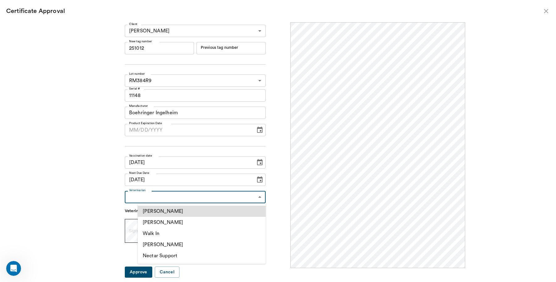
click at [189, 223] on li "[PERSON_NAME]" at bounding box center [202, 222] width 128 height 11
type input "63ec2f075fda476ae8351a4d"
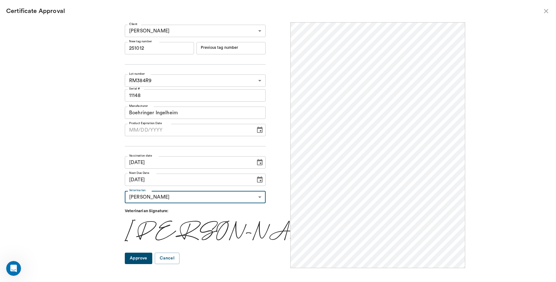
click at [152, 257] on button "Approve" at bounding box center [139, 258] width 28 height 11
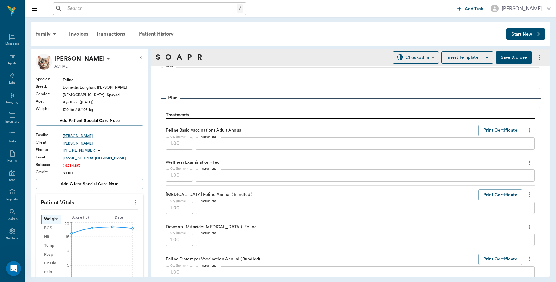
drag, startPoint x: 41, startPoint y: 32, endPoint x: 41, endPoint y: 36, distance: 3.1
click at [41, 32] on div "Family" at bounding box center [47, 34] width 30 height 15
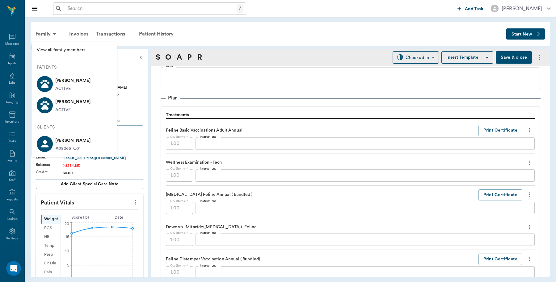
click at [70, 84] on p "Minnie Olsen" at bounding box center [72, 81] width 35 height 10
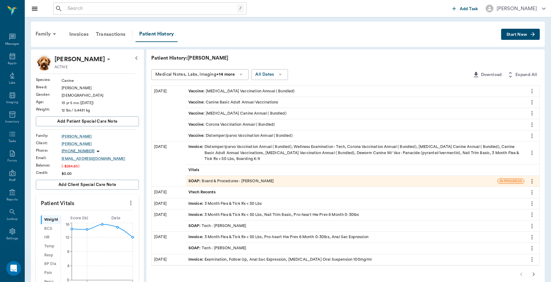
click at [217, 181] on div "SOAP : Board & Procedures - Daniel Virnala" at bounding box center [231, 181] width 86 height 6
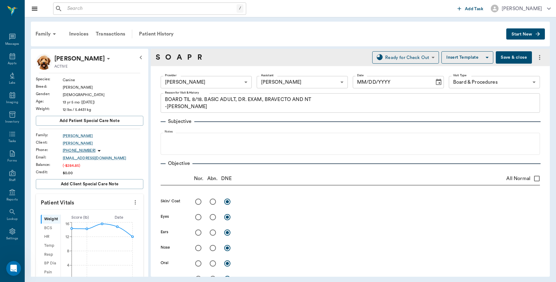
type input "642ef10e332a41444de2bad1"
type input "682b670d8bdc6f7f8feef3db"
type input "67816c1cf444b6f7d0a603e8"
type textarea "BOARD TIL 8/18. BASIC ADULT, DR. EXAM, BRAVECTO AND NT -LORY"
type input "08/15/2025"
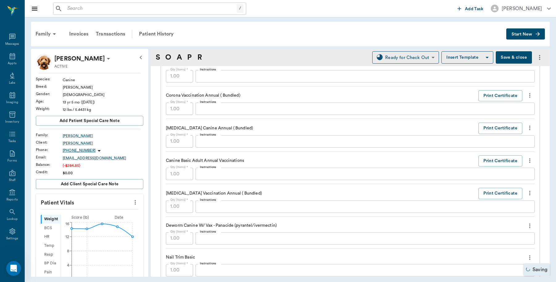
scroll to position [502, 0]
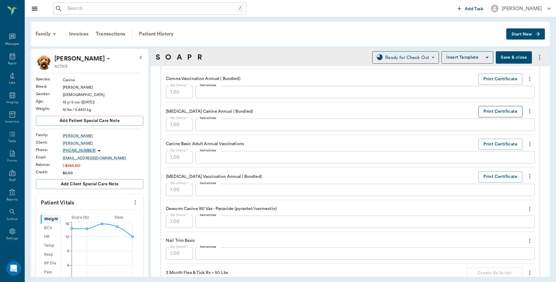
click at [500, 113] on button "Print Certificate" at bounding box center [501, 111] width 44 height 11
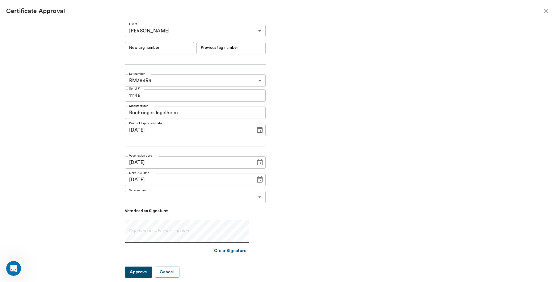
type input "230972"
type input "230971"
type input "05/08/2024"
type input "05/08/2023"
type input "05/06/2024"
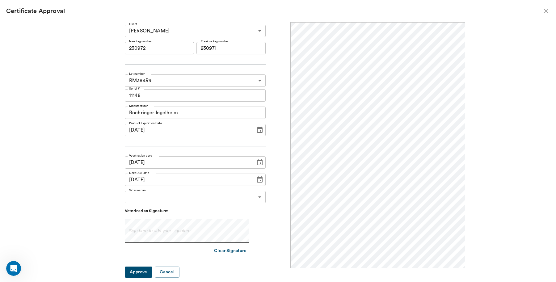
scroll to position [0, 0]
drag, startPoint x: 172, startPoint y: 48, endPoint x: 91, endPoint y: 48, distance: 81.3
click at [91, 48] on div "Client Annette Olsen 63ec2ec752e12b0ba117ca56 Client New tag number 230972 New …" at bounding box center [278, 149] width 375 height 254
type input "251013"
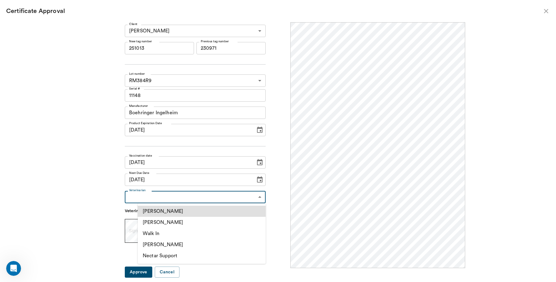
click at [260, 199] on body "/ ​ Add Task Dr. Bert Ellsworth Nectar Messages Appts Labs Imaging Inventory Ta…" at bounding box center [278, 141] width 556 height 282
click at [185, 223] on li "[PERSON_NAME]" at bounding box center [202, 222] width 128 height 11
type input "63ec2f075fda476ae8351a4d"
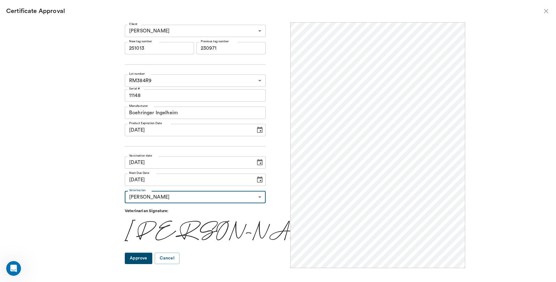
click at [149, 261] on button "Approve" at bounding box center [139, 258] width 28 height 11
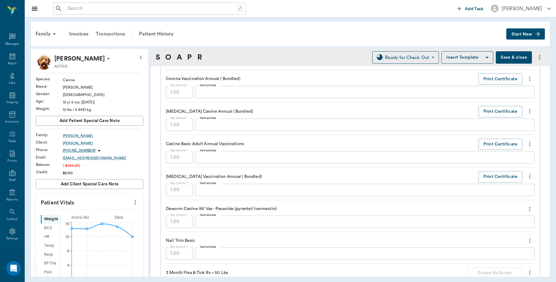
click at [100, 30] on div "Transactions" at bounding box center [110, 34] width 37 height 15
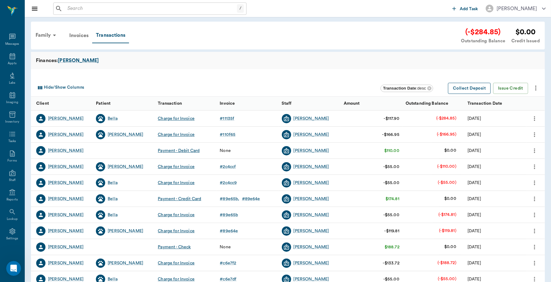
click at [467, 87] on button "Collect Deposit" at bounding box center [469, 88] width 43 height 11
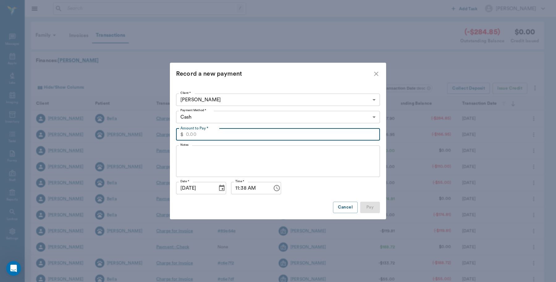
click at [280, 136] on input "Amount to Pay *" at bounding box center [283, 134] width 194 height 12
click at [379, 71] on icon "close" at bounding box center [376, 73] width 7 height 7
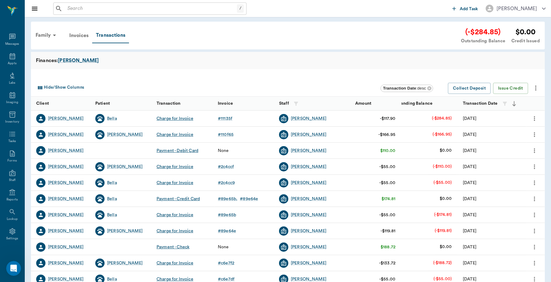
click at [536, 91] on icon "more" at bounding box center [535, 87] width 7 height 7
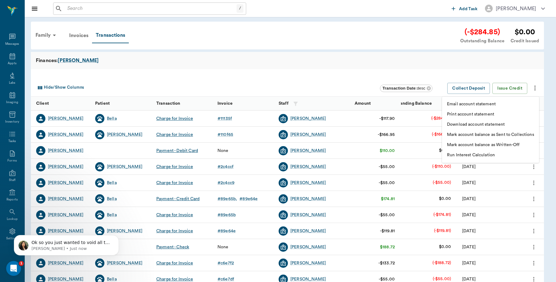
click at [300, 57] on div at bounding box center [278, 141] width 556 height 282
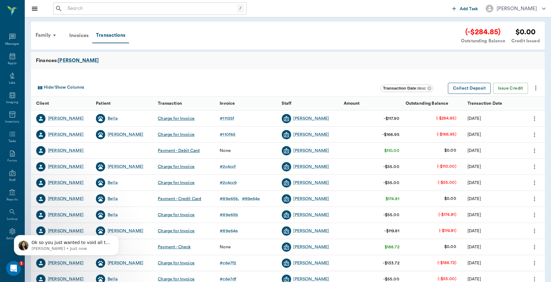
click at [458, 89] on button "Collect Deposit" at bounding box center [469, 88] width 43 height 11
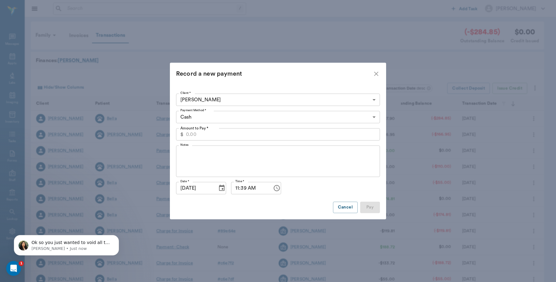
click at [335, 137] on input "Amount to Pay *" at bounding box center [283, 134] width 194 height 12
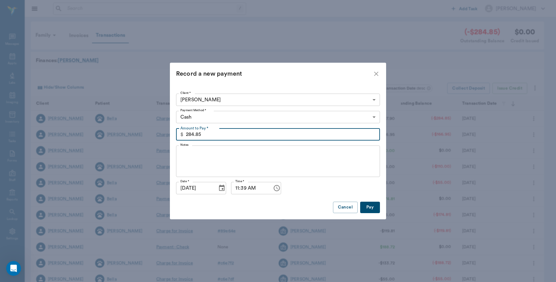
type input "284.85"
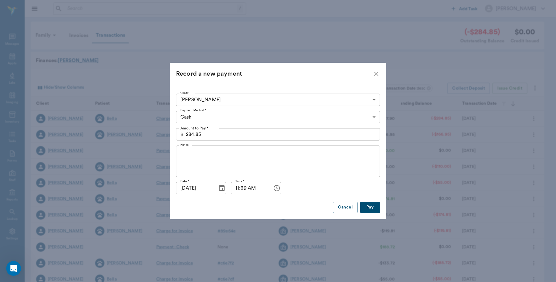
click at [370, 209] on button "Pay" at bounding box center [370, 207] width 20 height 11
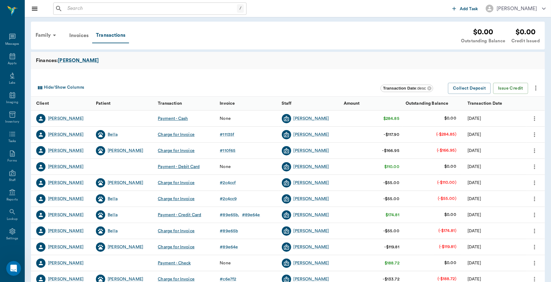
click at [534, 167] on icon "more" at bounding box center [534, 166] width 1 height 5
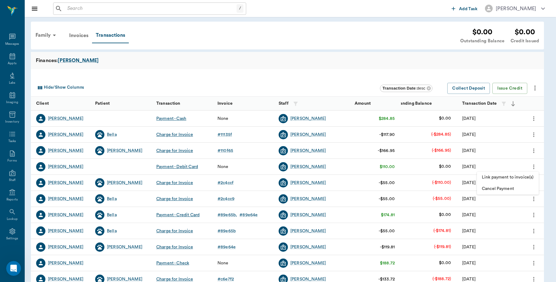
click at [518, 175] on span "Link payment to invoice(s)" at bounding box center [508, 177] width 52 height 6
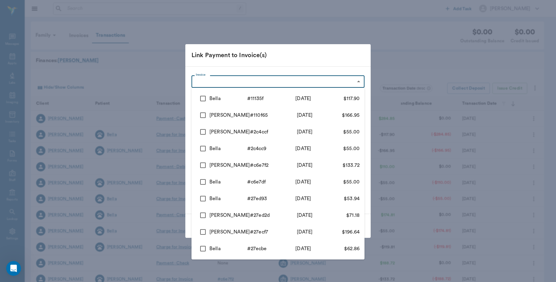
click at [246, 78] on body "/ ​ Add Task Dr. Bert Ellsworth Nectar Messages Appts Labs Imaging Inventory Ta…" at bounding box center [278, 190] width 556 height 380
click at [203, 98] on input "checkbox" at bounding box center [203, 98] width 13 height 13
checkbox input "true"
type input "689f8e95ed37b777db11135f"
type input "117.90"
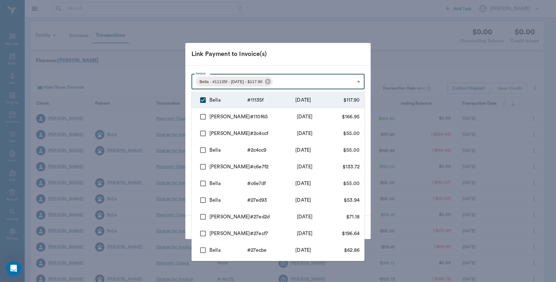
click at [200, 113] on input "checkbox" at bounding box center [203, 116] width 13 height 13
checkbox input "true"
type input "689f8e95ed37b777db11135f,689f77faed37b777db110f65"
type input "284.85"
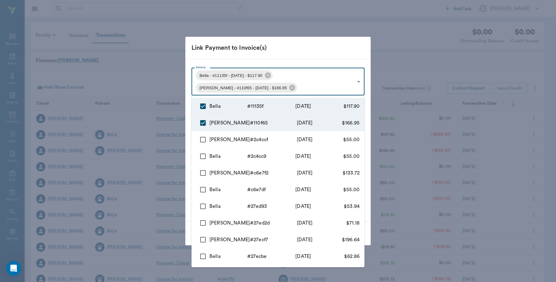
click at [314, 58] on div at bounding box center [278, 141] width 556 height 282
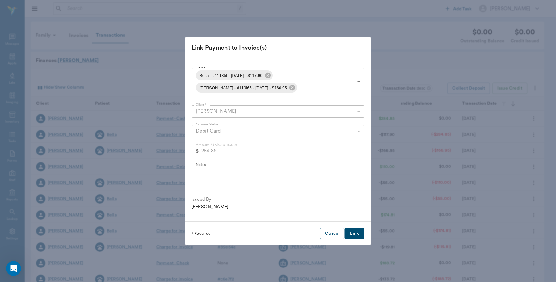
click at [358, 239] on button "Link" at bounding box center [355, 233] width 20 height 11
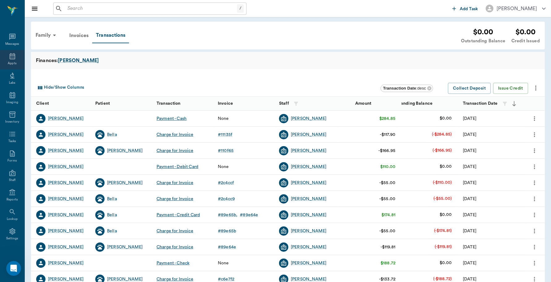
click at [10, 58] on icon at bounding box center [13, 56] width 6 height 6
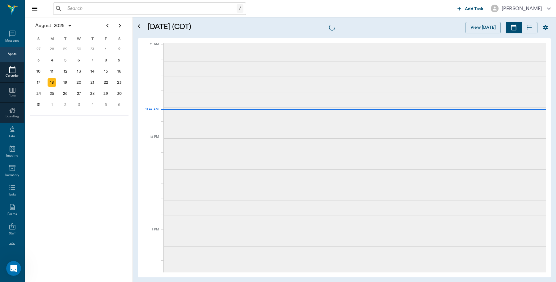
scroll to position [280, 0]
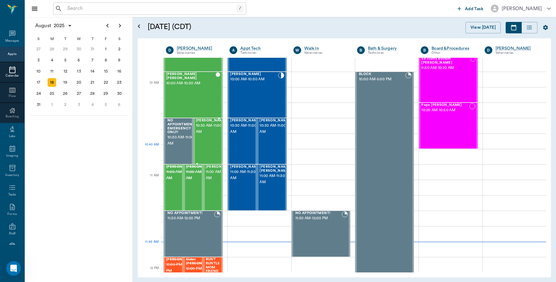
scroll to position [163, 0]
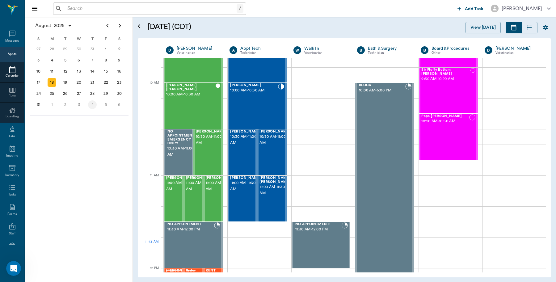
click at [89, 104] on div "4" at bounding box center [92, 104] width 9 height 9
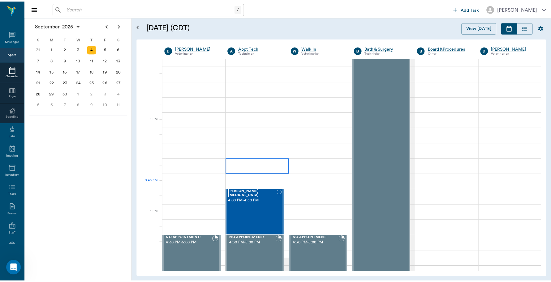
scroll to position [618, 0]
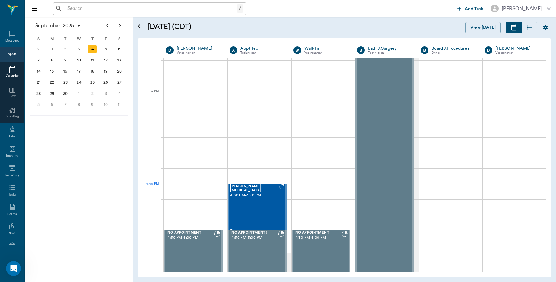
click at [253, 198] on div "[PERSON_NAME][MEDICAL_DATA] 4:00 PM - 4:30 PM" at bounding box center [254, 207] width 49 height 45
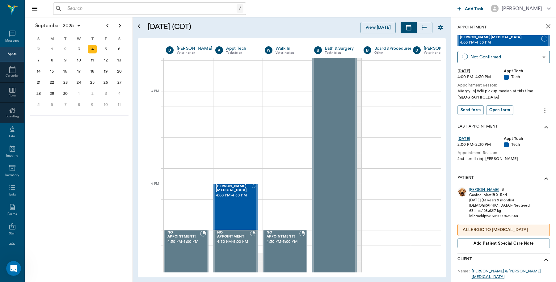
click at [475, 191] on div "[PERSON_NAME]" at bounding box center [485, 189] width 30 height 5
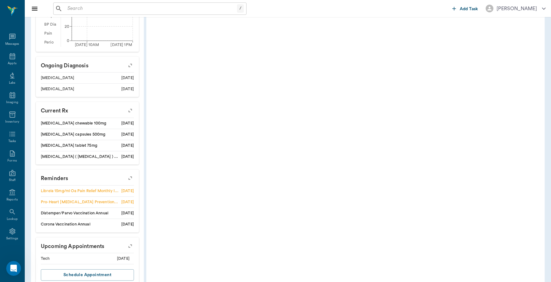
scroll to position [270, 0]
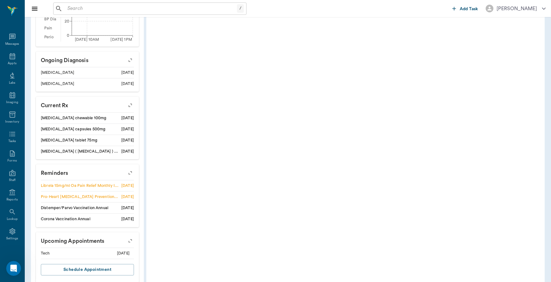
click at [131, 172] on icon "button" at bounding box center [130, 173] width 9 height 9
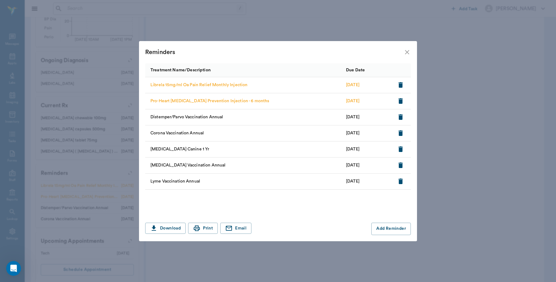
click at [409, 54] on icon "close" at bounding box center [407, 52] width 7 height 7
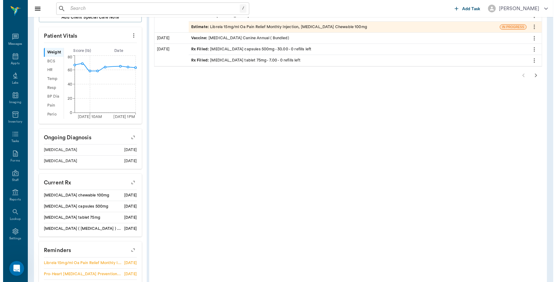
scroll to position [280, 0]
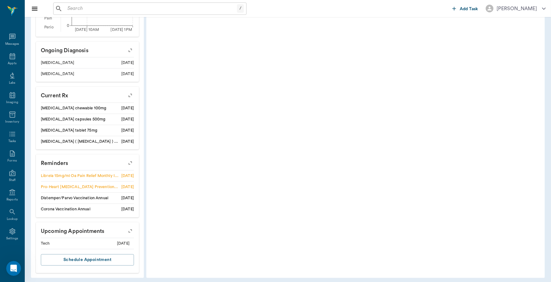
click at [130, 229] on icon "button" at bounding box center [130, 231] width 5 height 5
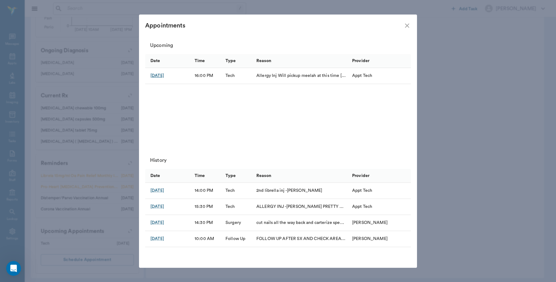
click at [163, 74] on div "[DATE]" at bounding box center [158, 76] width 14 height 6
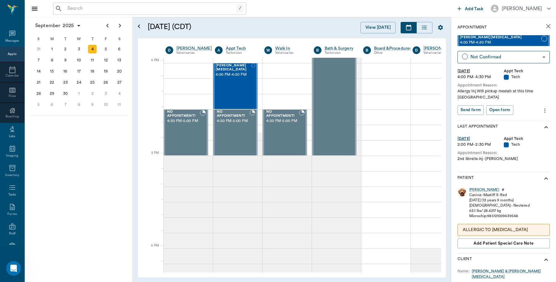
scroll to position [742, 0]
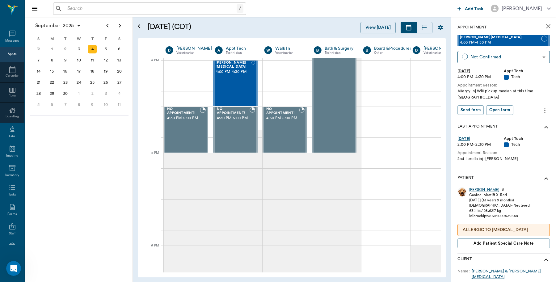
click at [542, 110] on icon "more" at bounding box center [545, 110] width 7 height 7
click at [494, 120] on span "Edit appointment" at bounding box center [514, 121] width 52 height 6
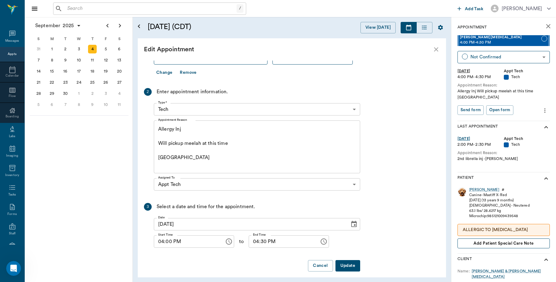
scroll to position [143, 0]
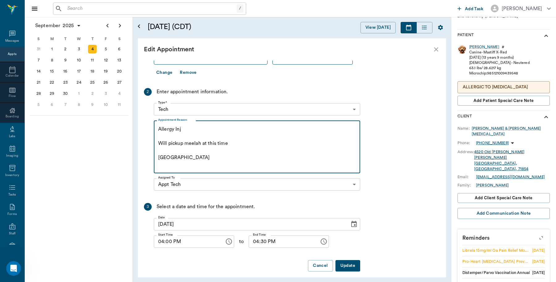
click at [203, 130] on textarea "Allergy Inj Will pickup meelah at this time [GEOGRAPHIC_DATA]" at bounding box center [257, 147] width 198 height 43
type textarea "librela ing and ask about HWI.... SHE SAID SOMETHING AN ALLERGY ING TO [PERSON_…"
click at [351, 260] on button "Update" at bounding box center [348, 265] width 25 height 11
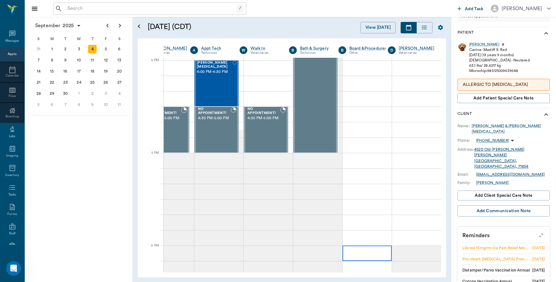
scroll to position [0, 0]
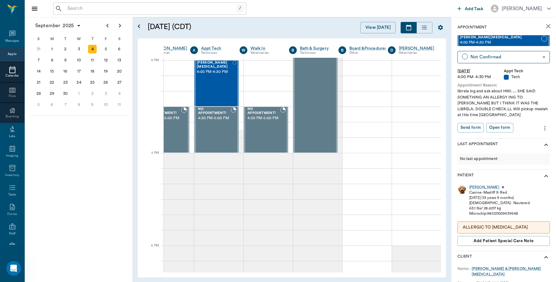
click at [9, 70] on icon at bounding box center [12, 69] width 7 height 7
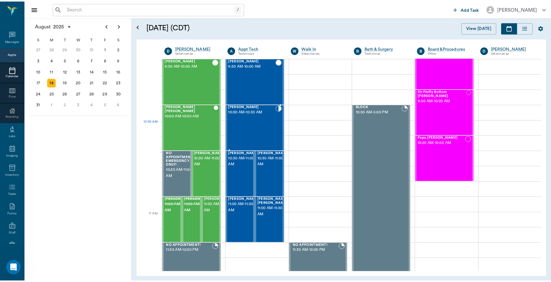
scroll to position [124, 0]
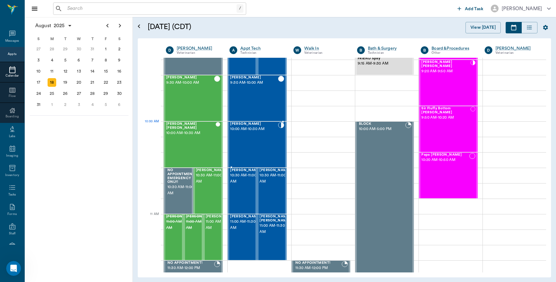
click at [254, 134] on div "[PERSON_NAME] 10:00 AM - 10:30 AM" at bounding box center [254, 144] width 48 height 45
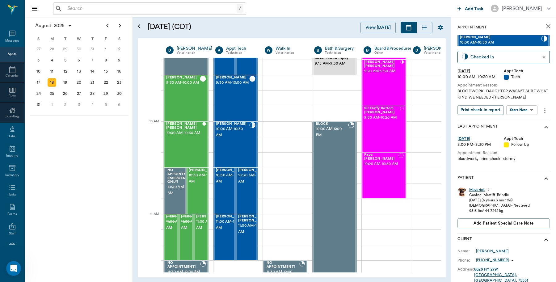
click at [478, 190] on div "Maverick" at bounding box center [477, 189] width 15 height 5
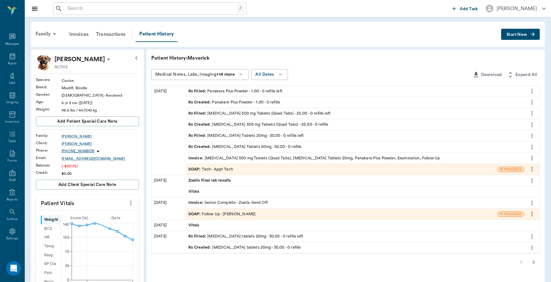
click at [245, 158] on div "Invoice : [MEDICAL_DATA] 500 mg Tablets (Quad Tabs), [MEDICAL_DATA] Tablets 20m…" at bounding box center [314, 158] width 252 height 6
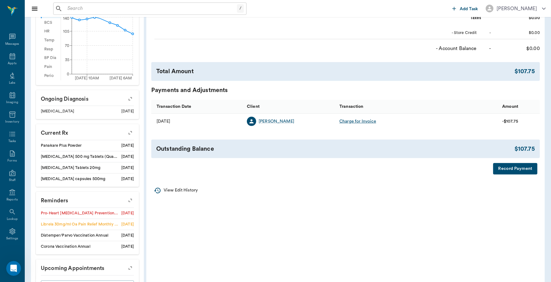
scroll to position [232, 0]
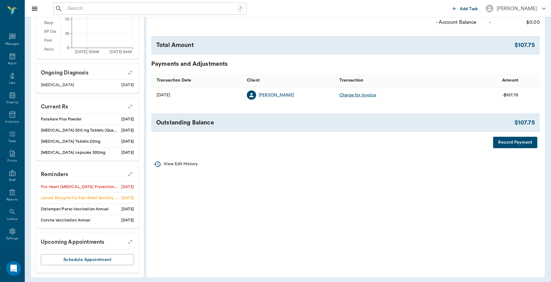
click at [515, 145] on button "Record Payment" at bounding box center [515, 142] width 44 height 11
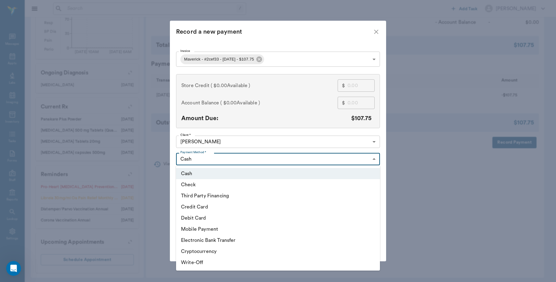
click at [206, 156] on body "/ ​ Add Task [PERSON_NAME] Nectar Messages Appts Labs Imaging Inventory Tasks F…" at bounding box center [278, 26] width 556 height 517
click at [197, 208] on li "Credit Card" at bounding box center [278, 207] width 204 height 11
type input "CREDIT_CARD"
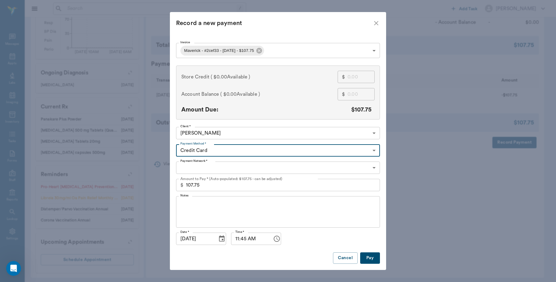
click at [216, 166] on body "/ ​ Add Task [PERSON_NAME] Nectar Messages Appts Labs Imaging Inventory Tasks F…" at bounding box center [278, 26] width 556 height 517
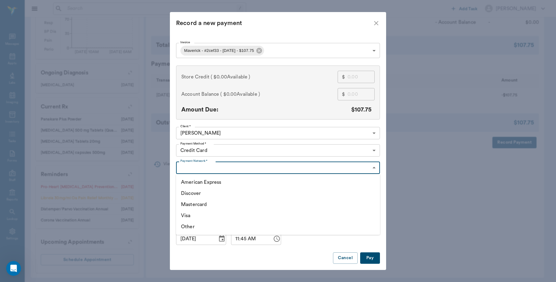
click at [202, 204] on li "Mastercard" at bounding box center [278, 204] width 204 height 11
type input "MASTERCARD"
click at [377, 257] on button "Pay" at bounding box center [370, 258] width 20 height 11
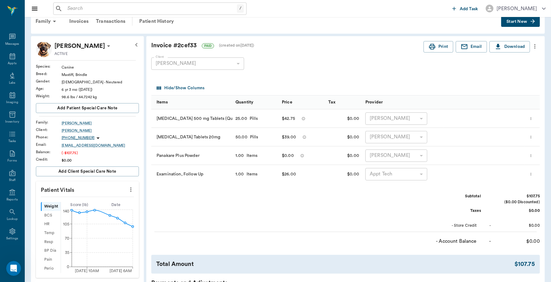
scroll to position [0, 0]
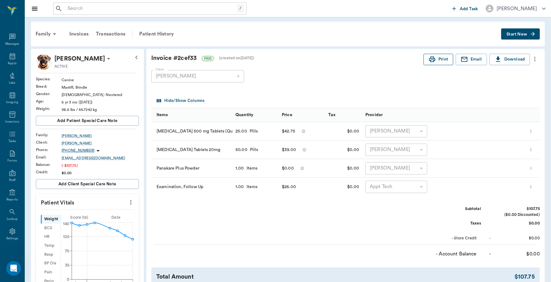
click at [439, 57] on button "Print" at bounding box center [438, 59] width 30 height 11
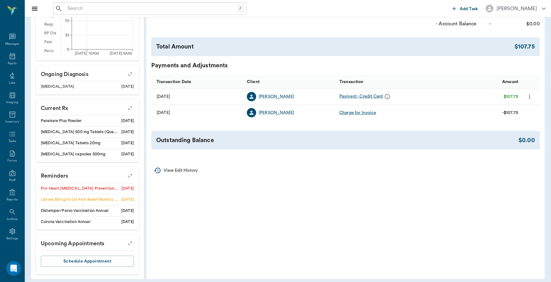
scroll to position [236, 0]
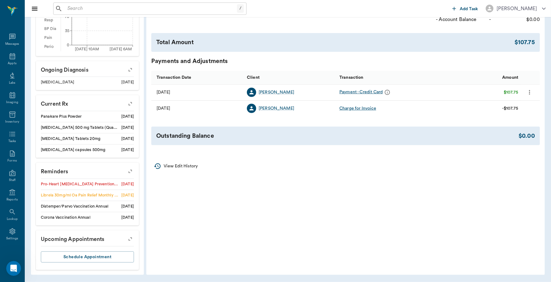
click at [130, 172] on icon "button" at bounding box center [130, 171] width 9 height 9
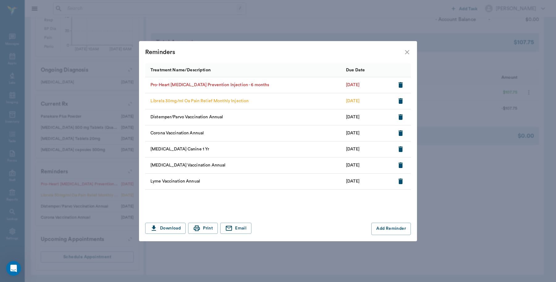
click at [407, 50] on icon "close" at bounding box center [407, 52] width 7 height 7
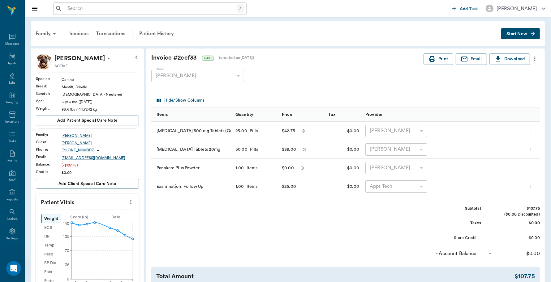
scroll to position [0, 0]
click at [163, 34] on div "Patient History" at bounding box center [156, 34] width 42 height 15
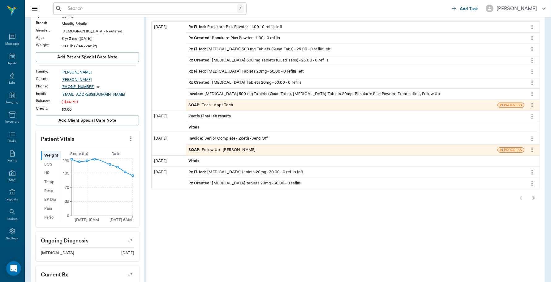
scroll to position [77, 0]
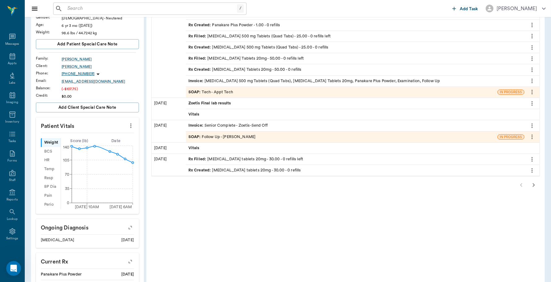
click at [534, 186] on icon "button" at bounding box center [533, 184] width 7 height 7
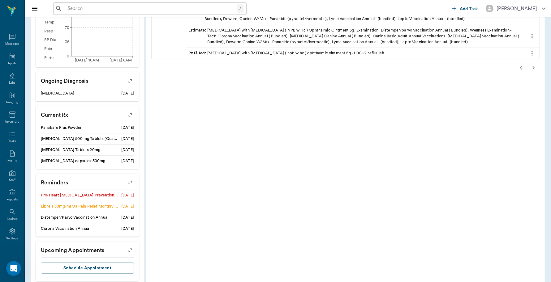
scroll to position [236, 0]
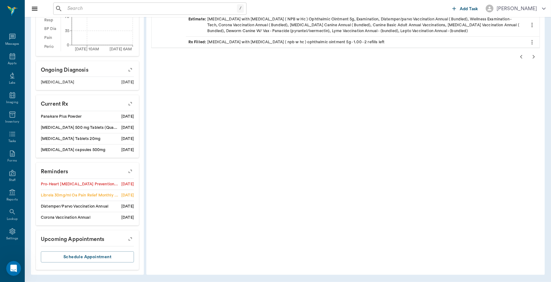
click at [132, 172] on icon "button" at bounding box center [130, 171] width 9 height 9
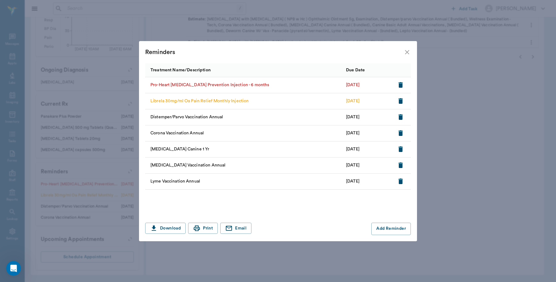
click at [408, 52] on icon "close" at bounding box center [407, 52] width 7 height 7
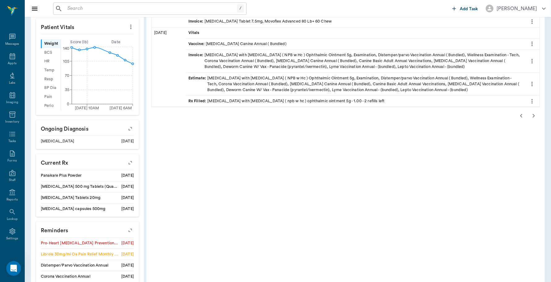
scroll to position [197, 0]
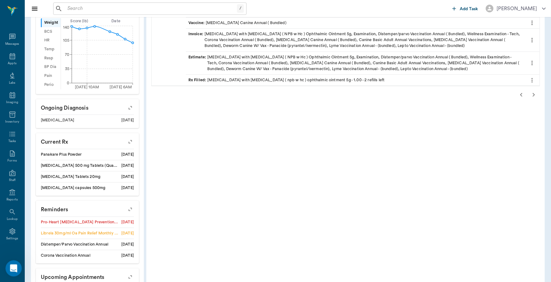
click at [6, 273] on div "Open Intercom Messenger" at bounding box center [12, 268] width 20 height 20
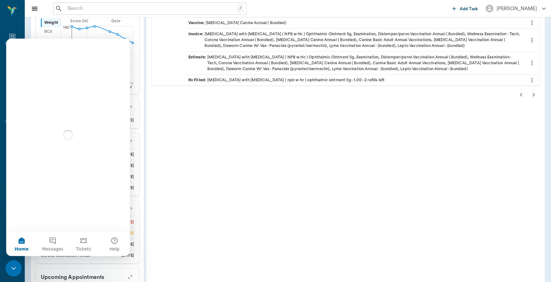
scroll to position [0, 0]
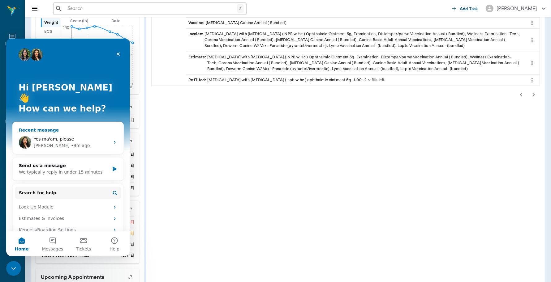
click at [71, 142] on div "• 9m ago" at bounding box center [80, 145] width 19 height 6
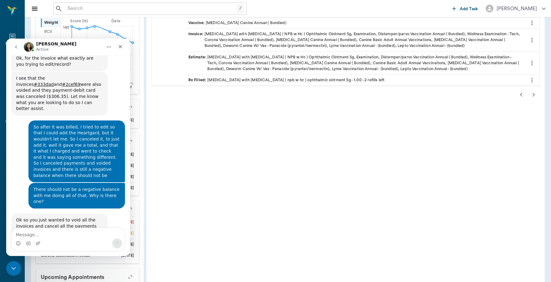
scroll to position [236, 0]
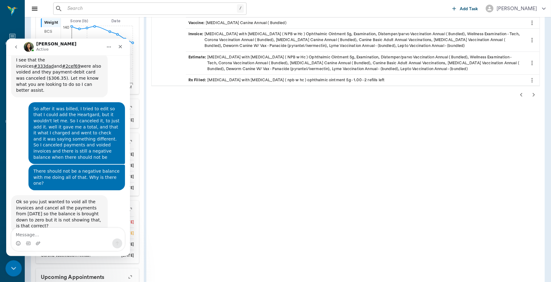
click at [13, 266] on icon "Close Intercom Messenger" at bounding box center [12, 267] width 7 height 7
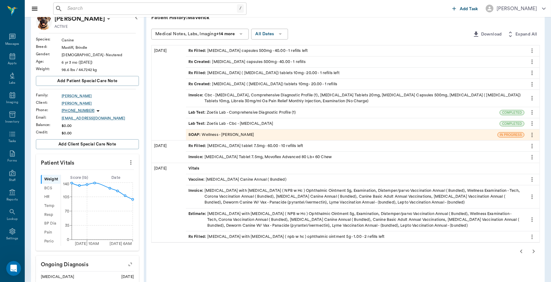
scroll to position [0, 0]
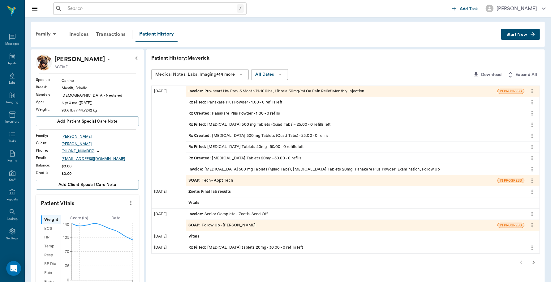
click at [272, 90] on div "Invoice : Pro-heart Hw Prev 6 Month 71-100lbs, Librela 30mg/ml Oa Pain Relief M…" at bounding box center [276, 91] width 176 height 6
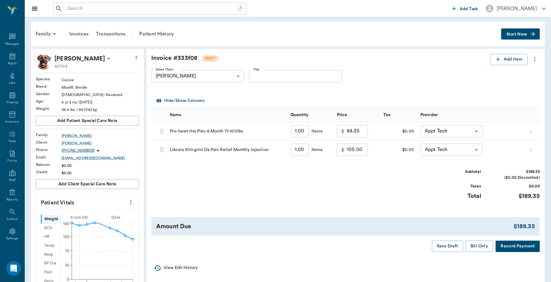
scroll to position [39, 0]
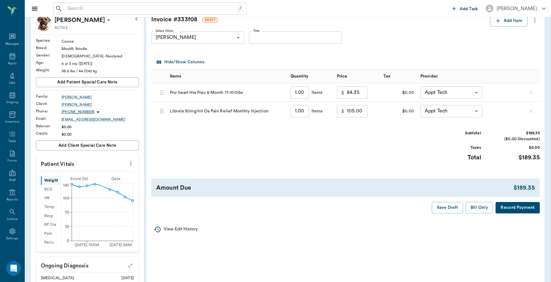
click at [511, 207] on button "Record Payment" at bounding box center [517, 207] width 44 height 11
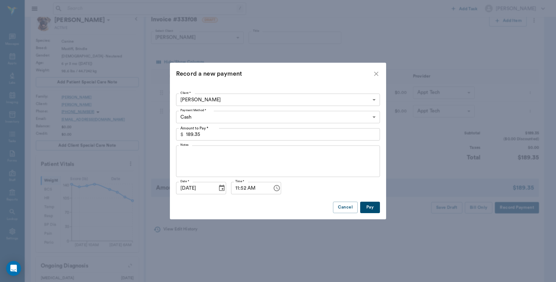
click at [254, 115] on body "/ ​ Add Task [PERSON_NAME] Nectar Messages Appts Labs Imaging Inventory Tasks F…" at bounding box center [278, 219] width 556 height 517
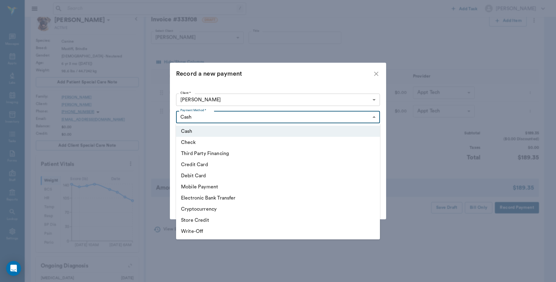
click at [206, 165] on li "Credit Card" at bounding box center [278, 164] width 204 height 11
type input "CREDIT_CARD"
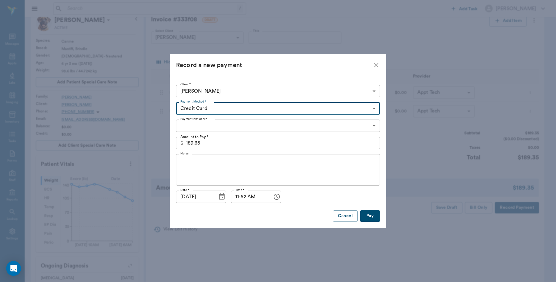
click at [219, 127] on body "/ ​ Add Task [PERSON_NAME] Nectar Messages Appts Labs Imaging Inventory Tasks F…" at bounding box center [278, 219] width 556 height 517
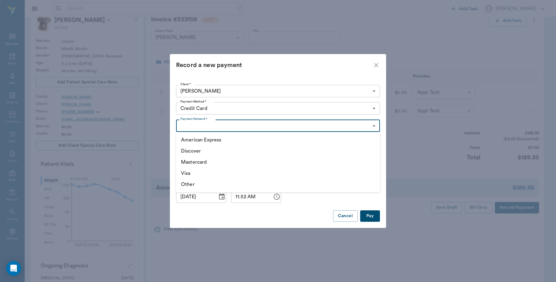
click at [192, 174] on li "Visa" at bounding box center [278, 173] width 204 height 11
type input "VISA"
click at [370, 215] on button "Pay" at bounding box center [370, 216] width 20 height 11
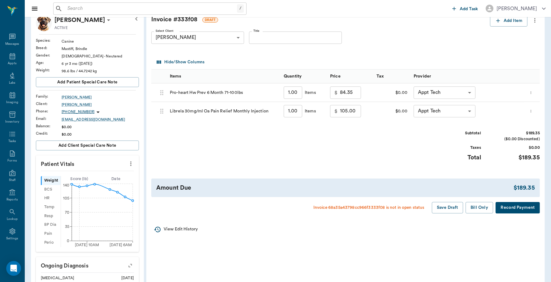
scroll to position [0, 0]
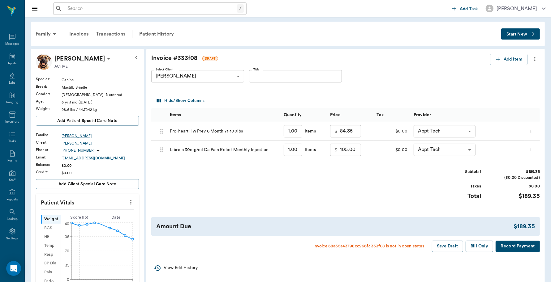
click at [112, 36] on div "Transactions" at bounding box center [110, 34] width 37 height 15
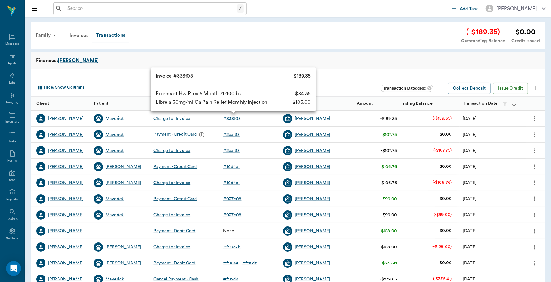
click at [235, 117] on div "# 333f08" at bounding box center [232, 119] width 18 height 6
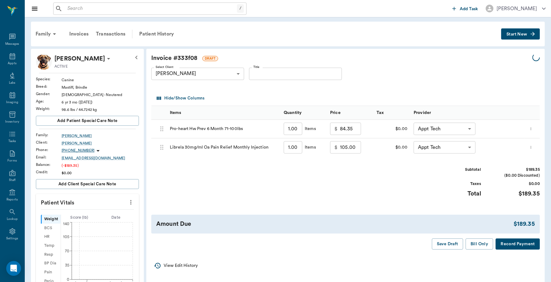
scroll to position [116, 0]
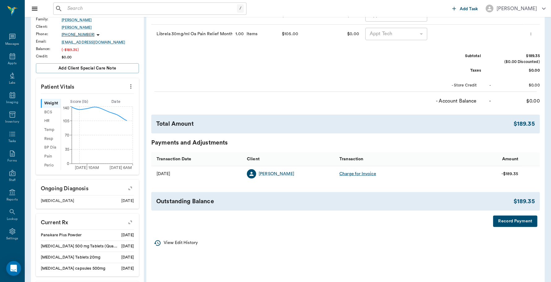
click at [507, 222] on button "Record Payment" at bounding box center [515, 221] width 44 height 11
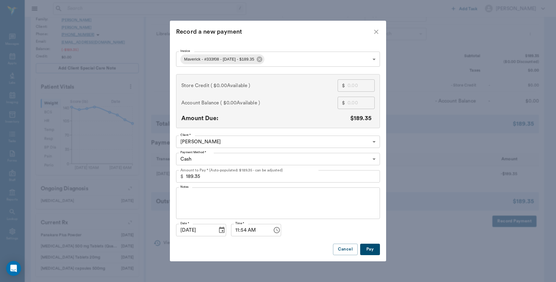
click at [213, 159] on body "/ ​ Add Task Dr. Bert Ellsworth Nectar Messages Appts Labs Imaging Inventory Ta…" at bounding box center [278, 142] width 556 height 517
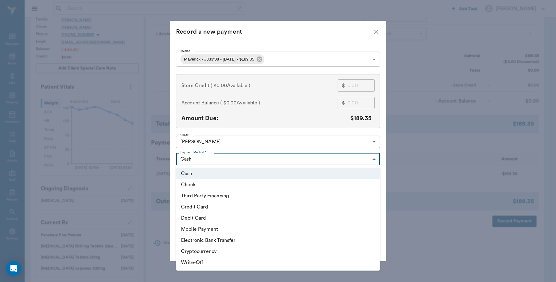
click at [203, 206] on li "Credit Card" at bounding box center [278, 207] width 204 height 11
type input "CREDIT_CARD"
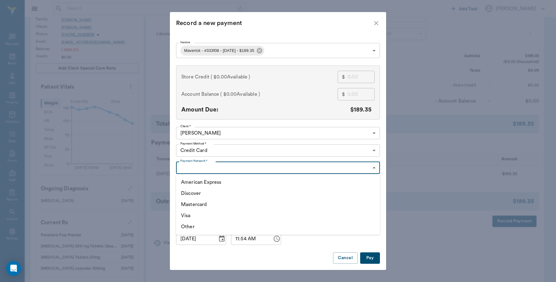
click at [213, 166] on body "/ ​ Add Task Dr. Bert Ellsworth Nectar Messages Appts Labs Imaging Inventory Ta…" at bounding box center [278, 142] width 556 height 517
click at [186, 217] on li "Visa" at bounding box center [278, 215] width 204 height 11
type input "VISA"
click at [374, 257] on button "Pay" at bounding box center [370, 258] width 20 height 11
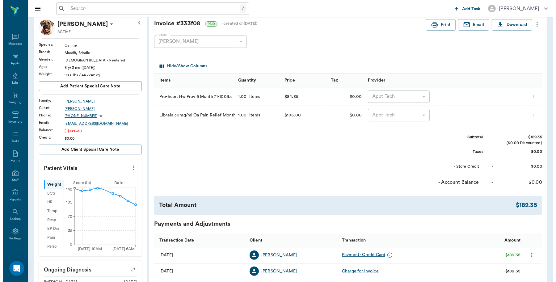
scroll to position [0, 0]
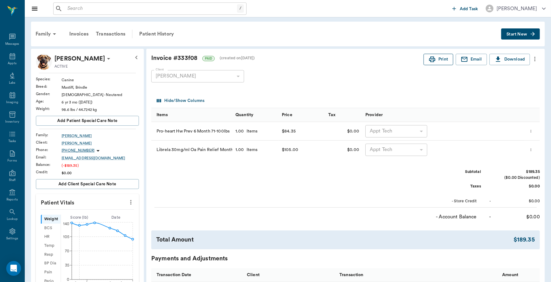
click at [435, 62] on button "Print" at bounding box center [438, 59] width 30 height 11
click at [117, 35] on div "Transactions" at bounding box center [110, 34] width 37 height 15
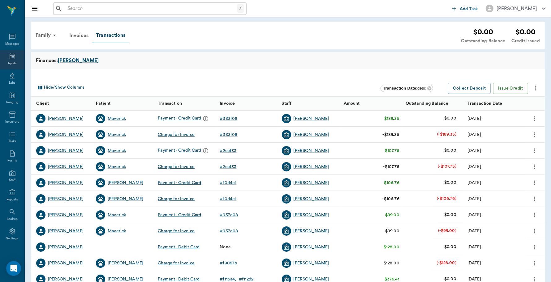
click at [2, 55] on div "Appts" at bounding box center [12, 59] width 24 height 19
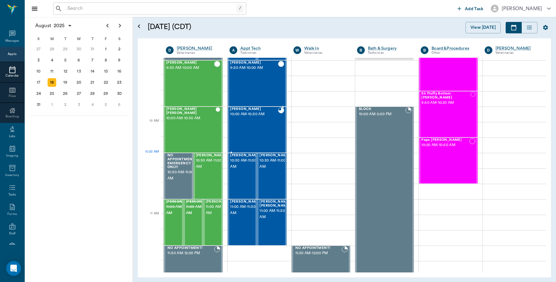
scroll to position [125, 0]
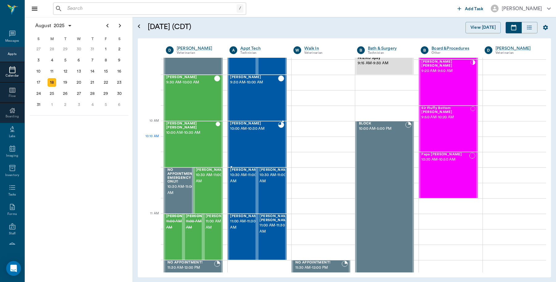
click at [264, 144] on div "Maverick Steward 10:00 AM - 10:30 AM" at bounding box center [254, 144] width 48 height 45
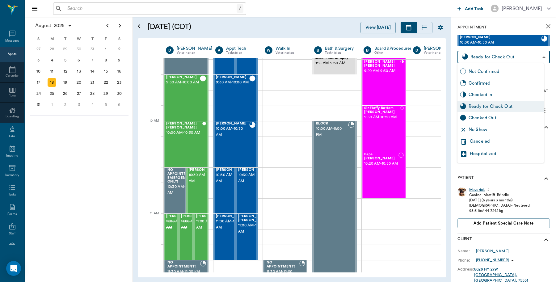
click at [496, 60] on body "/ ​ Add Task Dr. Bert Ellsworth Nectar Messages Appts Calendar Flow Boarding La…" at bounding box center [278, 141] width 556 height 282
click at [484, 118] on div "Checked Out" at bounding box center [505, 118] width 73 height 7
type input "CHECKED_OUT"
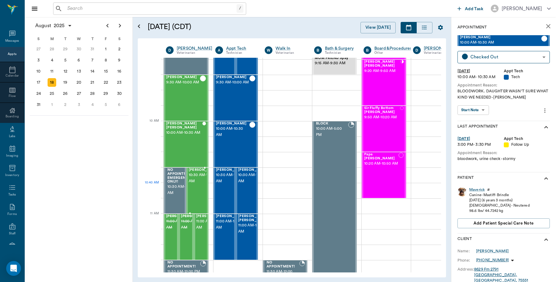
click at [198, 185] on span "10:30 AM - 11:00 AM" at bounding box center [204, 178] width 31 height 12
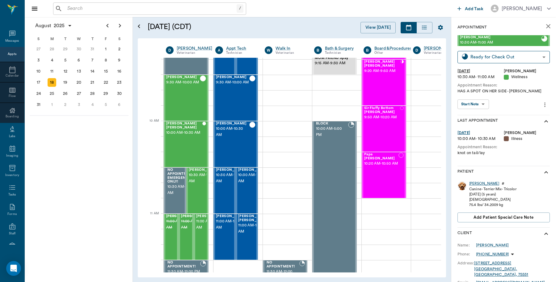
click at [471, 182] on div "[PERSON_NAME]" at bounding box center [485, 183] width 30 height 5
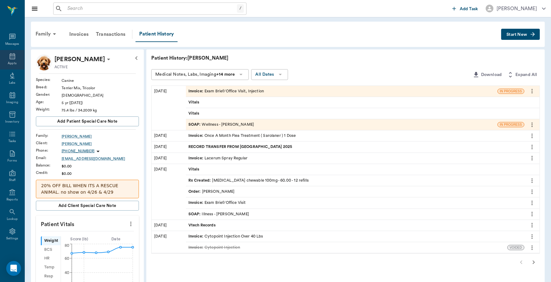
click at [10, 55] on icon at bounding box center [13, 56] width 6 height 6
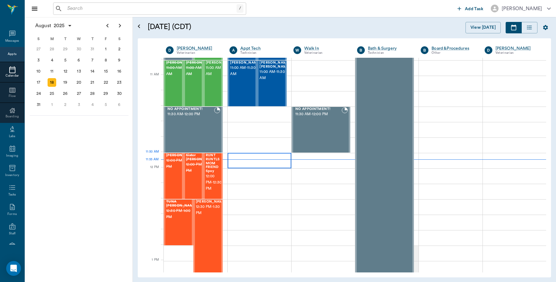
scroll to position [240, 0]
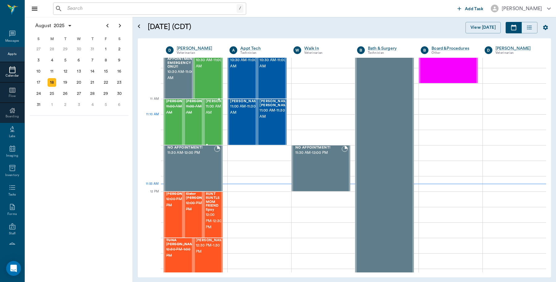
click at [212, 116] on span "11:00 AM - 11:30 AM" at bounding box center [221, 110] width 31 height 12
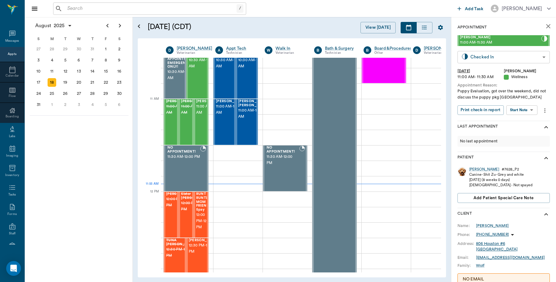
click at [475, 57] on body "/ ​ Add Task Dr. Bert Ellsworth Nectar Messages Appts Calendar Flow Boarding La…" at bounding box center [278, 141] width 556 height 282
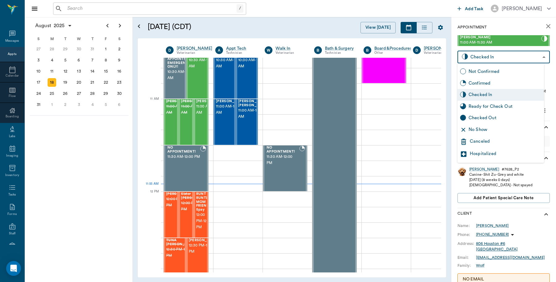
click at [474, 118] on div "Checked Out" at bounding box center [505, 118] width 73 height 7
type input "CHECKED_OUT"
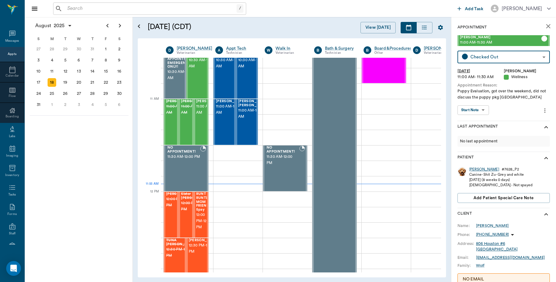
click at [474, 168] on div "Annie" at bounding box center [485, 169] width 30 height 5
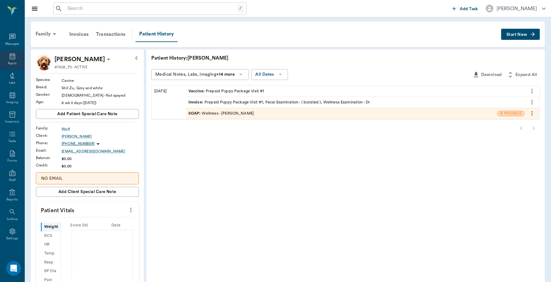
click at [4, 55] on div "Appts" at bounding box center [12, 59] width 24 height 19
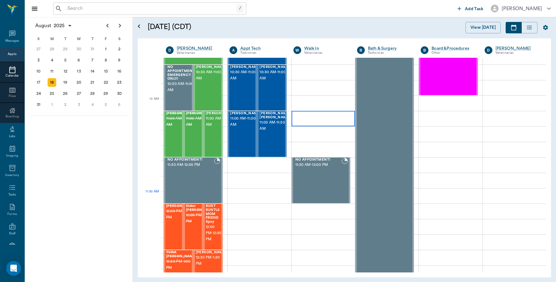
scroll to position [232, 0]
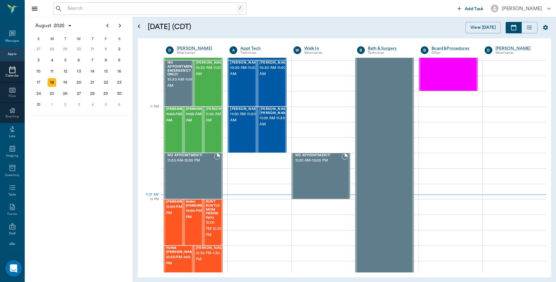
click at [15, 271] on icon "Open Intercom Messenger" at bounding box center [13, 269] width 7 height 8
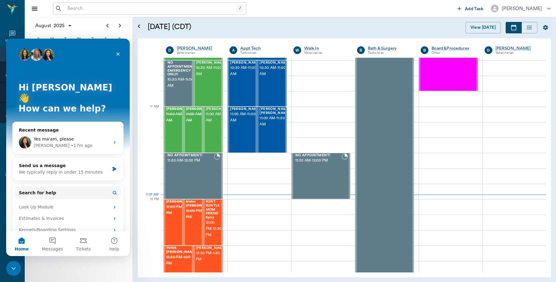
scroll to position [0, 0]
click at [71, 143] on div "Lizbeth • 17m ago" at bounding box center [72, 146] width 76 height 6
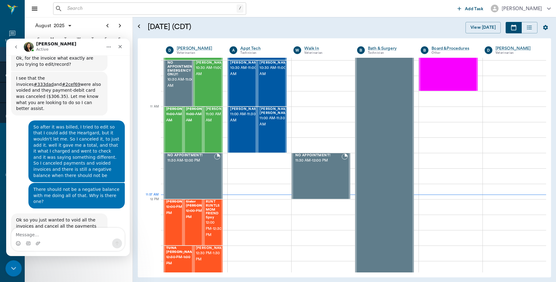
scroll to position [236, 0]
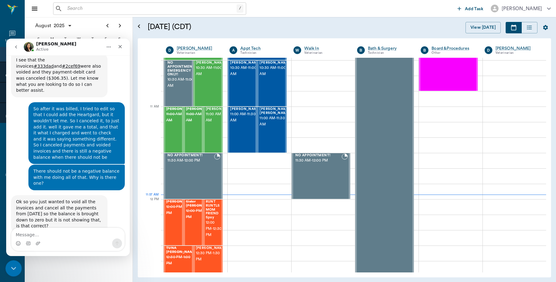
click at [14, 270] on icon "Close Intercom Messenger" at bounding box center [12, 267] width 7 height 7
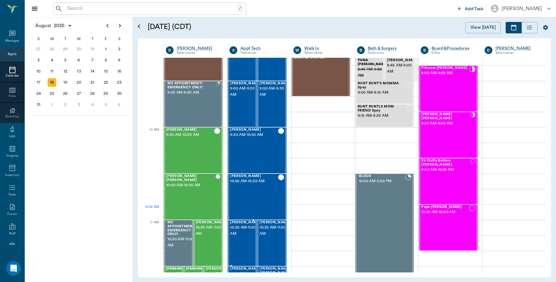
scroll to position [0, 0]
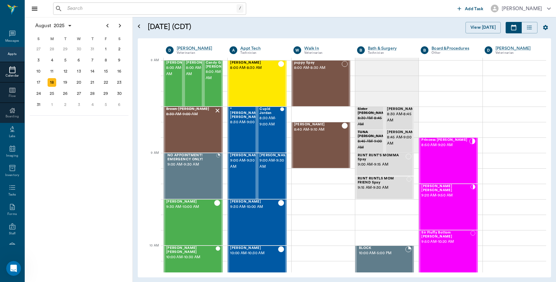
click at [102, 9] on input "text" at bounding box center [151, 8] width 172 height 9
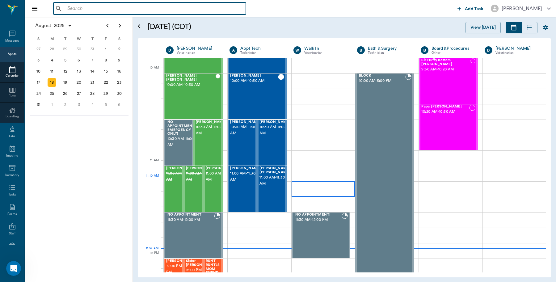
scroll to position [193, 0]
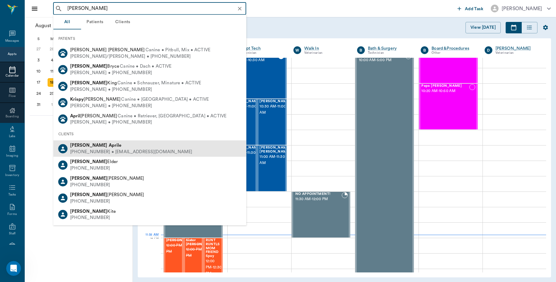
click at [101, 147] on div "Kristen Aprile" at bounding box center [131, 146] width 122 height 6
type input "KRIS APRI"
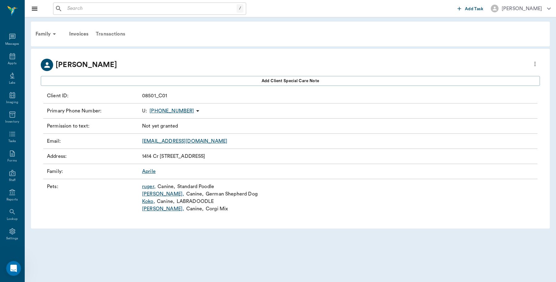
click at [112, 27] on div "Transactions" at bounding box center [110, 34] width 37 height 15
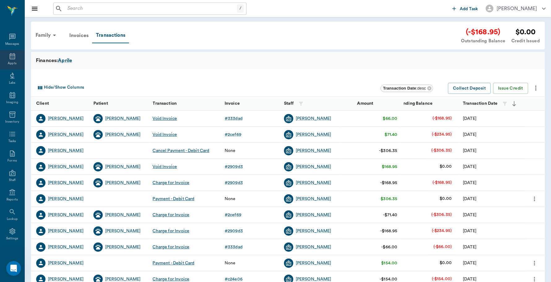
click at [9, 59] on icon at bounding box center [12, 56] width 7 height 7
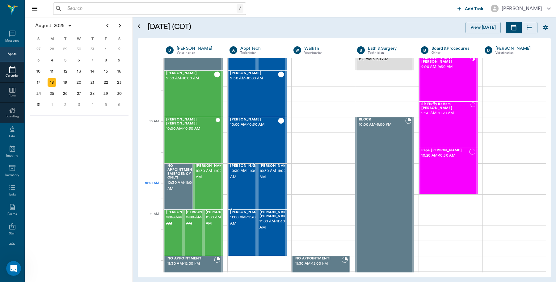
scroll to position [124, 0]
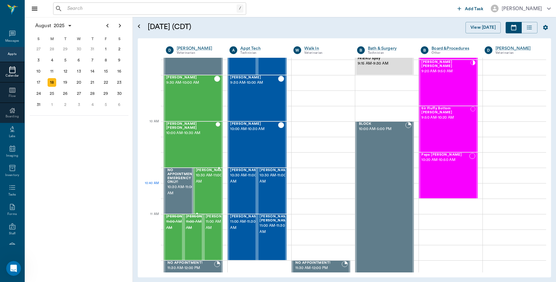
click at [207, 185] on div "[PERSON_NAME] 10:30 AM - 11:00 AM" at bounding box center [211, 190] width 31 height 45
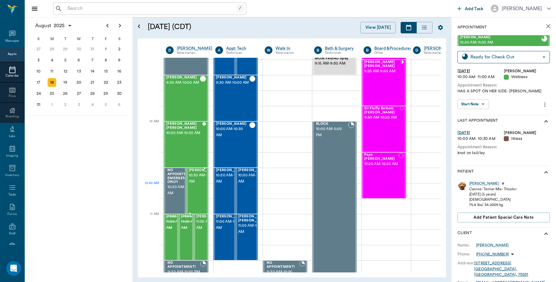
type input "CHECKED_IN"
click at [473, 184] on div "[PERSON_NAME]" at bounding box center [485, 183] width 30 height 5
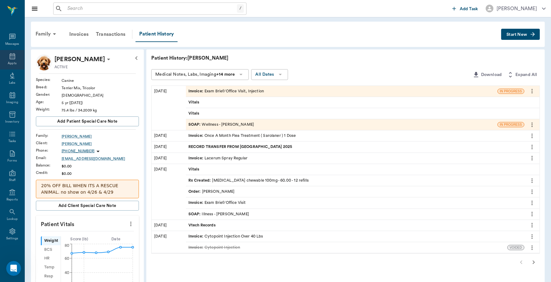
click at [6, 60] on div "Appts" at bounding box center [12, 59] width 24 height 19
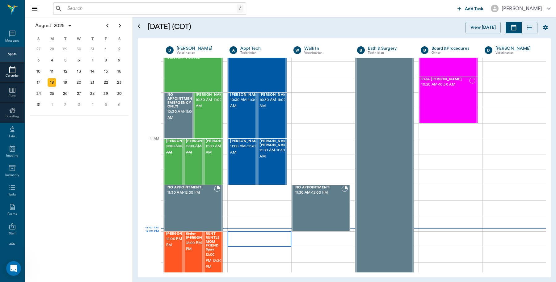
scroll to position [163, 0]
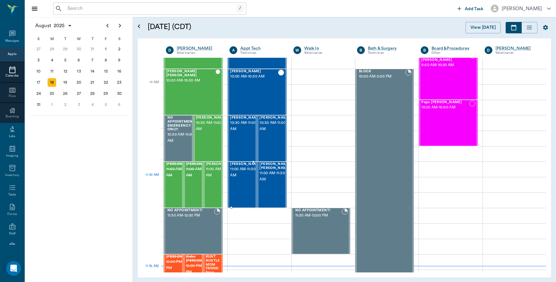
scroll to position [163, 0]
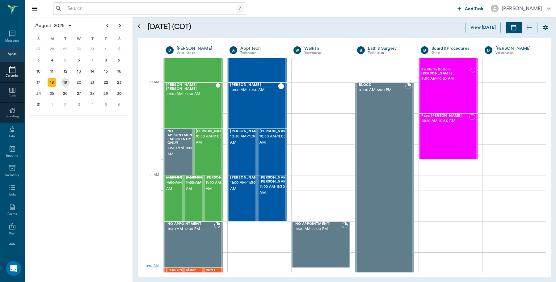
click at [65, 83] on div "19" at bounding box center [65, 82] width 9 height 9
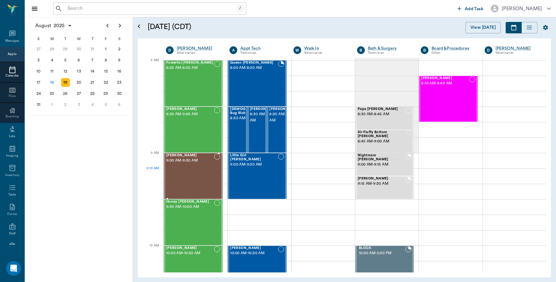
click at [205, 175] on div "[PERSON_NAME] 9:00 AM - 9:30 AM" at bounding box center [190, 176] width 48 height 45
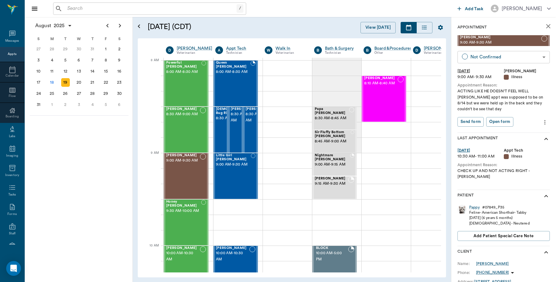
click at [525, 57] on body "/ ​ Add Task [PERSON_NAME] Nectar Messages Appts Calendar Flow Boarding Labs Im…" at bounding box center [278, 141] width 556 height 282
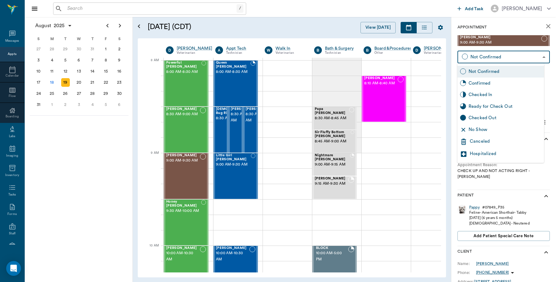
click at [482, 141] on div "Canceled" at bounding box center [506, 141] width 72 height 7
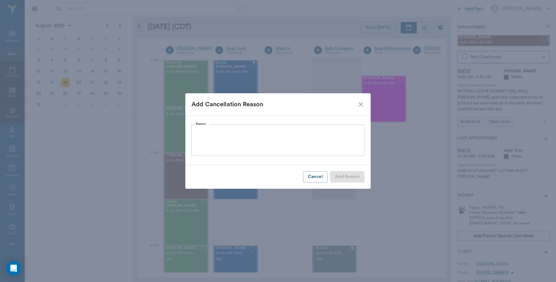
click at [294, 142] on textarea "Reason" at bounding box center [278, 140] width 164 height 21
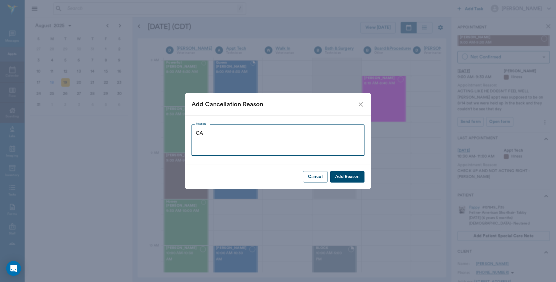
type textarea "C"
type textarea "WILL RESCHEDULE LATER"
click at [344, 175] on button "Add Reason" at bounding box center [347, 176] width 34 height 11
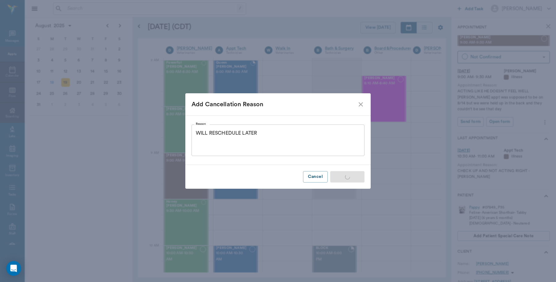
type input "CANCELED"
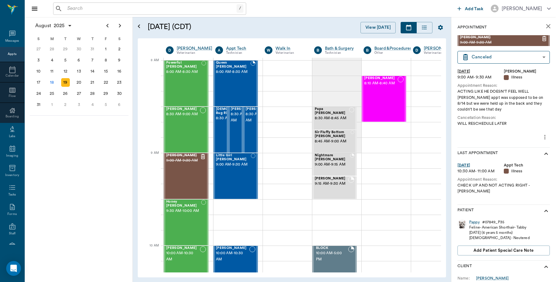
click at [545, 27] on icon "close" at bounding box center [548, 26] width 7 height 7
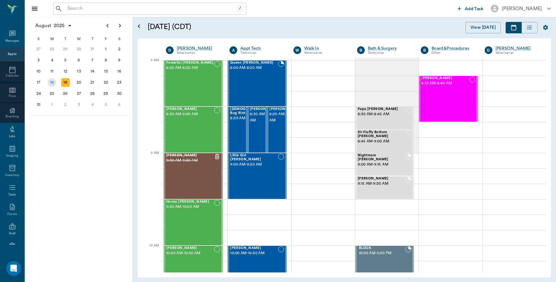
click at [54, 82] on div "18" at bounding box center [52, 82] width 9 height 9
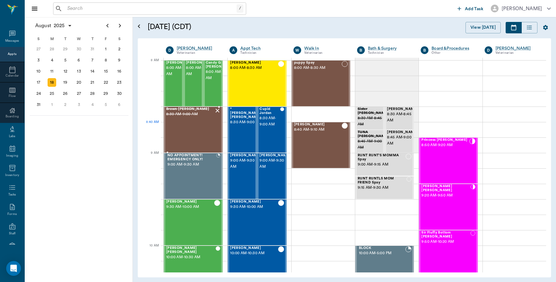
click at [191, 138] on div "Brown [PERSON_NAME] 8:30 AM - 9:00 AM" at bounding box center [190, 129] width 48 height 45
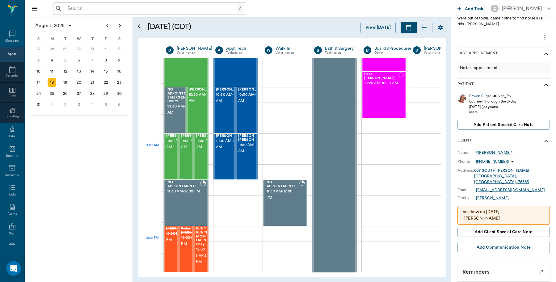
scroll to position [193, 0]
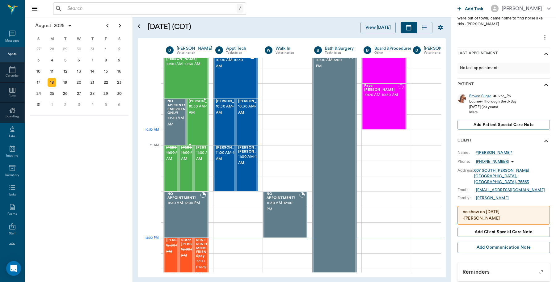
click at [201, 116] on span "10:30 AM - 11:00 AM" at bounding box center [204, 110] width 31 height 12
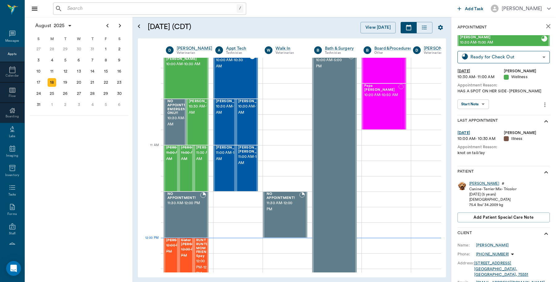
click at [472, 182] on div "[PERSON_NAME]" at bounding box center [485, 183] width 30 height 5
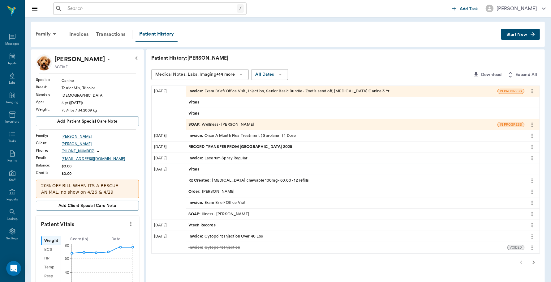
click at [240, 124] on div "SOAP : Wellness - [PERSON_NAME]" at bounding box center [221, 125] width 66 height 6
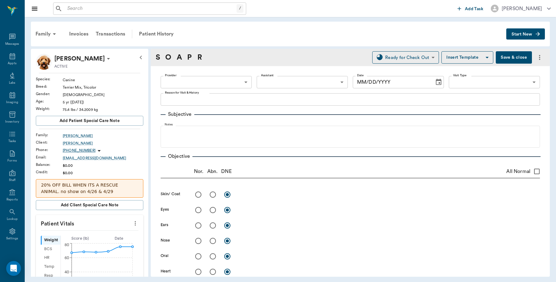
type input "63ec2f075fda476ae8351a4d"
type input "65d2be4f46e3a538d89b8c14"
type textarea "HAS A SPOT ON HER SIDE -[PERSON_NAME]"
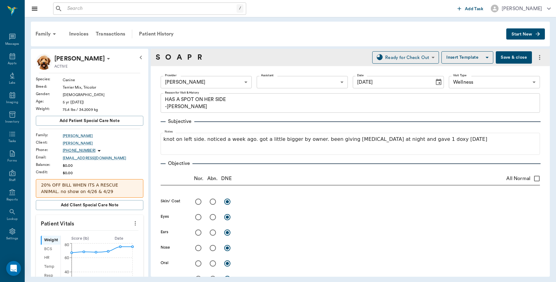
type input "[DATE]"
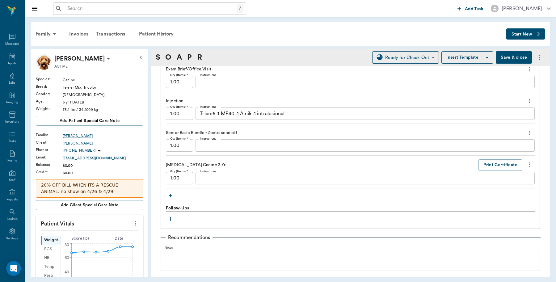
scroll to position [464, 0]
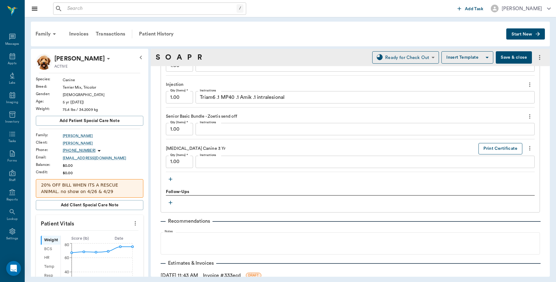
click at [479, 146] on button "Print Certificate" at bounding box center [501, 148] width 44 height 11
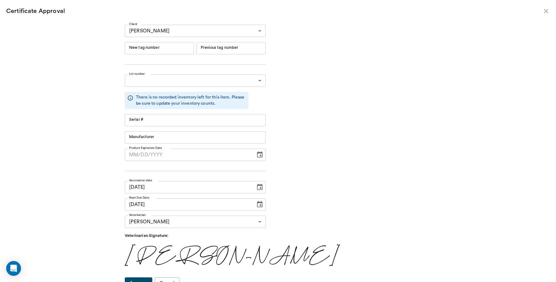
type input "RM949R10"
type input "12695"
type input "Boehringer Ingelheim"
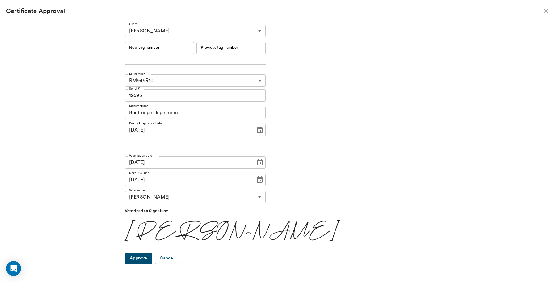
type input "[DATE]"
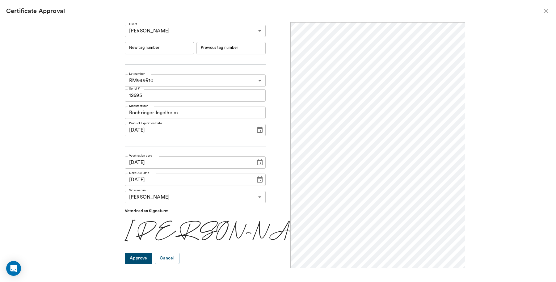
scroll to position [0, 0]
click at [154, 51] on input "New tag number" at bounding box center [159, 48] width 69 height 12
type input "251014"
click at [151, 259] on button "Approve" at bounding box center [139, 258] width 28 height 11
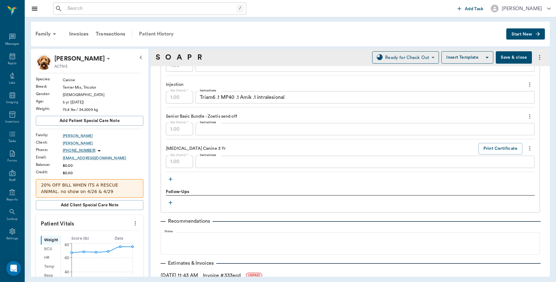
click at [155, 34] on div "Patient History" at bounding box center [156, 34] width 42 height 15
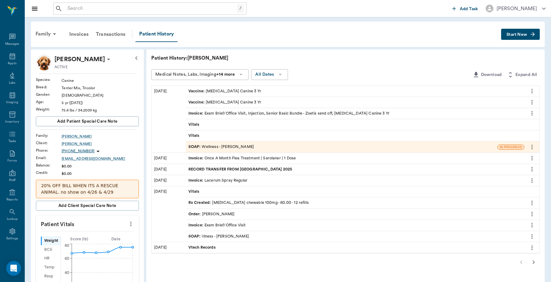
click at [516, 36] on button "Start New" at bounding box center [520, 34] width 39 height 11
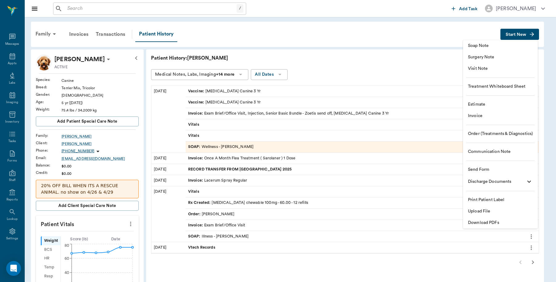
click at [477, 115] on span "Invoice" at bounding box center [500, 116] width 65 height 6
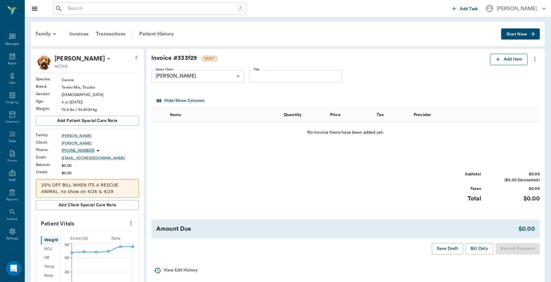
click at [518, 61] on button "Add Item" at bounding box center [508, 59] width 37 height 11
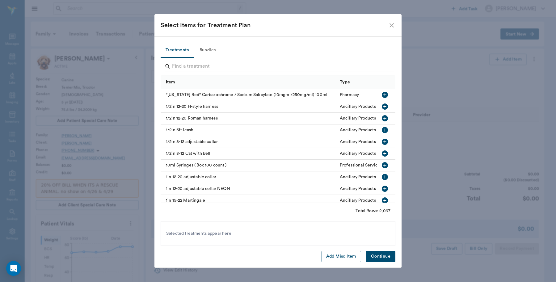
click at [232, 70] on input "Search" at bounding box center [278, 67] width 213 height 10
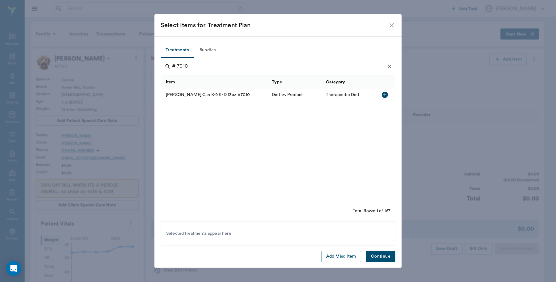
type input "# 7010"
click at [385, 96] on icon "button" at bounding box center [385, 95] width 6 height 6
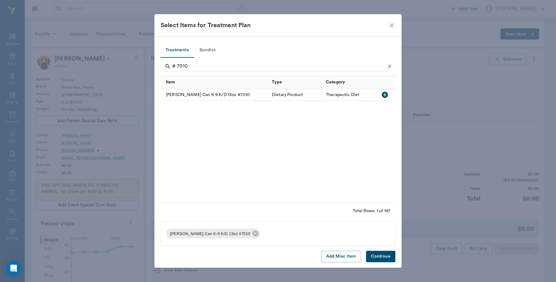
click at [387, 257] on button "Continue" at bounding box center [380, 256] width 29 height 11
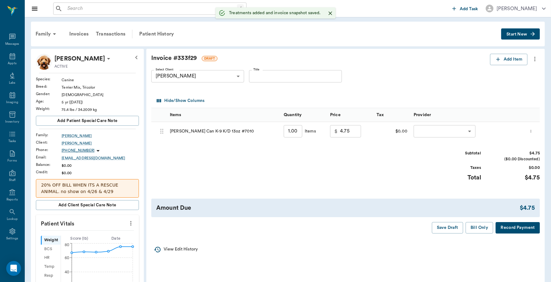
click at [296, 132] on input "1.00" at bounding box center [292, 131] width 19 height 12
type input "4"
type input "19.00"
type input "4"
click at [423, 132] on body "/ ​ Add Task [PERSON_NAME] Nectar Messages Appts Labs Imaging Inventory Tasks F…" at bounding box center [275, 230] width 551 height 460
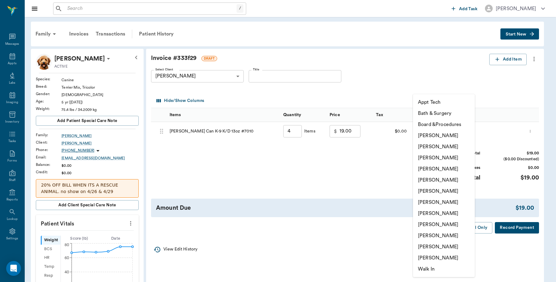
click at [438, 236] on li "[PERSON_NAME]" at bounding box center [444, 235] width 62 height 11
type input "none-63ec2ece52e12b0ba117cc90"
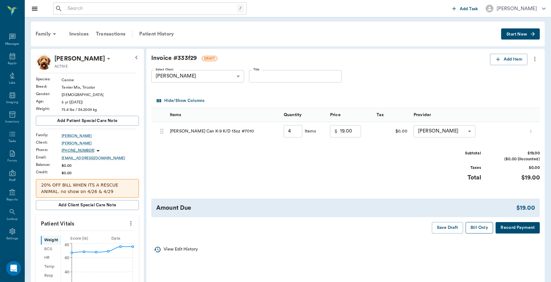
click at [482, 231] on button "Bill Only" at bounding box center [479, 227] width 28 height 11
type input "4.00"
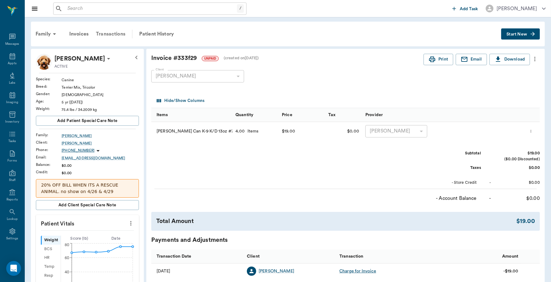
click at [119, 32] on div "Transactions" at bounding box center [110, 34] width 37 height 15
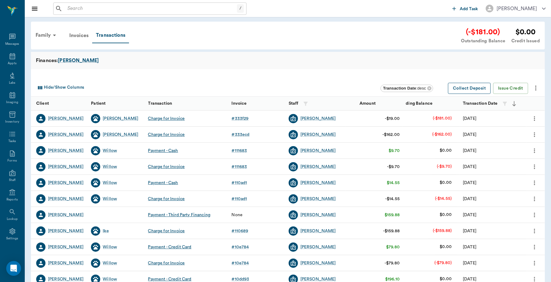
click at [480, 91] on button "Collect Deposit" at bounding box center [469, 88] width 43 height 11
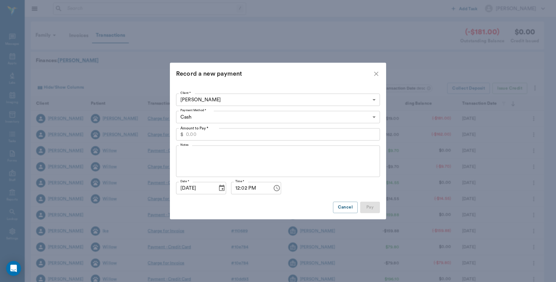
click at [217, 115] on body "/ ​ Add Task [PERSON_NAME] Nectar Messages Appts Labs Imaging Inventory Tasks F…" at bounding box center [278, 190] width 556 height 380
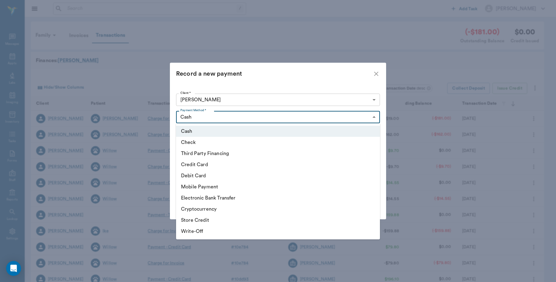
click at [250, 82] on div at bounding box center [278, 141] width 556 height 282
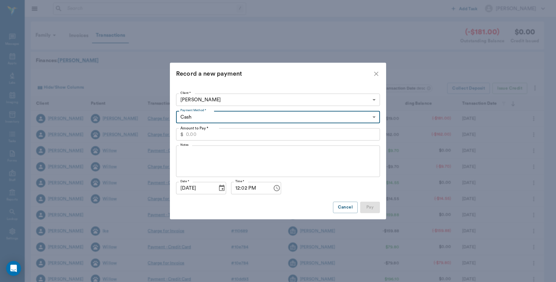
click at [219, 138] on input "Amount to Pay *" at bounding box center [283, 134] width 194 height 12
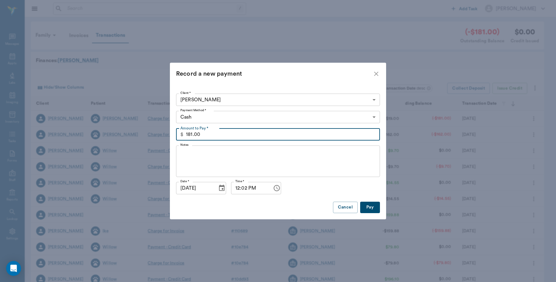
type input "181.00"
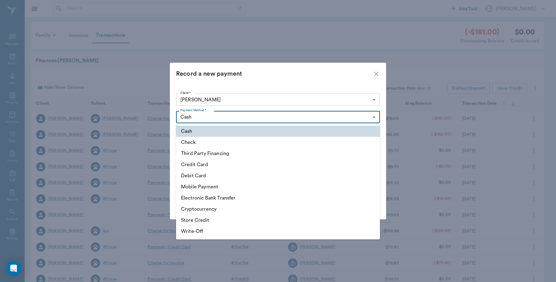
click at [207, 118] on body "/ ​ Add Task [PERSON_NAME] Nectar Messages Appts Labs Imaging Inventory Tasks F…" at bounding box center [278, 190] width 556 height 380
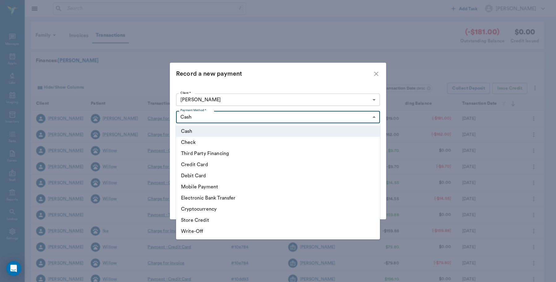
click at [198, 176] on li "Debit Card" at bounding box center [278, 175] width 204 height 11
type input "DEBIT_CARD"
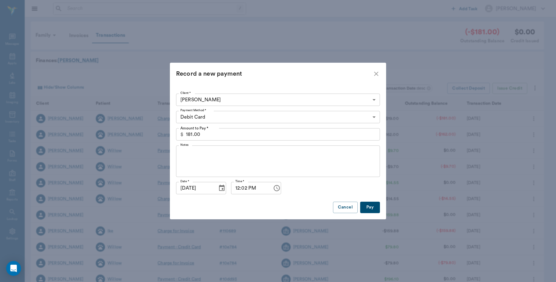
click at [373, 207] on button "Pay" at bounding box center [370, 207] width 20 height 11
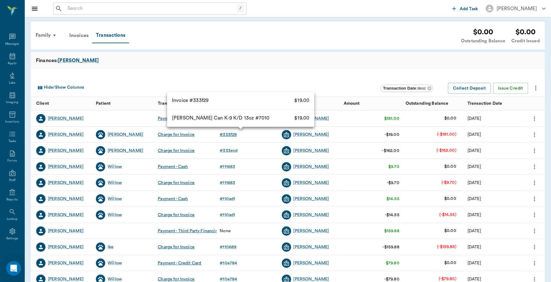
click at [231, 135] on div "# 333f29" at bounding box center [227, 135] width 17 height 6
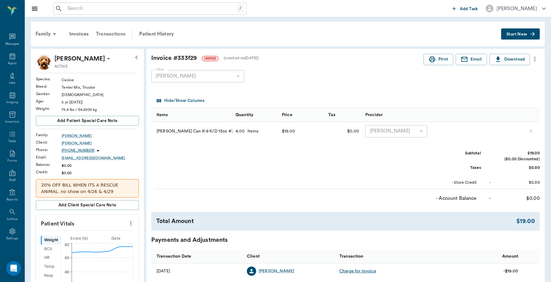
click at [113, 33] on div "Transactions" at bounding box center [110, 34] width 37 height 15
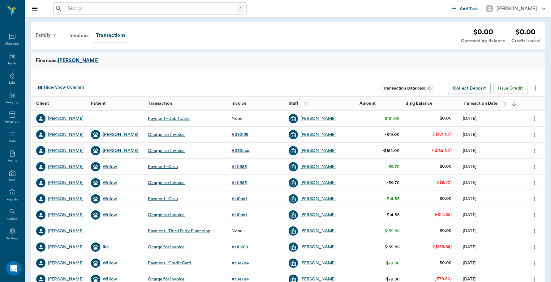
click at [533, 117] on icon "more" at bounding box center [534, 118] width 7 height 7
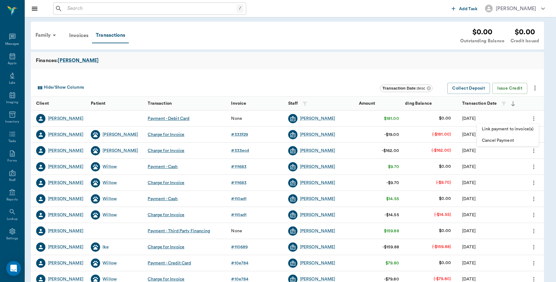
click at [518, 128] on span "Link payment to invoice(s)" at bounding box center [508, 129] width 52 height 6
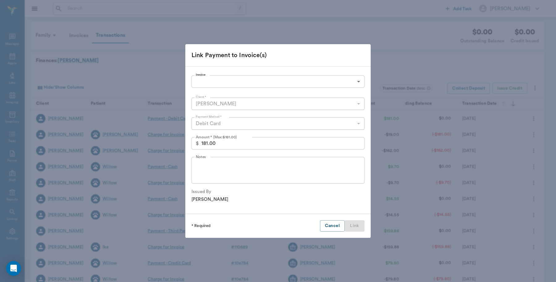
click at [226, 79] on body "/ ​ Add Task [PERSON_NAME] Nectar Messages Appts Labs Imaging Inventory Tasks F…" at bounding box center [278, 190] width 556 height 380
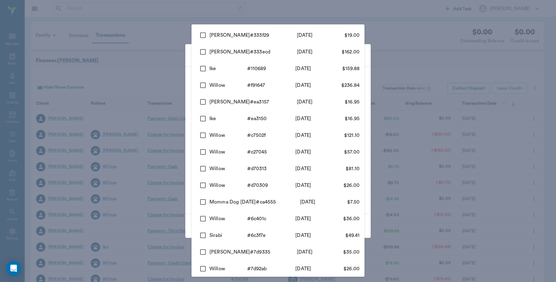
click at [202, 36] on input "checkbox" at bounding box center [203, 35] width 13 height 13
checkbox input "true"
type input "68a35c76798cc966f3333f29"
type input "19.00"
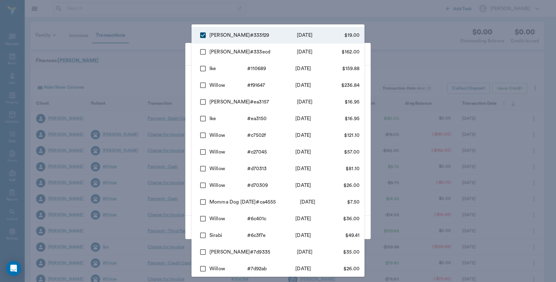
click at [202, 50] on input "checkbox" at bounding box center [203, 51] width 13 height 13
checkbox input "true"
type input "68a35c76798cc966f3333f29,68a35831798cc966f3333ecd"
type input "181.00"
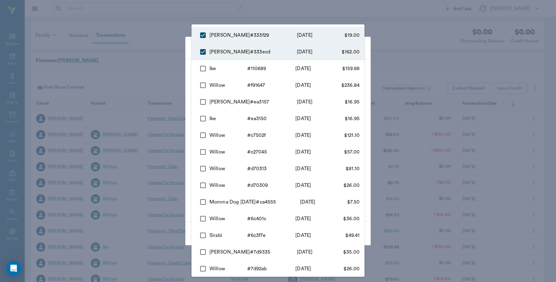
click at [172, 50] on div at bounding box center [278, 141] width 556 height 282
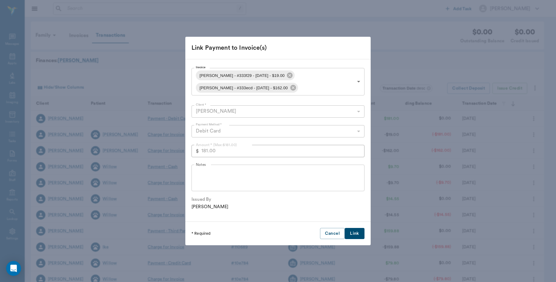
click at [353, 234] on button "Link" at bounding box center [355, 233] width 20 height 11
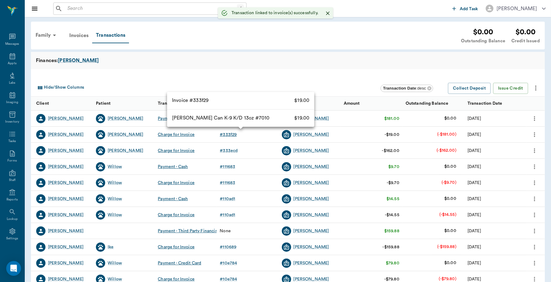
click at [225, 135] on div "# 333f29" at bounding box center [227, 135] width 17 height 6
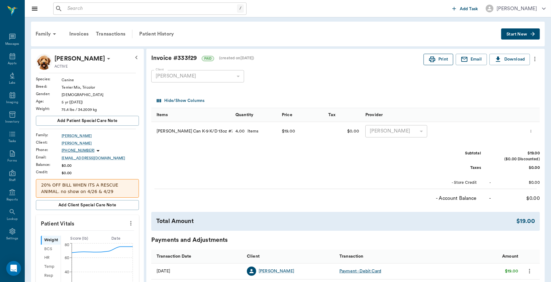
click at [441, 61] on button "Print" at bounding box center [438, 59] width 30 height 11
click at [159, 34] on div "Patient History" at bounding box center [156, 34] width 42 height 15
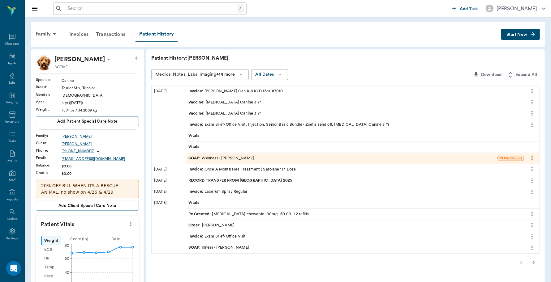
click at [215, 124] on div "Invoice : Exam Brief/Office Visit, Injection, Senior Basic Bundle - Zoetis send…" at bounding box center [288, 125] width 201 height 6
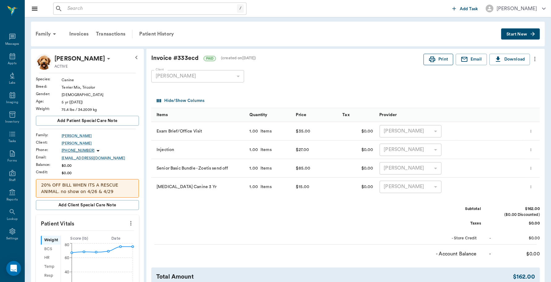
click at [433, 63] on button "Print" at bounding box center [438, 59] width 30 height 11
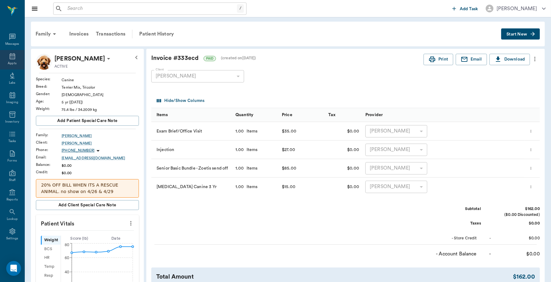
click at [10, 61] on div "Appts" at bounding box center [12, 59] width 24 height 19
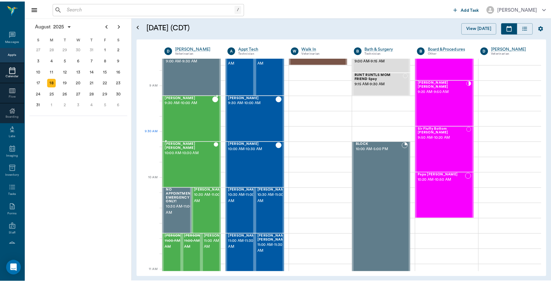
scroll to position [116, 0]
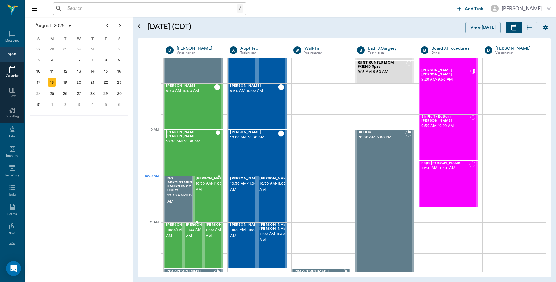
click at [202, 190] on span "10:30 AM - 11:00 AM" at bounding box center [211, 187] width 31 height 12
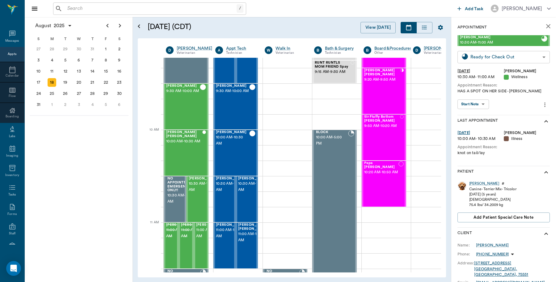
click at [489, 62] on body "/ ​ Add Task [PERSON_NAME] Nectar Messages Appts Calendar Flow Boarding Labs Im…" at bounding box center [278, 141] width 556 height 282
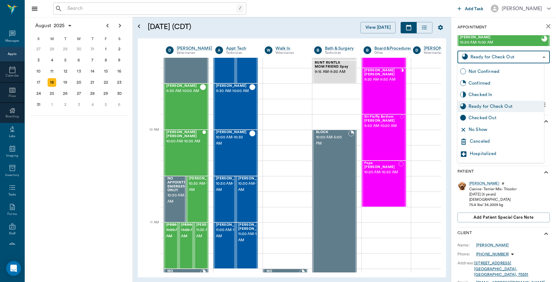
click at [477, 116] on div "Checked Out" at bounding box center [505, 118] width 73 height 7
type input "CHECKED_OUT"
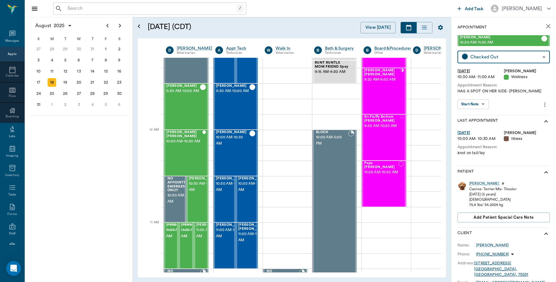
click at [547, 25] on icon "close" at bounding box center [549, 26] width 4 height 4
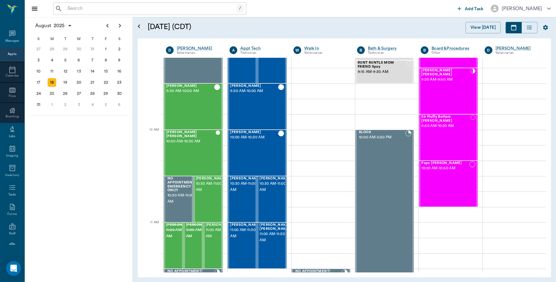
click at [143, 11] on input "text" at bounding box center [151, 8] width 172 height 9
type input "S"
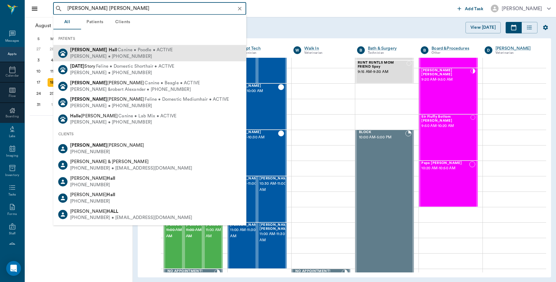
click at [118, 49] on span "Canine • Poodle • ACTIVE" at bounding box center [145, 50] width 55 height 6
type input "[PERSON_NAME] [PERSON_NAME]"
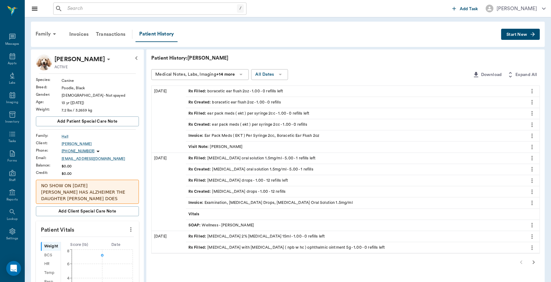
click at [130, 197] on p "NO SHOW ON [DATE] [PERSON_NAME] HAS ALZHEIMER THE DAUGHTER [PERSON_NAME] DOES T…" at bounding box center [87, 202] width 92 height 39
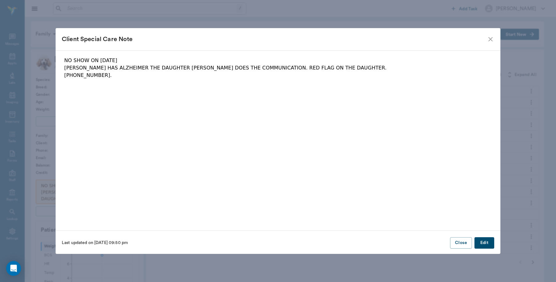
click at [492, 37] on icon "close" at bounding box center [490, 39] width 7 height 7
